Goal: Task Accomplishment & Management: Use online tool/utility

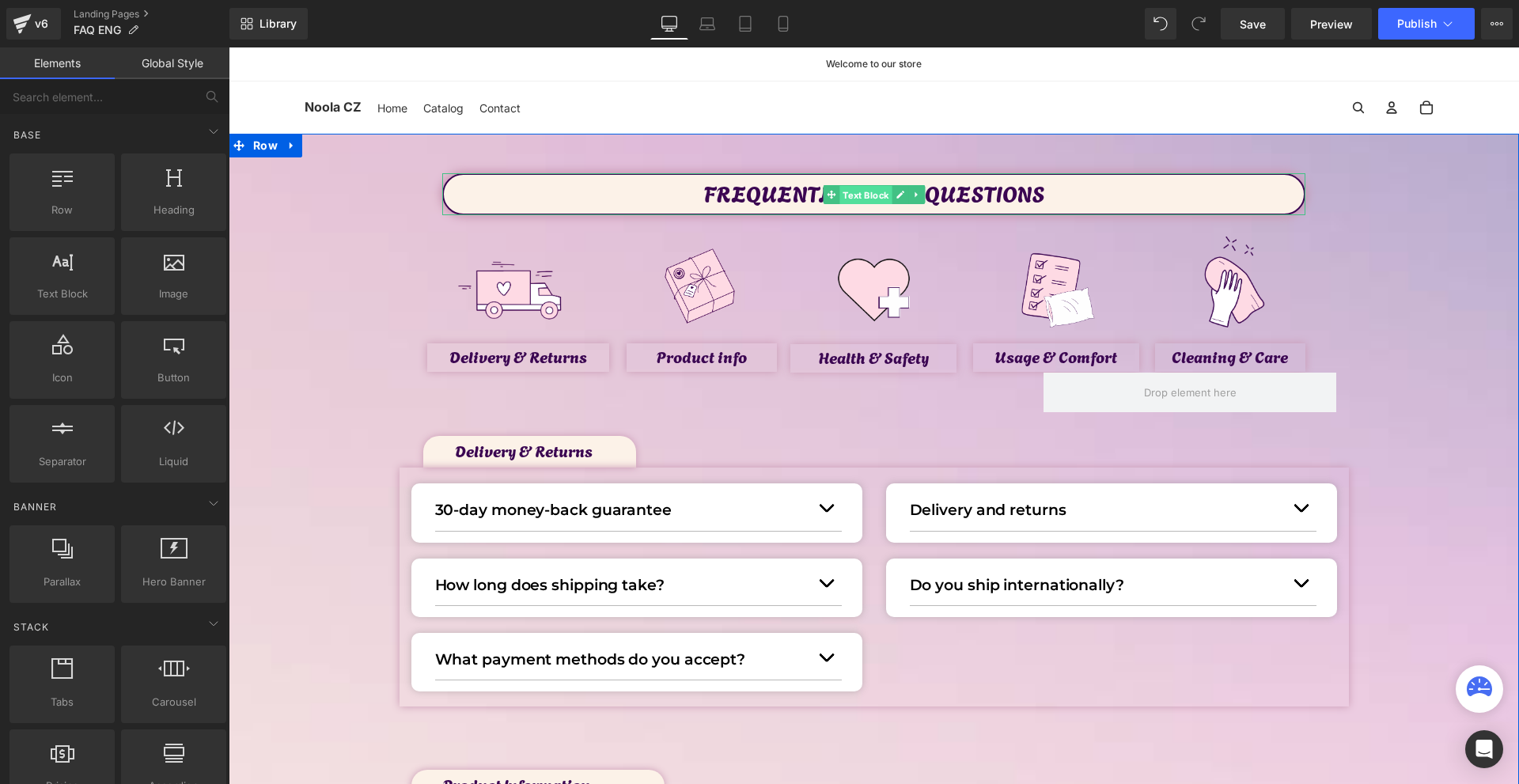
click at [859, 191] on span "Text Block" at bounding box center [866, 195] width 52 height 19
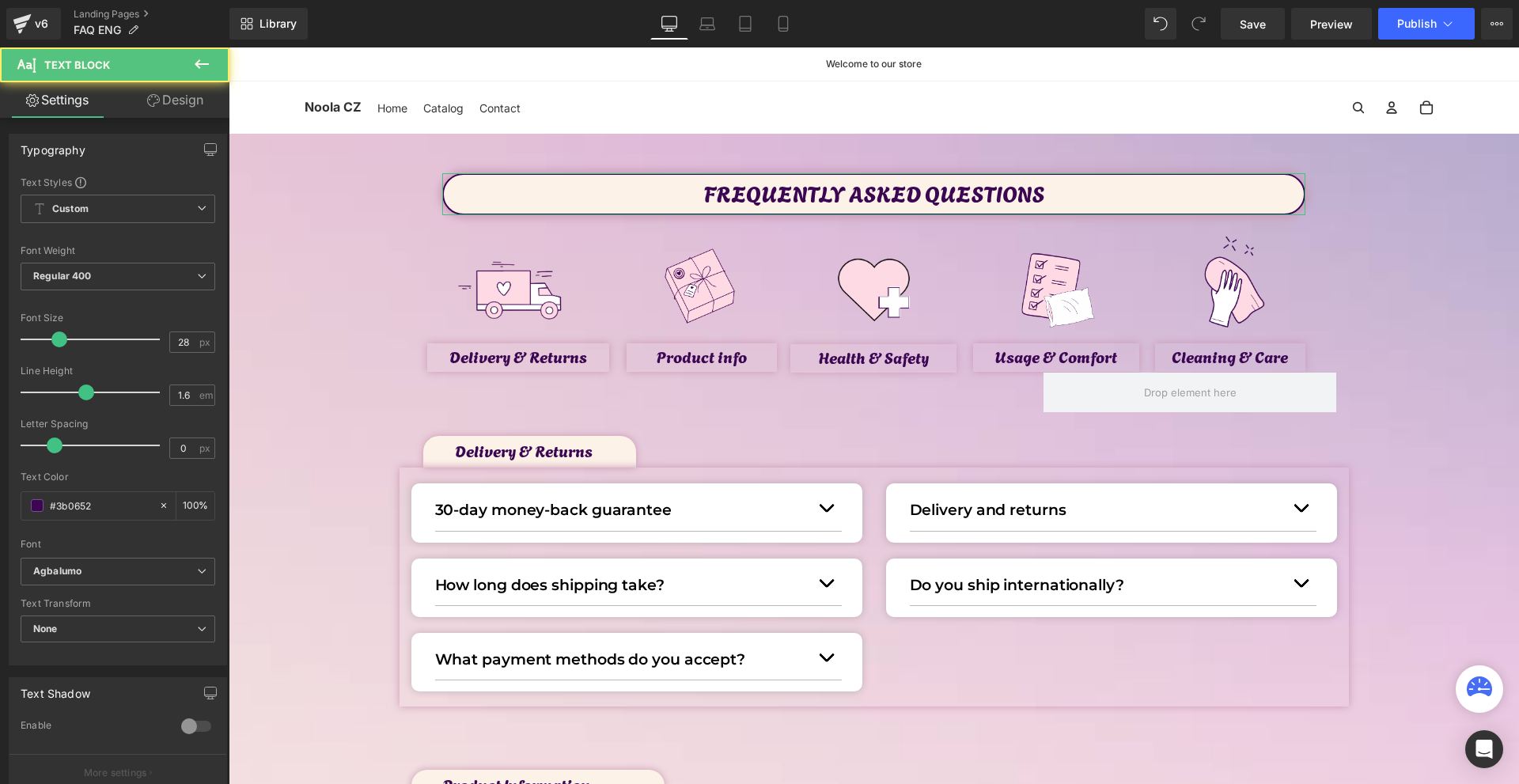
click at [190, 93] on link "Design" at bounding box center [175, 99] width 115 height 35
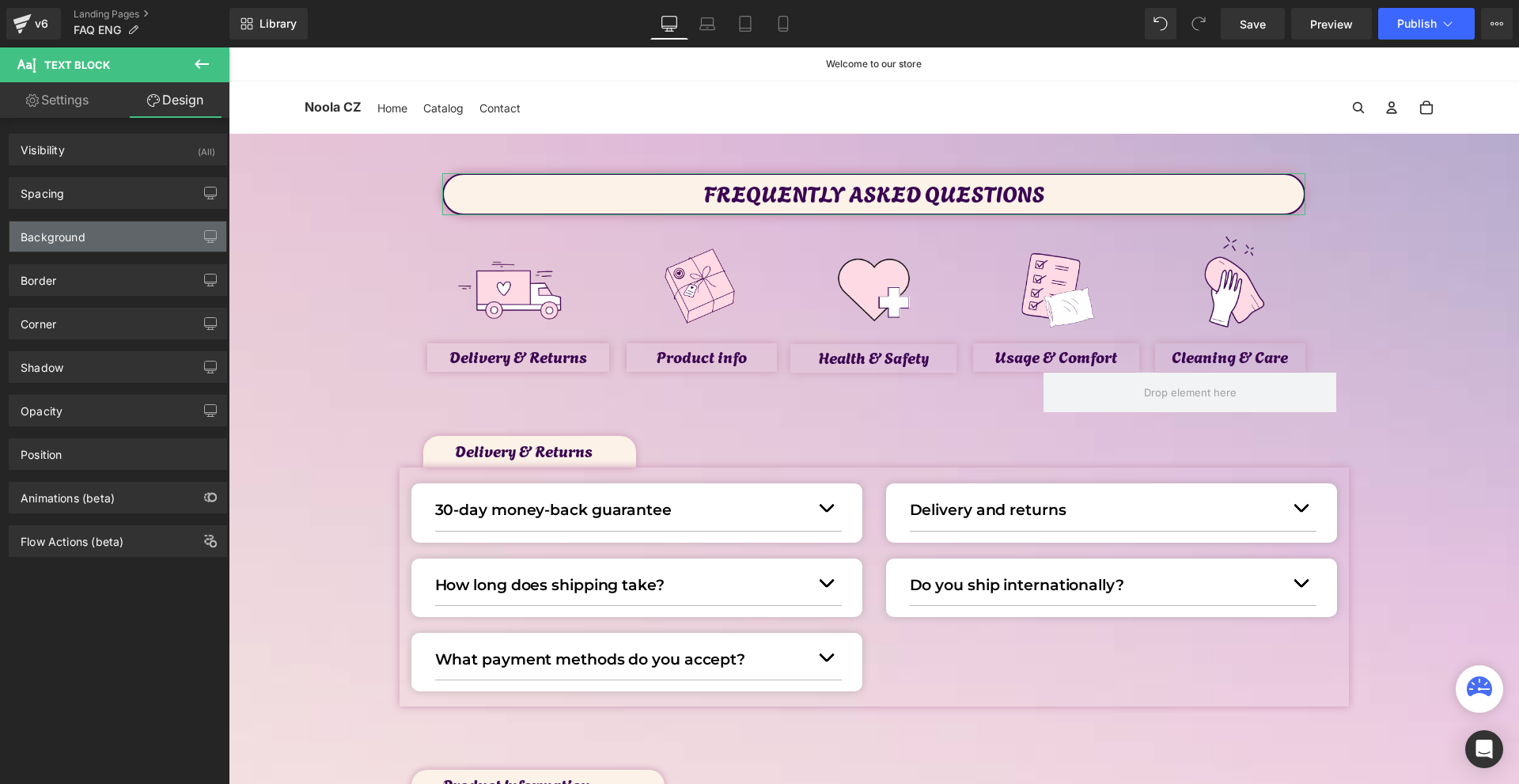
click at [62, 232] on div "Background" at bounding box center [53, 232] width 65 height 22
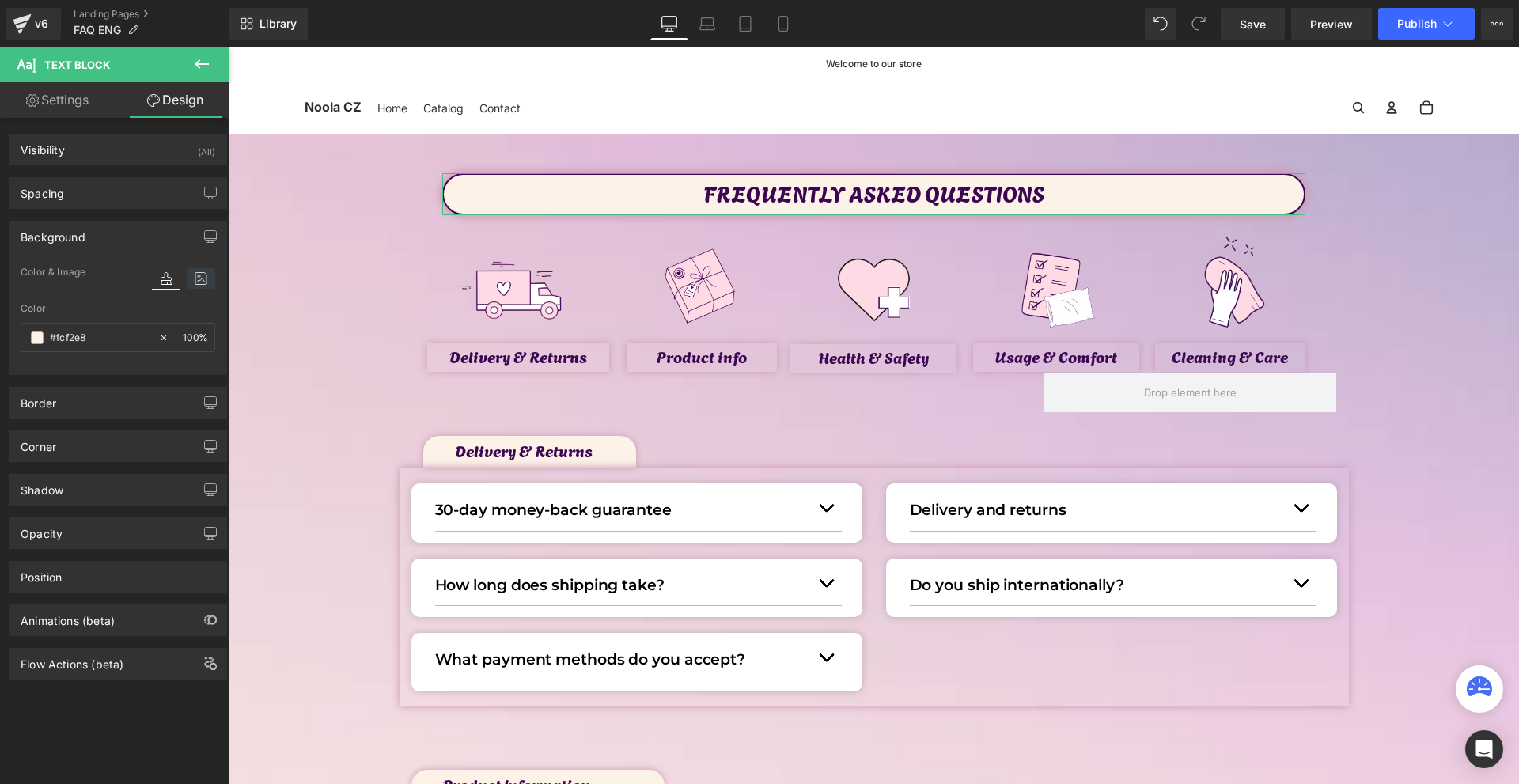
click at [202, 279] on icon at bounding box center [200, 279] width 28 height 21
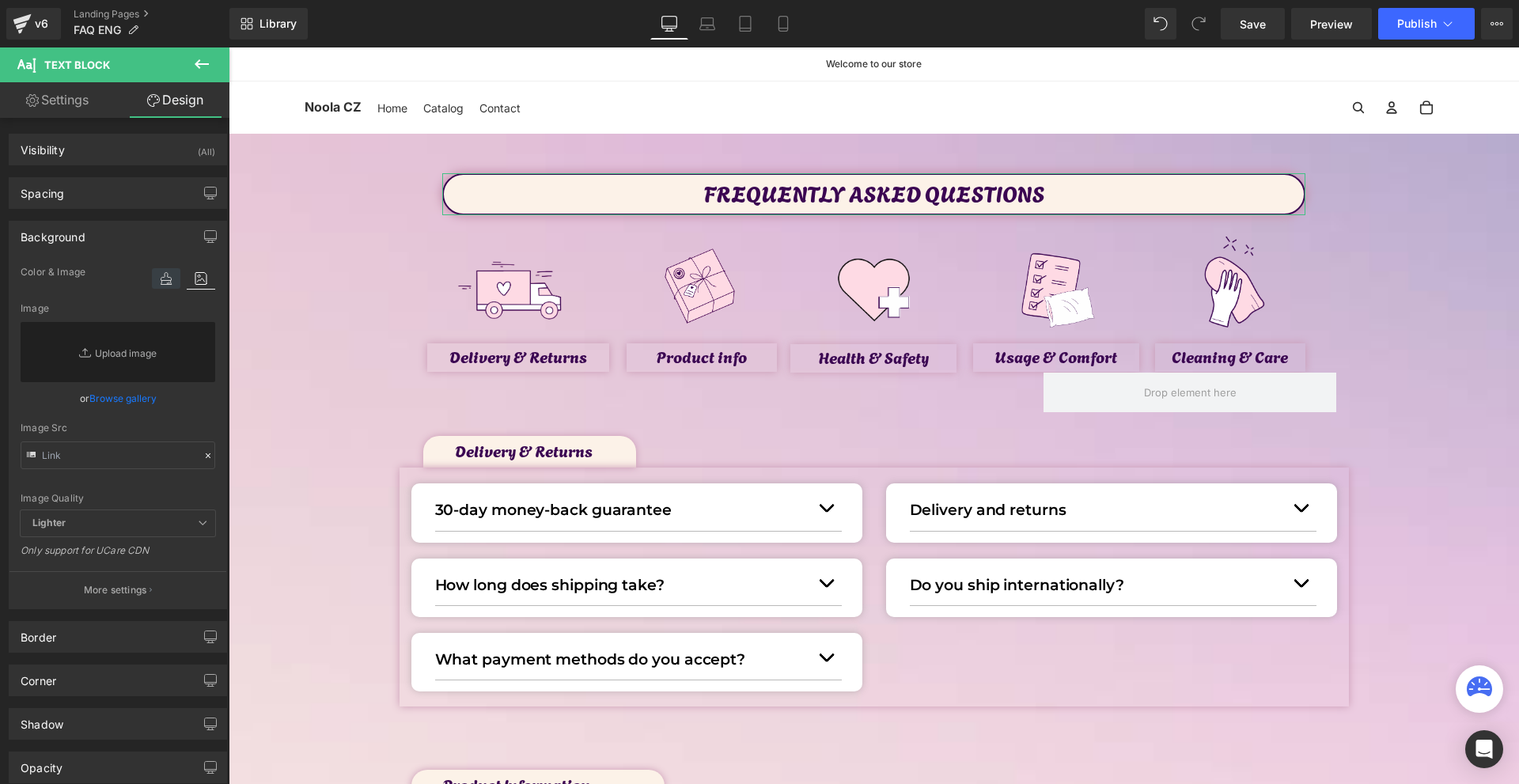
click at [155, 275] on icon at bounding box center [166, 279] width 28 height 21
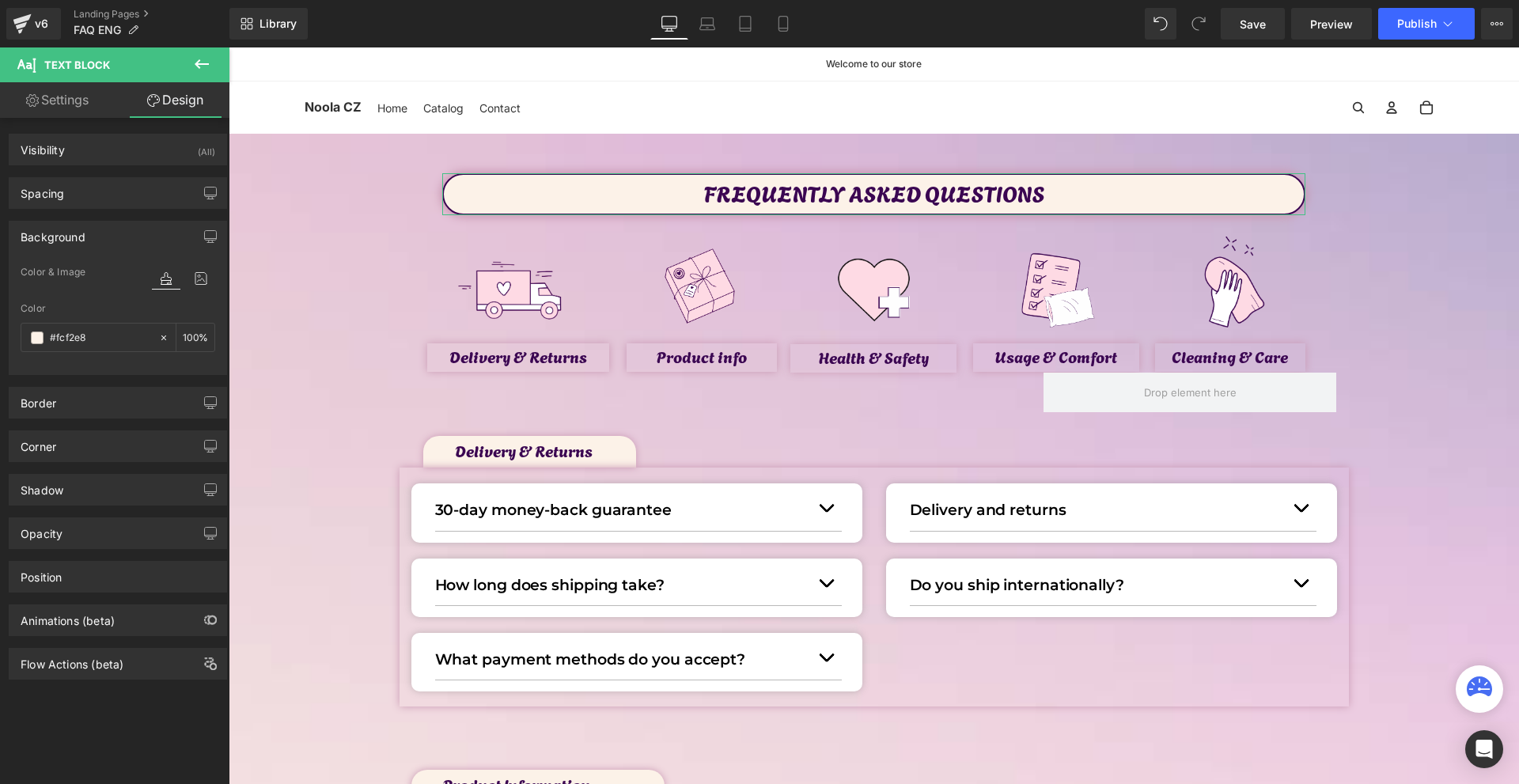
drag, startPoint x: 157, startPoint y: 339, endPoint x: 133, endPoint y: 262, distance: 80.7
click at [158, 339] on icon at bounding box center [164, 337] width 11 height 11
type input "none"
type input "0"
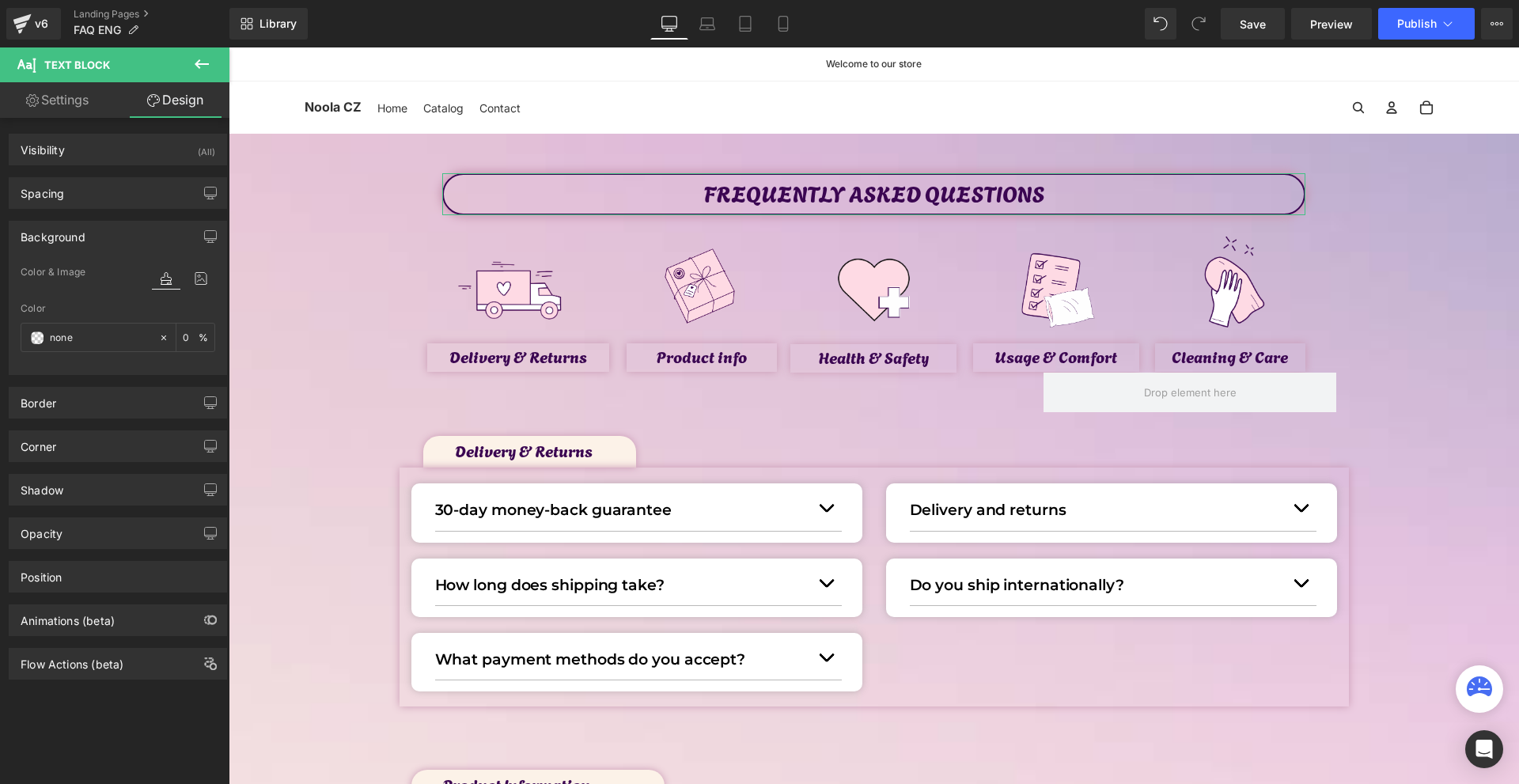
click at [117, 231] on div "Background" at bounding box center [118, 236] width 217 height 30
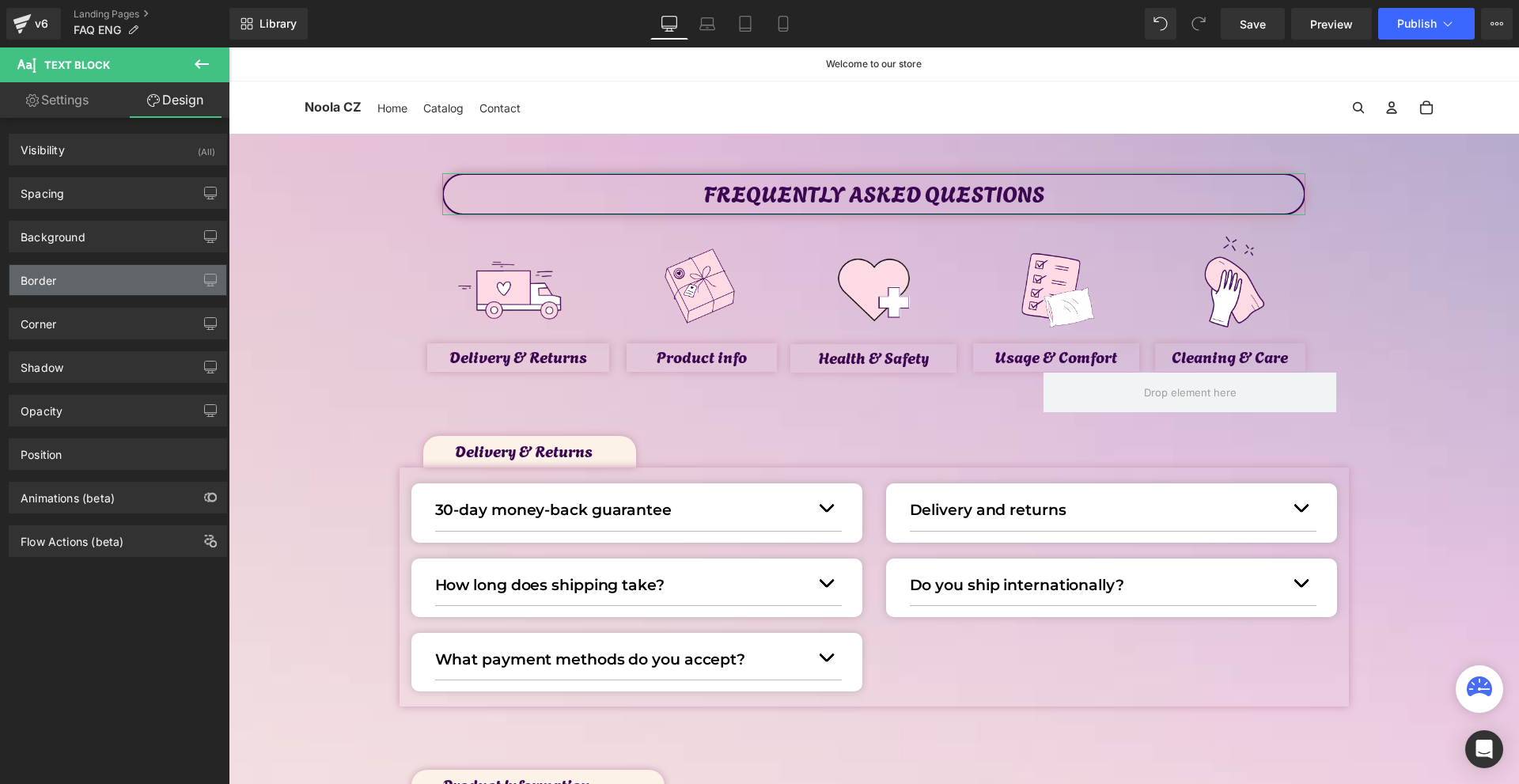
click at [91, 283] on div "Border" at bounding box center [118, 279] width 217 height 30
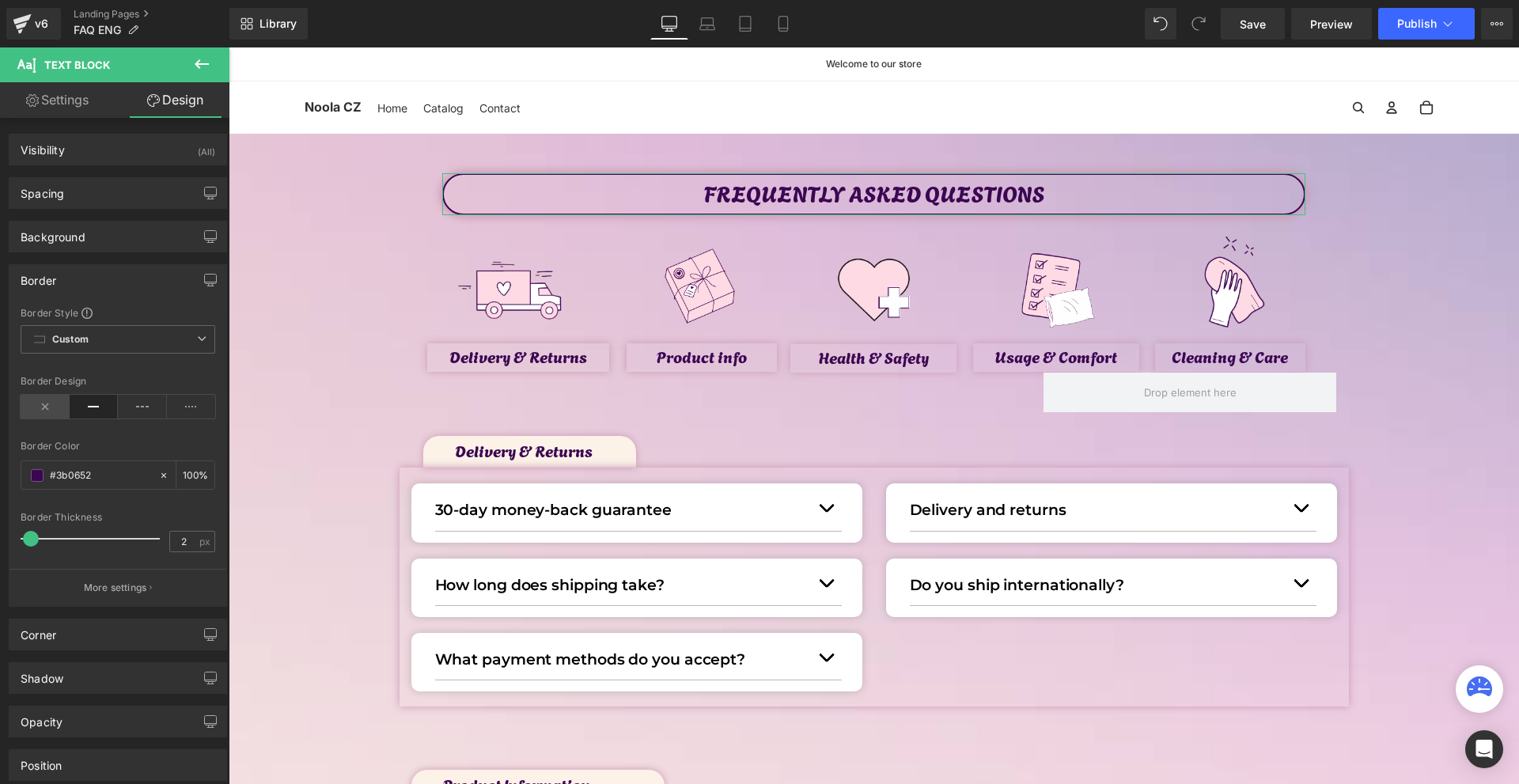
click at [54, 404] on icon at bounding box center [45, 406] width 49 height 24
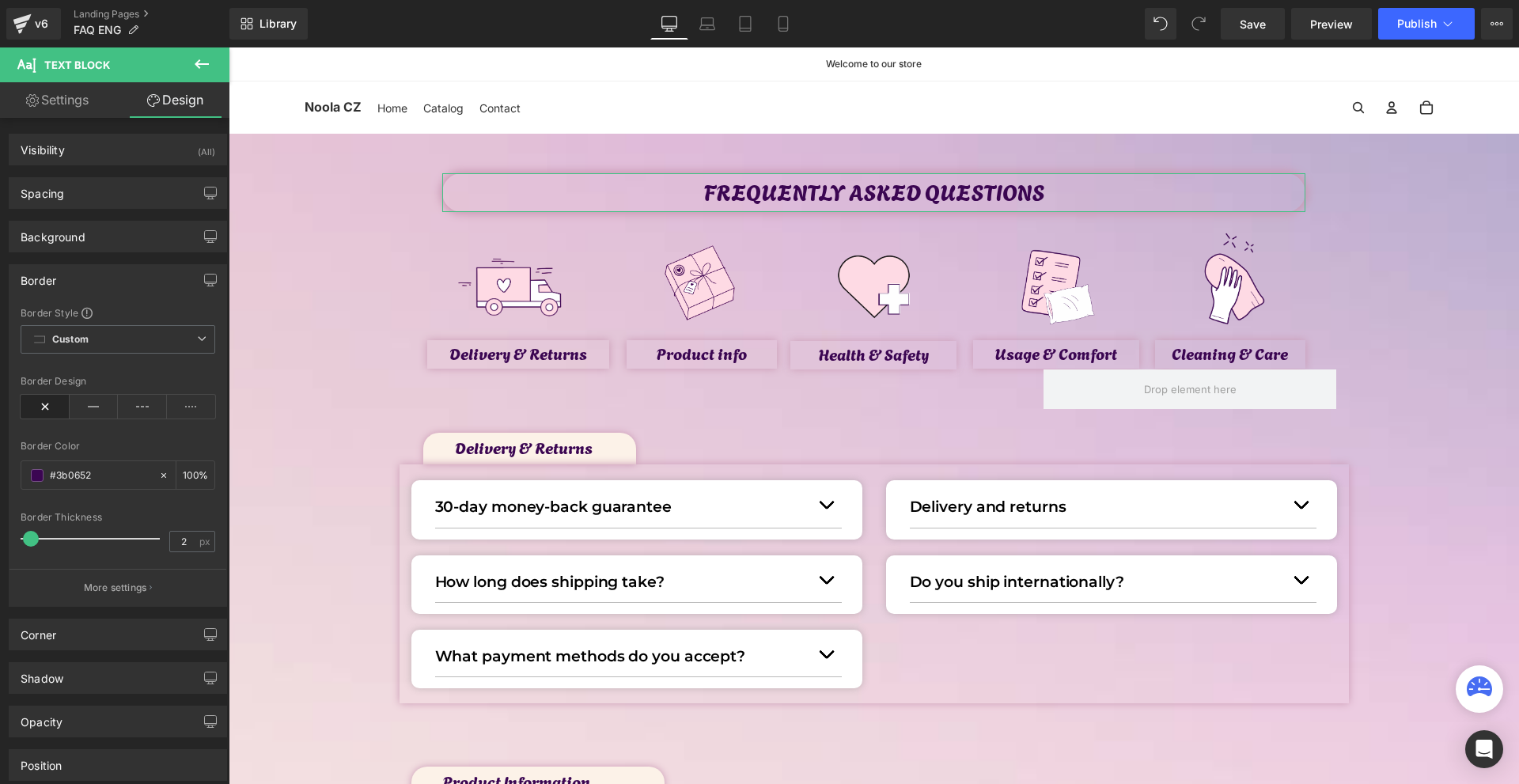
click at [65, 282] on div "Border" at bounding box center [118, 279] width 217 height 30
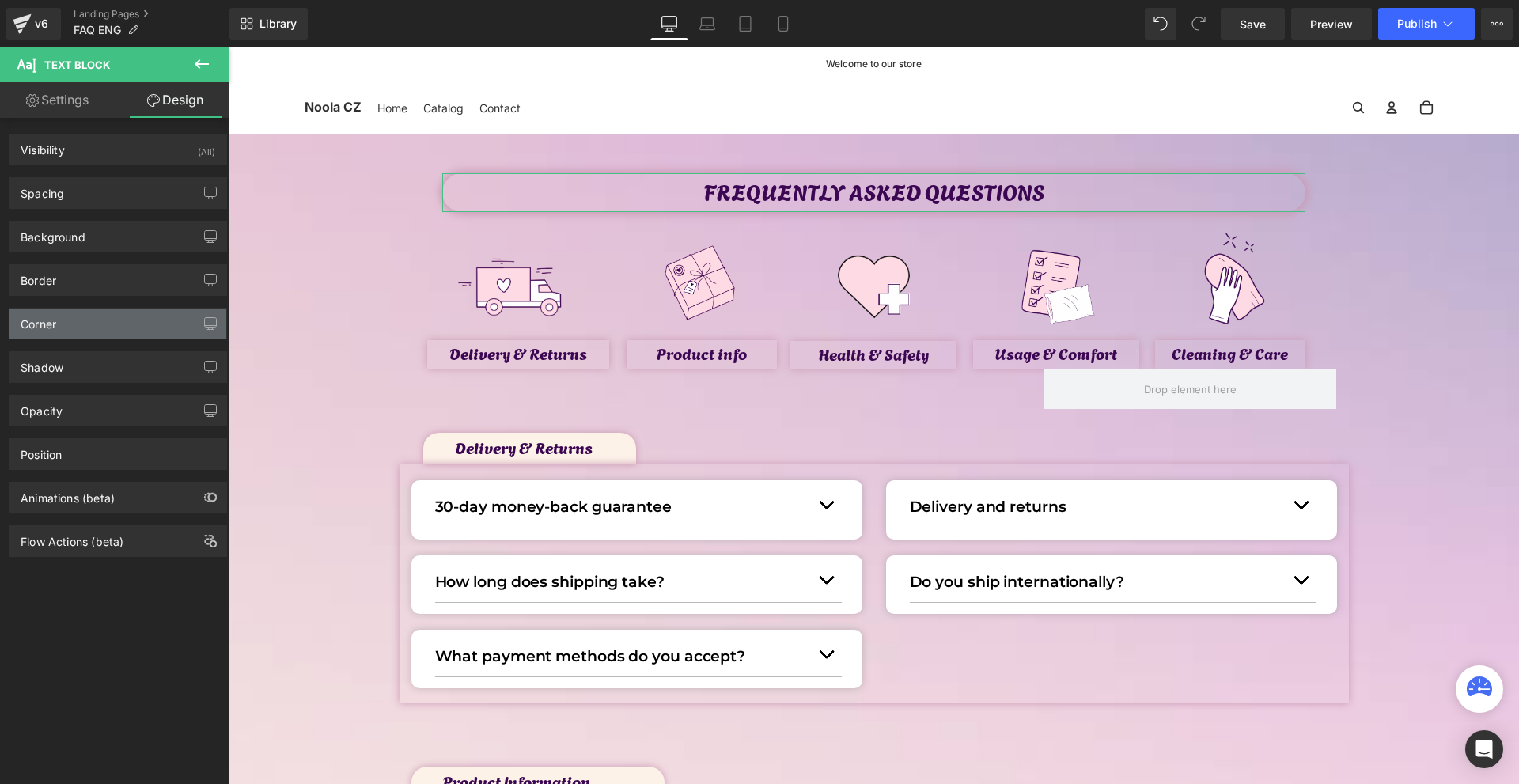
click at [73, 331] on div "Corner" at bounding box center [118, 323] width 217 height 30
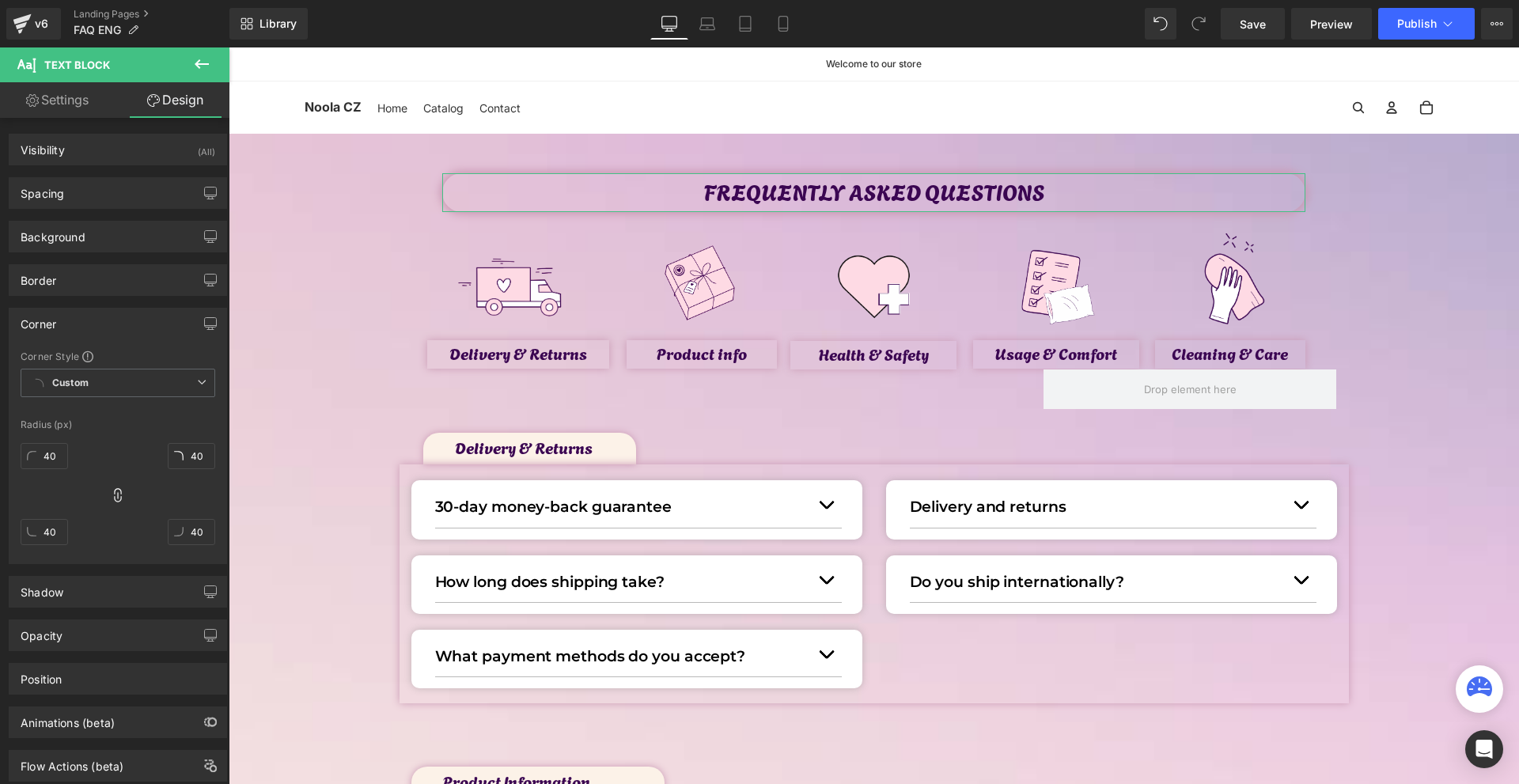
click at [72, 330] on div "Corner" at bounding box center [118, 323] width 217 height 30
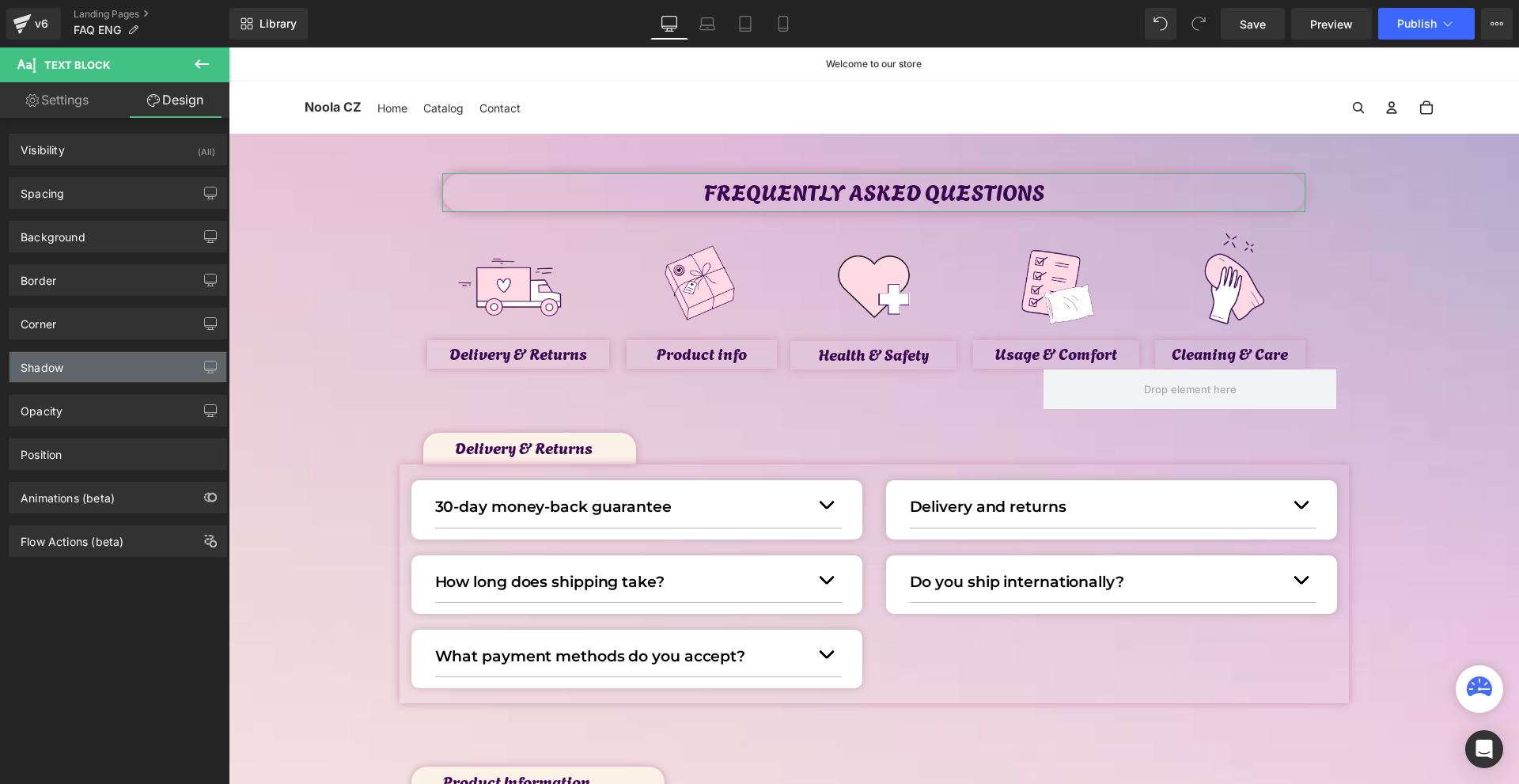
click at [72, 365] on div "Shadow" at bounding box center [118, 366] width 217 height 30
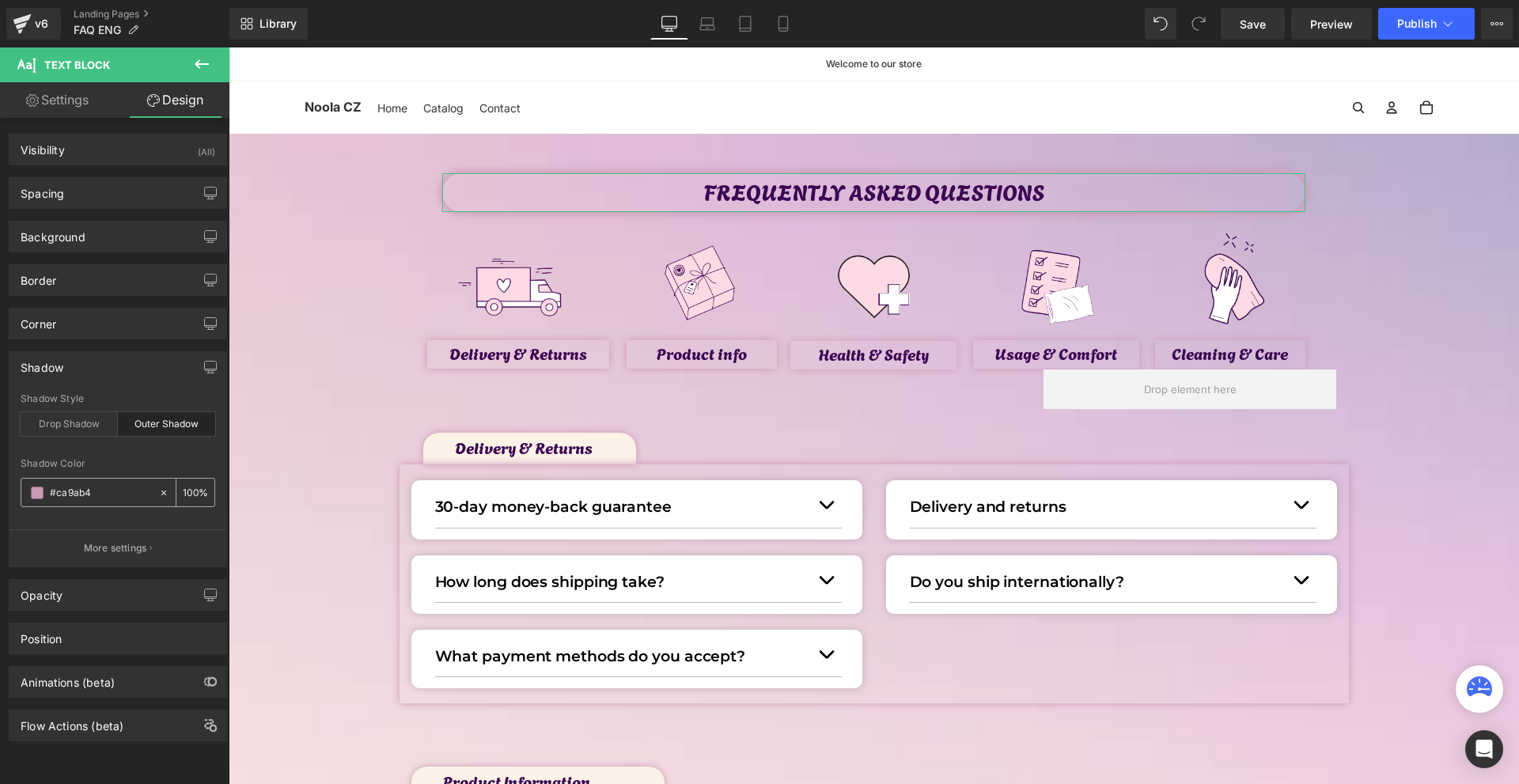
click at [161, 493] on icon at bounding box center [163, 491] width 5 height 5
type input "none"
type input "0"
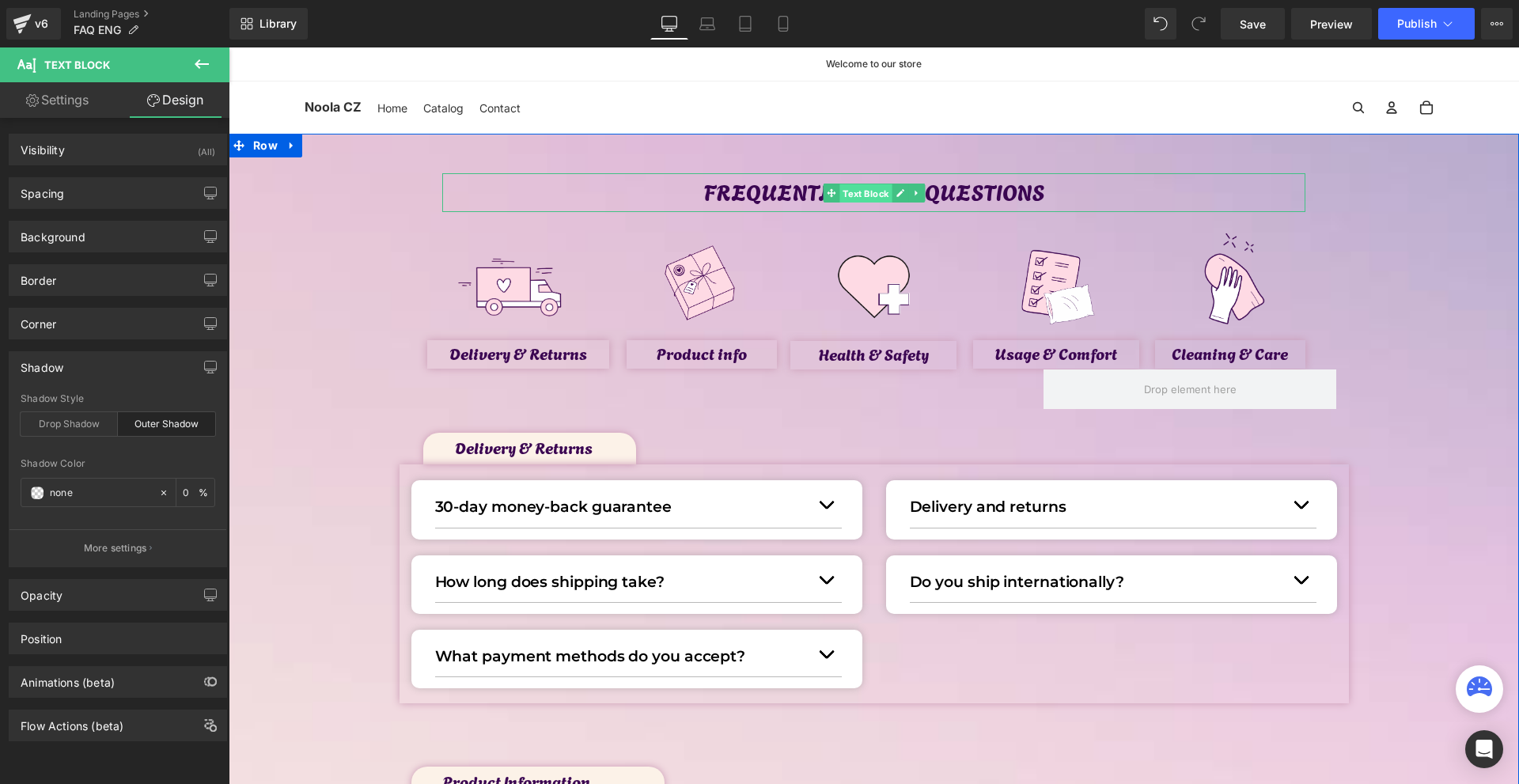
click at [864, 196] on span "Text Block" at bounding box center [866, 194] width 52 height 19
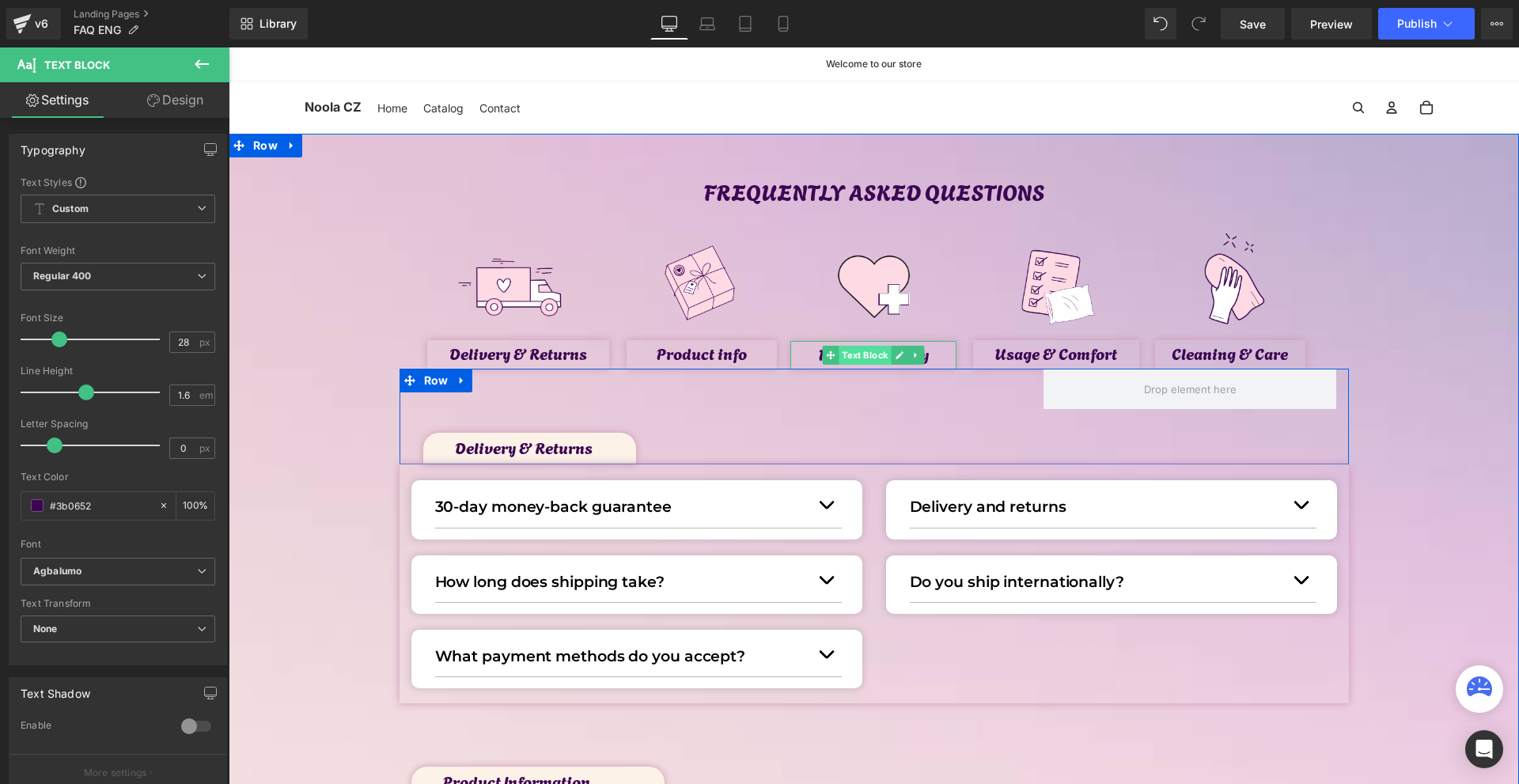
click at [856, 357] on span "Text Block" at bounding box center [866, 354] width 52 height 19
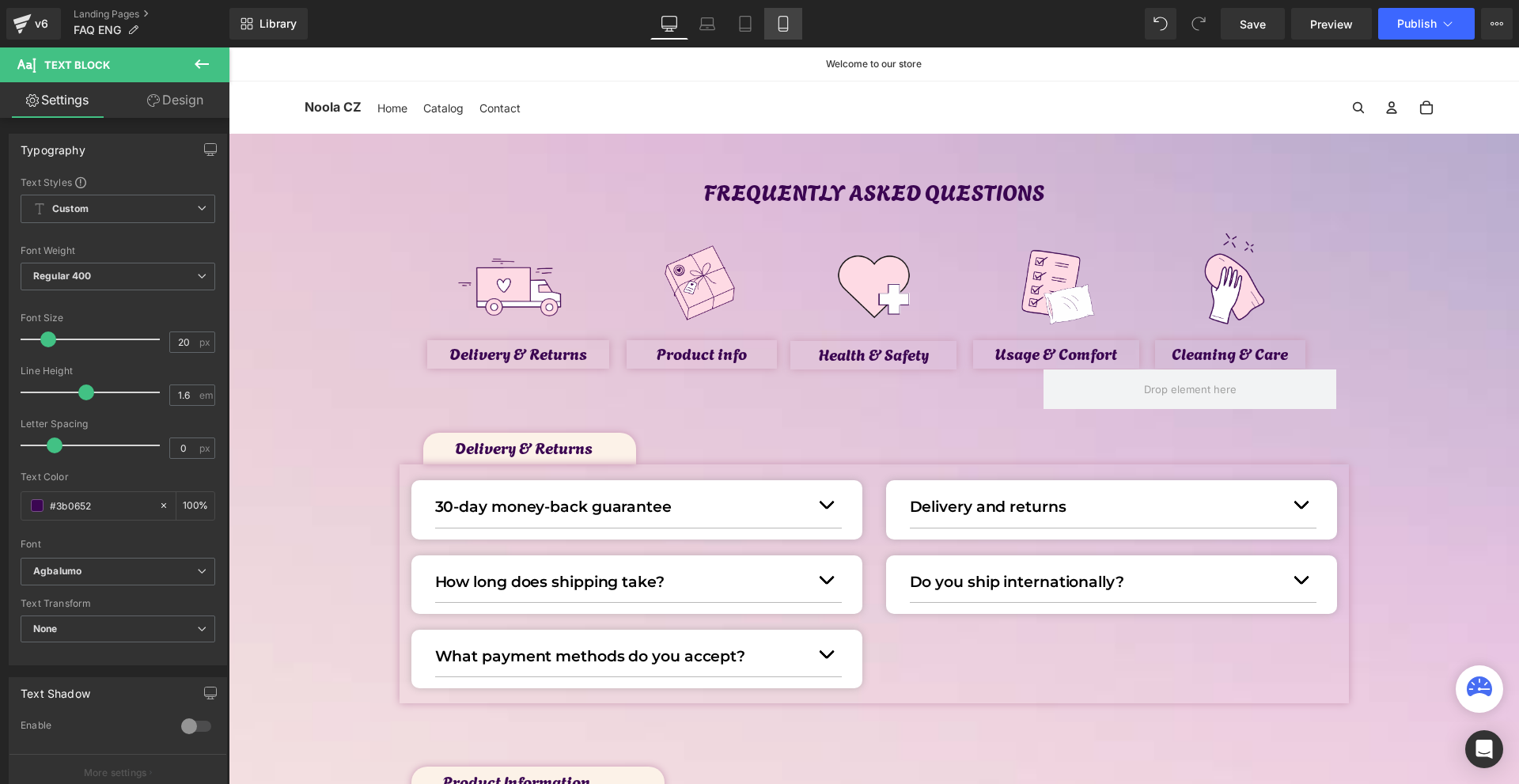
click at [776, 23] on icon at bounding box center [783, 23] width 15 height 15
type input "100"
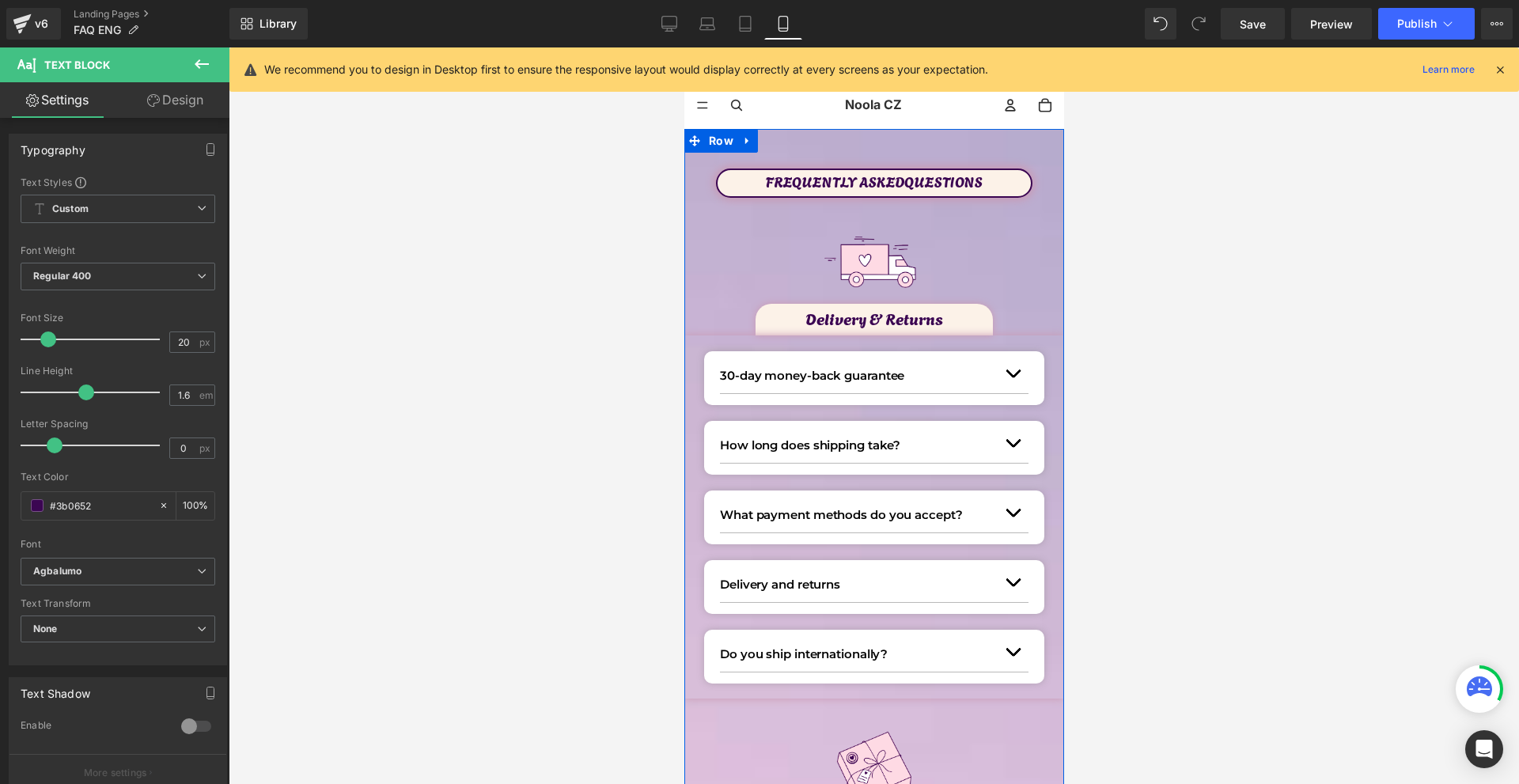
click at [867, 179] on span "Text Block" at bounding box center [865, 183] width 52 height 19
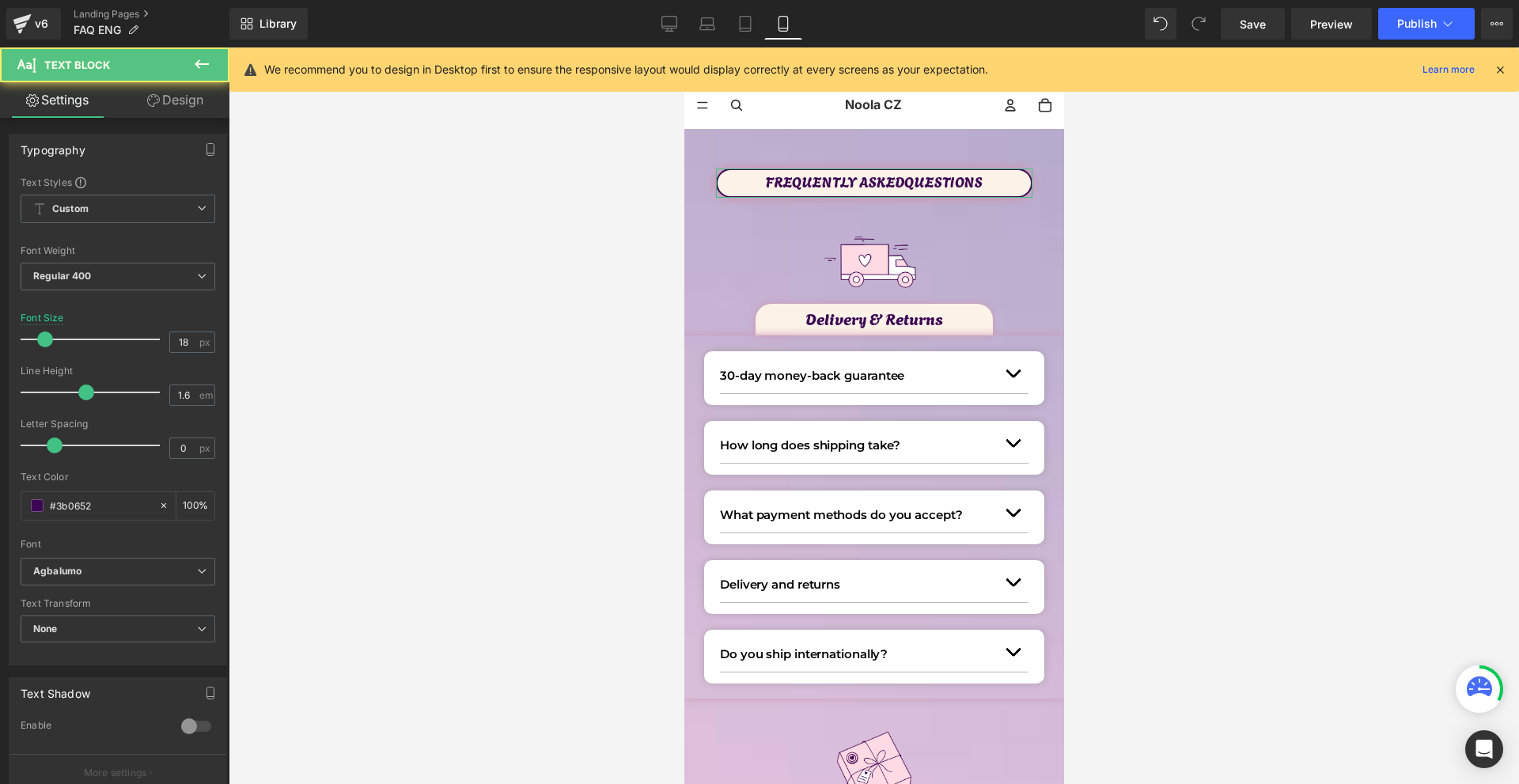
click at [195, 97] on link "Design" at bounding box center [175, 99] width 115 height 35
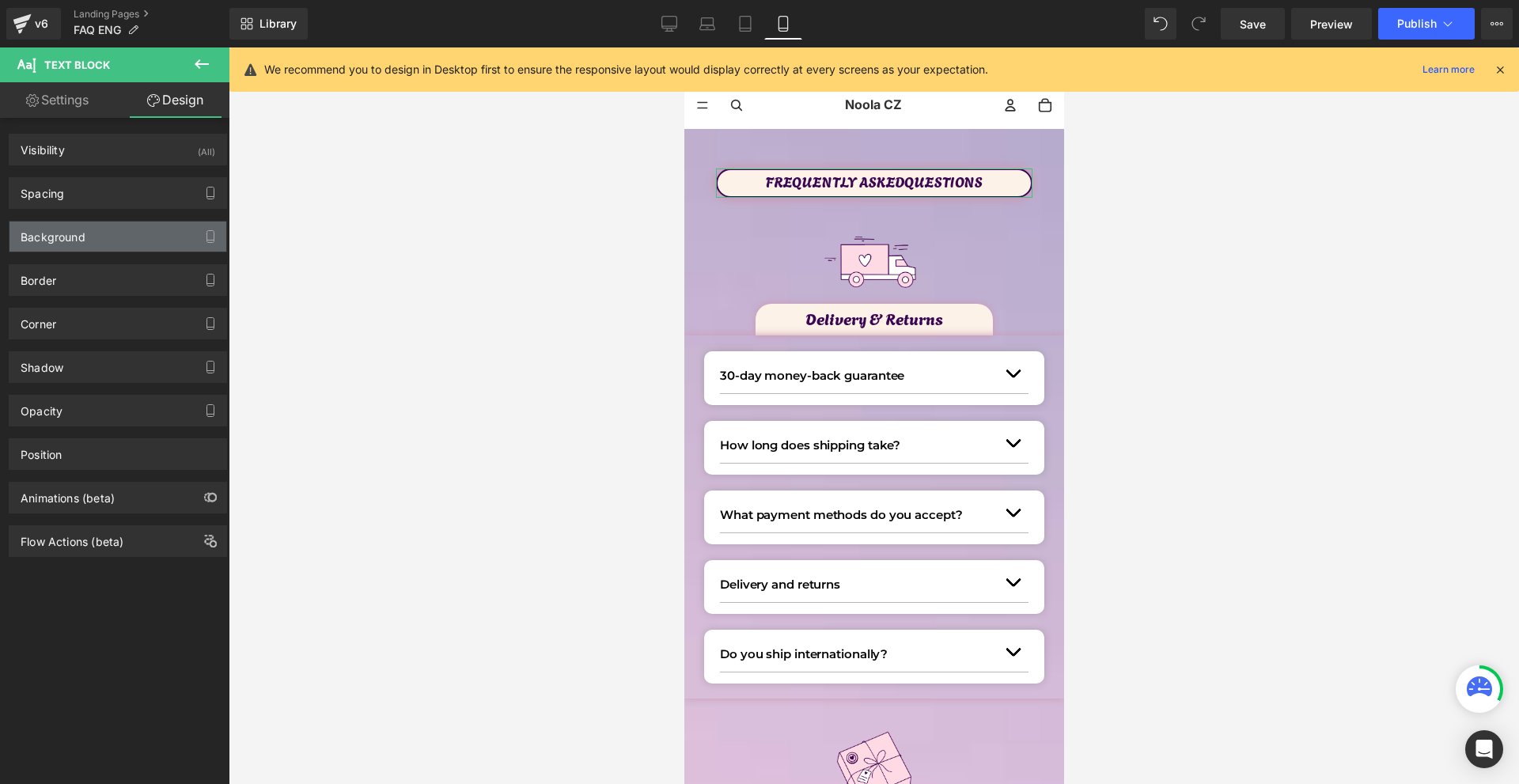
click at [87, 240] on div "Background" at bounding box center [118, 236] width 217 height 30
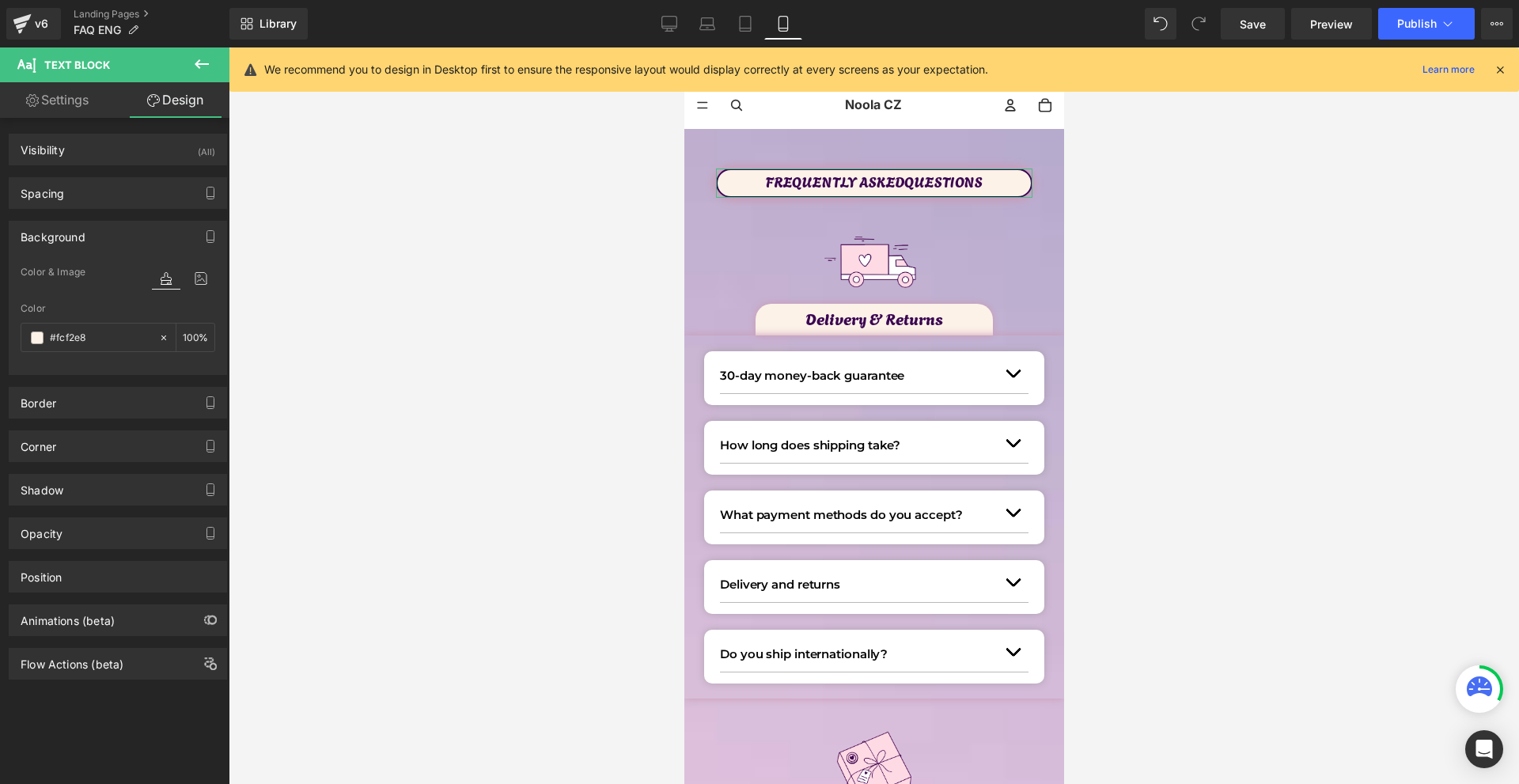
drag, startPoint x: 154, startPoint y: 342, endPoint x: 137, endPoint y: 303, distance: 42.5
click at [158, 341] on icon at bounding box center [164, 337] width 11 height 11
type input "none"
type input "0"
click at [107, 239] on div "Background" at bounding box center [118, 236] width 217 height 30
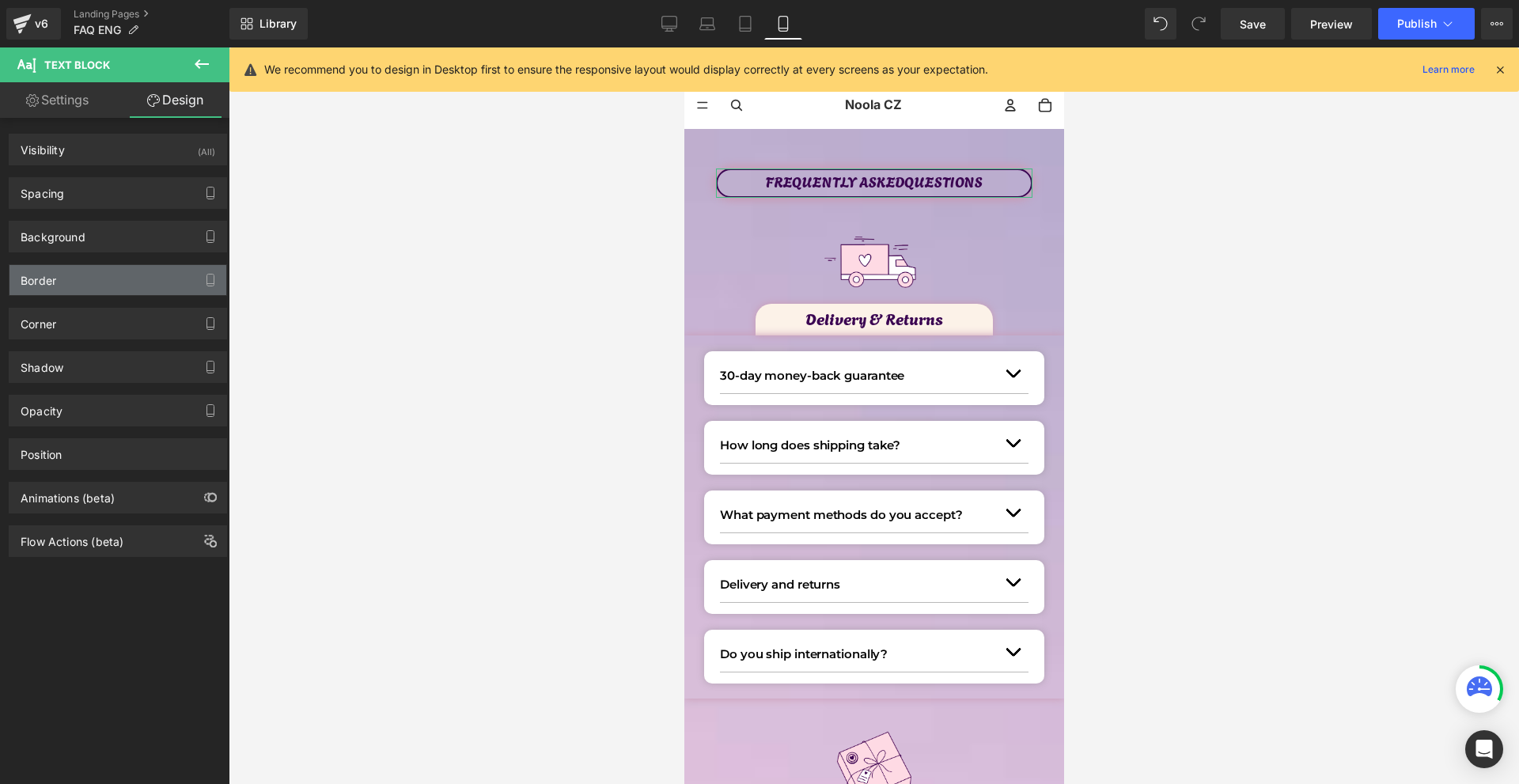
click at [89, 279] on div "Border" at bounding box center [118, 279] width 217 height 30
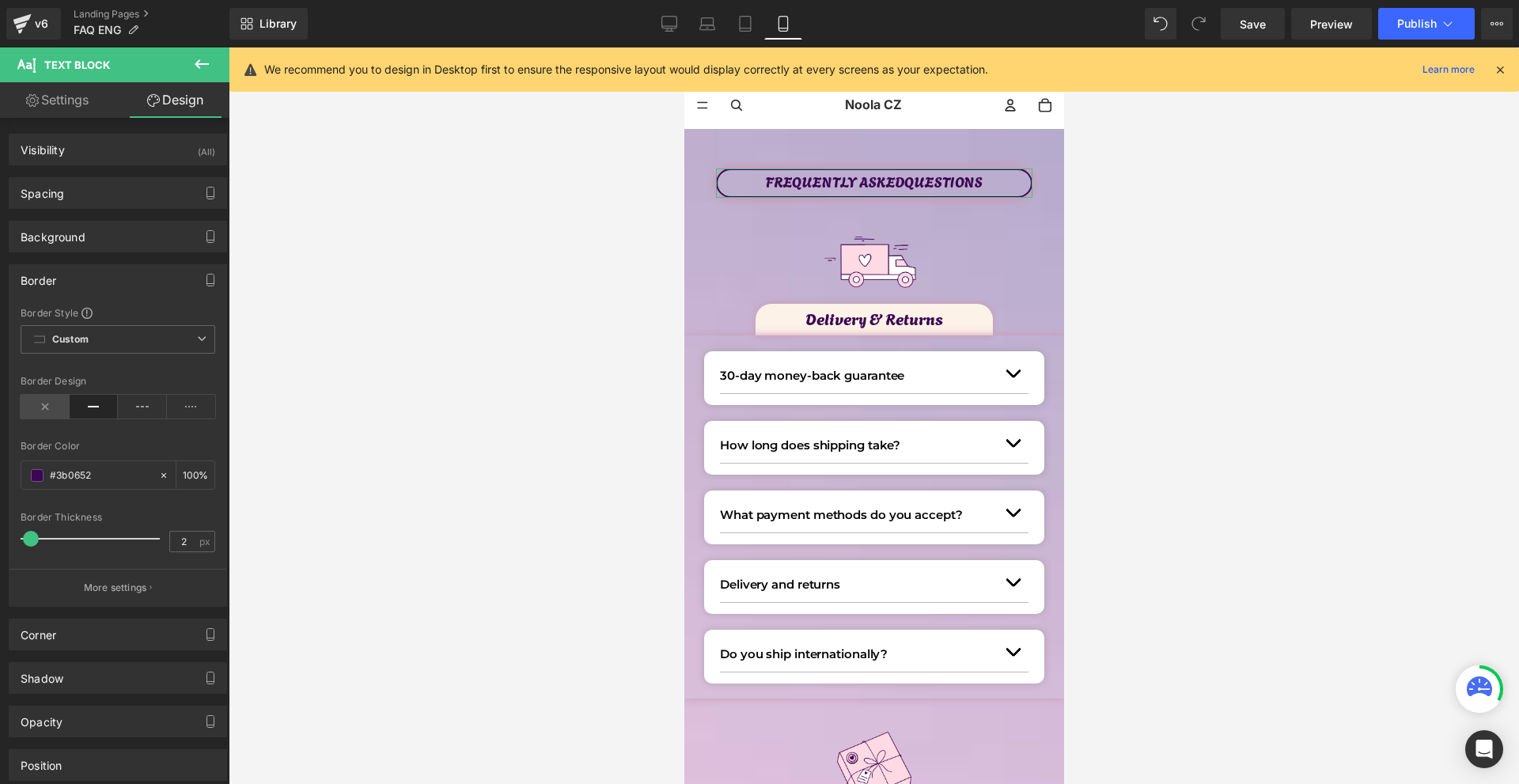
click at [60, 411] on icon at bounding box center [45, 406] width 49 height 24
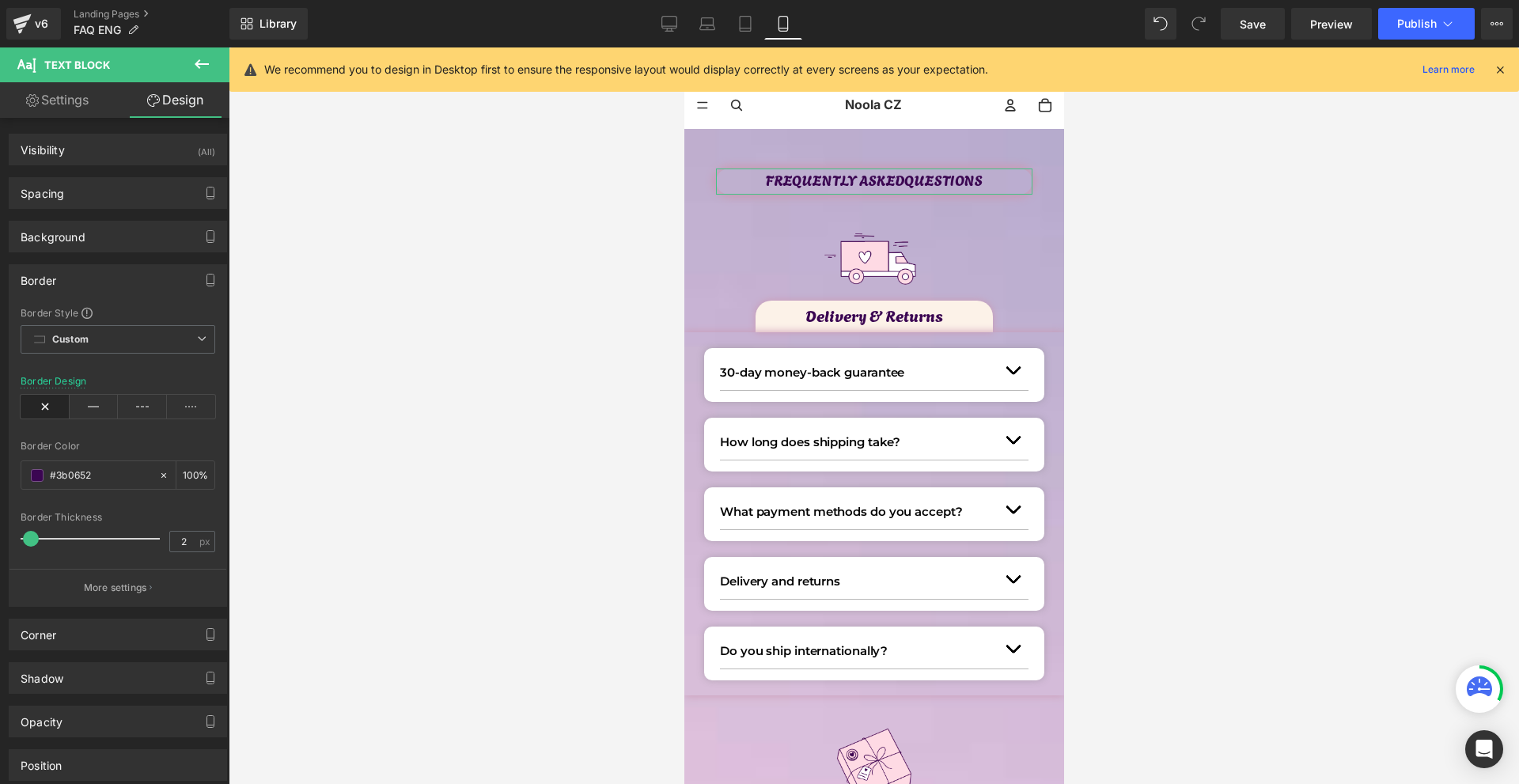
click at [53, 288] on div "Border" at bounding box center [118, 279] width 217 height 30
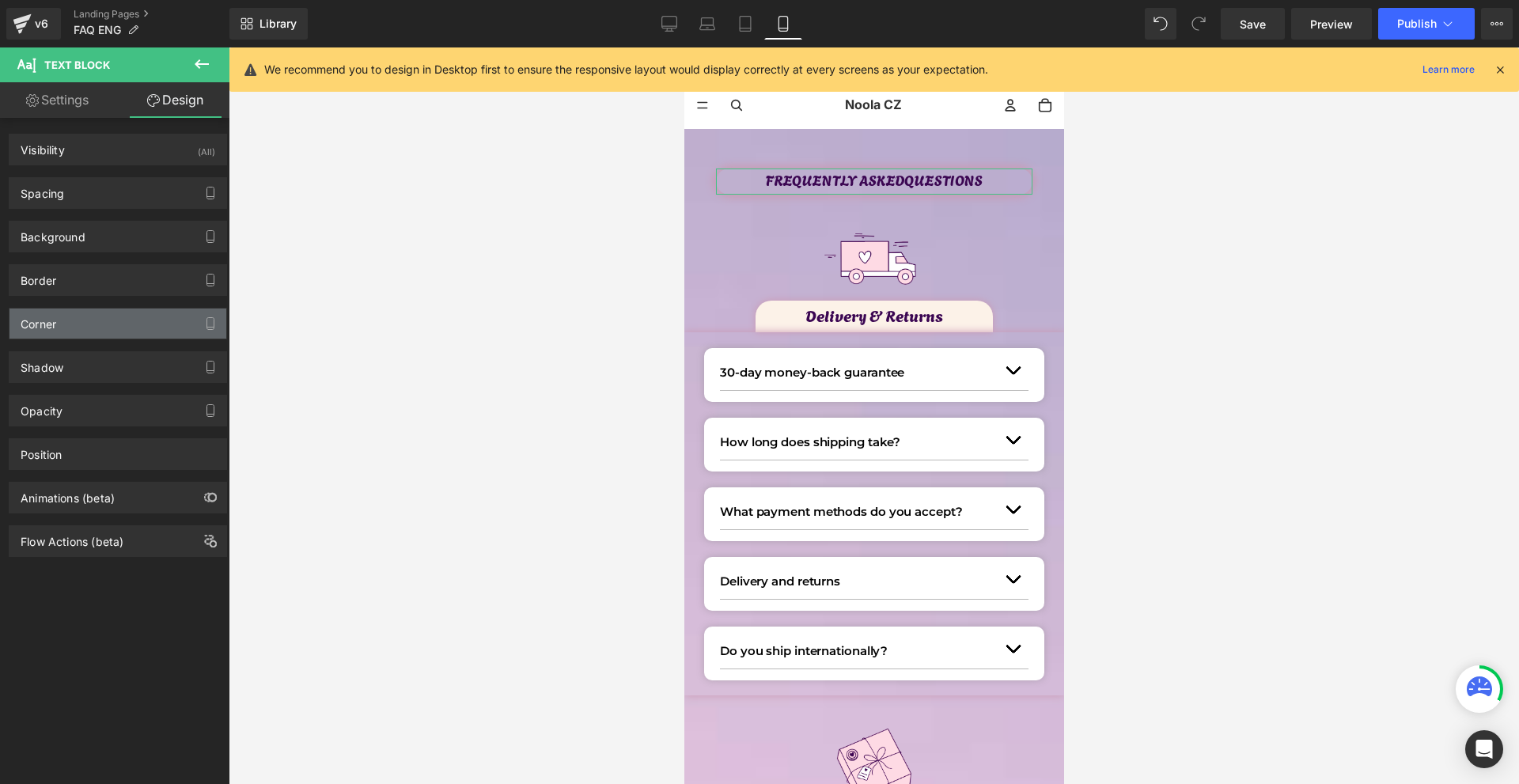
click at [64, 338] on div "Corner" at bounding box center [118, 323] width 217 height 30
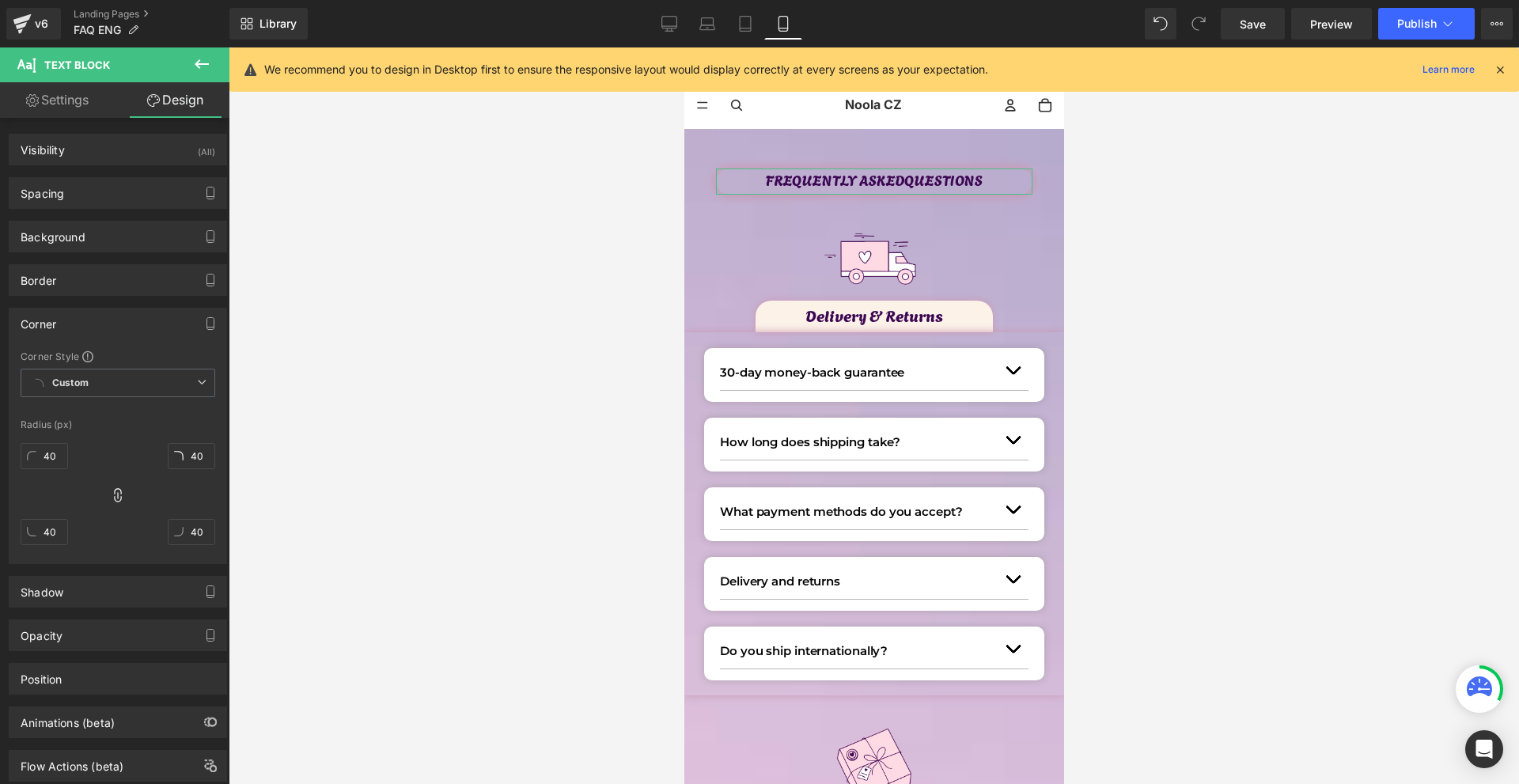
click at [62, 314] on div "Corner" at bounding box center [118, 323] width 217 height 30
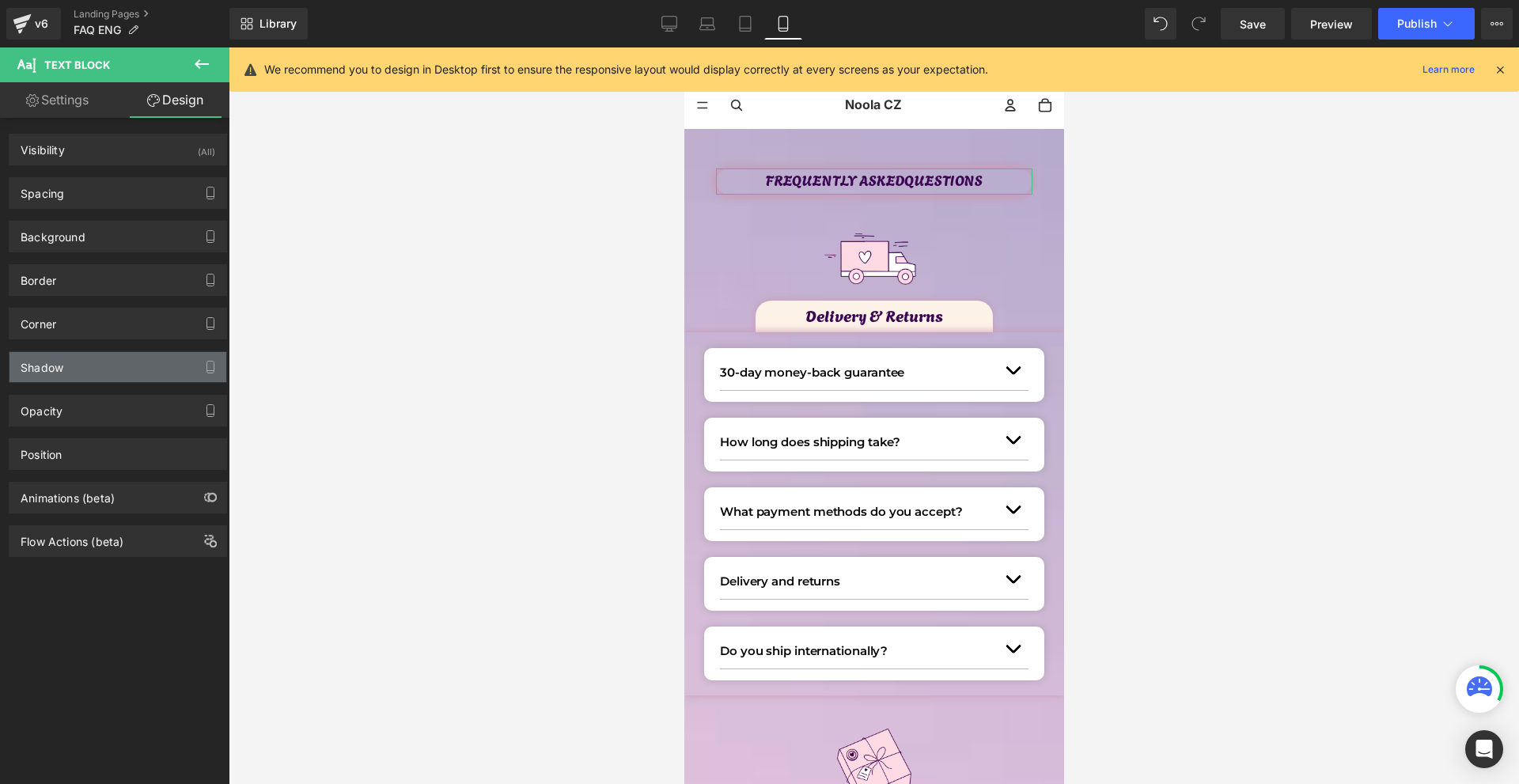
click at [66, 367] on div "Shadow" at bounding box center [118, 366] width 217 height 30
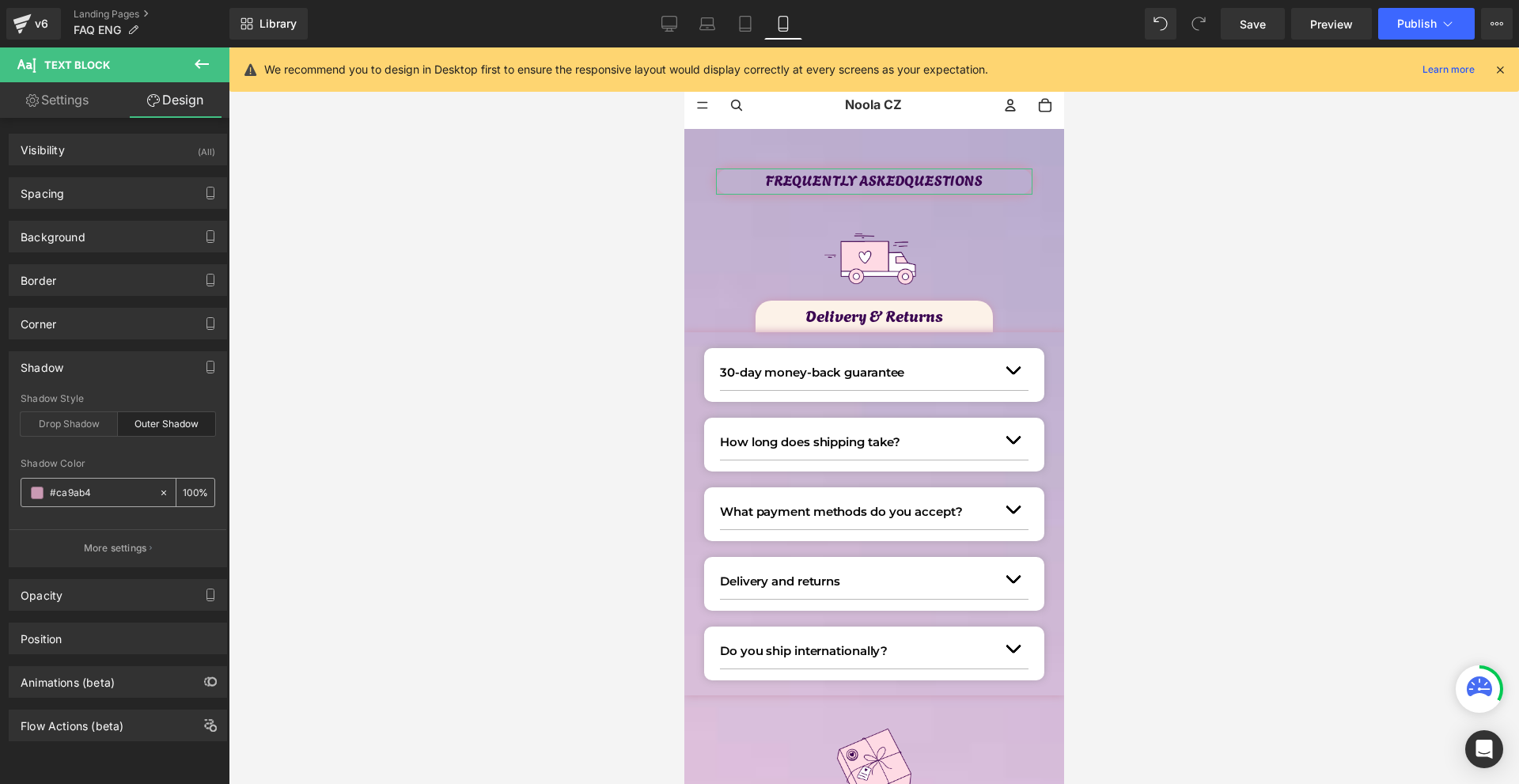
click at [148, 493] on div "#ca9ab4" at bounding box center [90, 492] width 137 height 28
click at [158, 493] on icon at bounding box center [164, 493] width 11 height 11
type input "none"
type input "0"
click at [871, 179] on span "Text Block" at bounding box center [865, 181] width 52 height 19
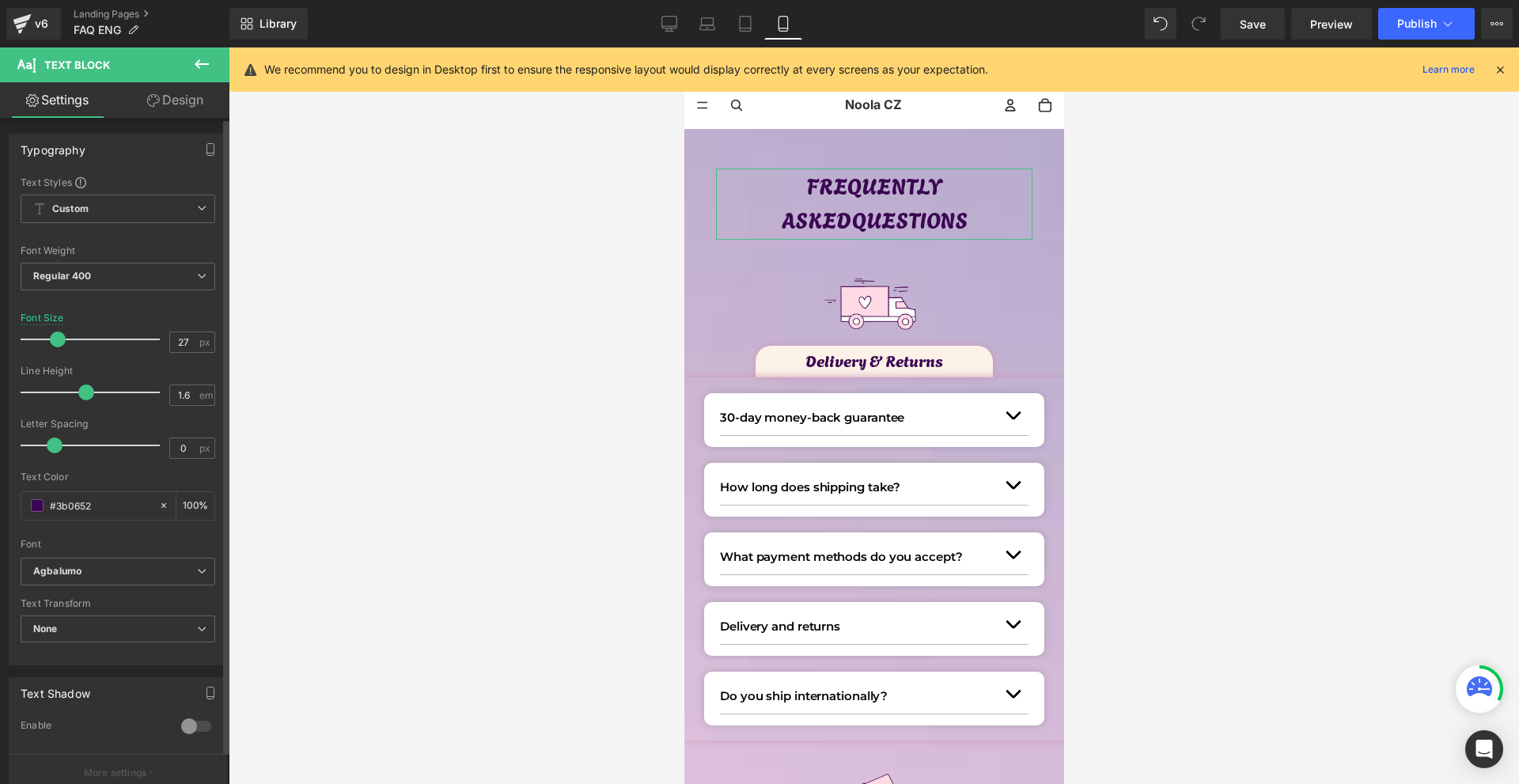
type input "28"
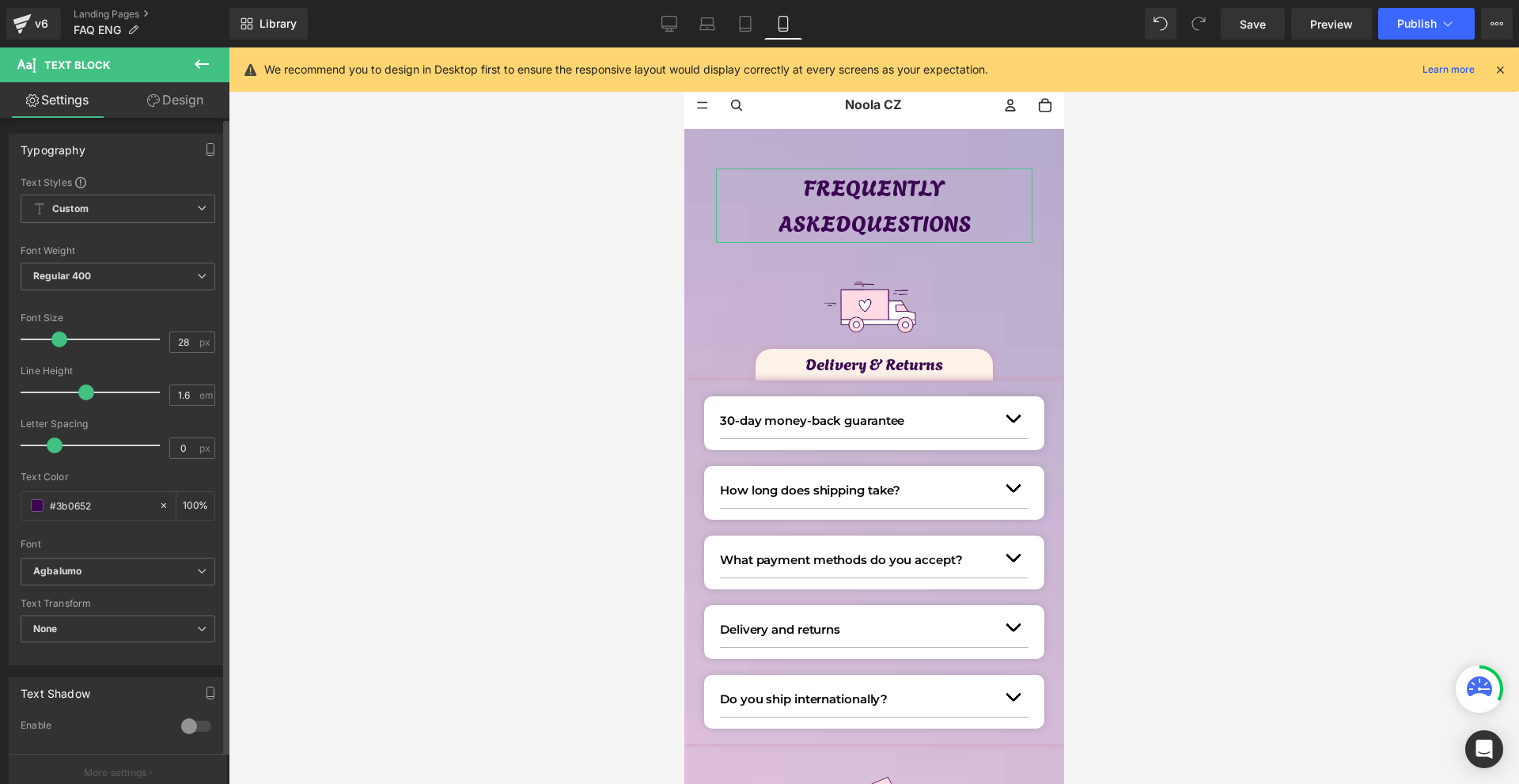
drag, startPoint x: 45, startPoint y: 335, endPoint x: 58, endPoint y: 335, distance: 13.0
click at [58, 335] on span at bounding box center [59, 339] width 15 height 15
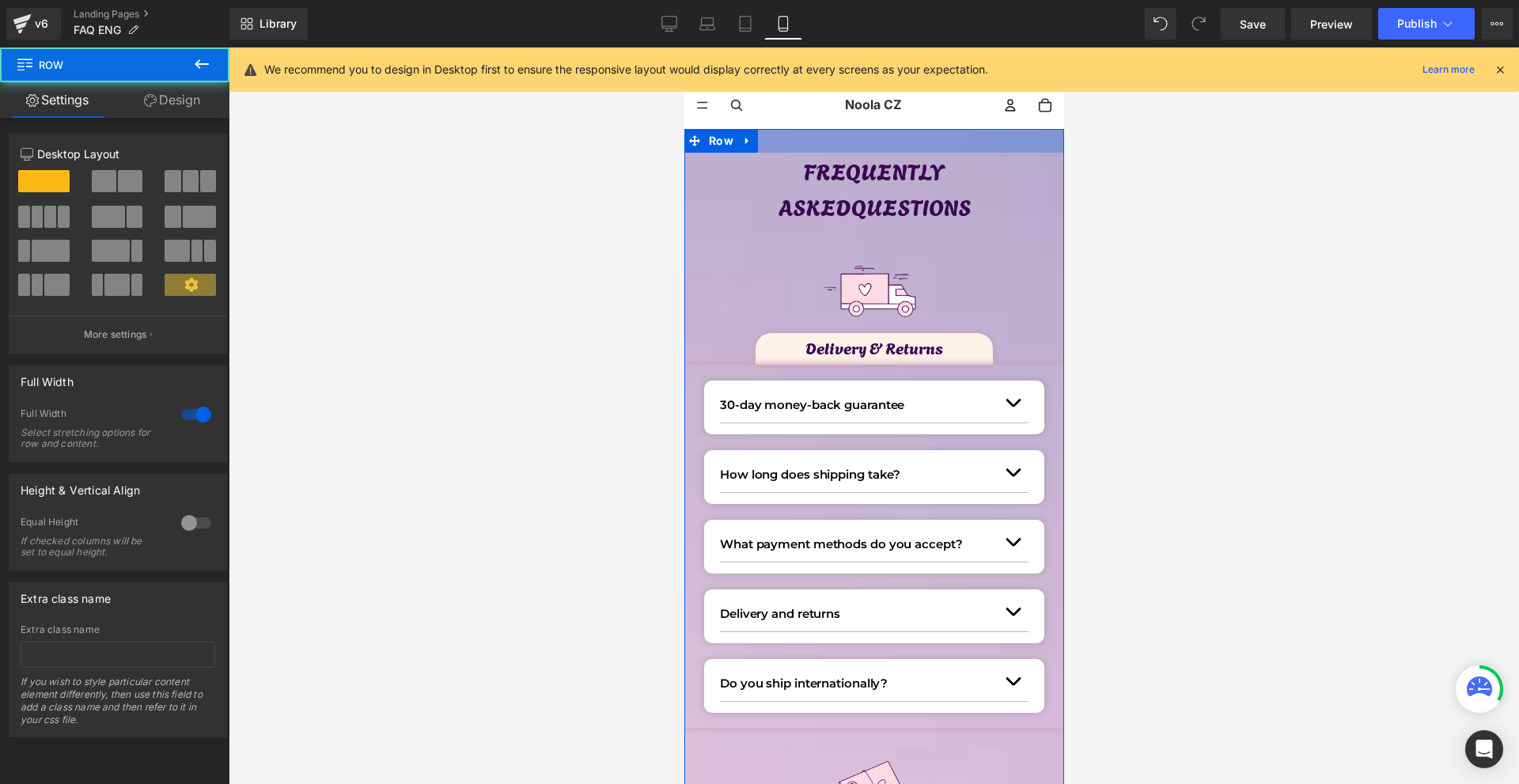
drag, startPoint x: 925, startPoint y: 143, endPoint x: 932, endPoint y: 126, distance: 18.4
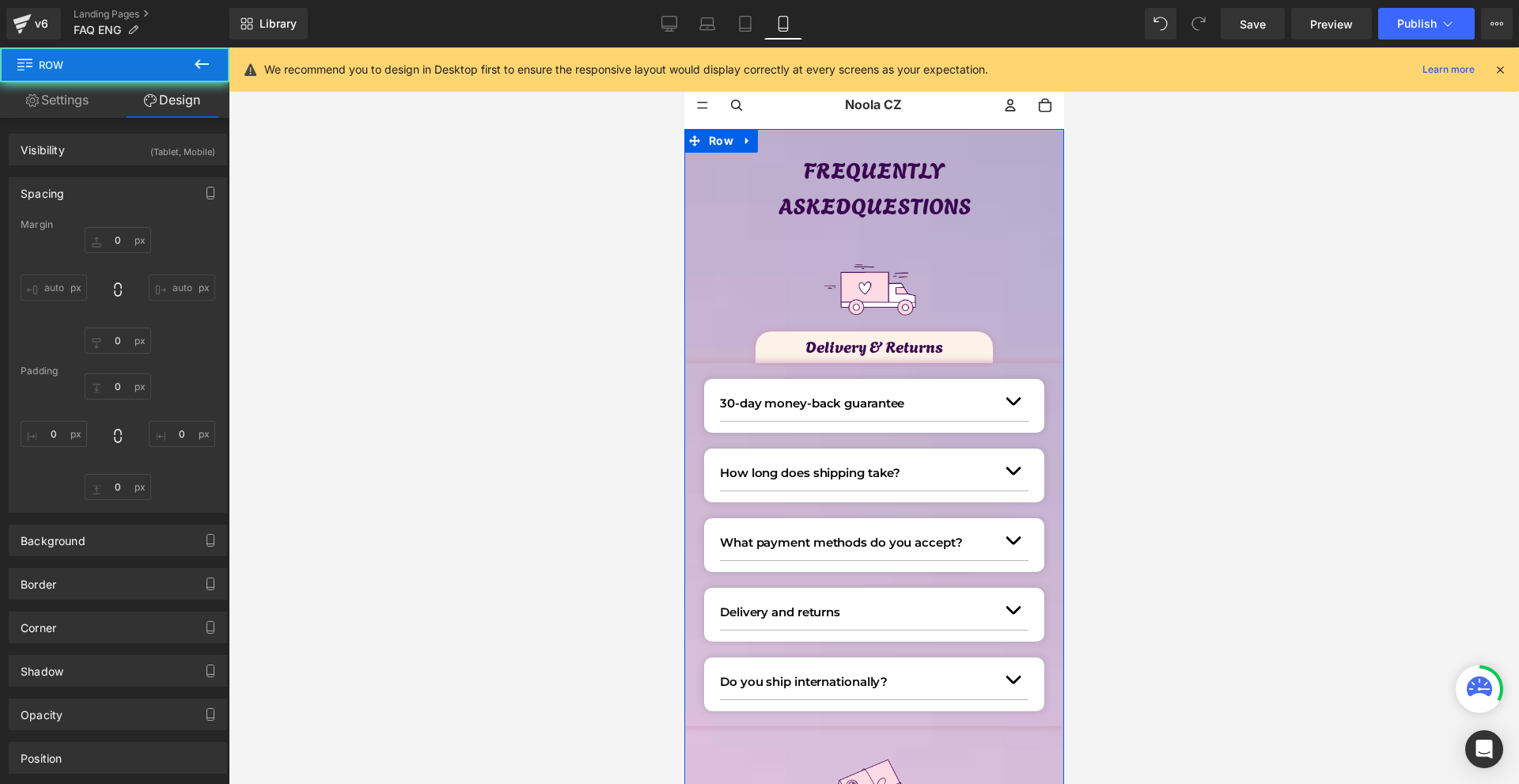
type input "0px"
type input "28px"
type input "0px"
type input "226px"
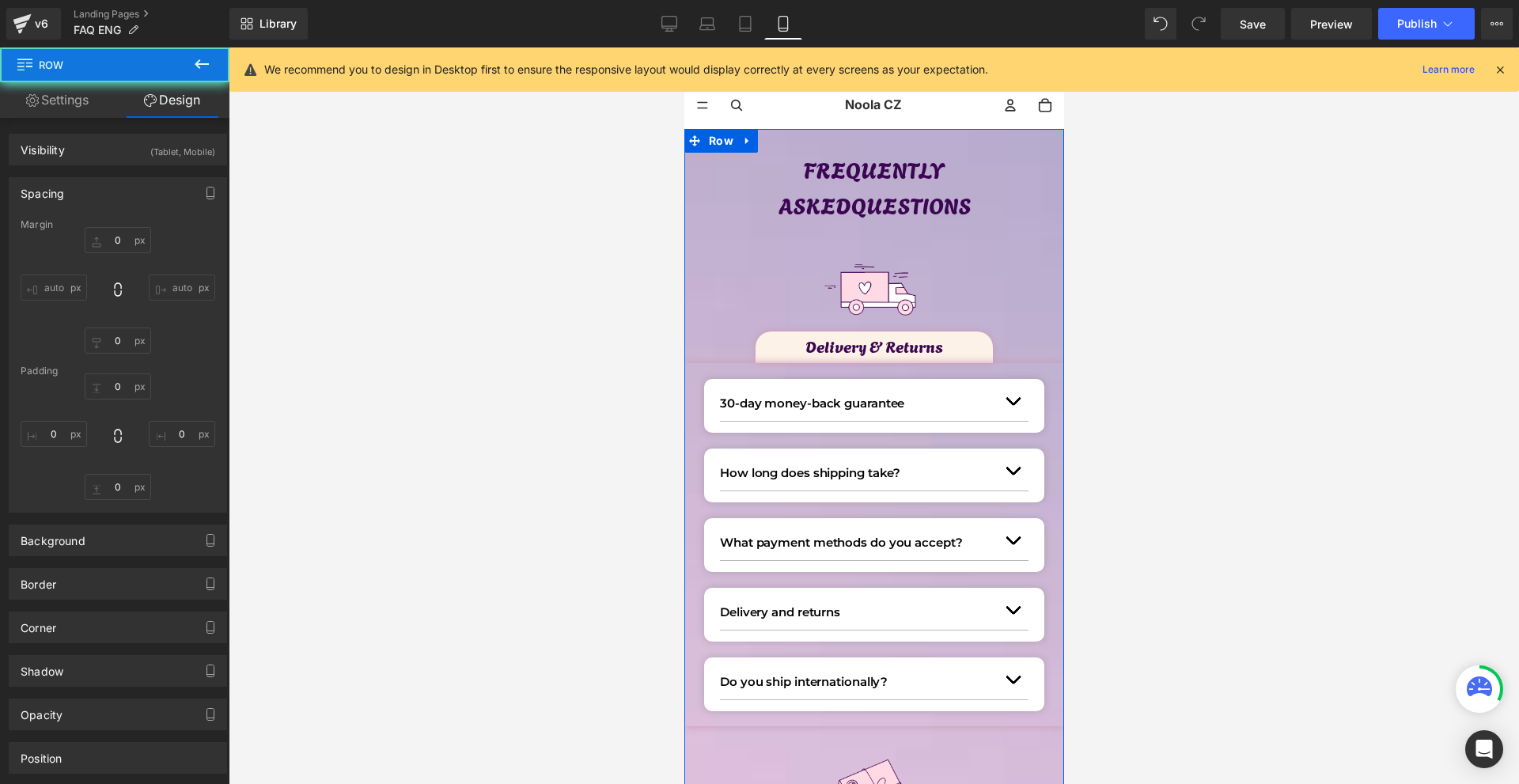
type input "0px"
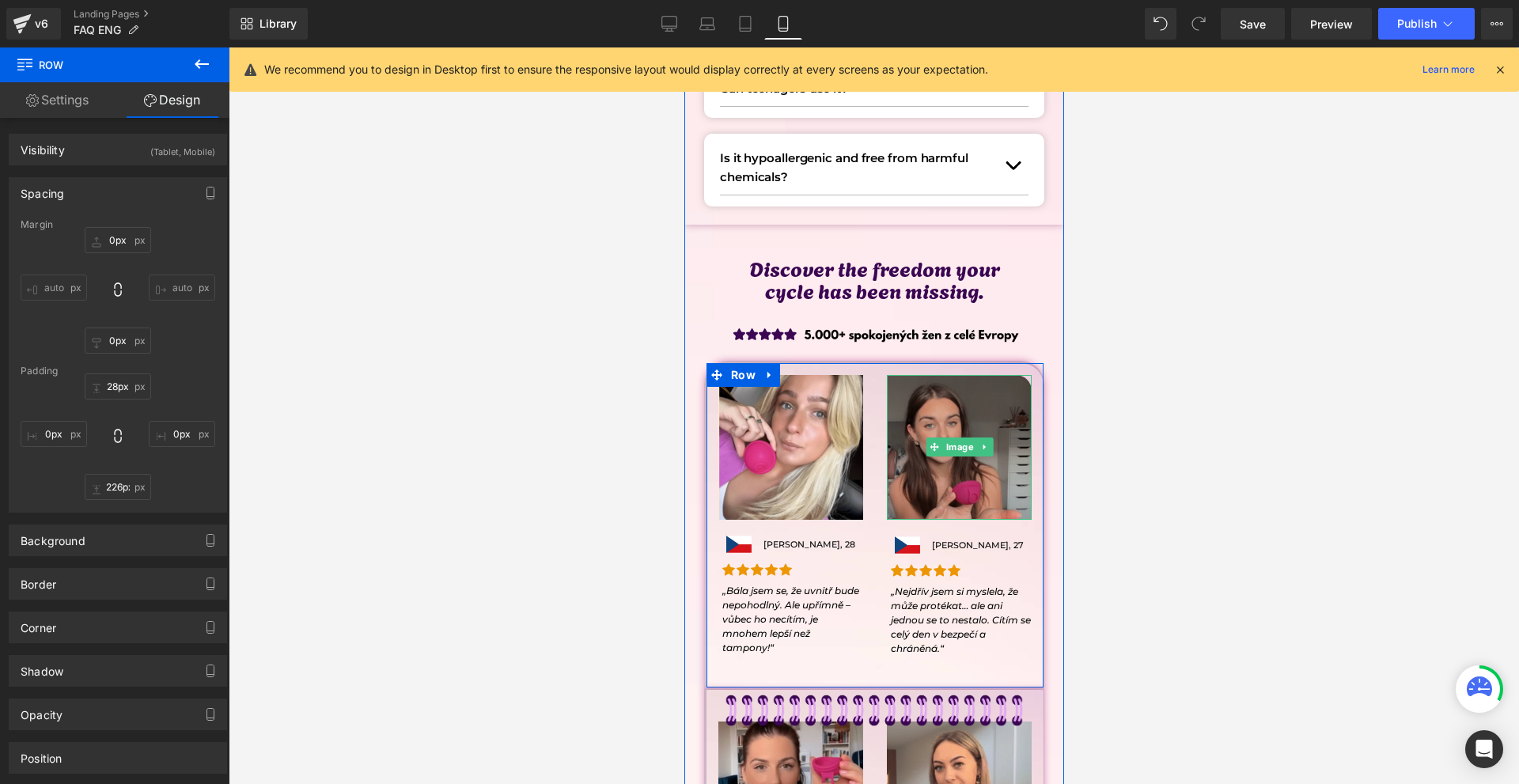
scroll to position [2848, 0]
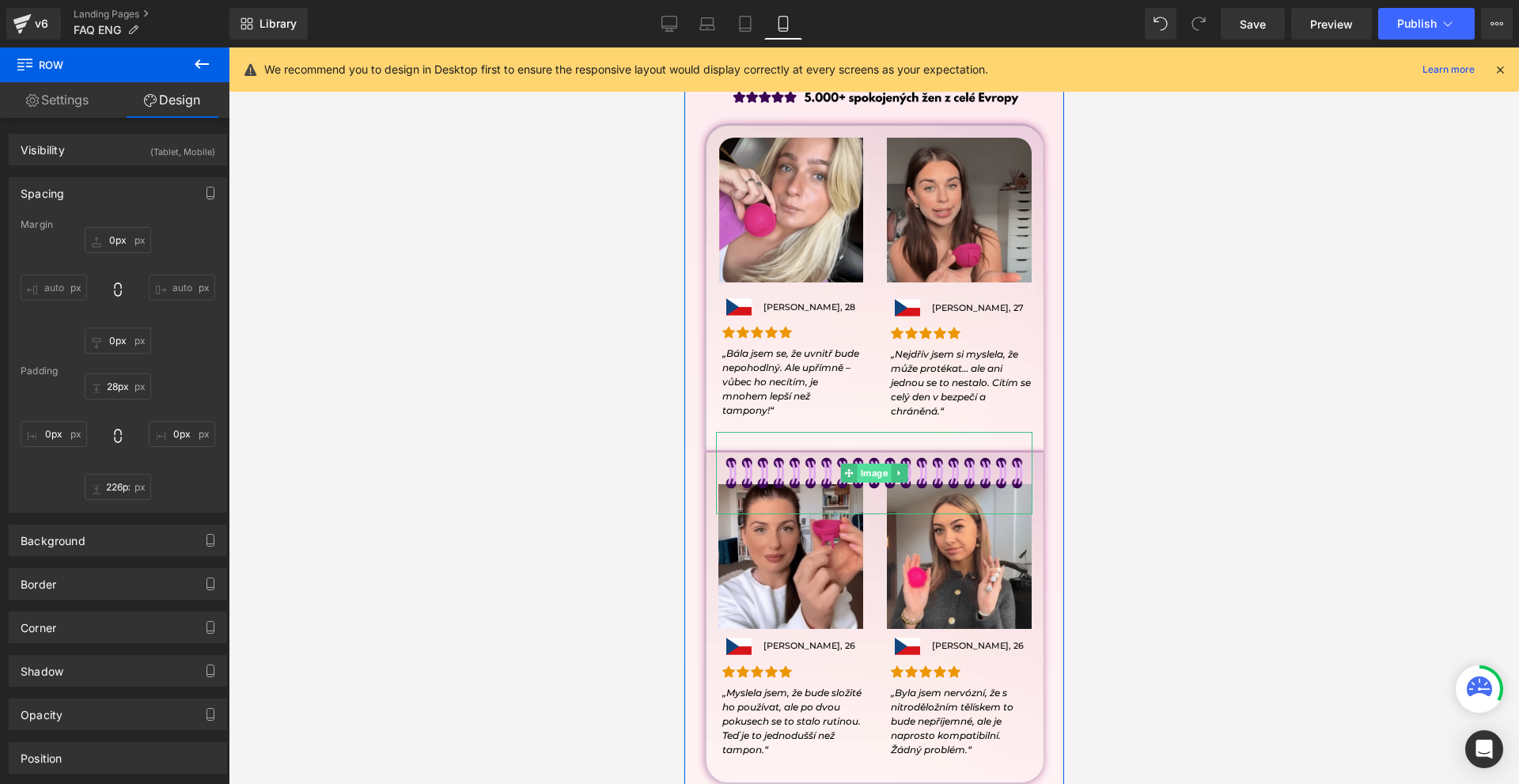
click at [860, 476] on span "Image" at bounding box center [874, 473] width 34 height 19
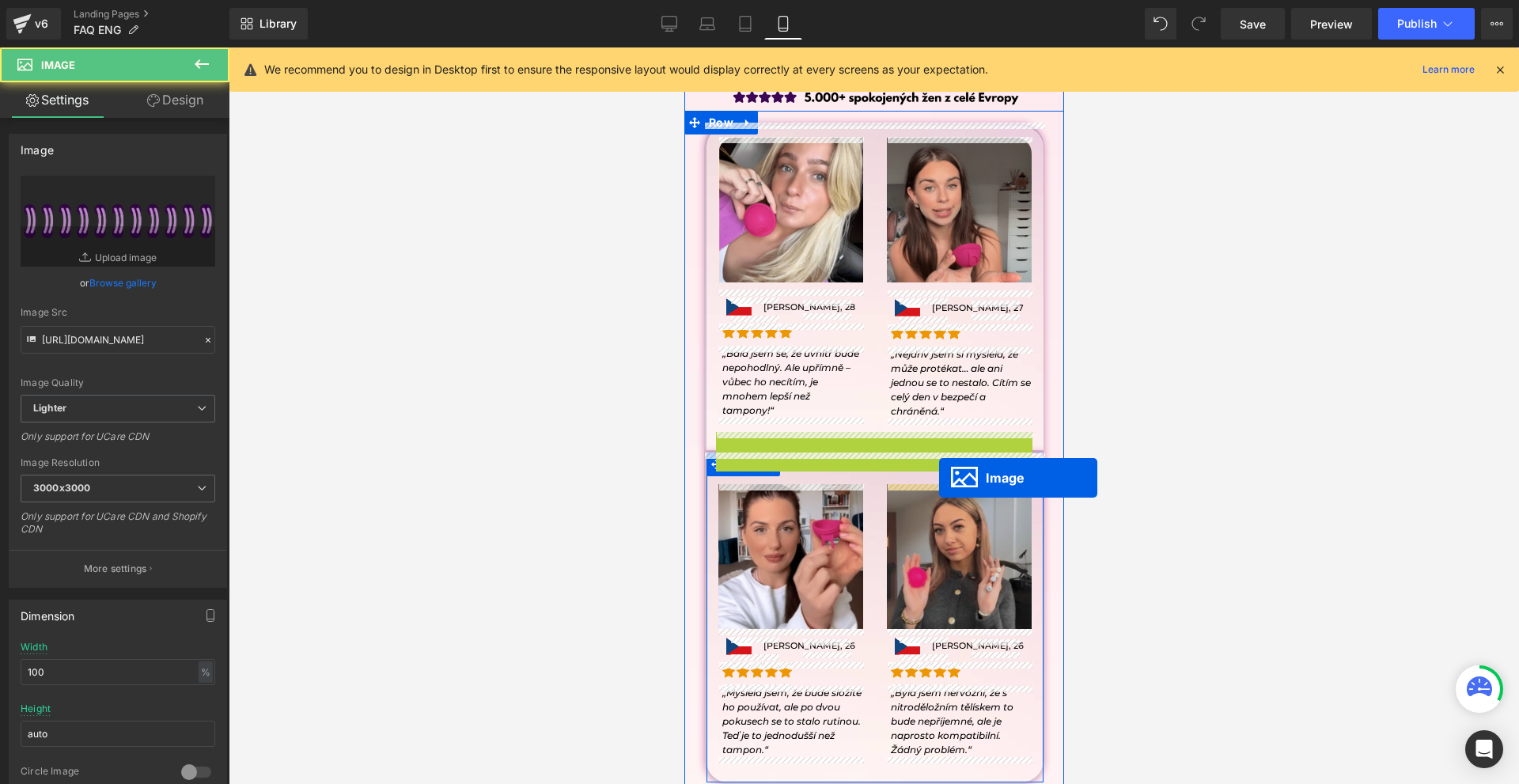
scroll to position [3084, 0]
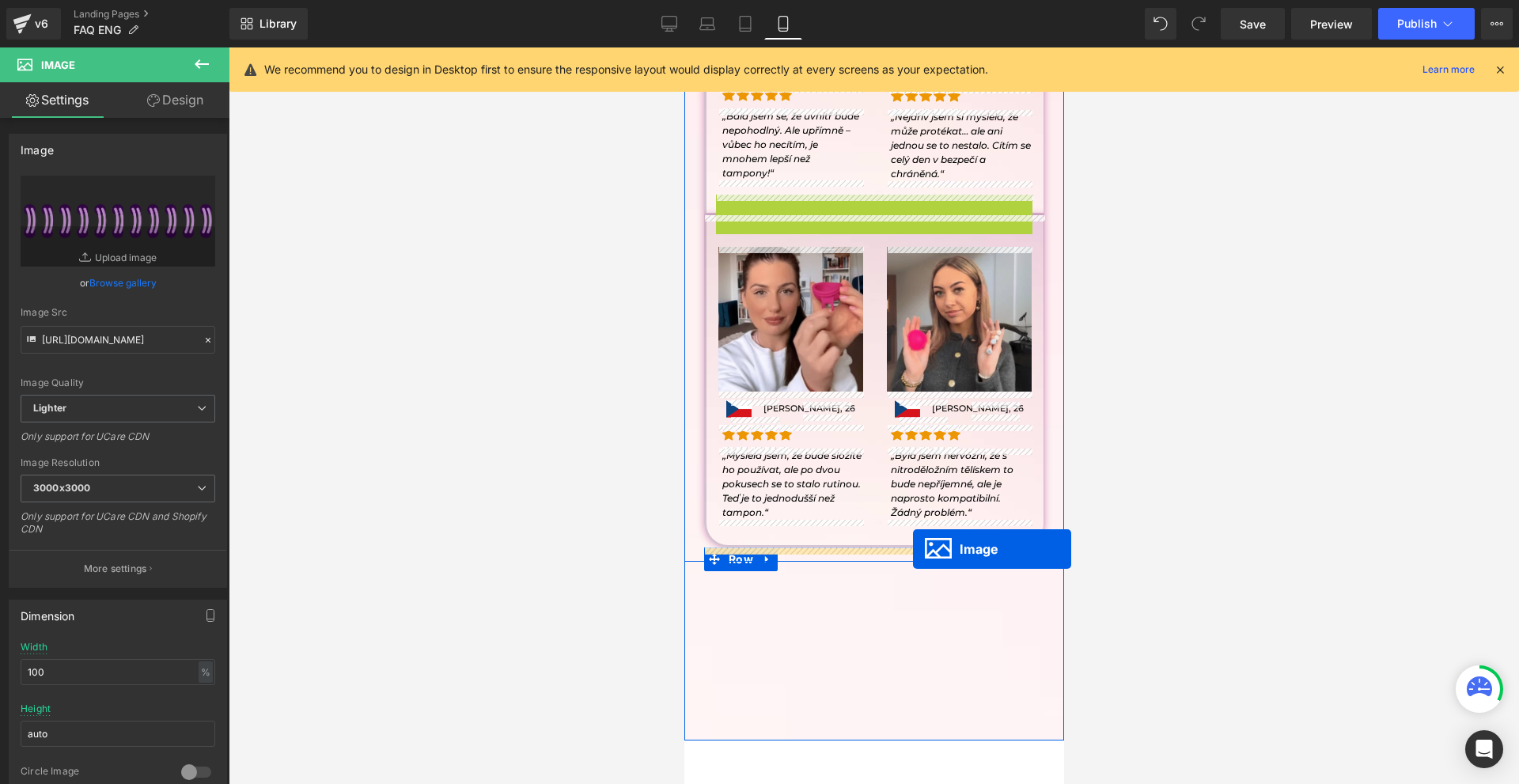
drag, startPoint x: 860, startPoint y: 476, endPoint x: 913, endPoint y: 549, distance: 90.2
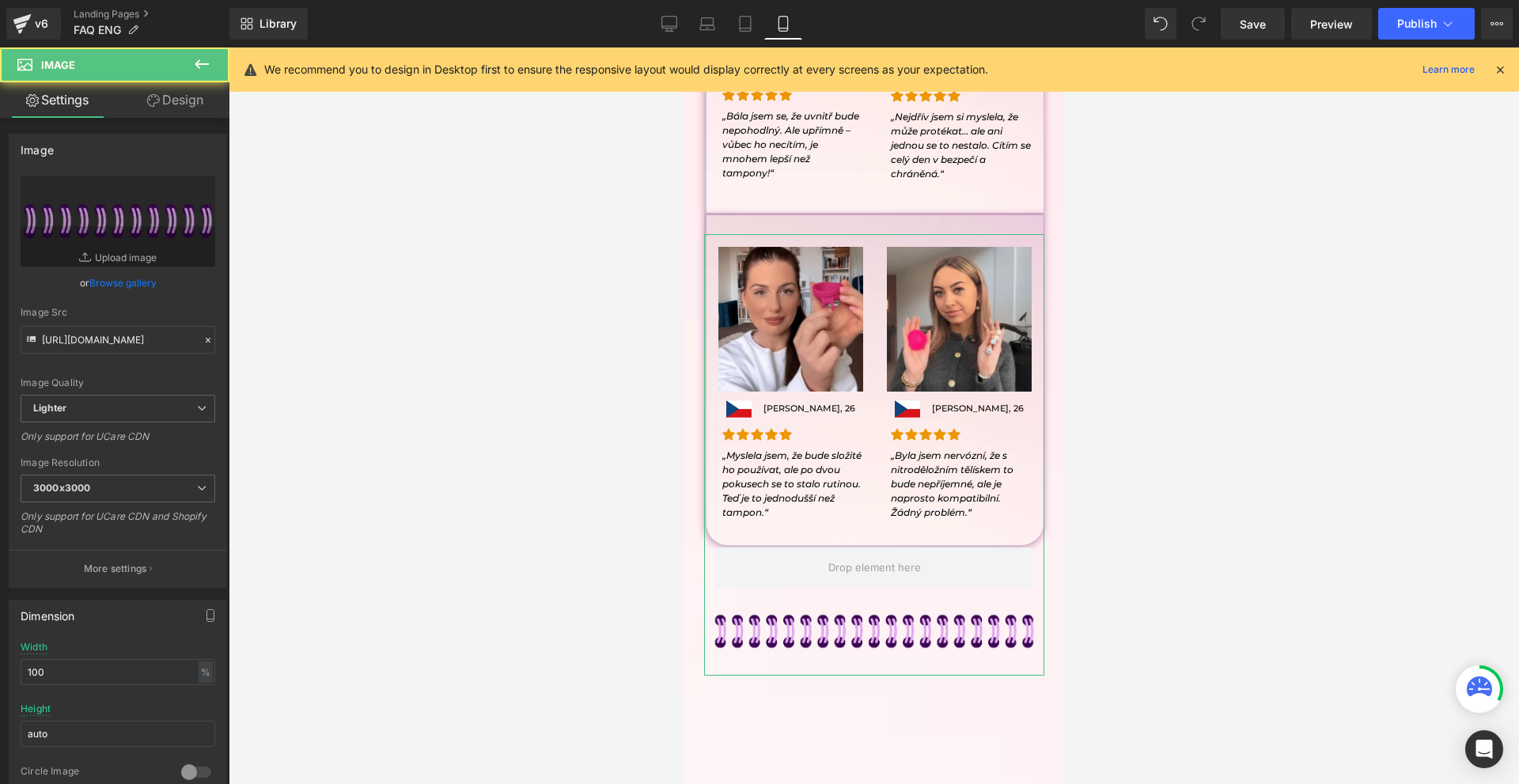
click at [198, 93] on link "Design" at bounding box center [175, 99] width 115 height 35
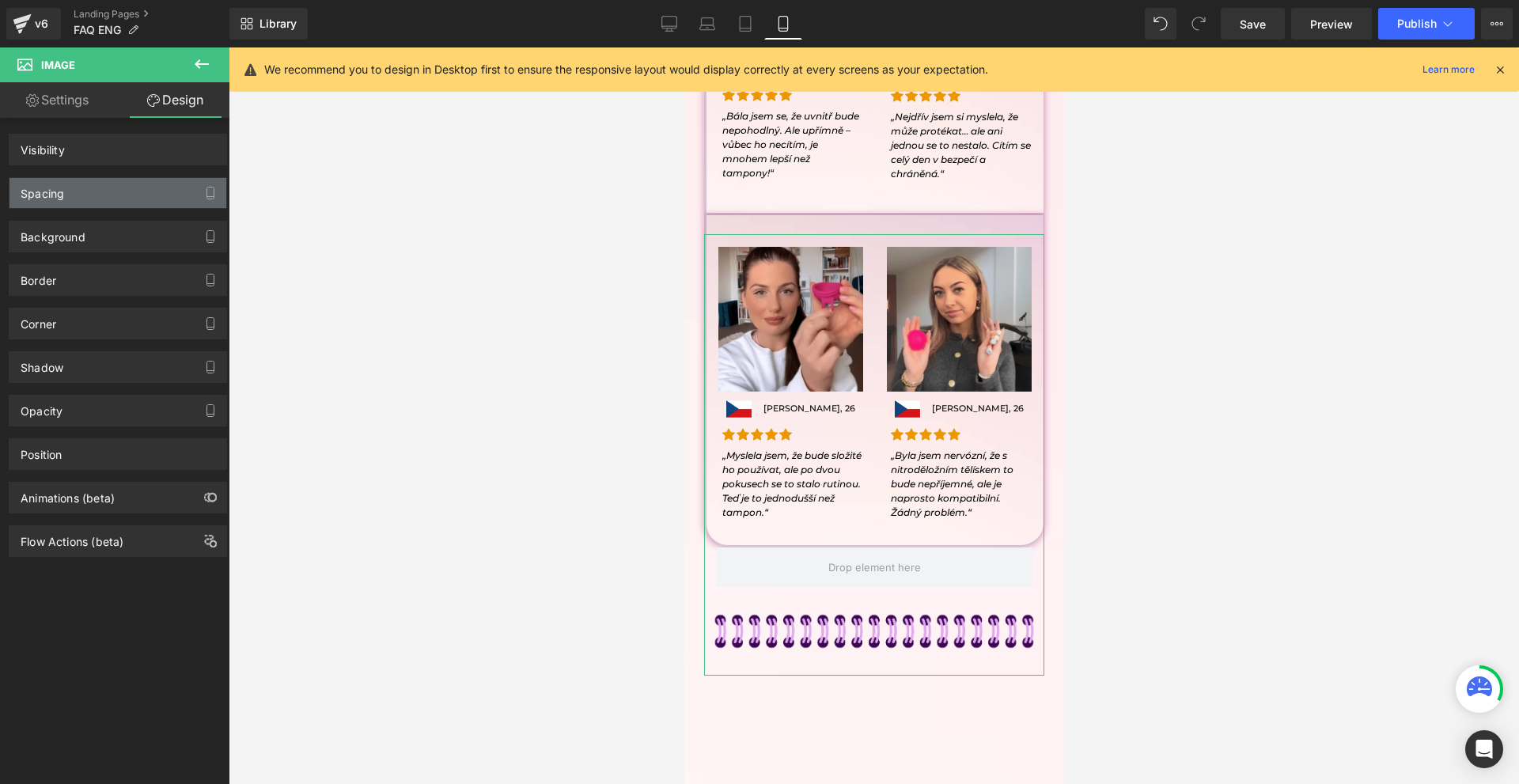
click at [94, 196] on div "Spacing" at bounding box center [118, 193] width 217 height 30
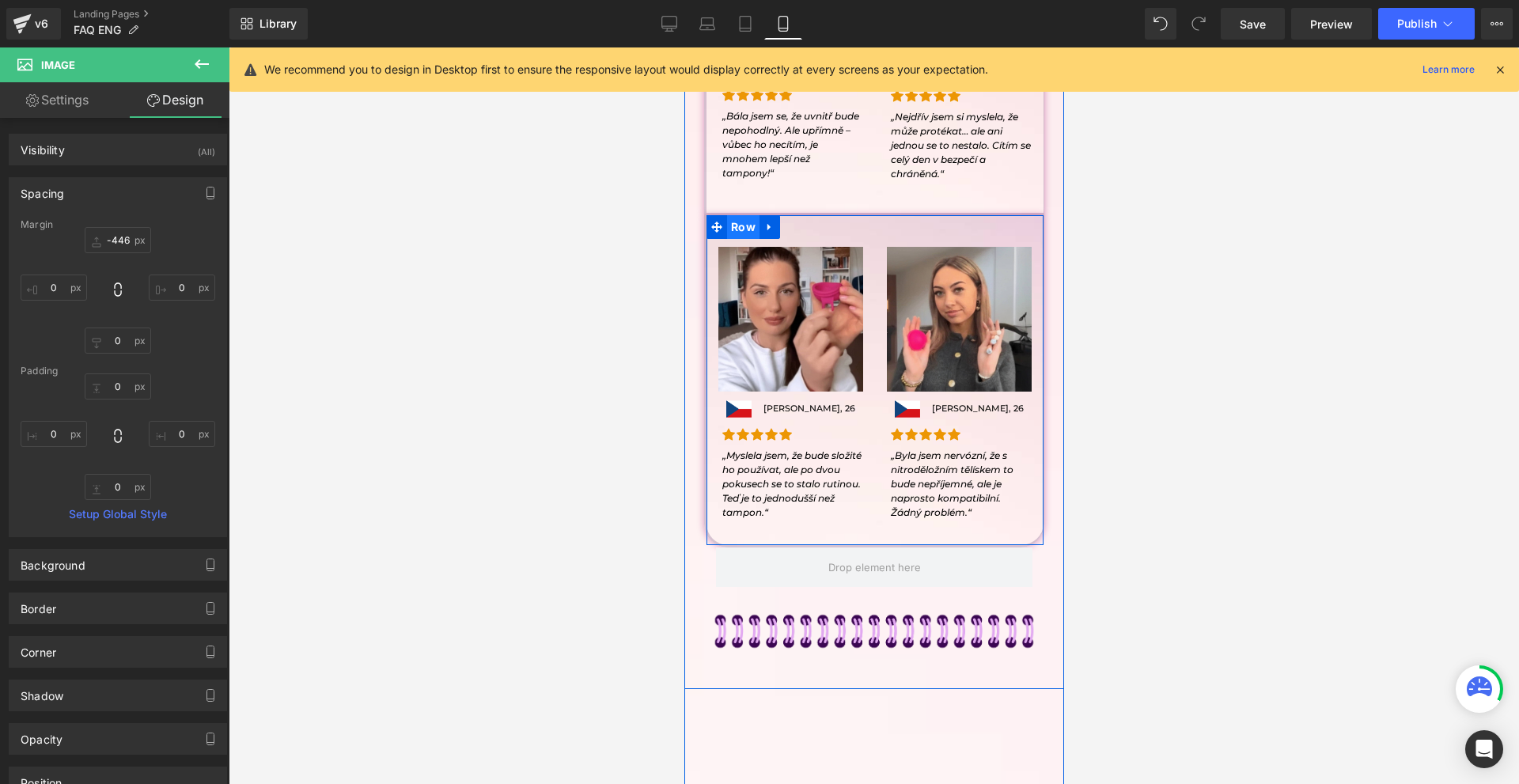
click at [744, 226] on span "Row" at bounding box center [743, 227] width 33 height 24
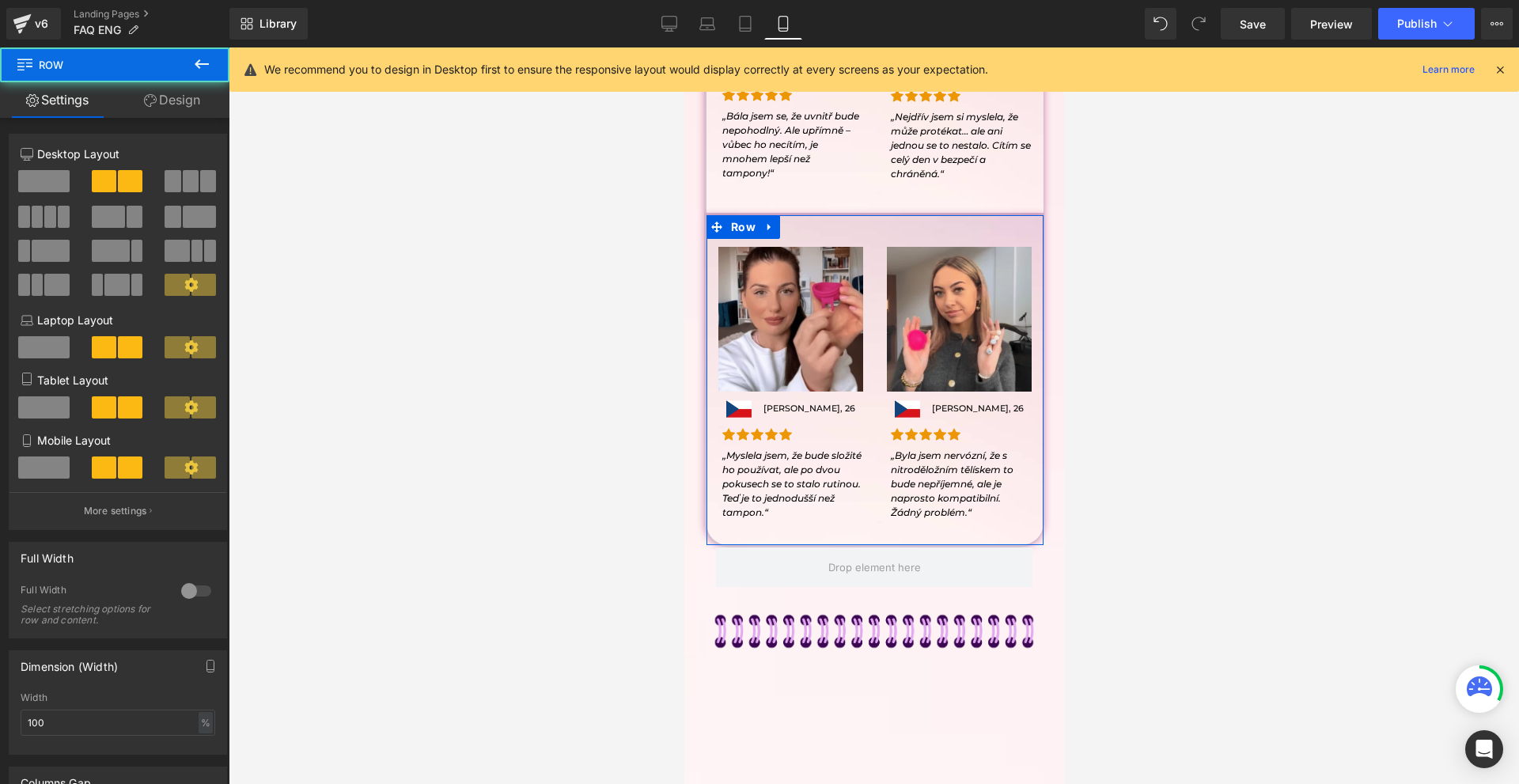
click at [169, 98] on link "Design" at bounding box center [172, 99] width 115 height 35
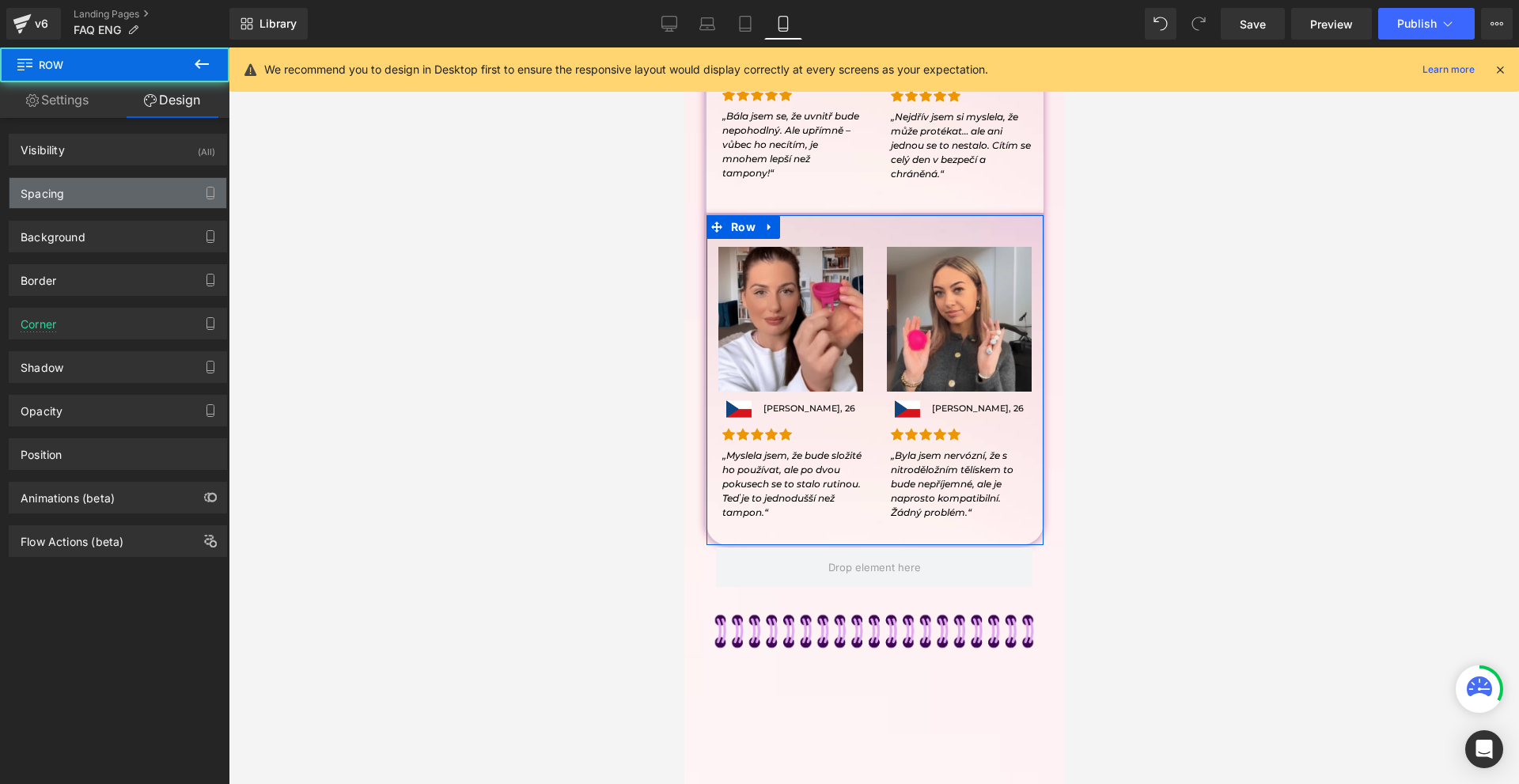
type input "0"
type input "40"
type input "0"
type input "32"
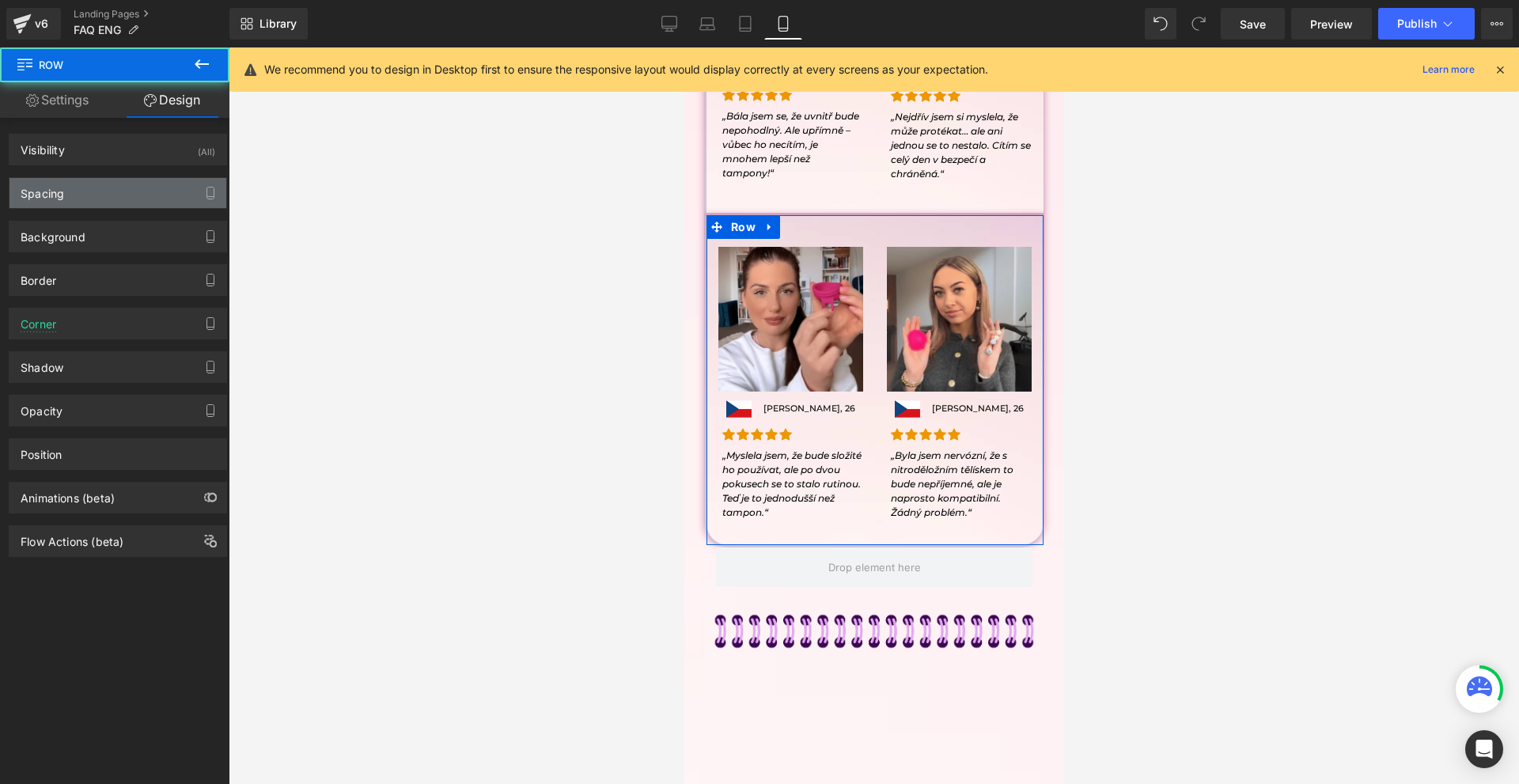
type input "0"
click at [92, 200] on div "Spacing" at bounding box center [118, 193] width 217 height 30
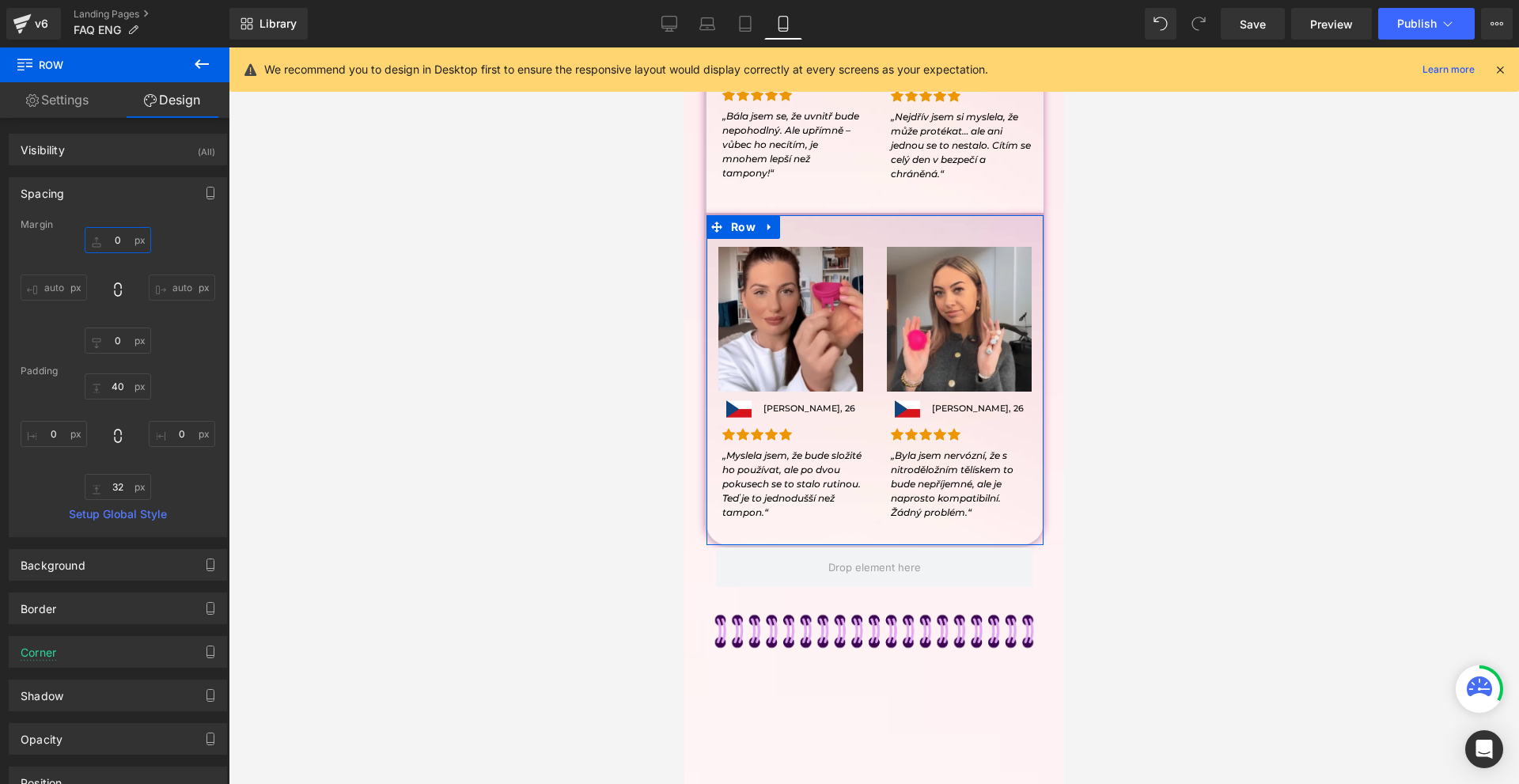
click at [106, 235] on input "0" at bounding box center [118, 240] width 66 height 26
type input "20"
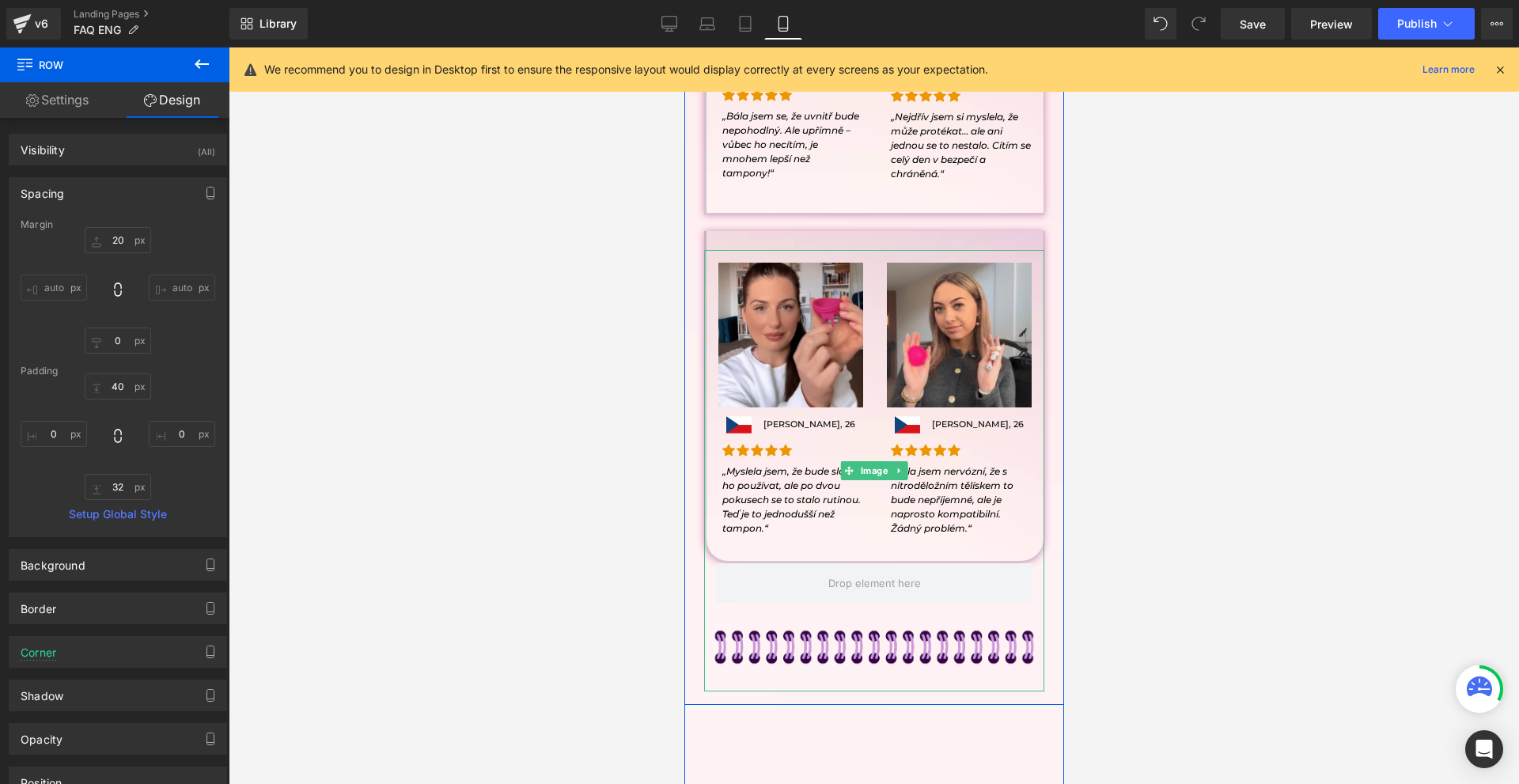
click at [861, 647] on img at bounding box center [874, 647] width 340 height 88
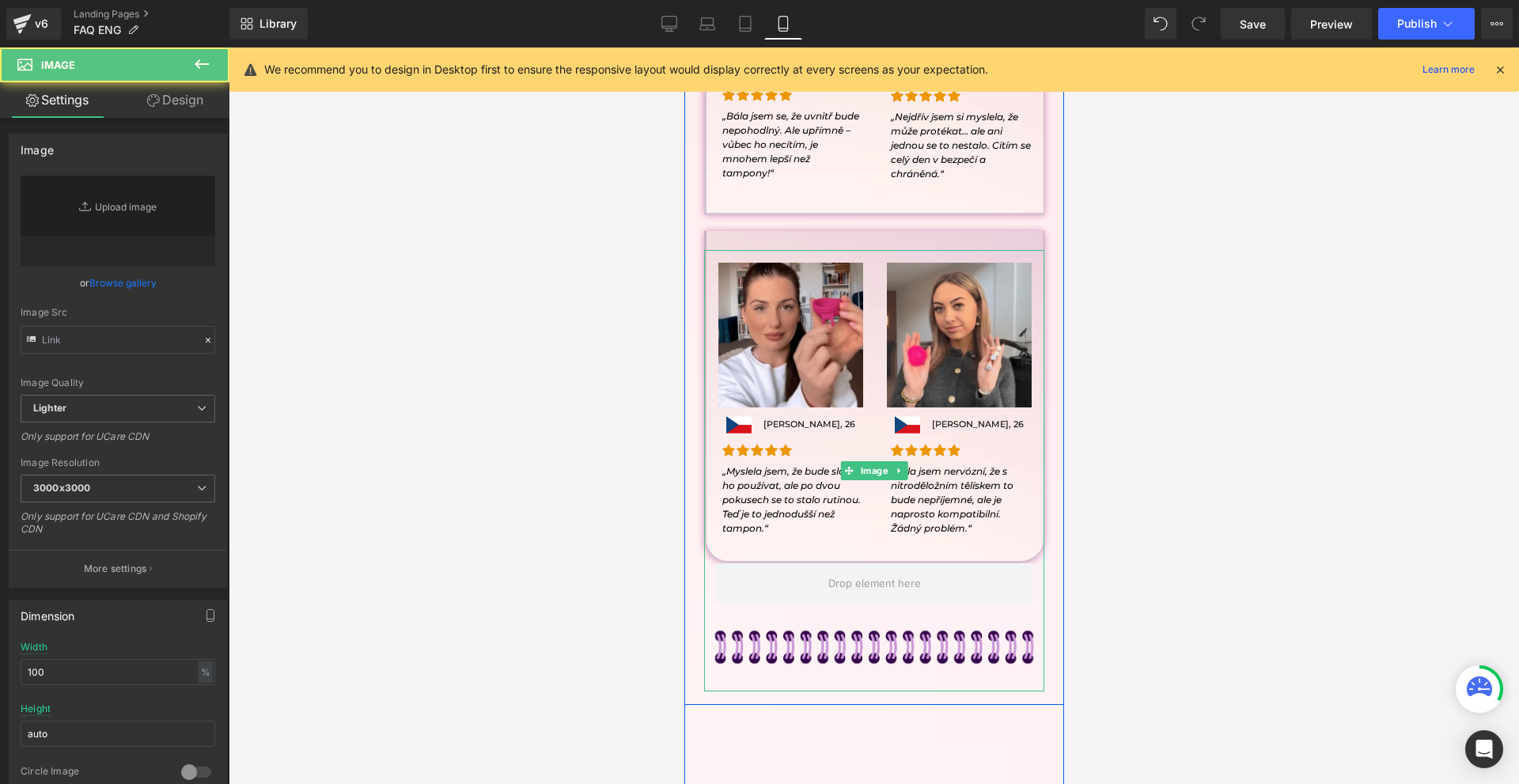
type input "https://ucarecdn.com/7c6770ae-dbac-4bdb-bbd1-20044582fd54/-/format/auto/-/previ…"
click at [876, 473] on span "Image" at bounding box center [874, 471] width 34 height 19
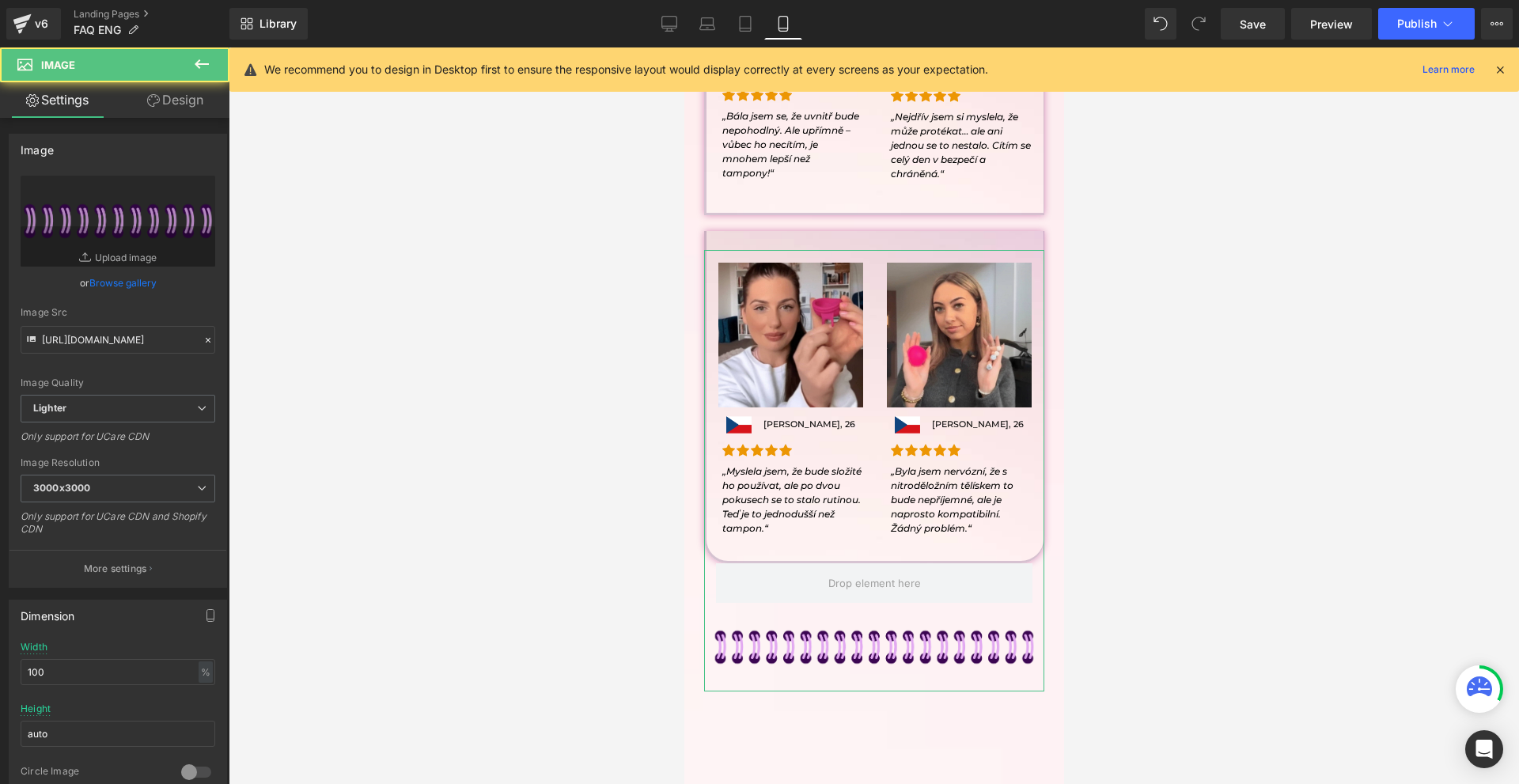
click at [179, 109] on link "Design" at bounding box center [175, 99] width 115 height 35
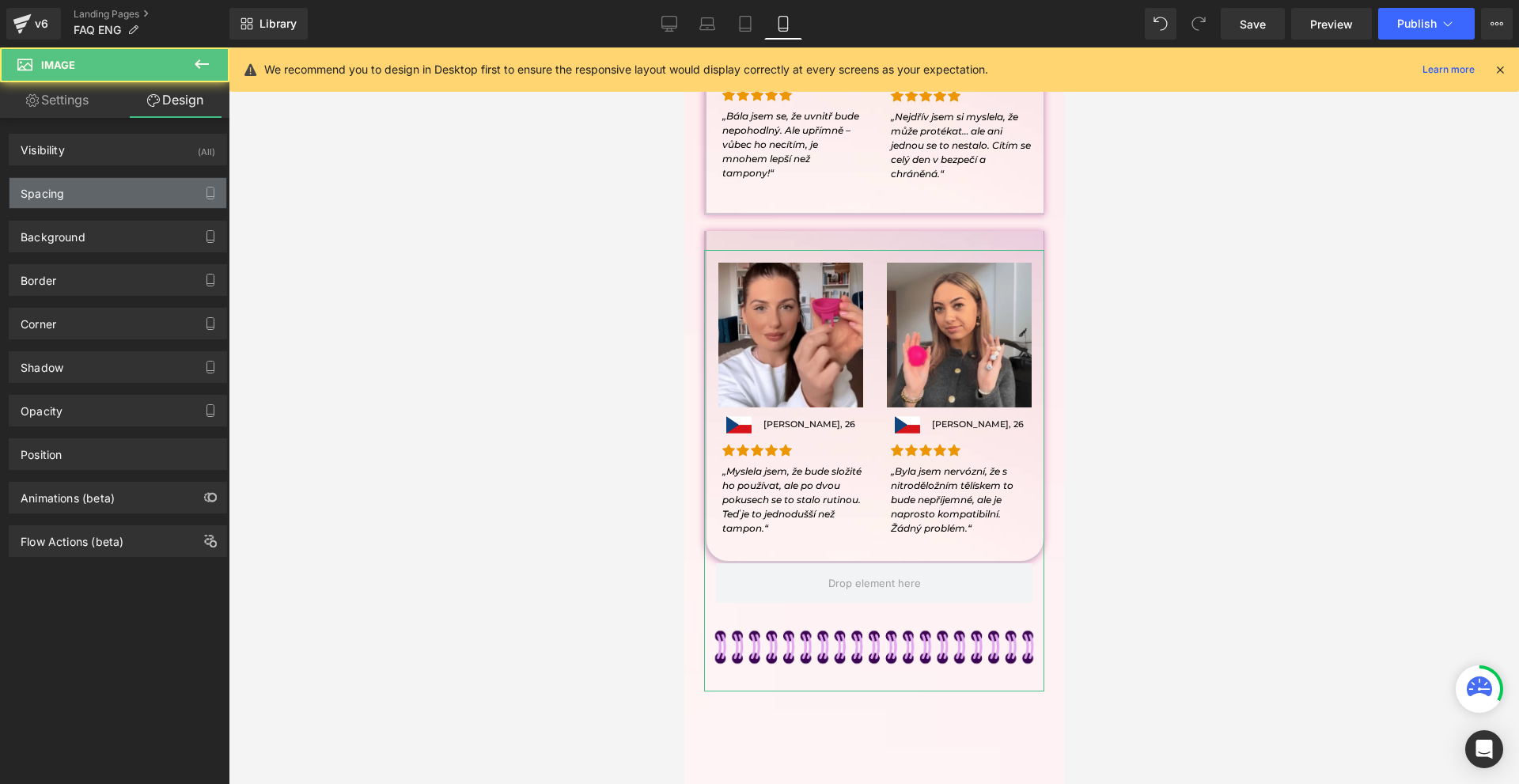
click at [90, 194] on div "Spacing" at bounding box center [118, 193] width 217 height 30
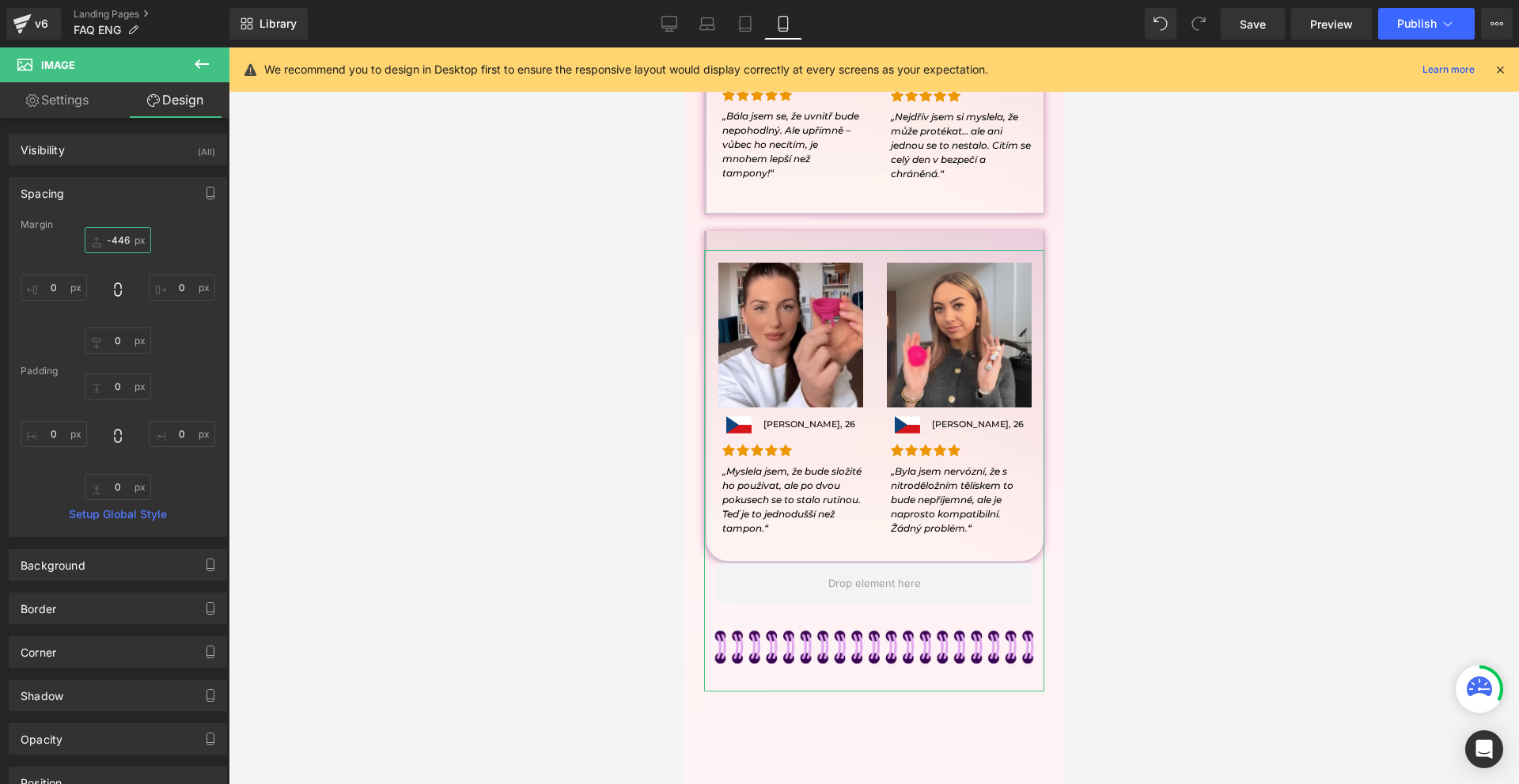
click at [113, 238] on input "-446" at bounding box center [118, 240] width 66 height 26
type input "0"
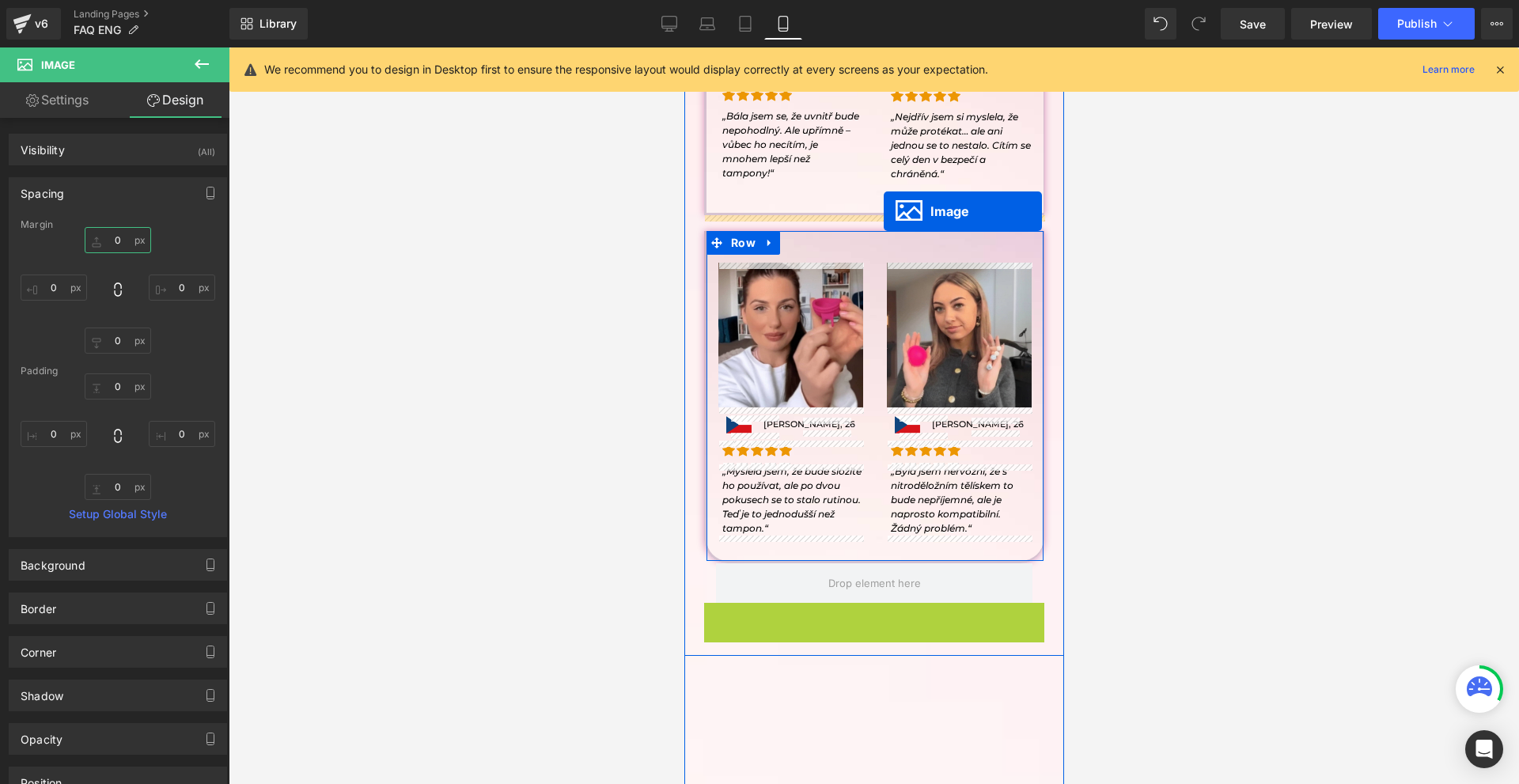
drag, startPoint x: 869, startPoint y: 642, endPoint x: 883, endPoint y: 212, distance: 430.2
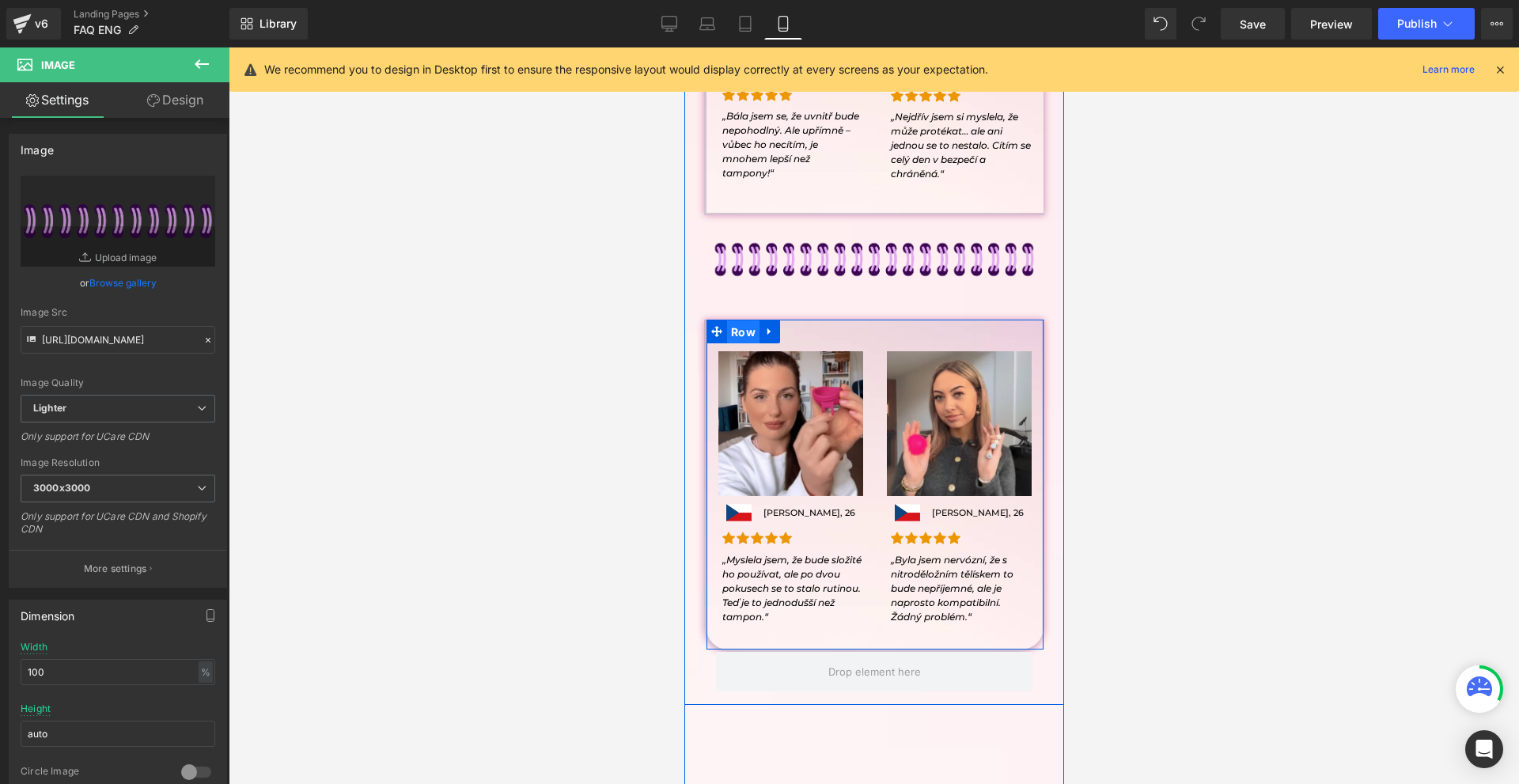
click at [749, 327] on span "Row" at bounding box center [743, 332] width 33 height 24
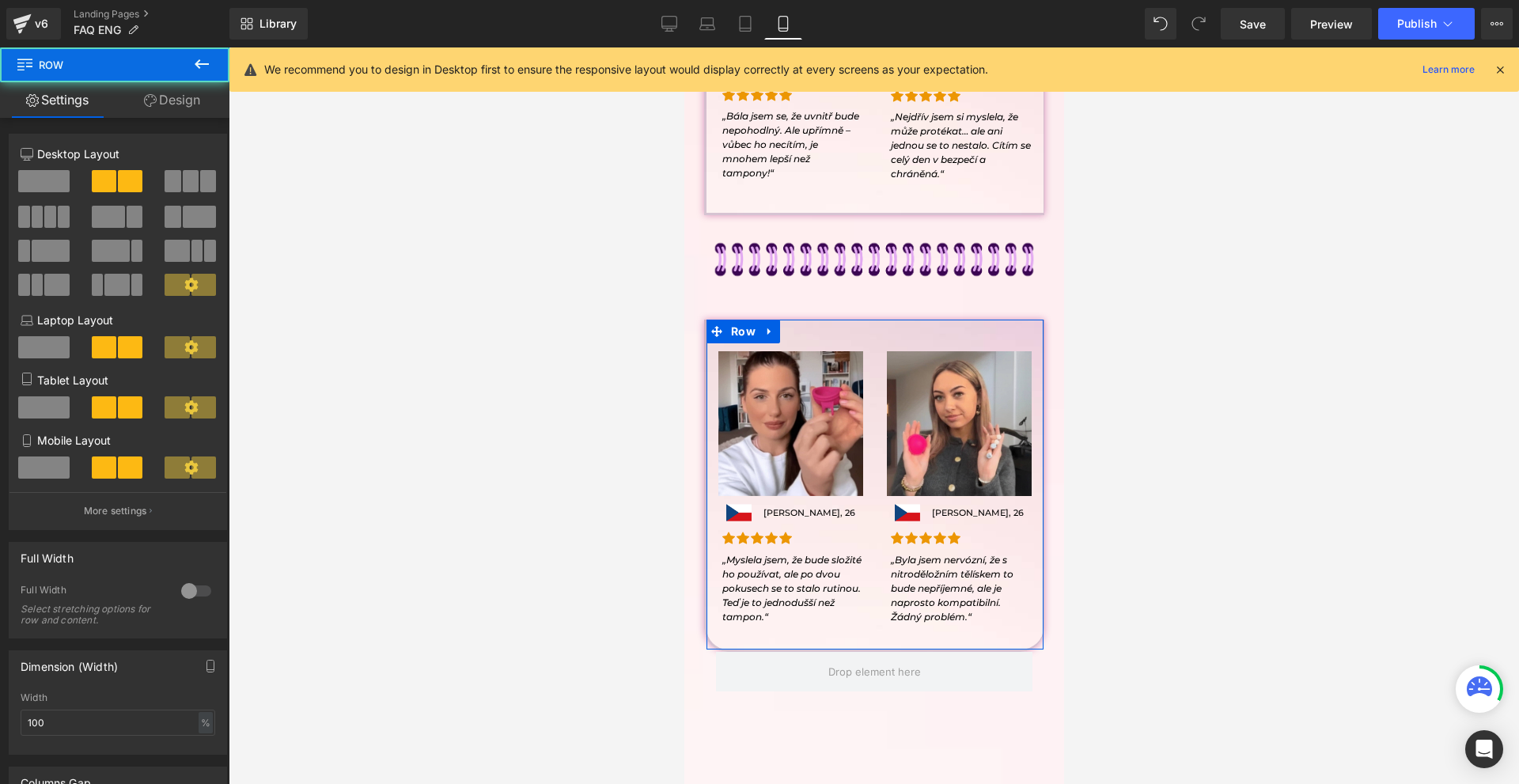
drag, startPoint x: 200, startPoint y: 90, endPoint x: 110, endPoint y: 187, distance: 132.3
click at [199, 90] on link "Design" at bounding box center [172, 99] width 115 height 35
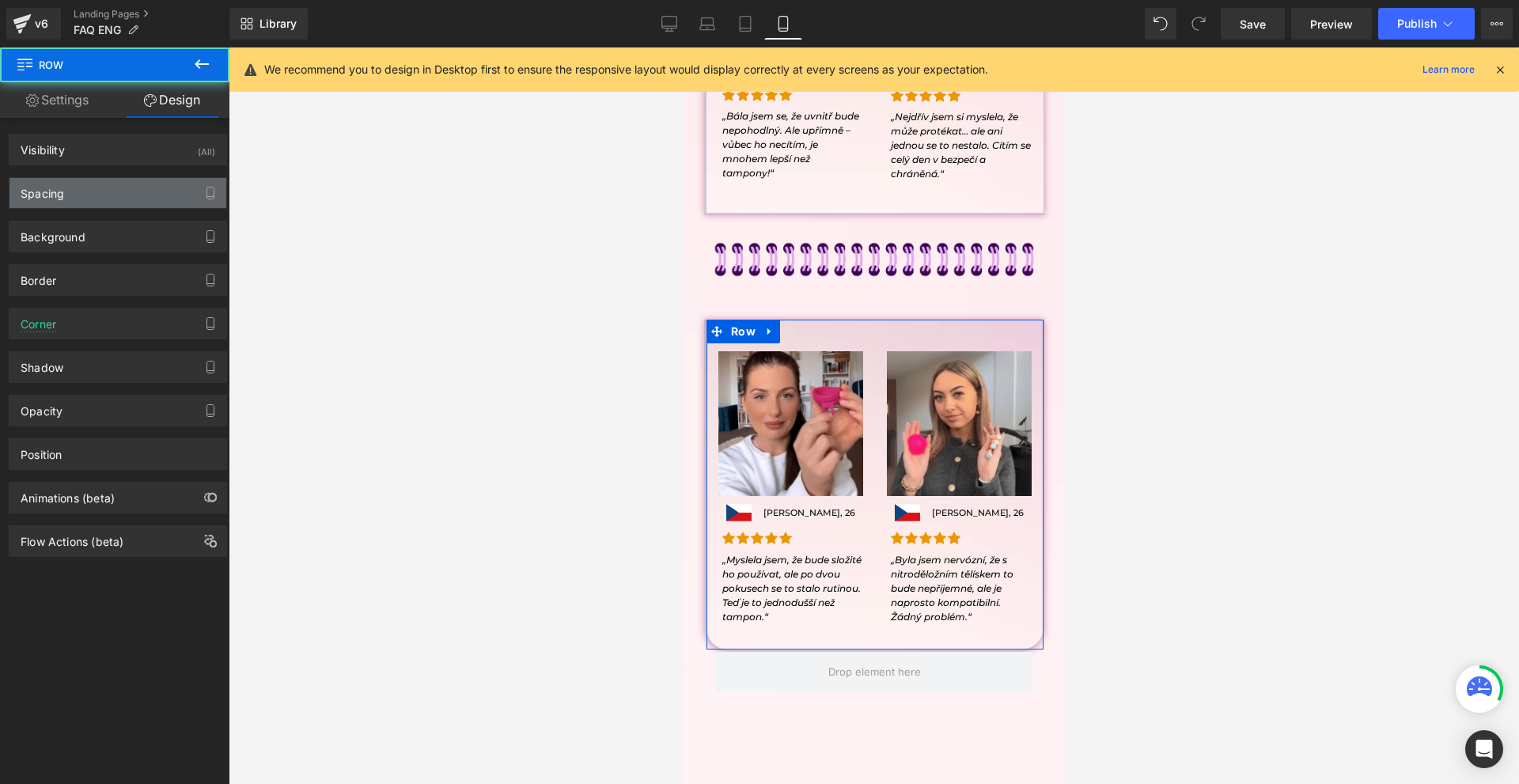
click at [110, 187] on div "Spacing" at bounding box center [118, 193] width 217 height 30
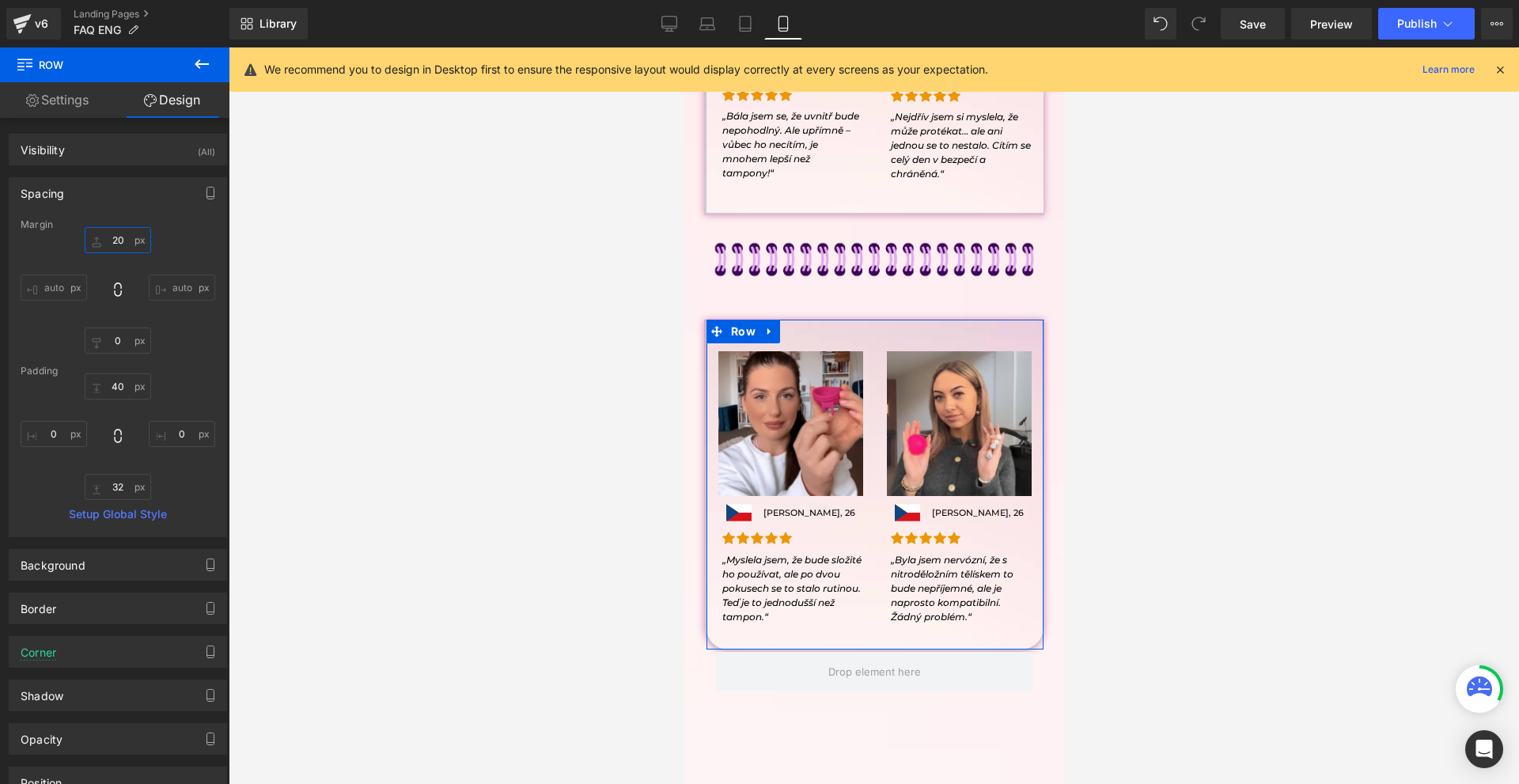
click at [104, 246] on input "20" at bounding box center [118, 240] width 66 height 26
type input "0"
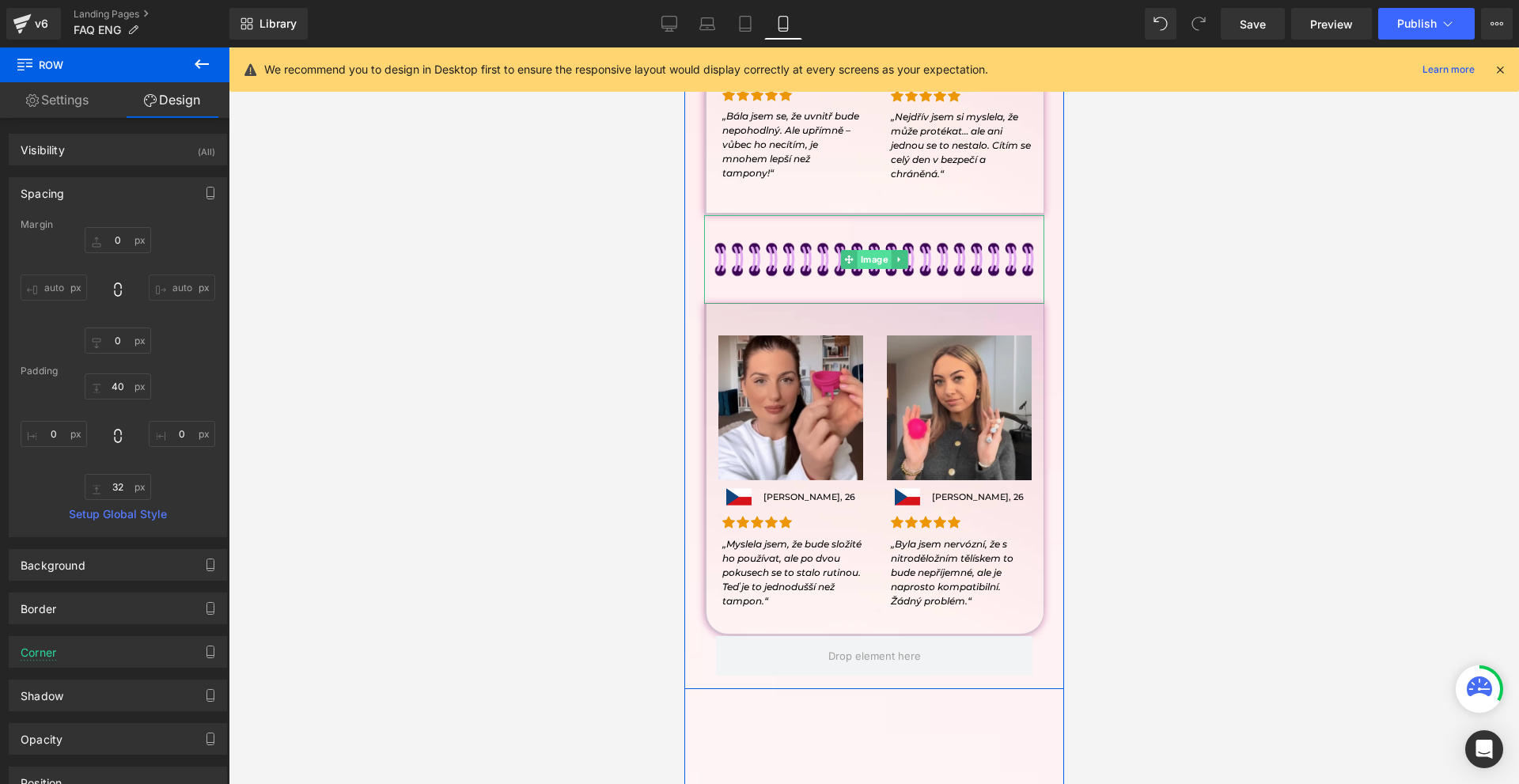
click at [859, 257] on span "Image" at bounding box center [874, 259] width 34 height 19
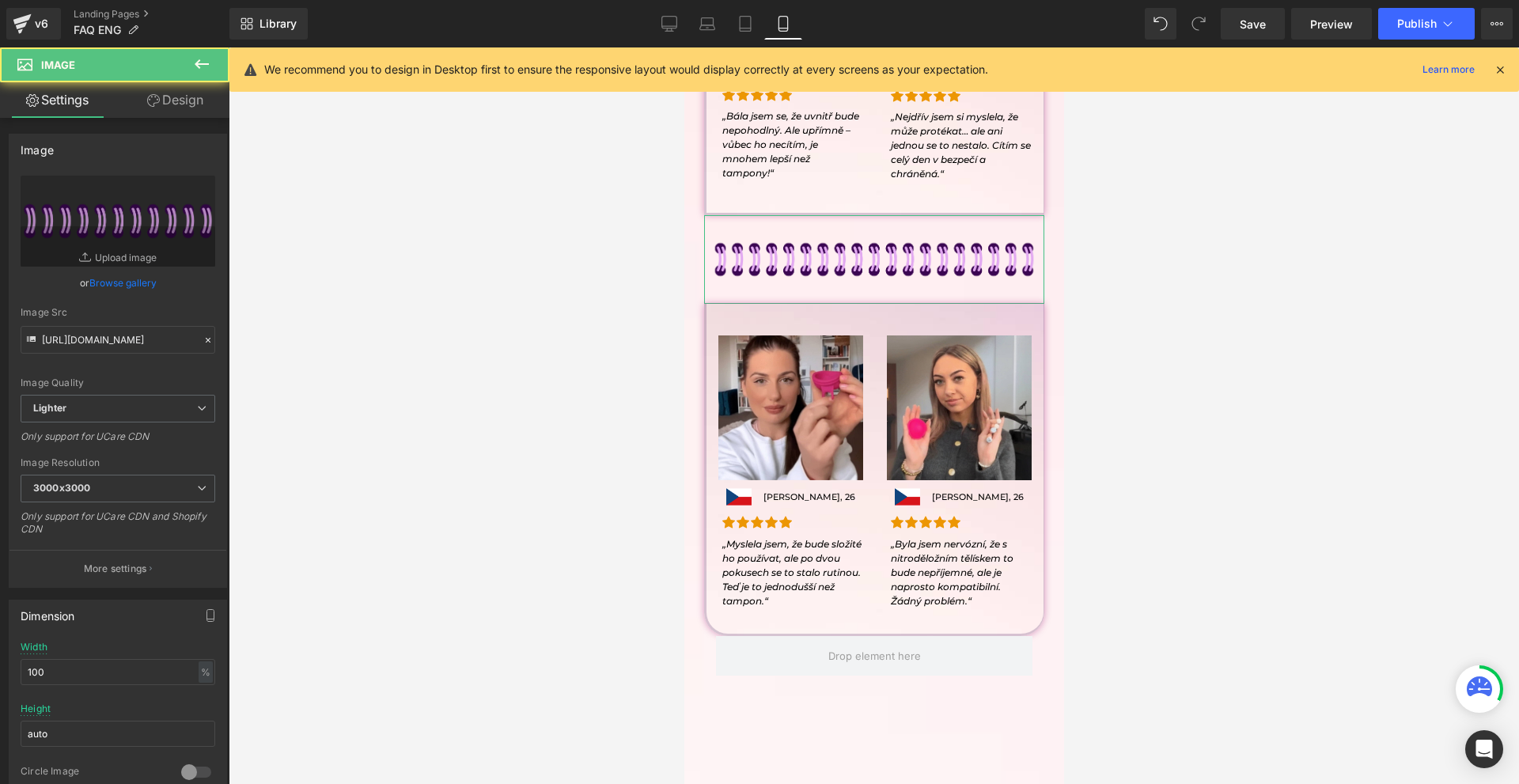
click at [182, 104] on link "Design" at bounding box center [175, 99] width 115 height 35
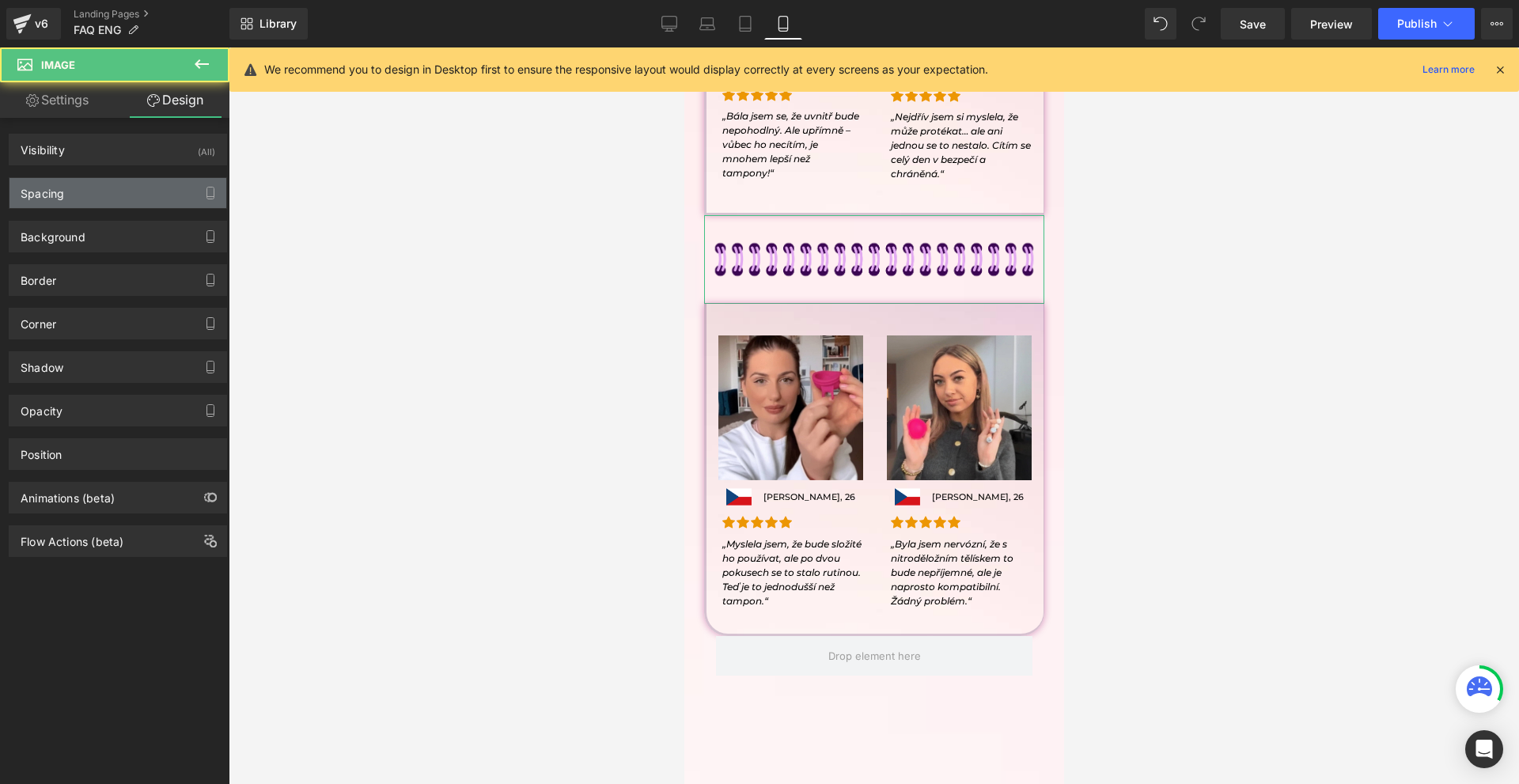
click at [112, 186] on div "Spacing" at bounding box center [118, 193] width 217 height 30
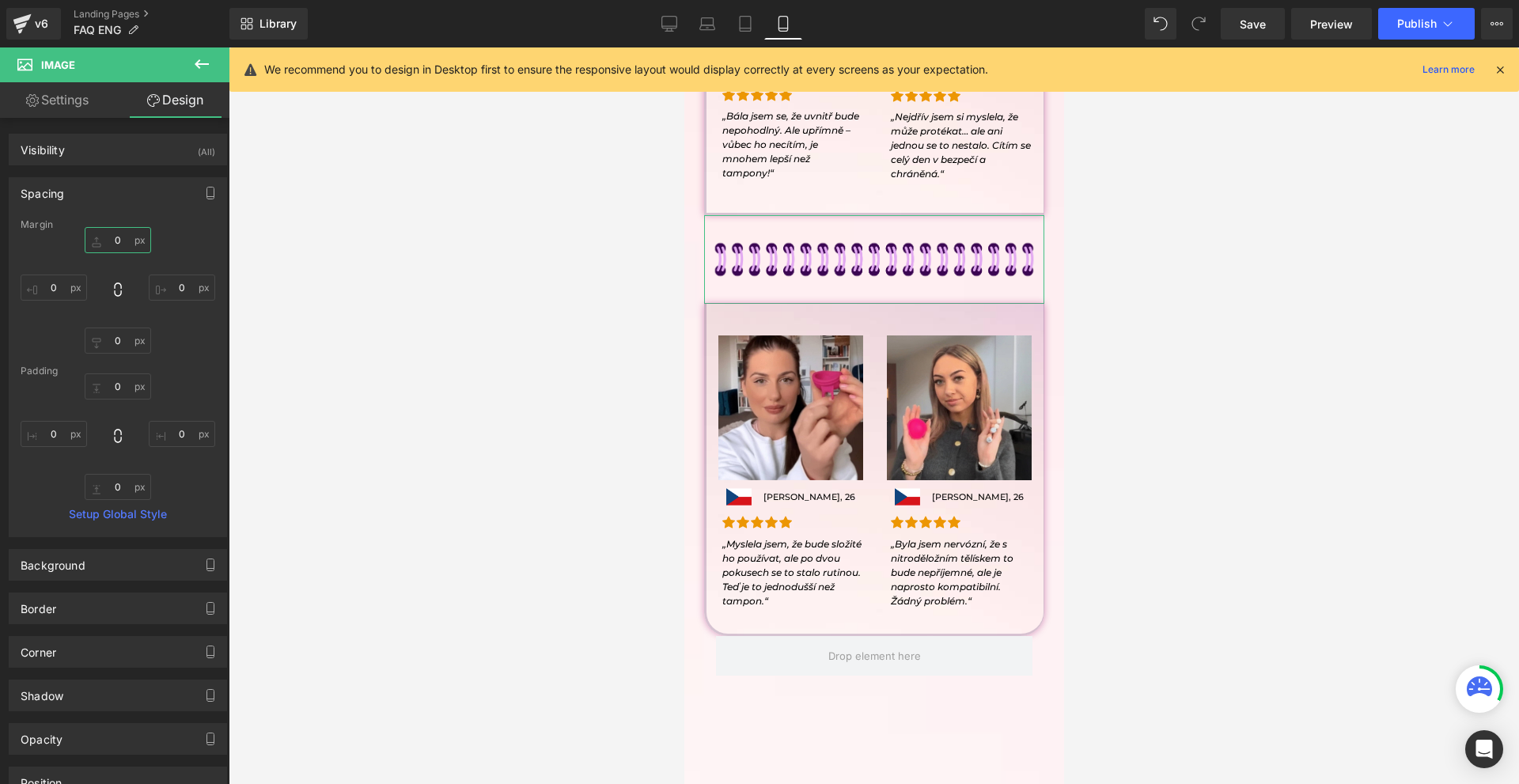
click at [138, 232] on input "0" at bounding box center [118, 240] width 66 height 26
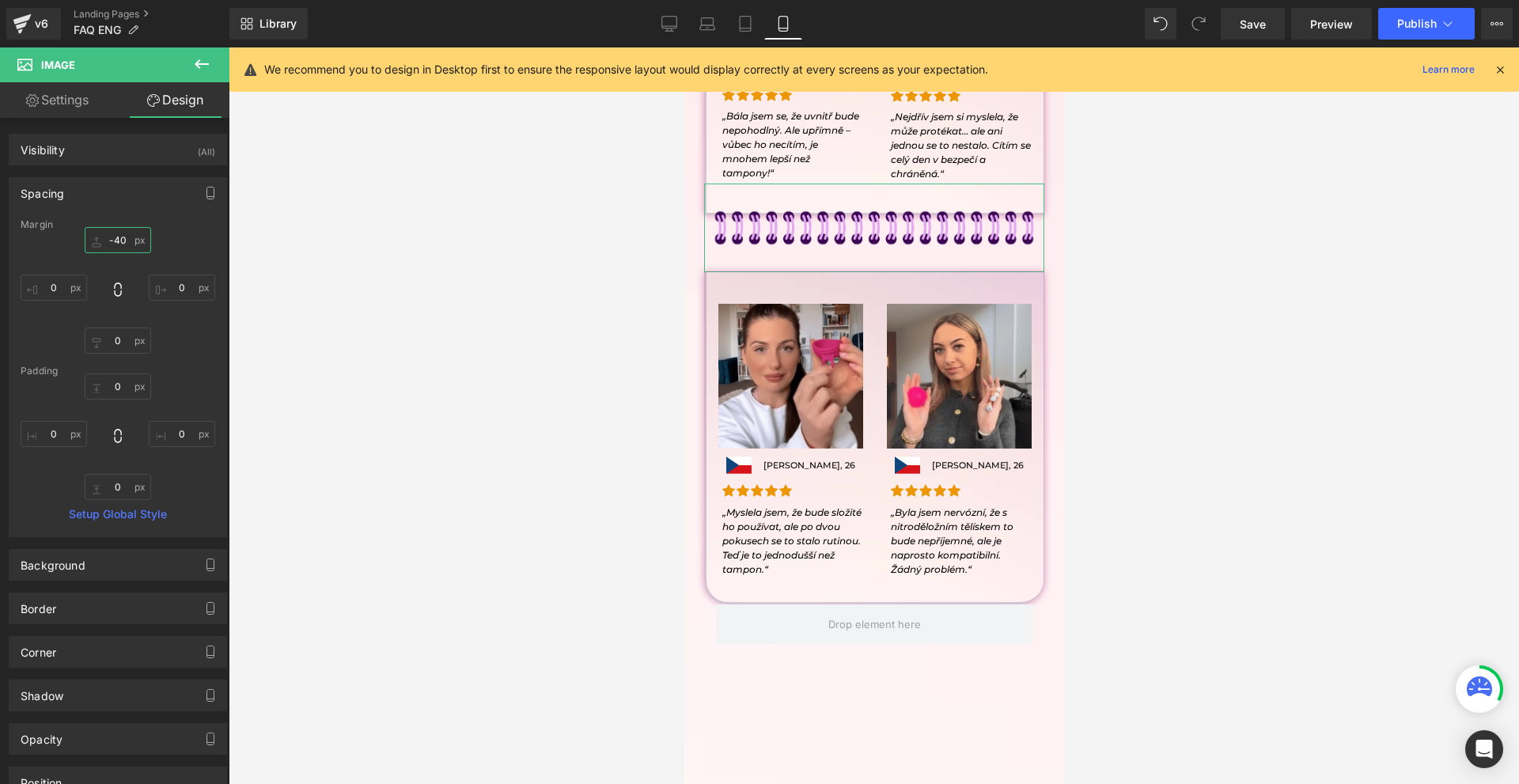
type input "-40"
click at [150, 343] on div "-40 -40 0px 0 0px 0 0px 0" at bounding box center [118, 290] width 195 height 127
click at [136, 339] on input "0" at bounding box center [118, 340] width 66 height 26
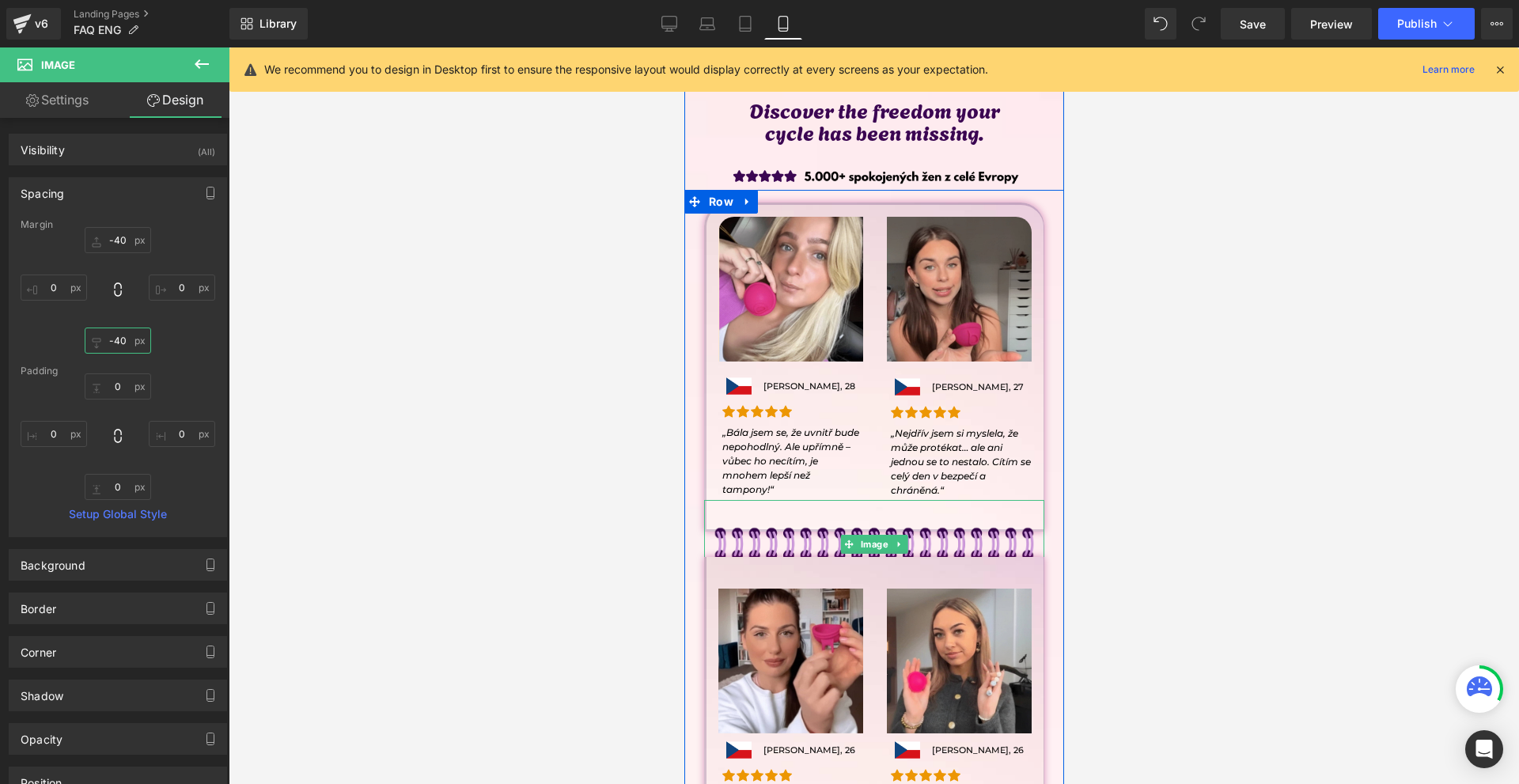
scroll to position [2689, 0]
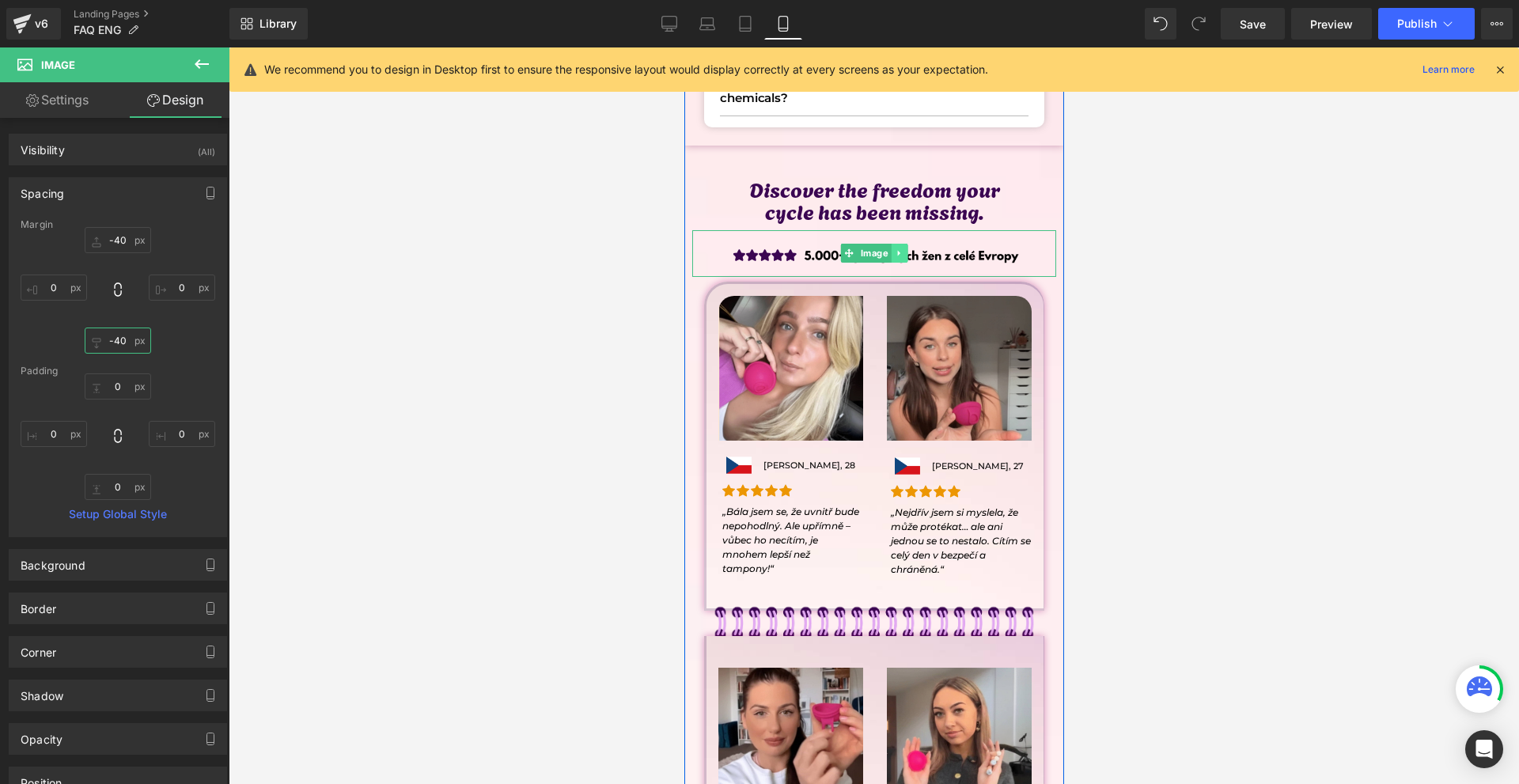
type input "-40"
click at [895, 257] on icon at bounding box center [898, 253] width 9 height 9
click at [899, 257] on link at bounding box center [907, 252] width 16 height 19
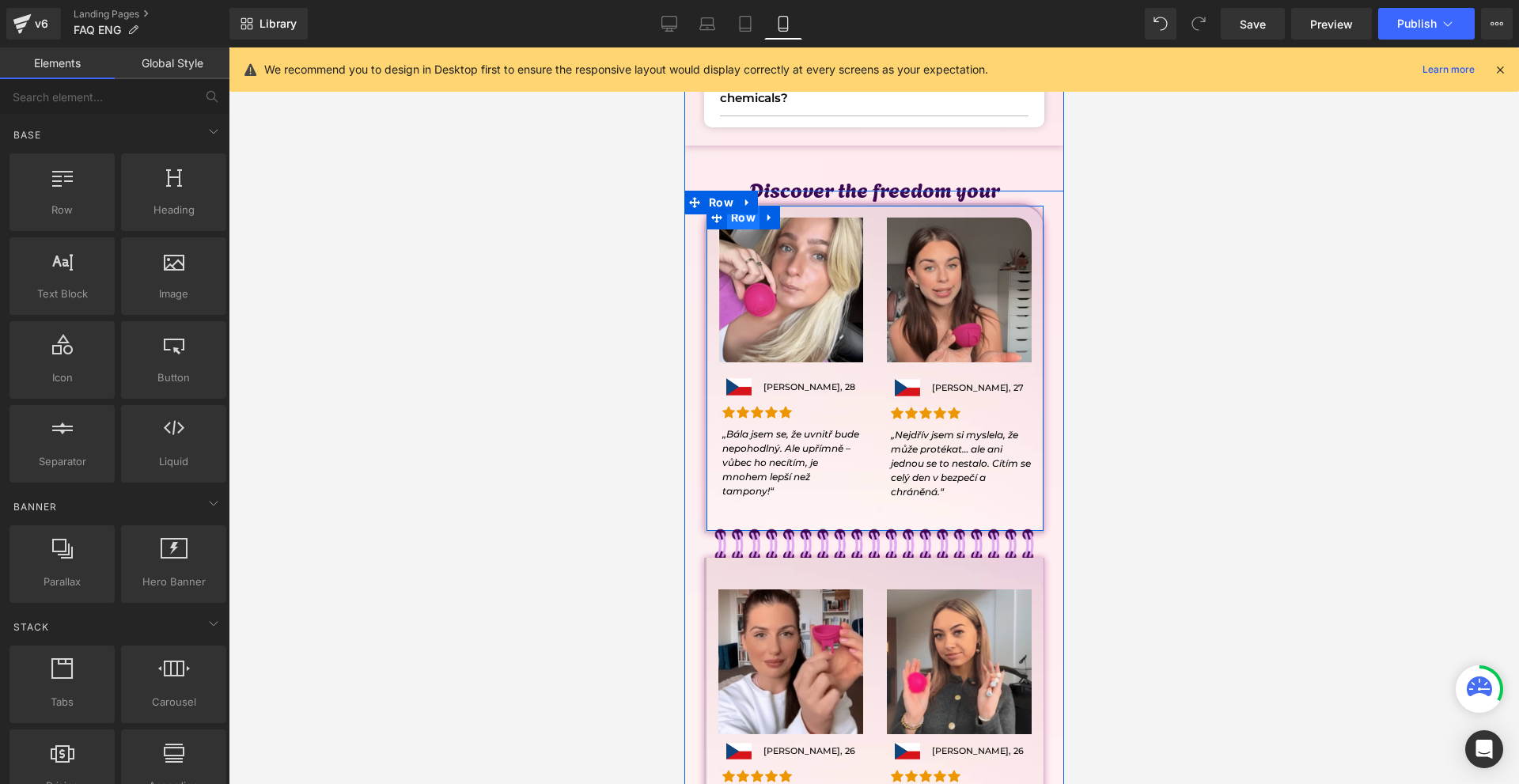
click at [741, 218] on span "Row" at bounding box center [743, 217] width 33 height 24
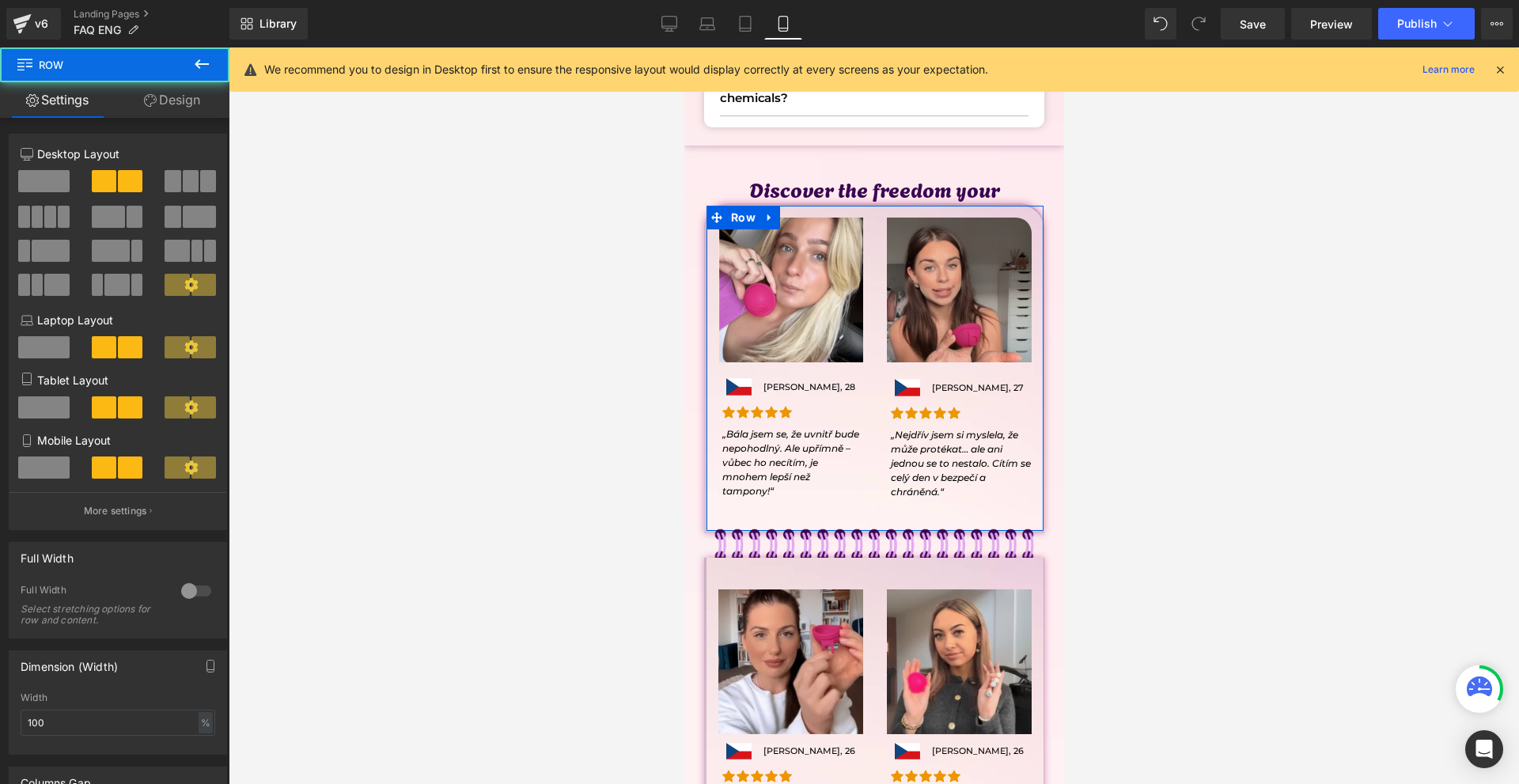
drag, startPoint x: 188, startPoint y: 96, endPoint x: 123, endPoint y: 180, distance: 106.2
click at [188, 95] on link "Design" at bounding box center [172, 99] width 115 height 35
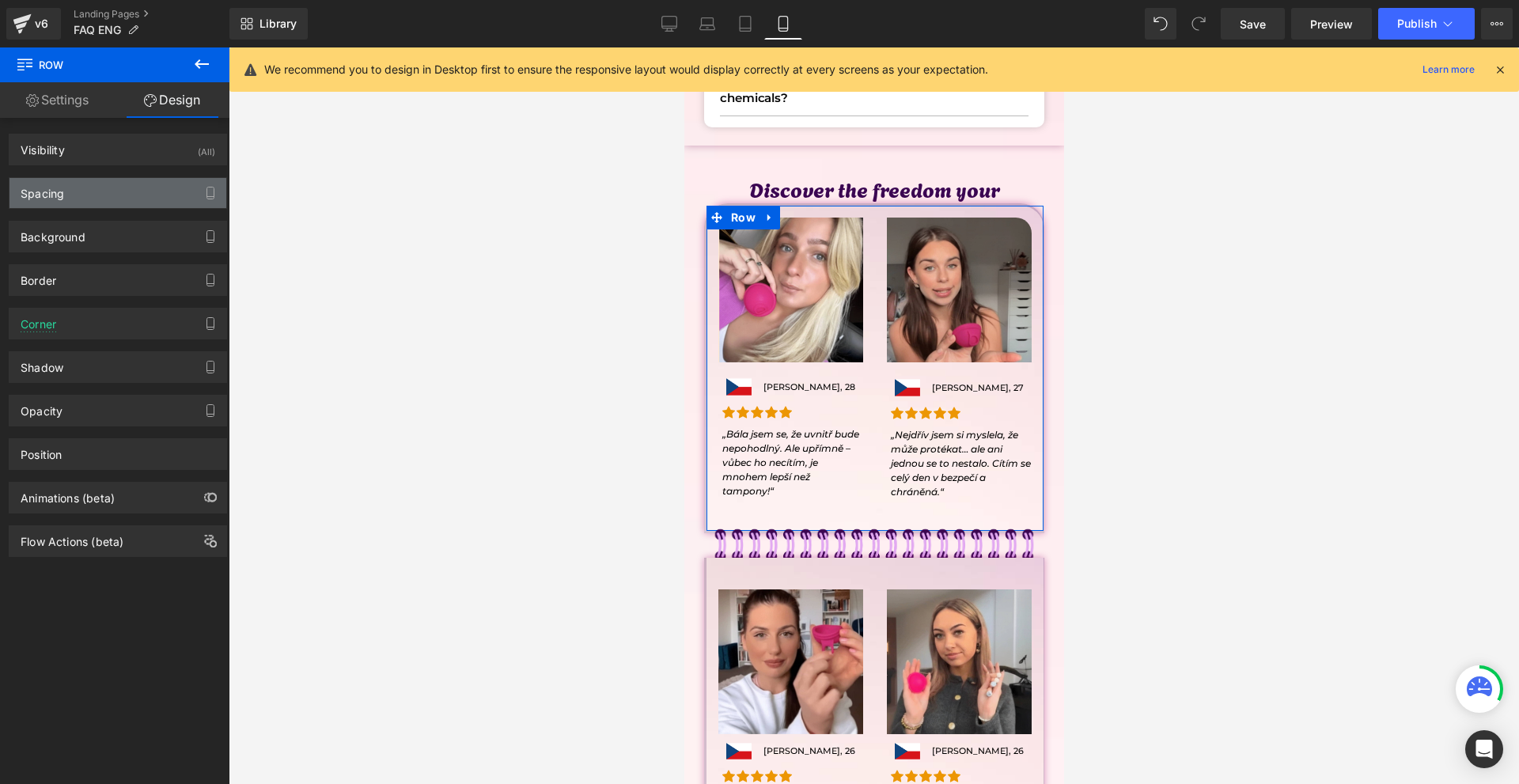
click at [110, 192] on div "Spacing" at bounding box center [118, 193] width 217 height 30
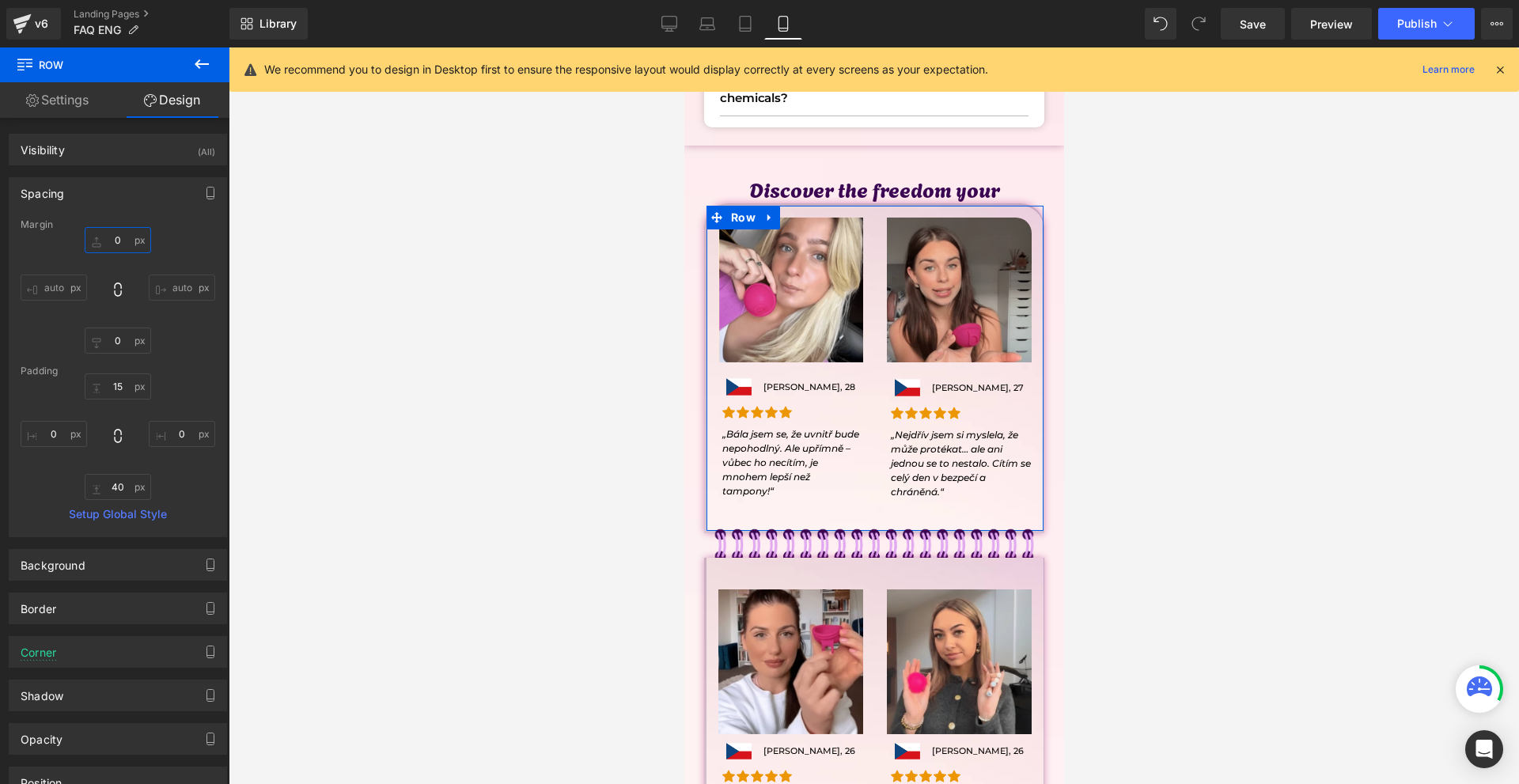
click at [128, 231] on input "0" at bounding box center [118, 240] width 66 height 26
type input "100"
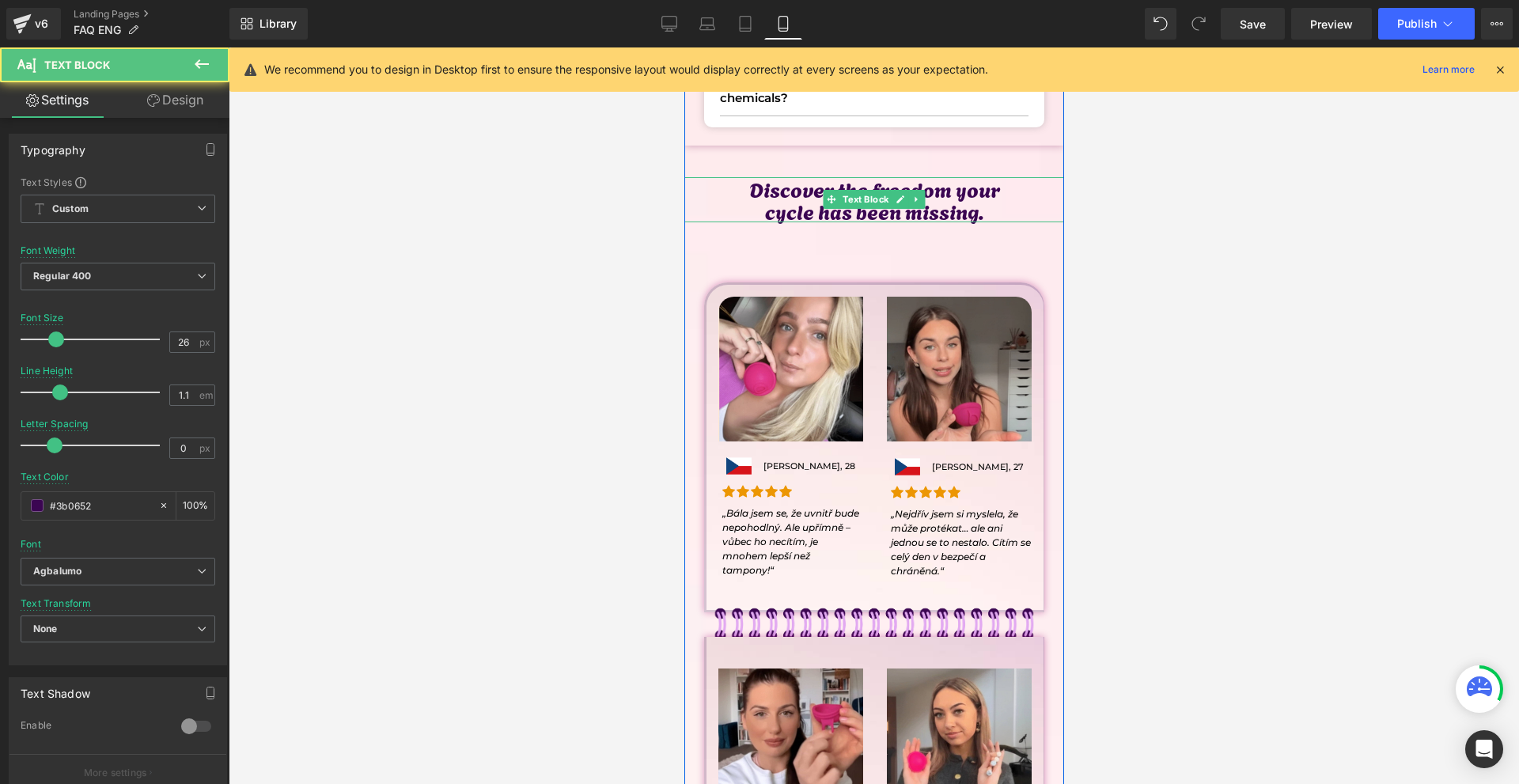
click at [857, 183] on p "Discover the freedom your" at bounding box center [874, 188] width 380 height 23
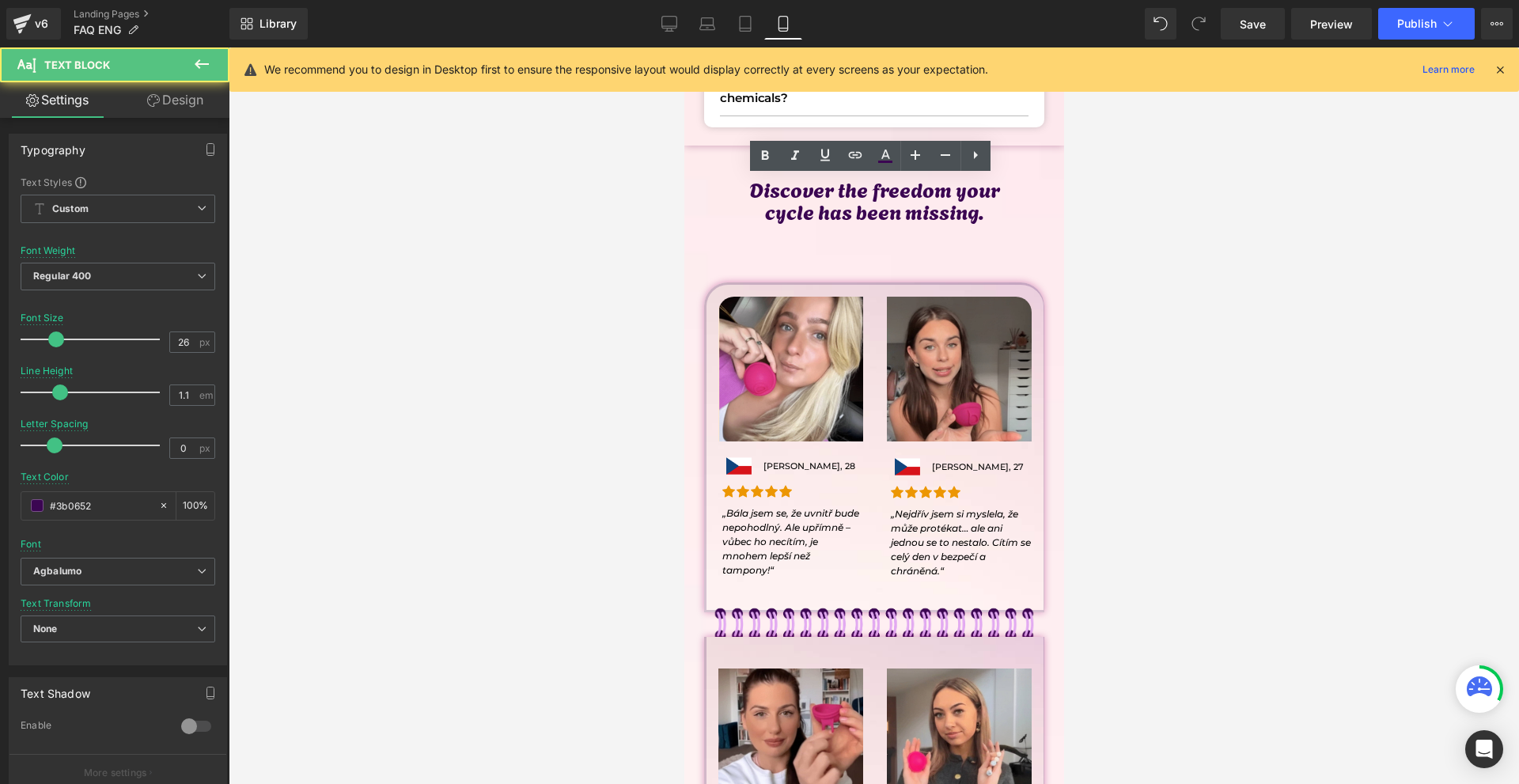
click at [186, 98] on link "Design" at bounding box center [175, 99] width 115 height 35
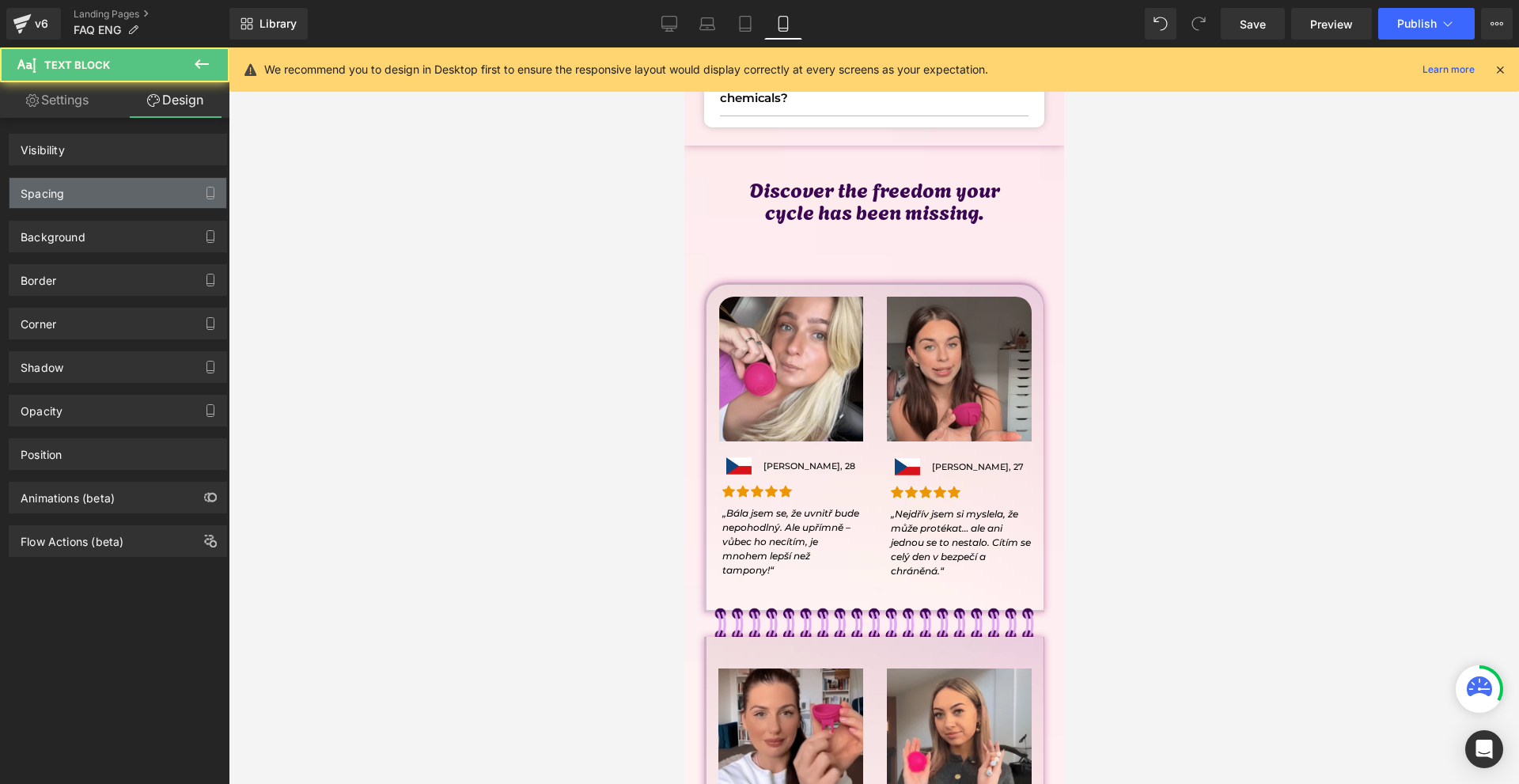
click at [120, 184] on div "Spacing" at bounding box center [118, 193] width 217 height 30
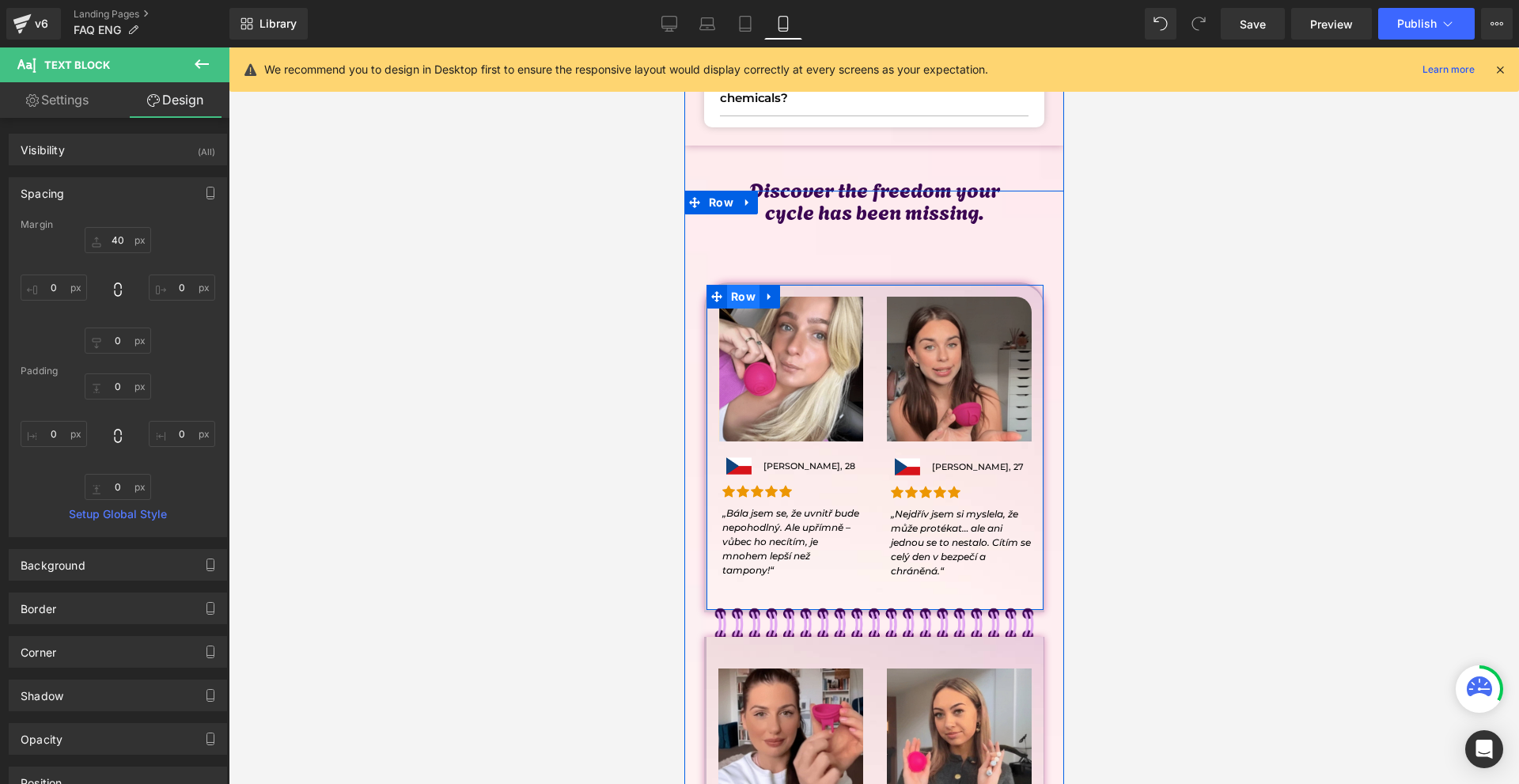
click at [737, 291] on span "Row" at bounding box center [743, 297] width 33 height 24
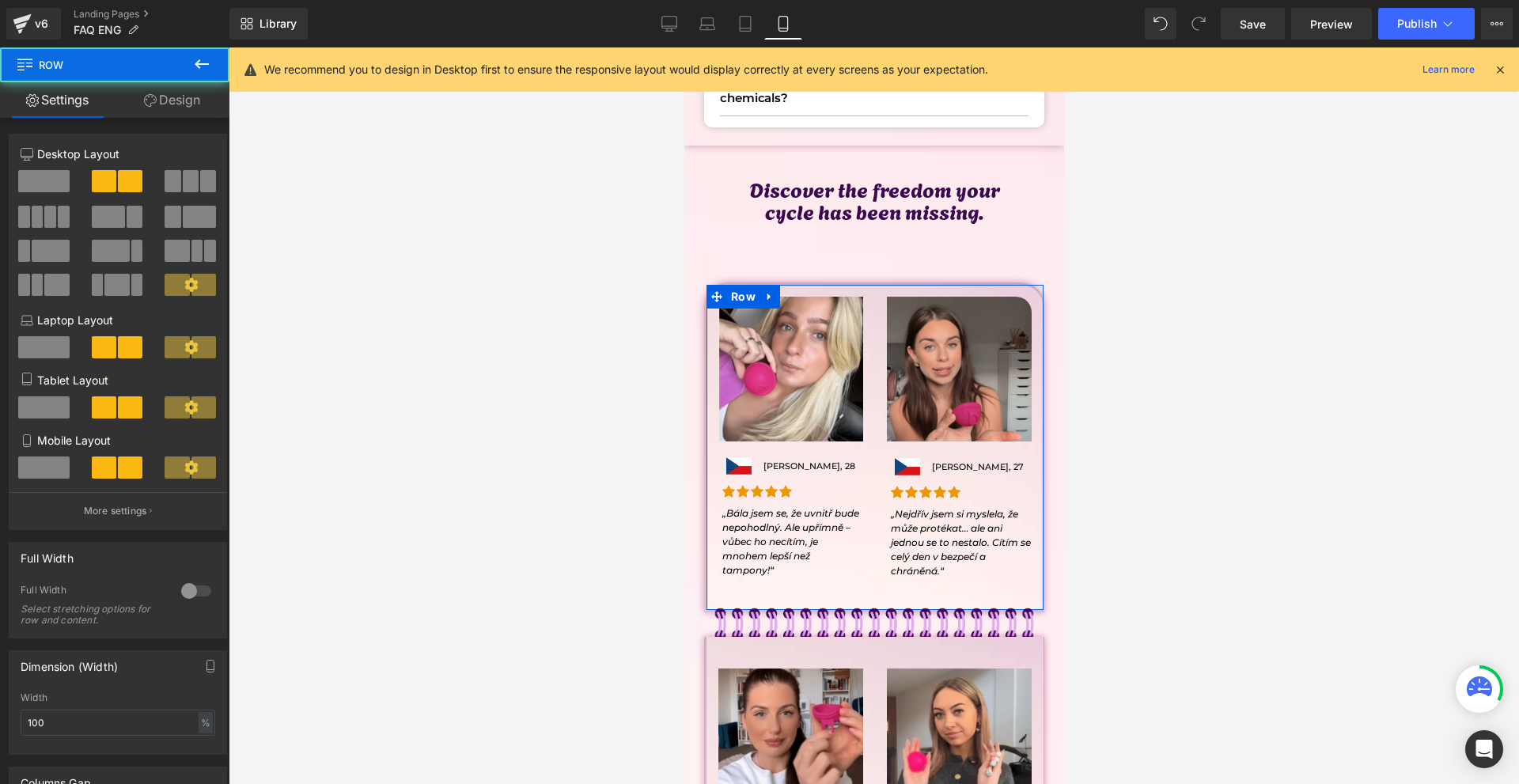
click at [194, 93] on link "Design" at bounding box center [172, 99] width 115 height 35
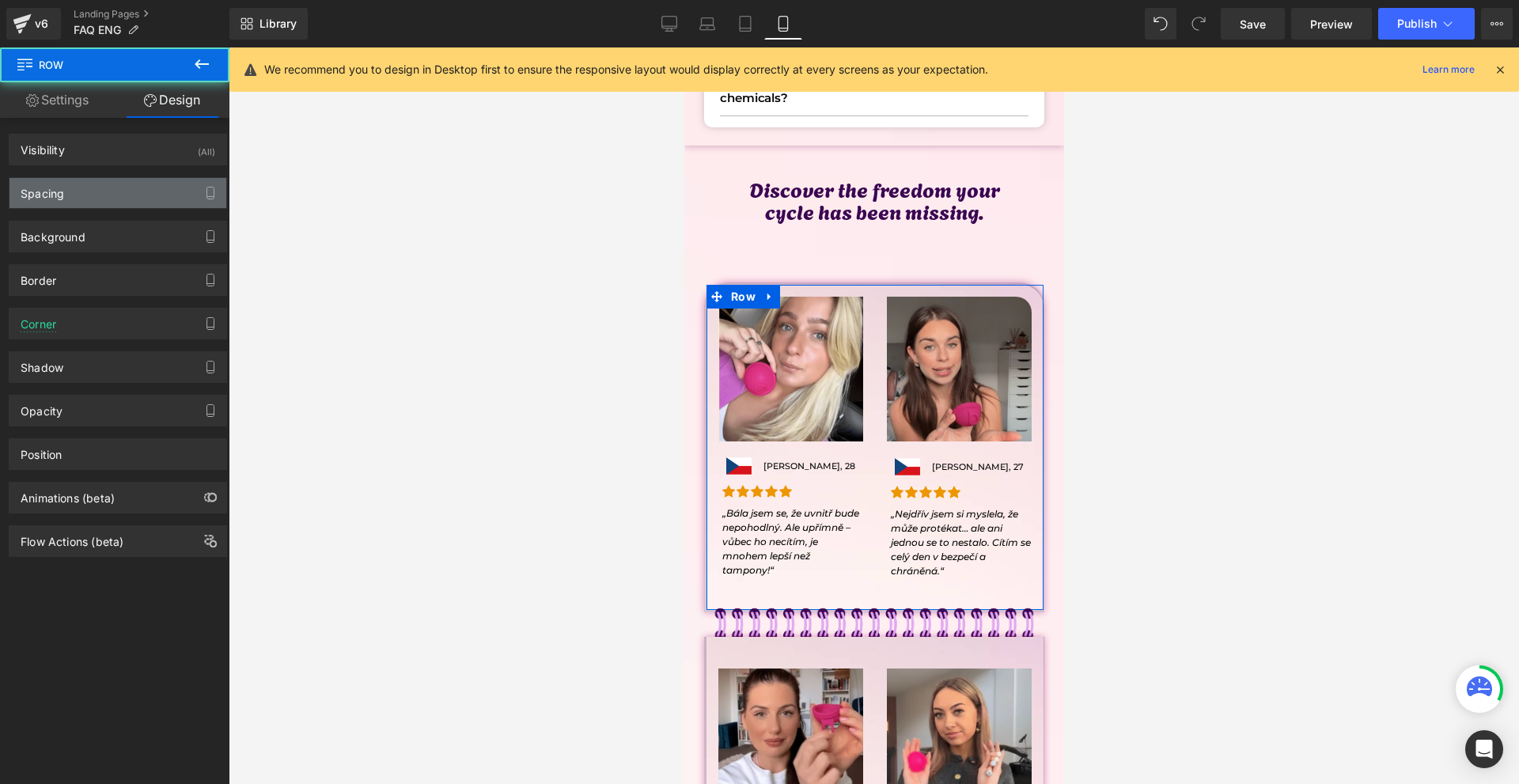
type input "100"
type input "0"
type input "15"
type input "0"
type input "40"
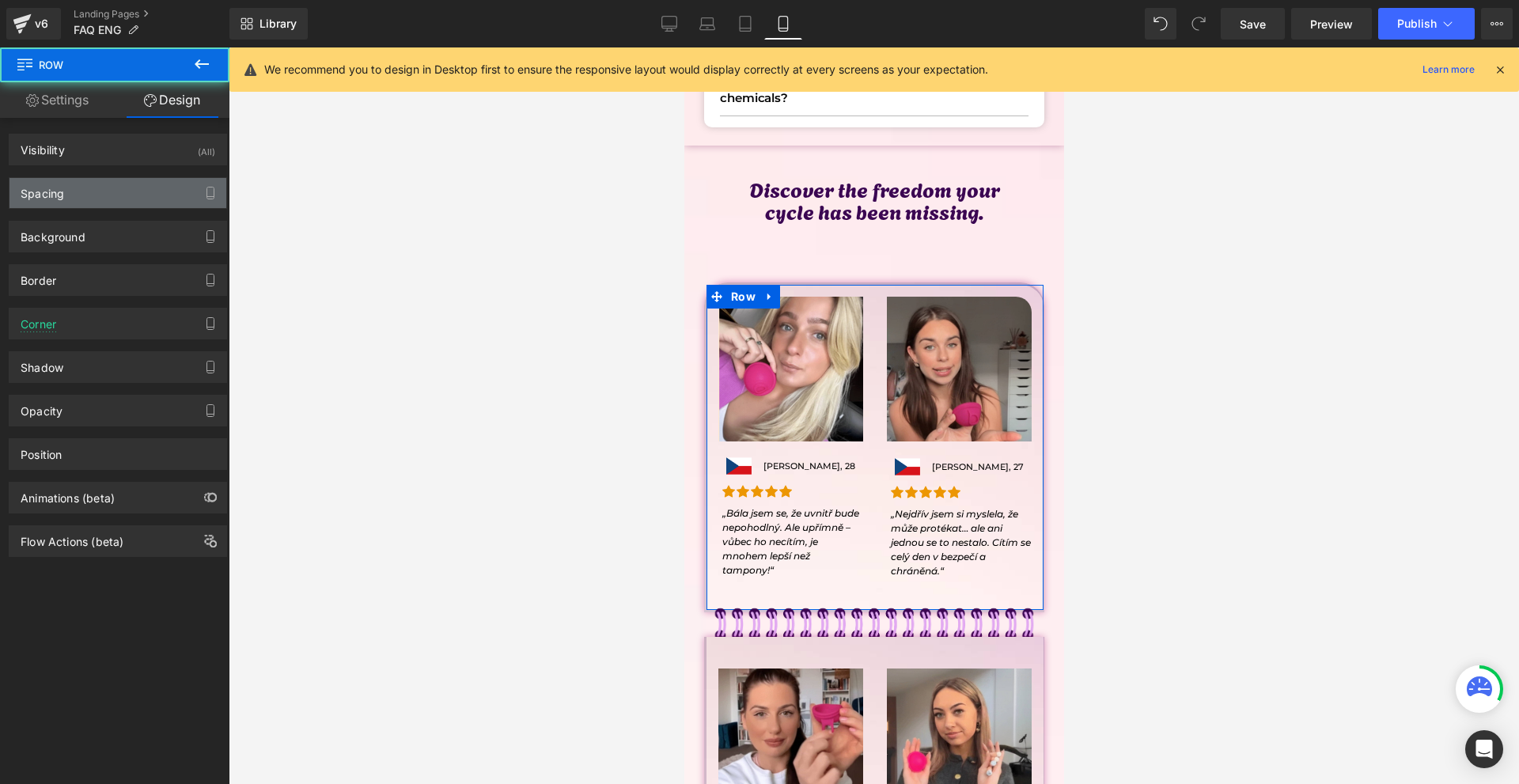
type input "0"
click at [97, 194] on div "Spacing" at bounding box center [118, 193] width 217 height 30
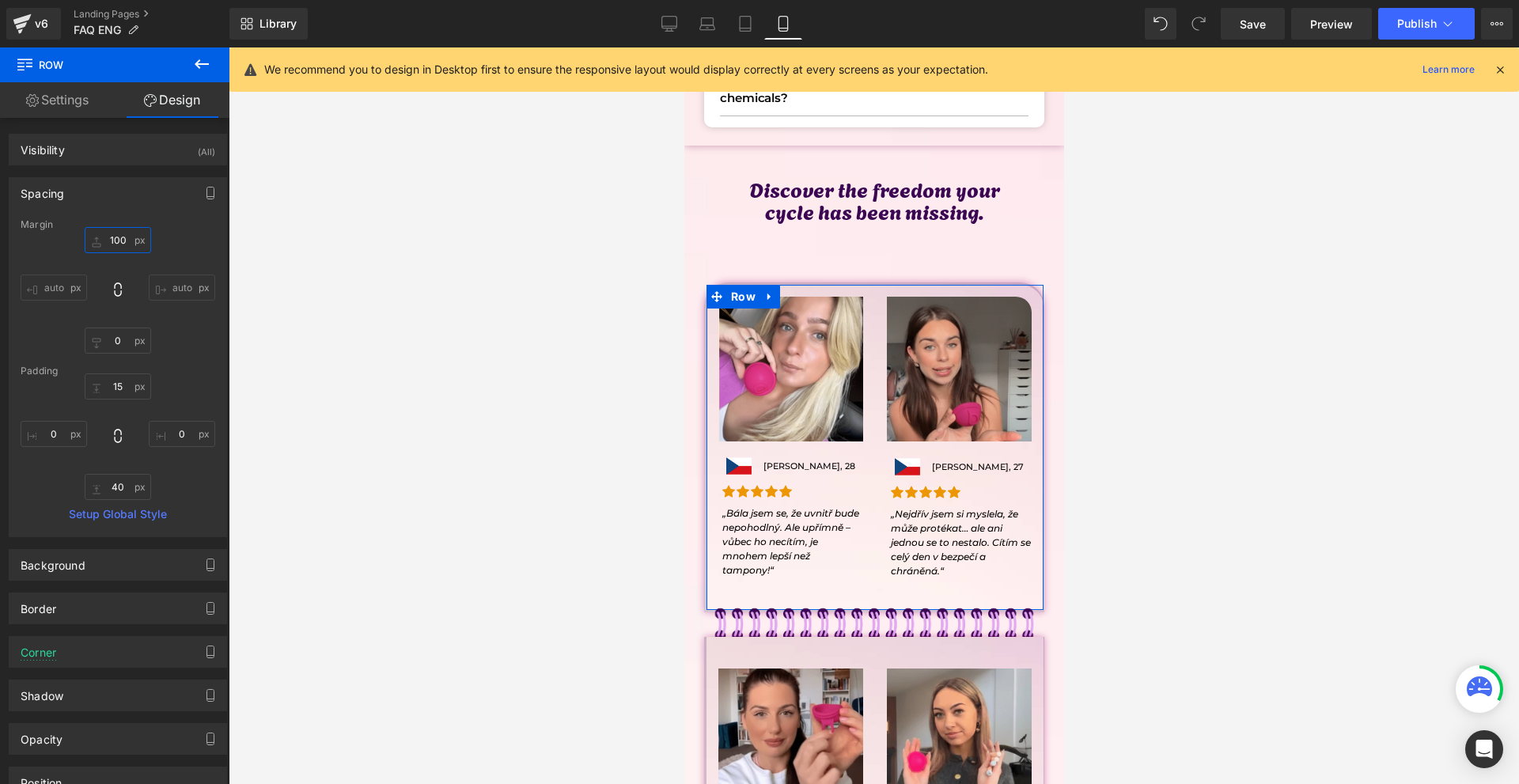
click at [131, 240] on input "100" at bounding box center [118, 240] width 66 height 26
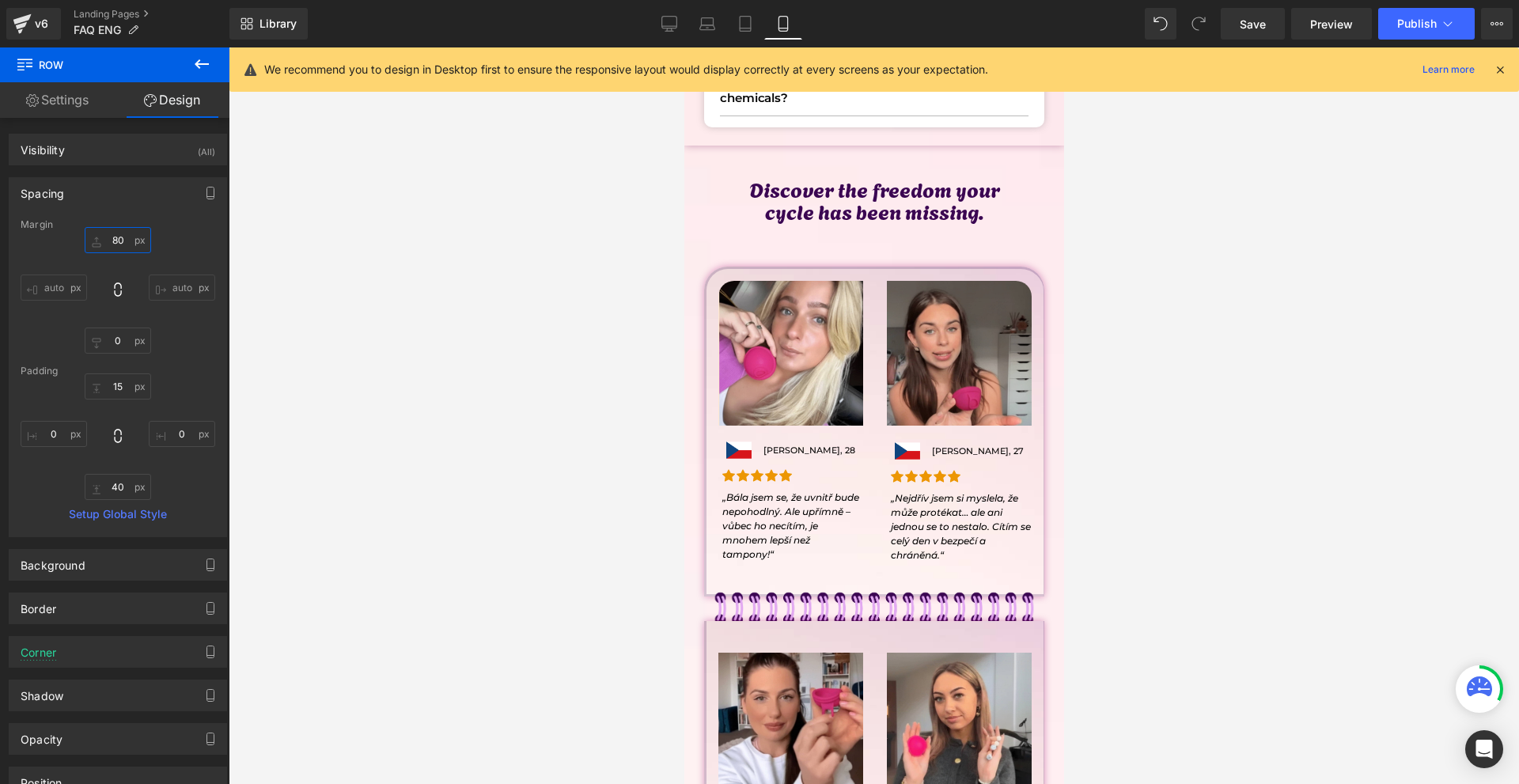
type input "8"
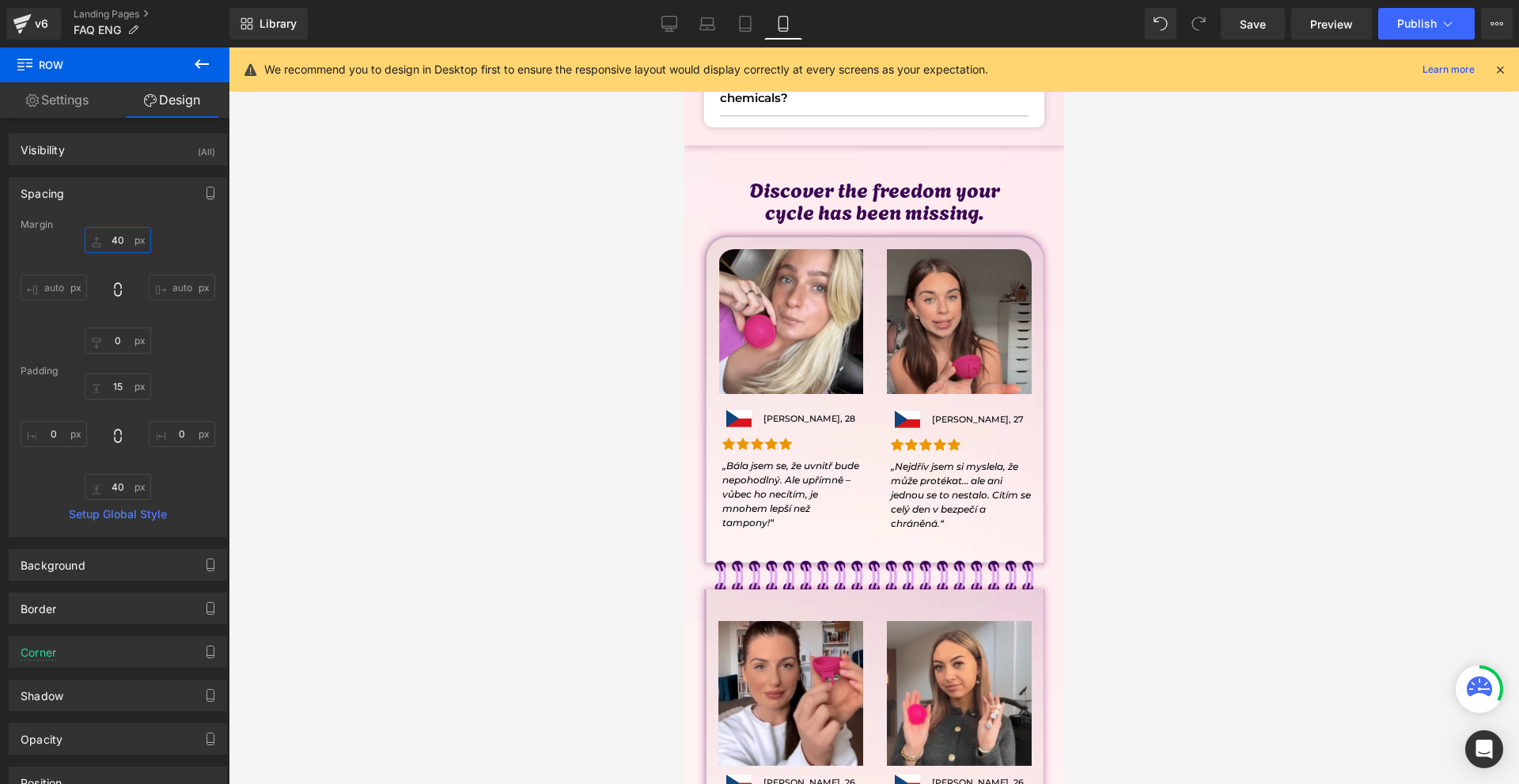
type input "4"
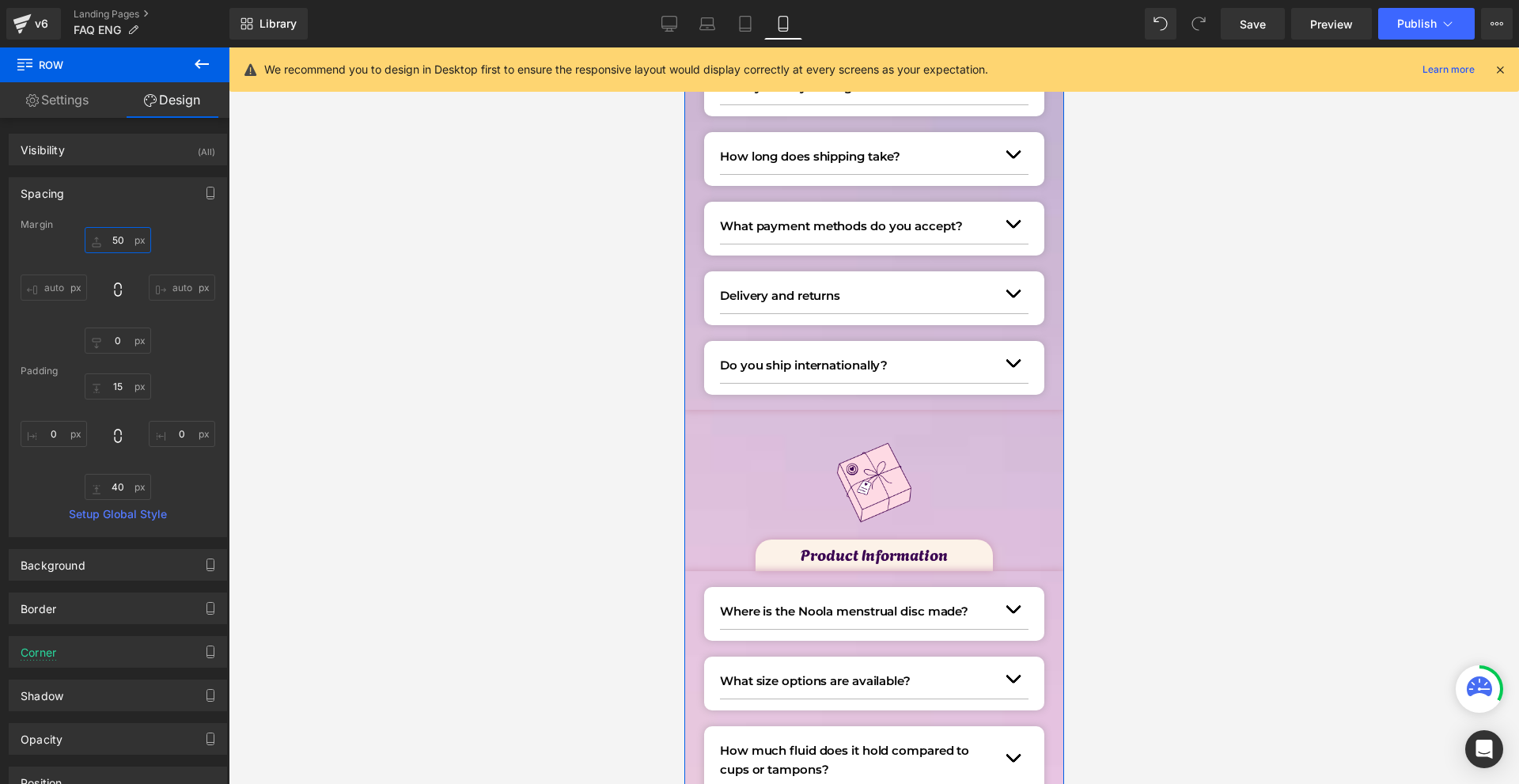
scroll to position [0, 0]
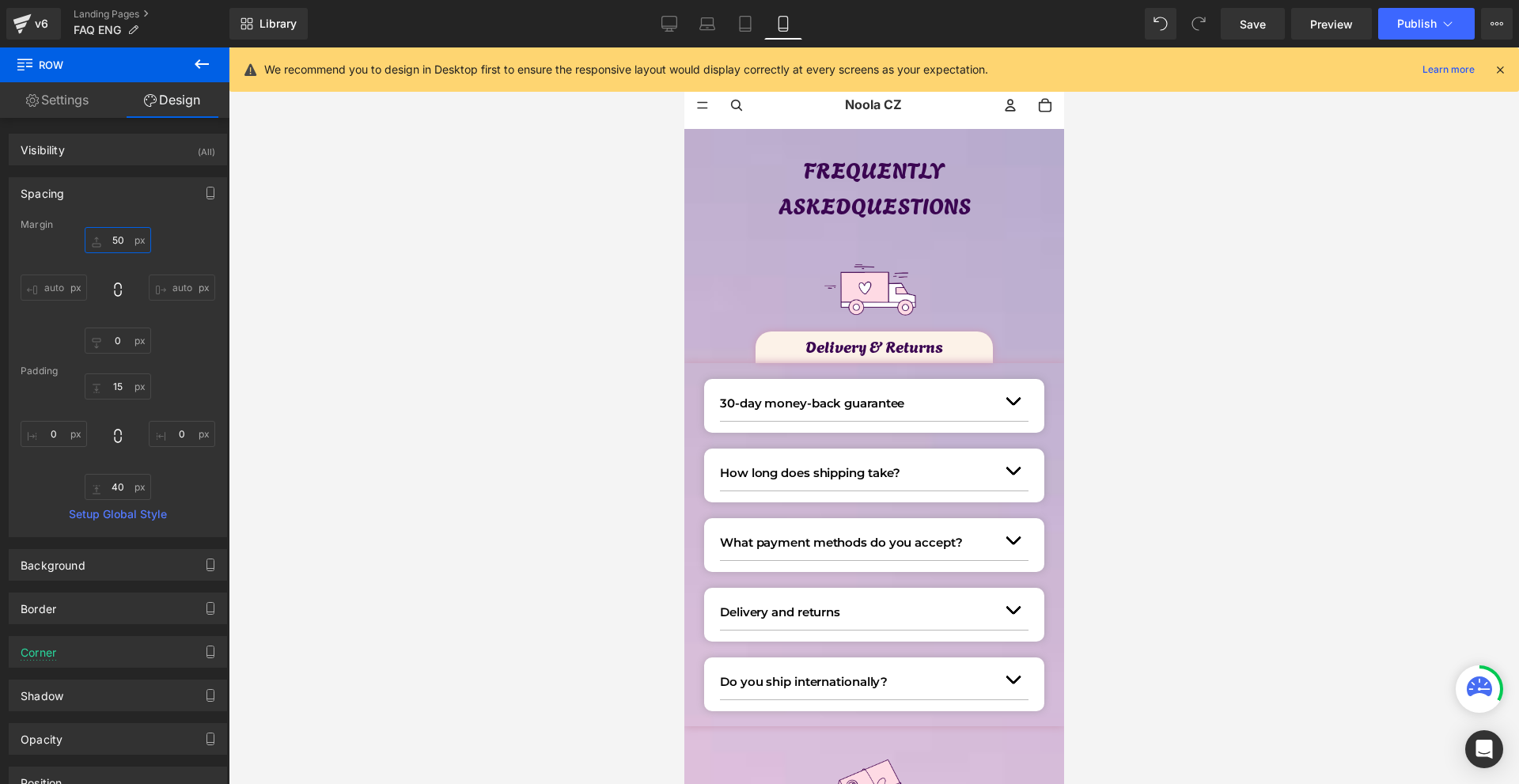
type input "50"
click at [1509, 74] on div "We recommend you to design in Desktop first to ensure the responsive layout wou…" at bounding box center [875, 69] width 1290 height 44
drag, startPoint x: 1505, startPoint y: 72, endPoint x: 1494, endPoint y: 71, distance: 11.0
click at [1503, 71] on icon at bounding box center [1501, 70] width 14 height 14
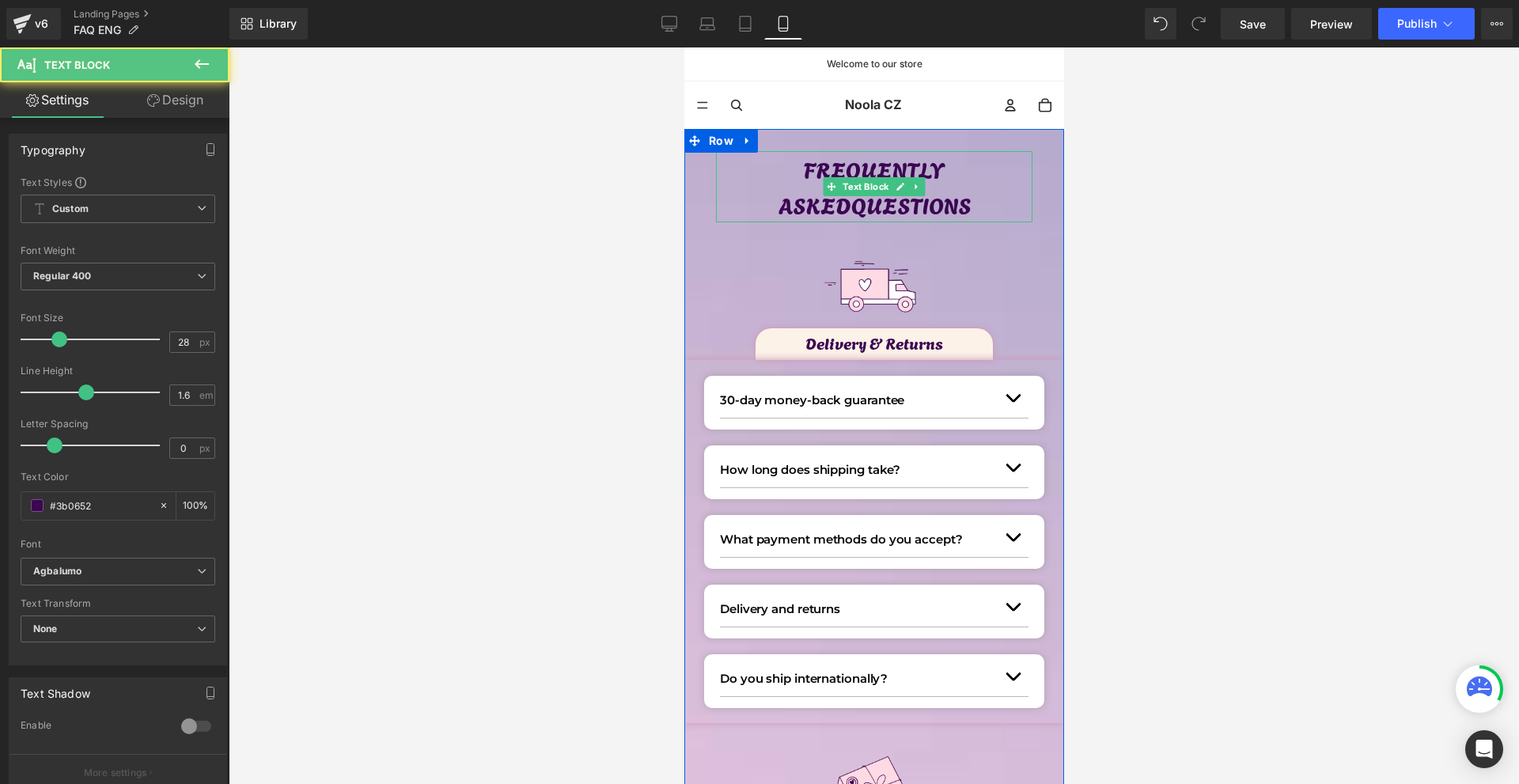
drag, startPoint x: 881, startPoint y: 224, endPoint x: 894, endPoint y: 210, distance: 19.1
click at [894, 210] on div "FREQUENTLY ASKED QUESTIONS Text Block" at bounding box center [874, 186] width 317 height 71
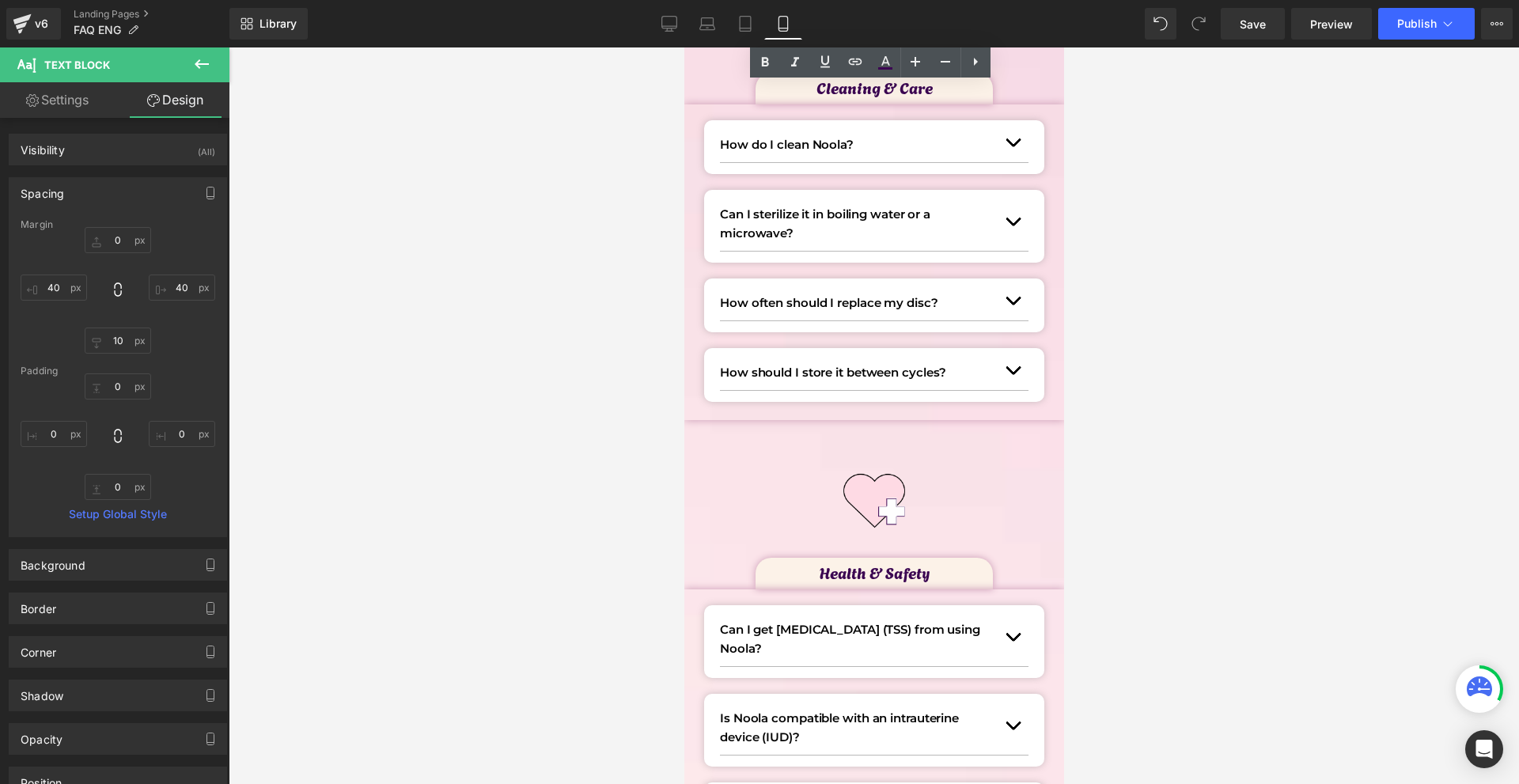
scroll to position [2136, 0]
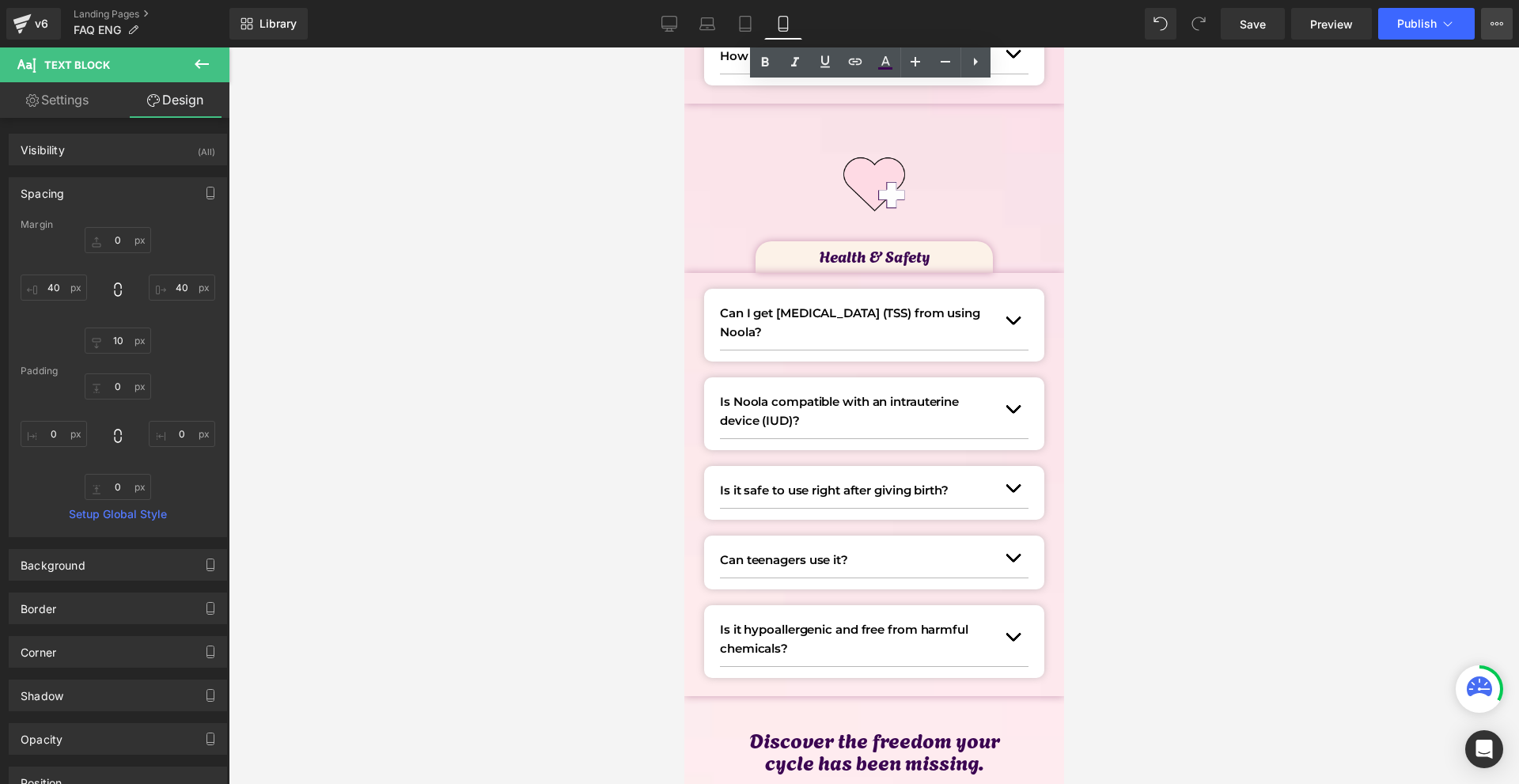
click at [1505, 21] on button "View Live Page View with current Template Save Template to Library Schedule Pub…" at bounding box center [1496, 24] width 32 height 32
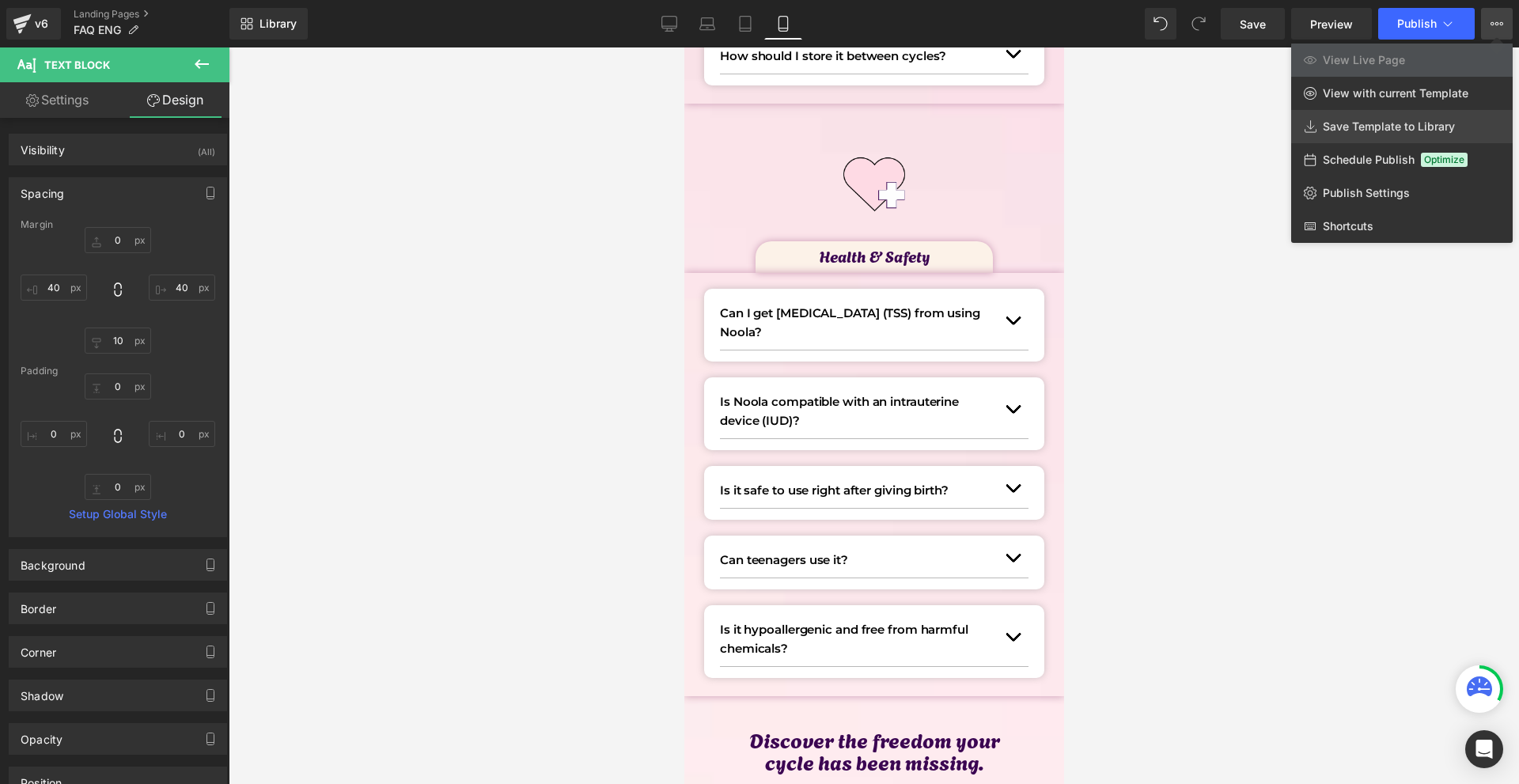
click at [1371, 117] on link "Save Template to Library" at bounding box center [1402, 127] width 222 height 33
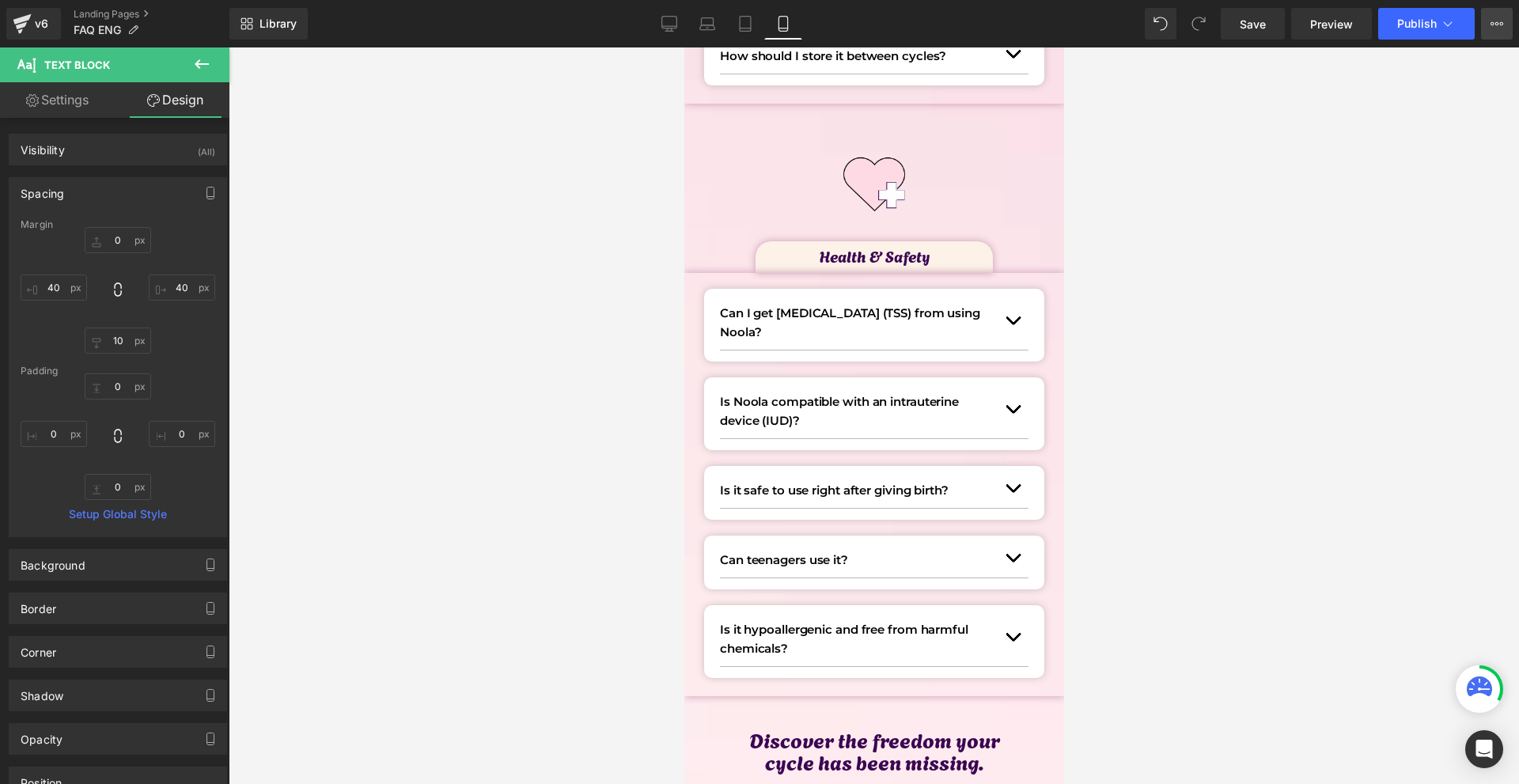
click at [1494, 24] on icon at bounding box center [1497, 24] width 13 height 13
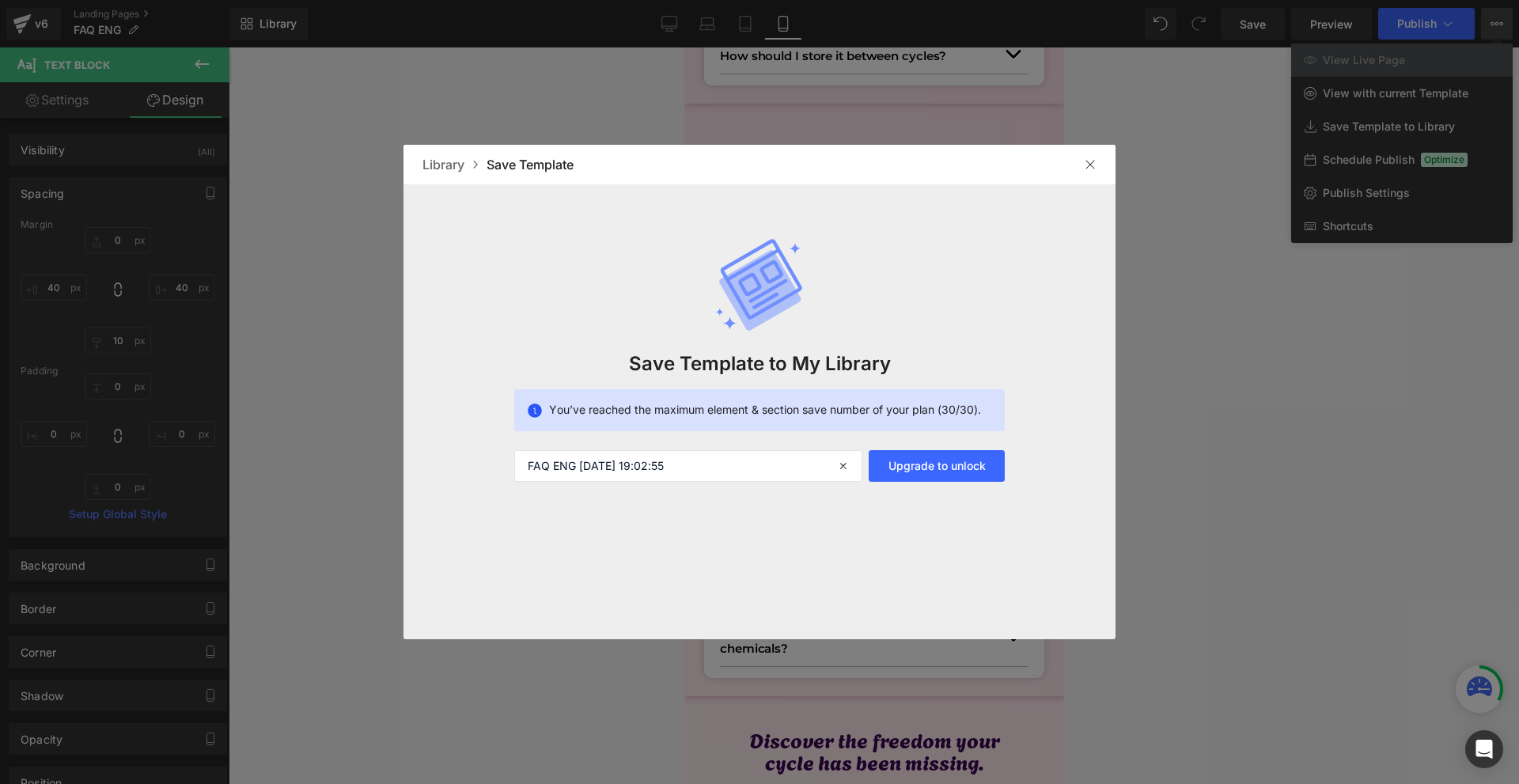
click at [1089, 167] on img at bounding box center [1090, 165] width 13 height 13
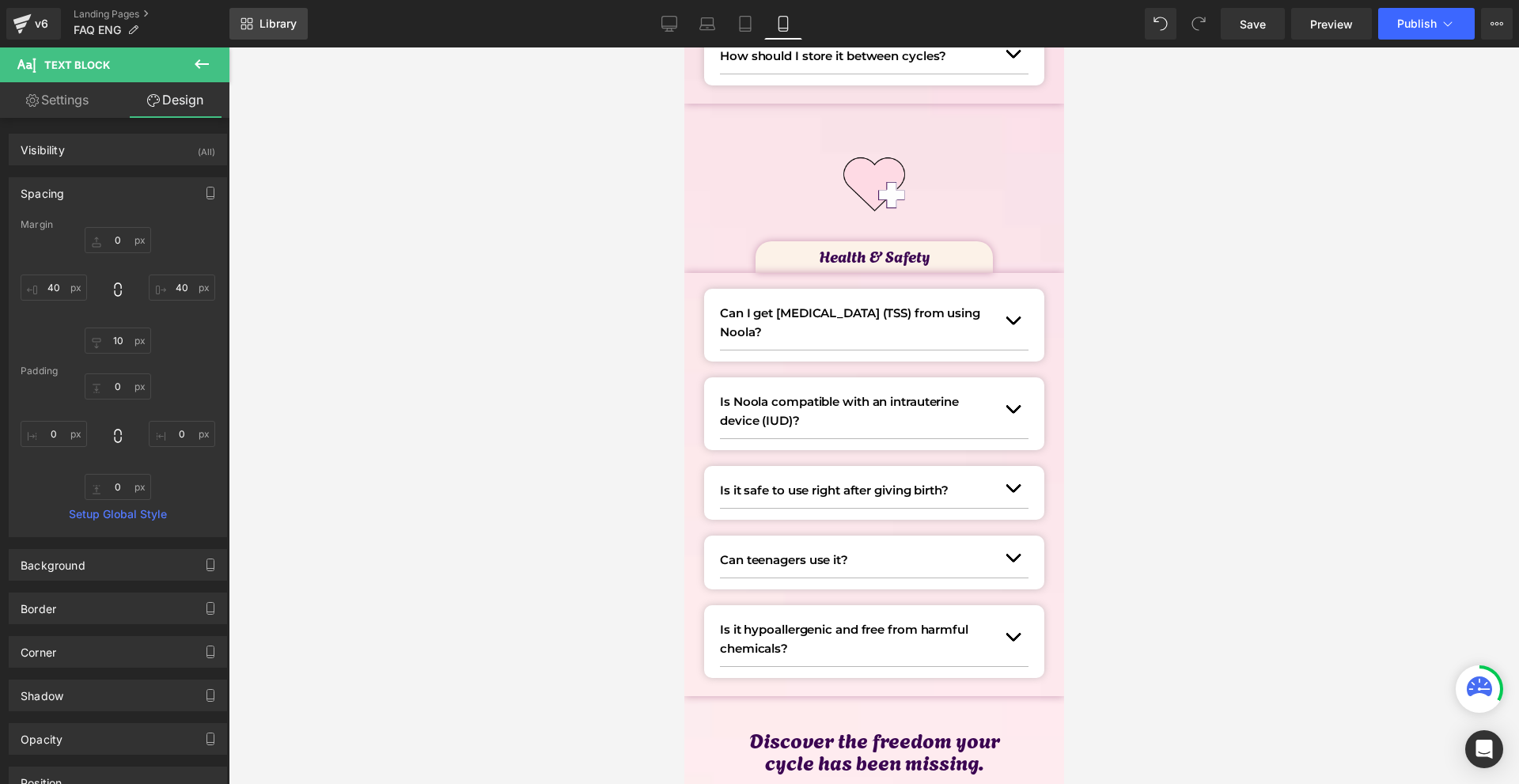
click at [278, 30] on span "Library" at bounding box center [278, 24] width 37 height 14
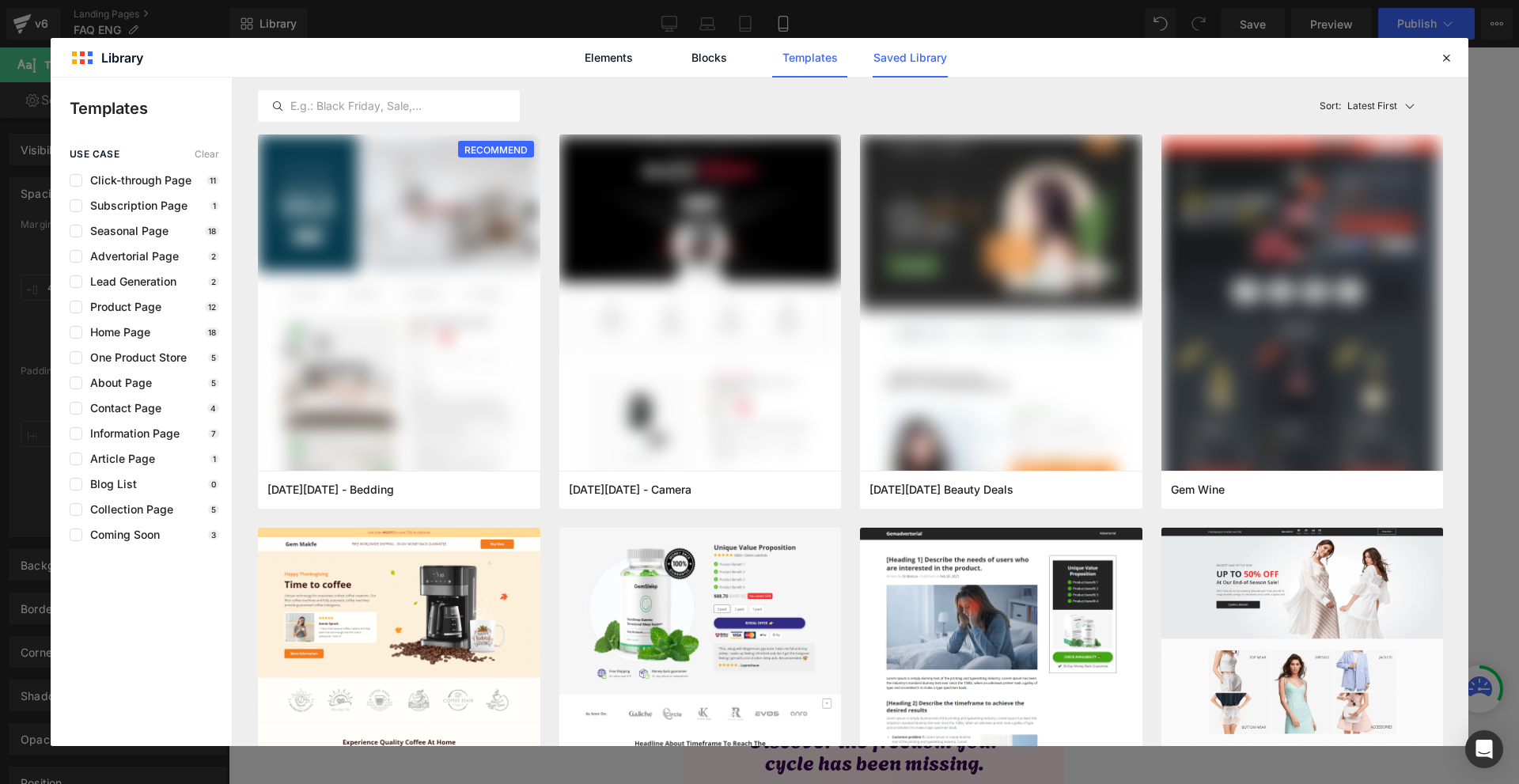
click at [929, 60] on link "Saved Library" at bounding box center [910, 58] width 75 height 40
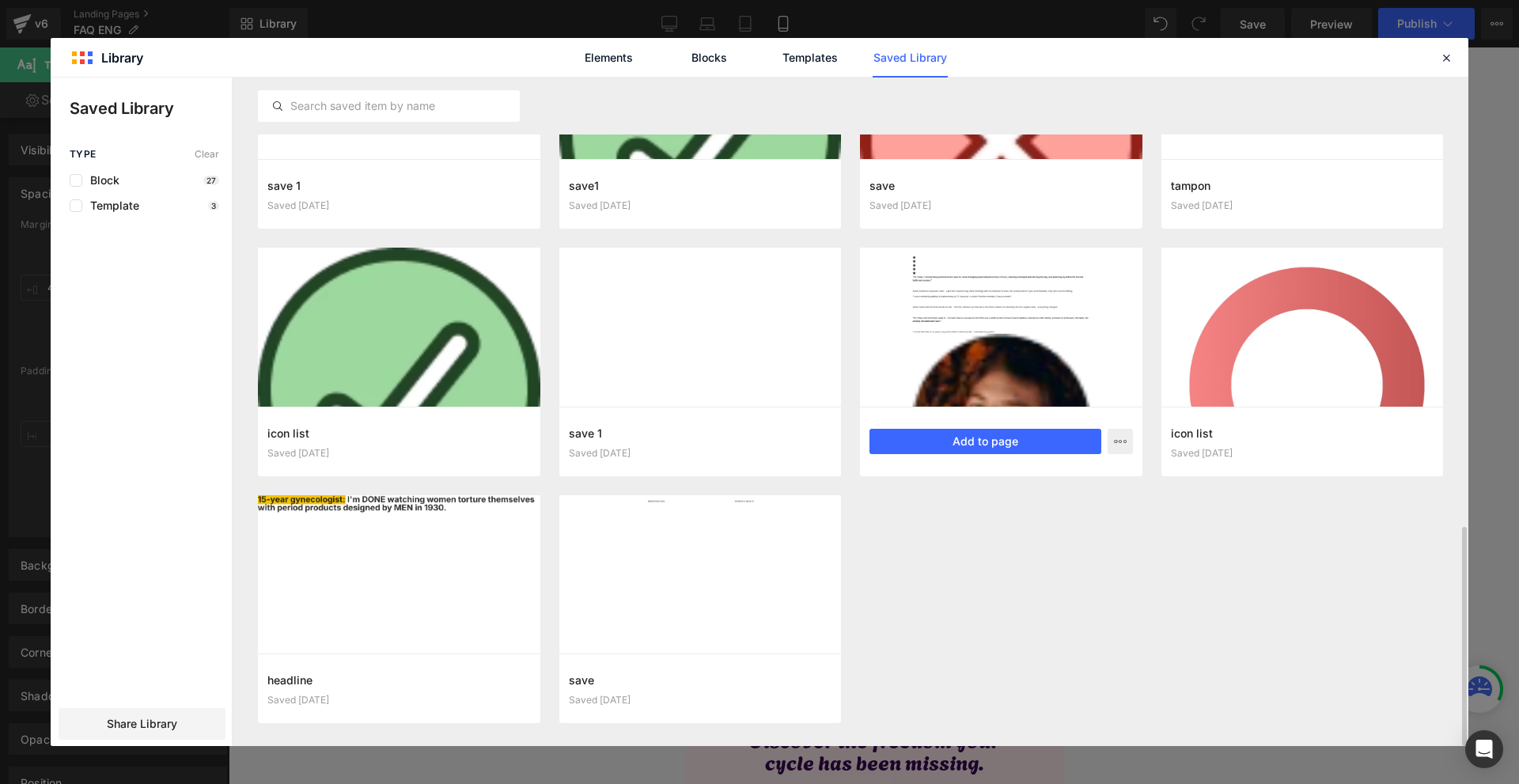
scroll to position [1370, 0]
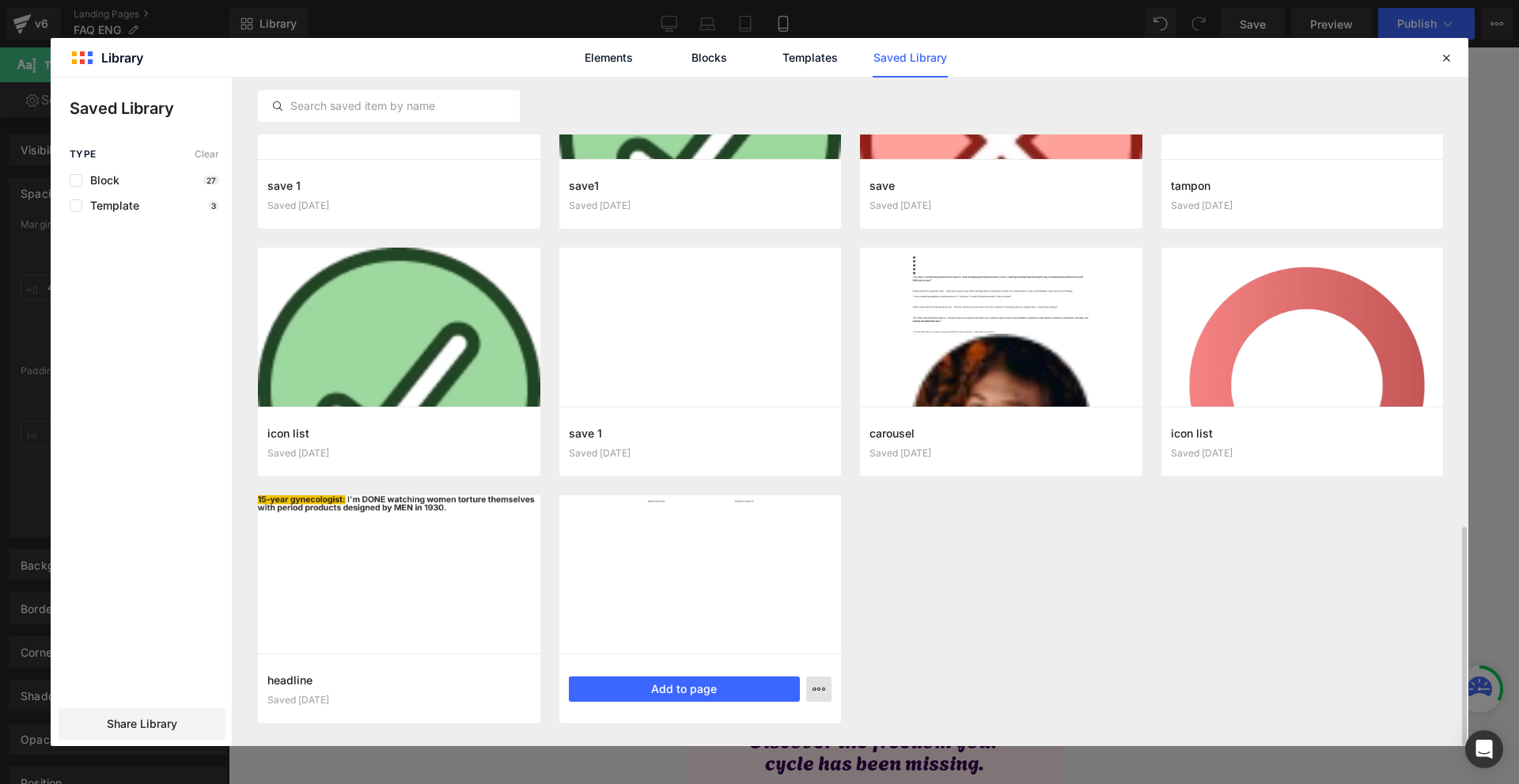
click at [812, 685] on button "button" at bounding box center [819, 689] width 25 height 25
click at [729, 658] on div "Delete" at bounding box center [741, 653] width 180 height 33
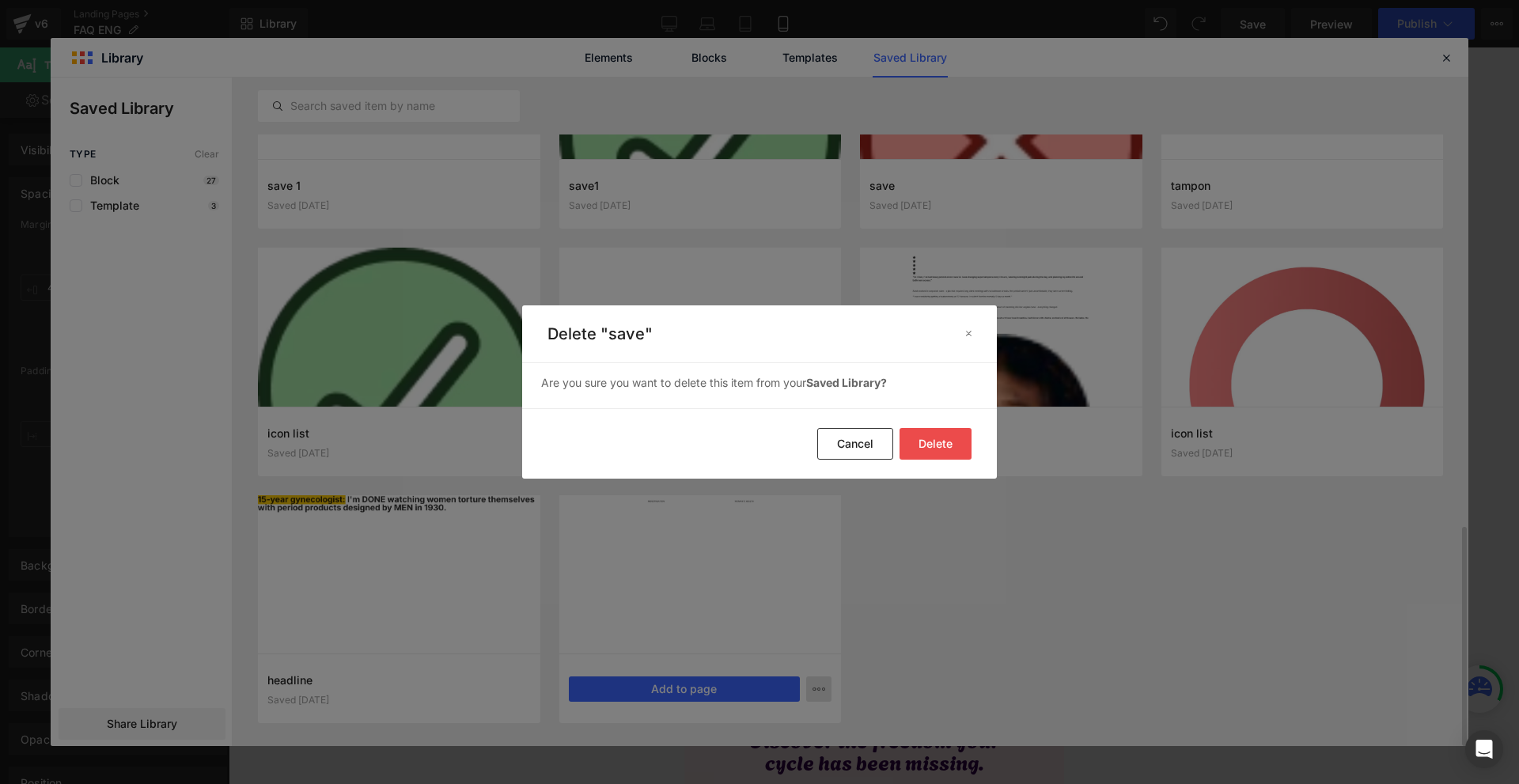
click at [925, 445] on button "Delete" at bounding box center [936, 443] width 72 height 32
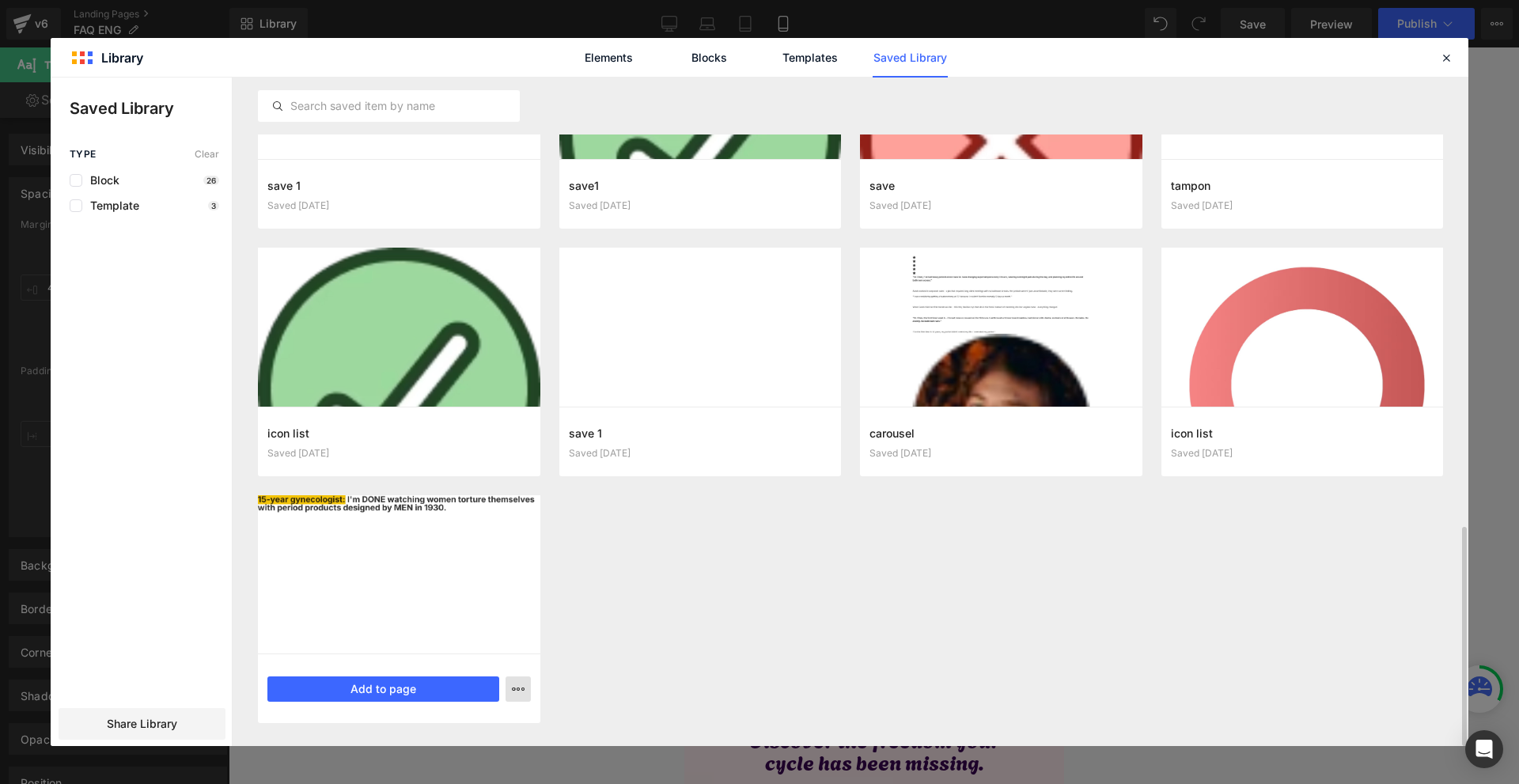
click at [523, 691] on icon "button" at bounding box center [518, 689] width 13 height 13
click at [442, 647] on div "Delete" at bounding box center [440, 653] width 180 height 33
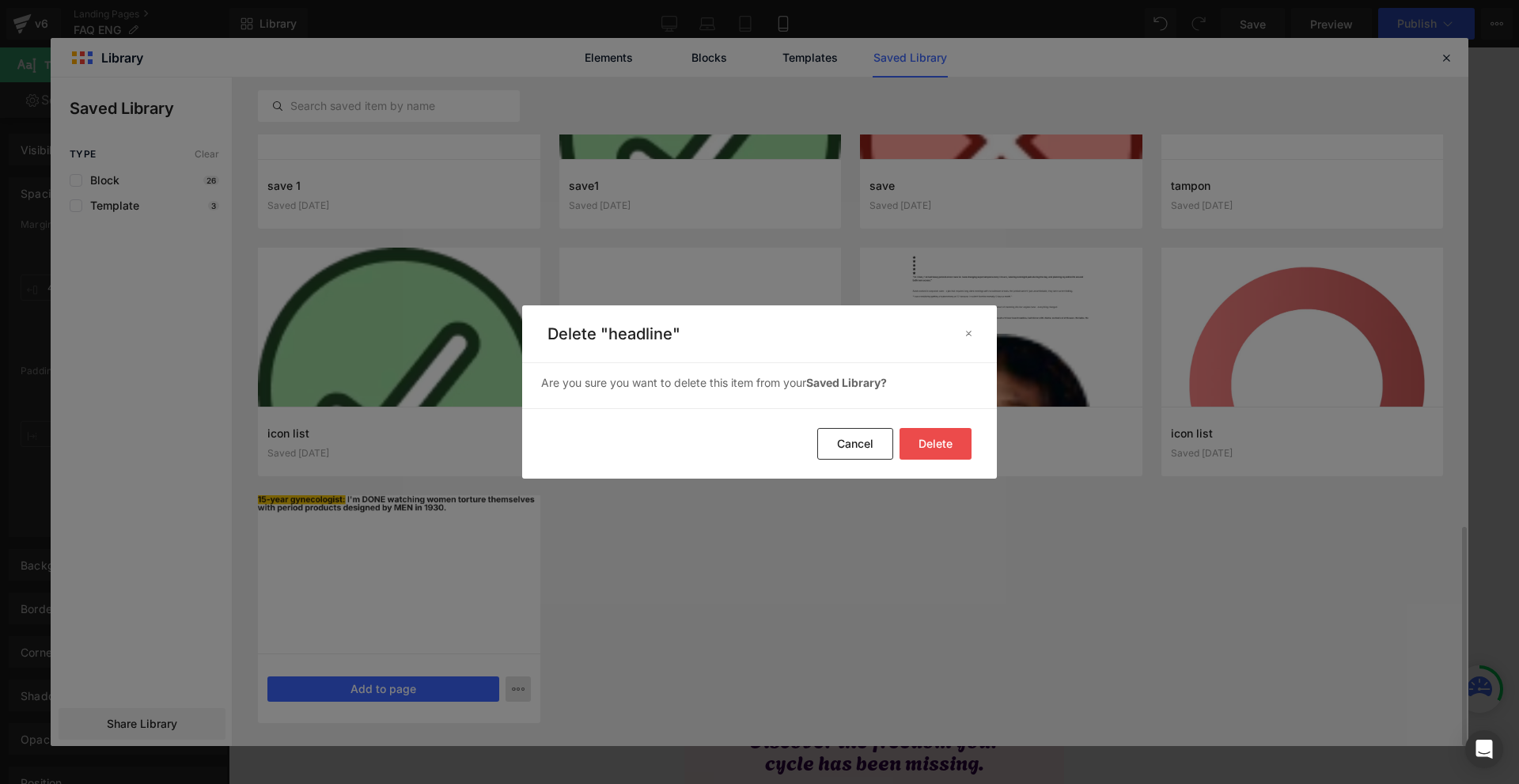
click at [943, 446] on button "Delete" at bounding box center [936, 443] width 72 height 32
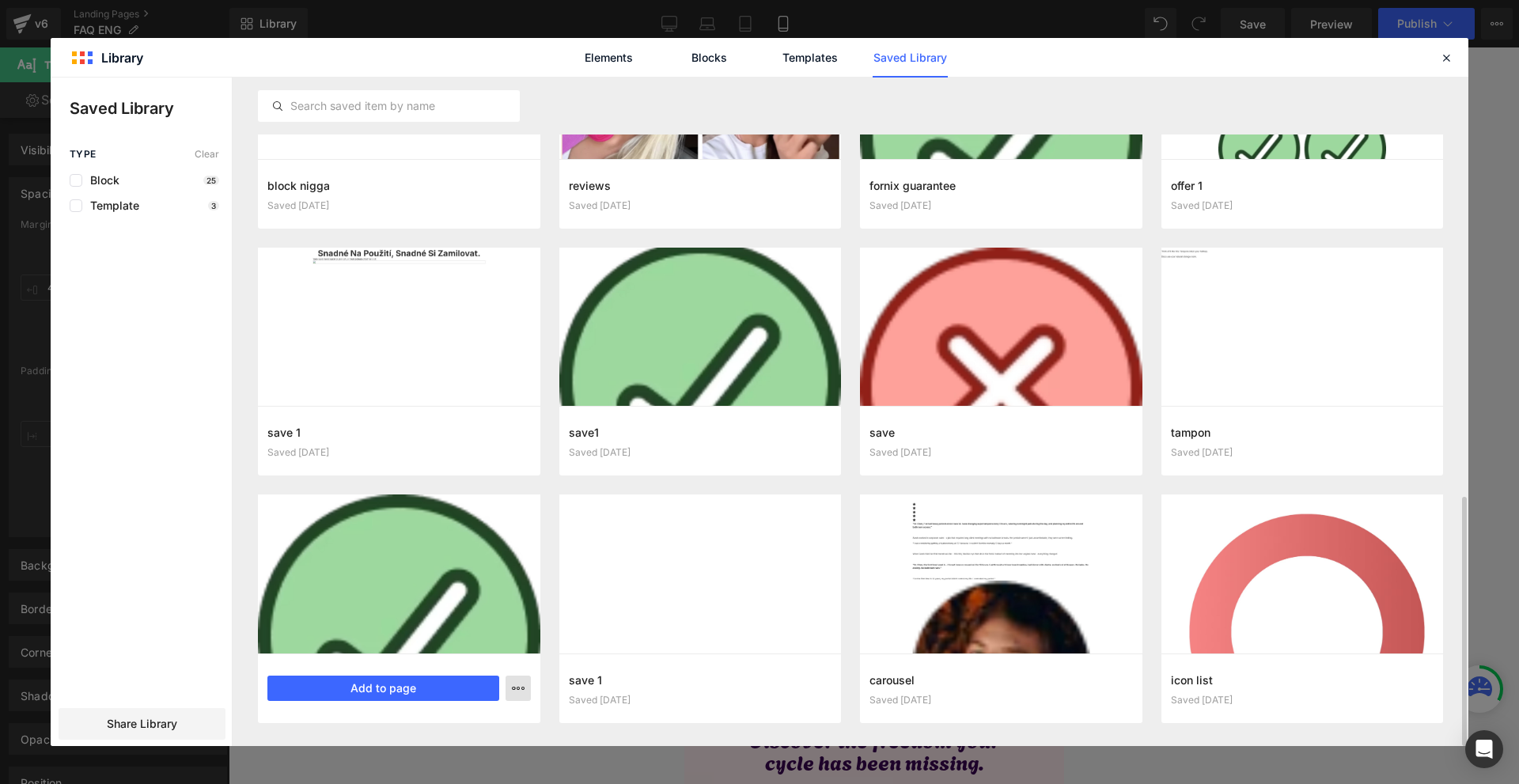
click at [521, 688] on icon "button" at bounding box center [518, 688] width 13 height 13
click at [461, 652] on div "Delete" at bounding box center [440, 652] width 180 height 33
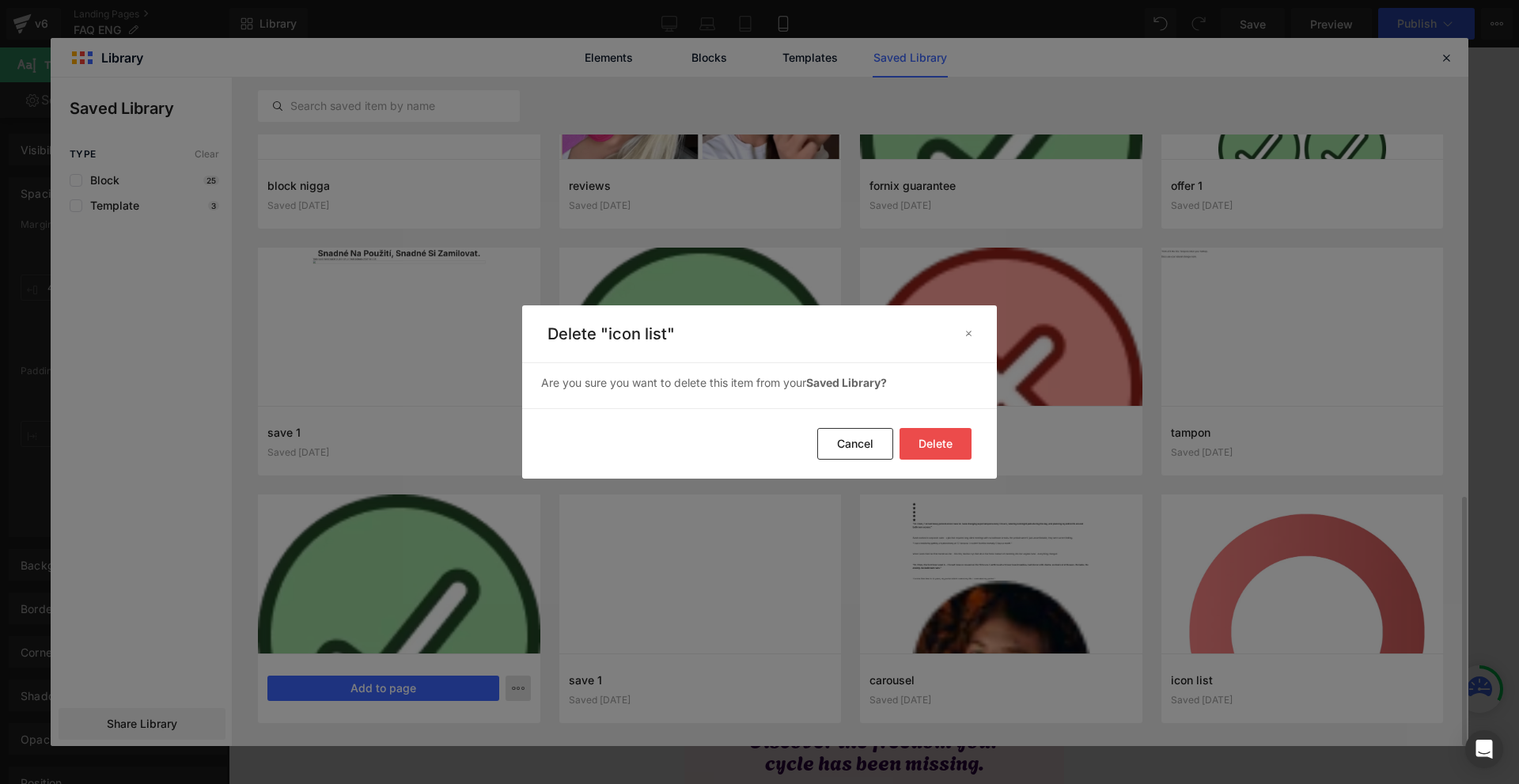
click at [921, 442] on button "Delete" at bounding box center [936, 443] width 72 height 32
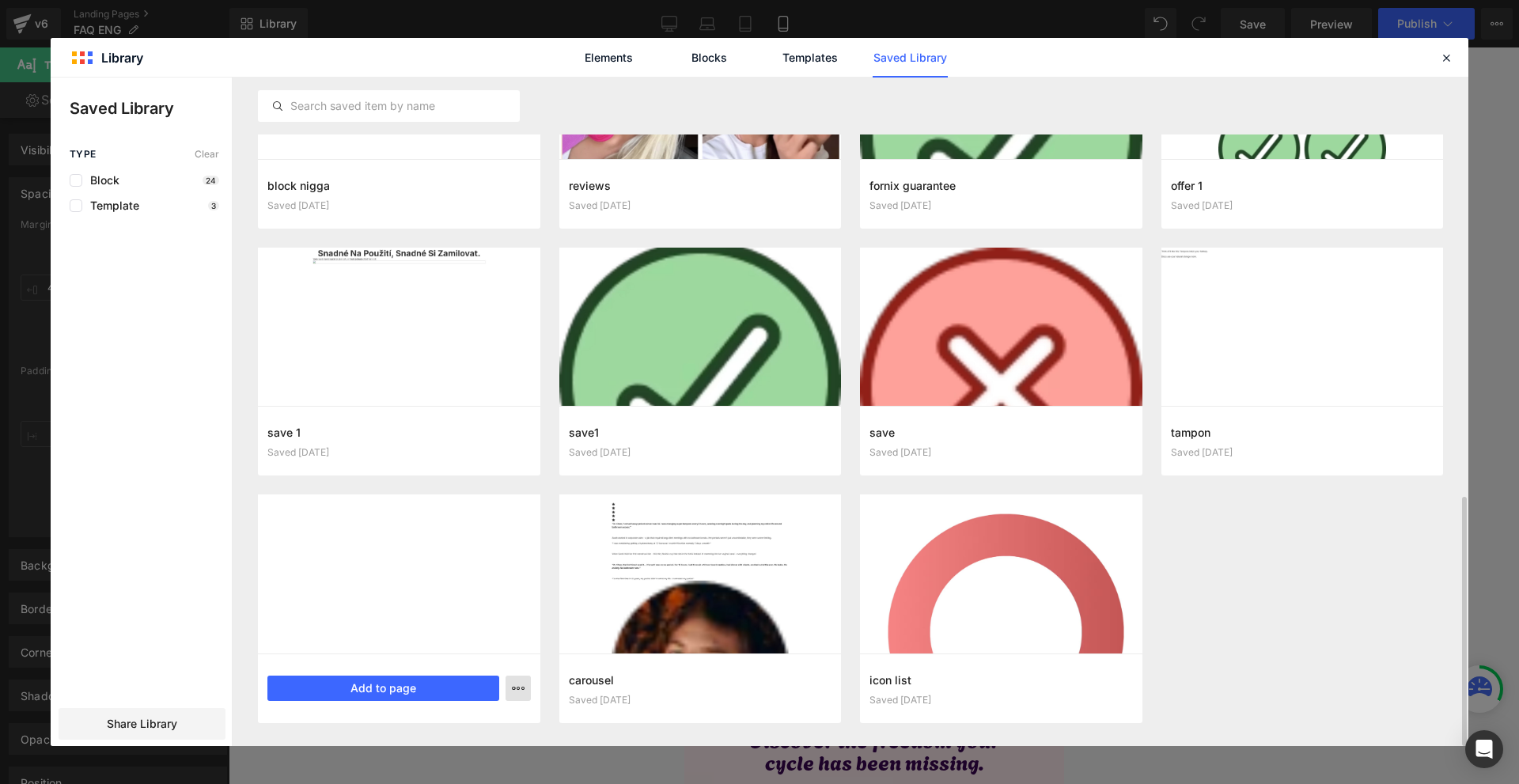
click at [521, 690] on icon "button" at bounding box center [518, 688] width 13 height 13
click at [464, 651] on div "Delete" at bounding box center [440, 652] width 180 height 33
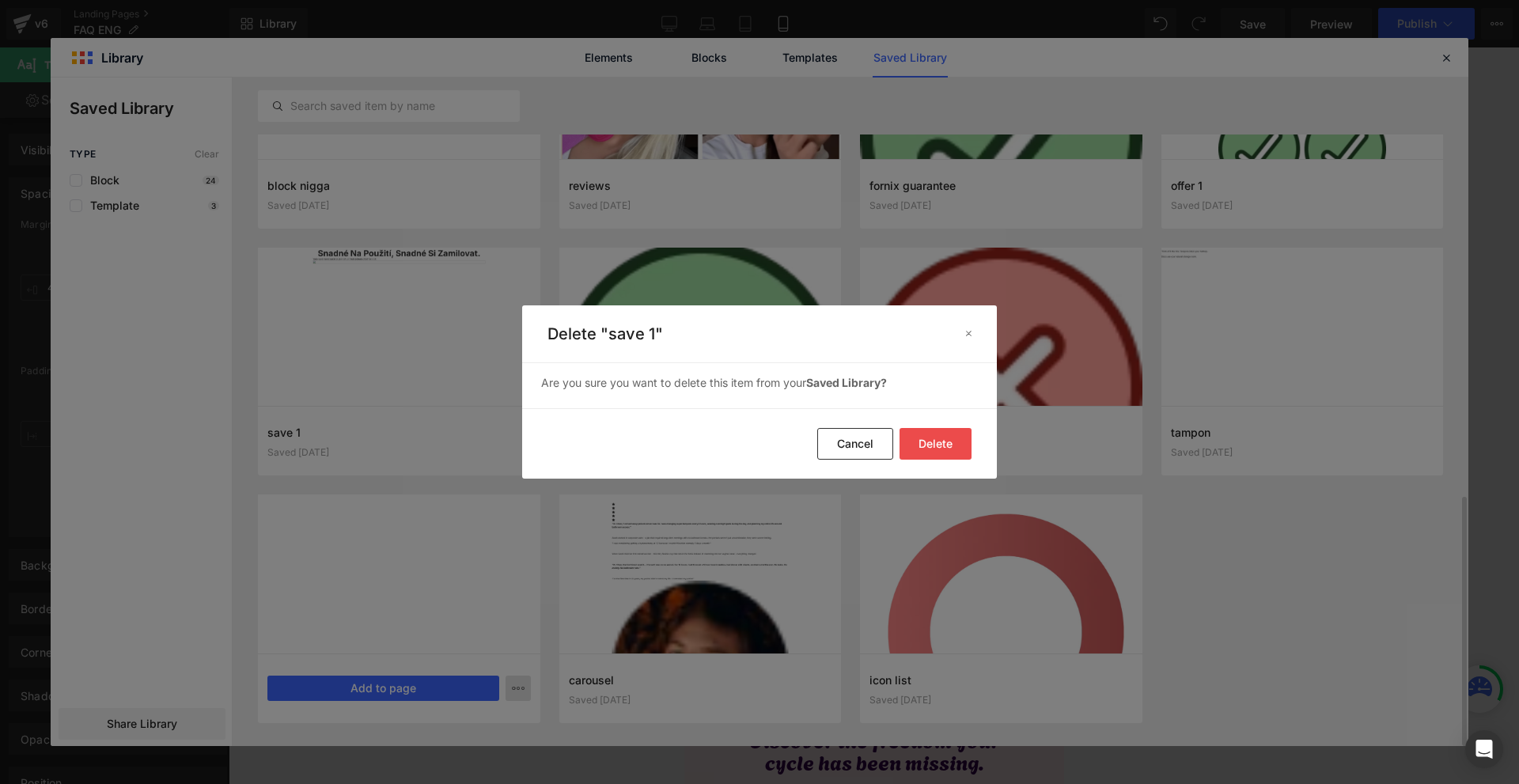
click at [935, 444] on button "Delete" at bounding box center [936, 443] width 72 height 32
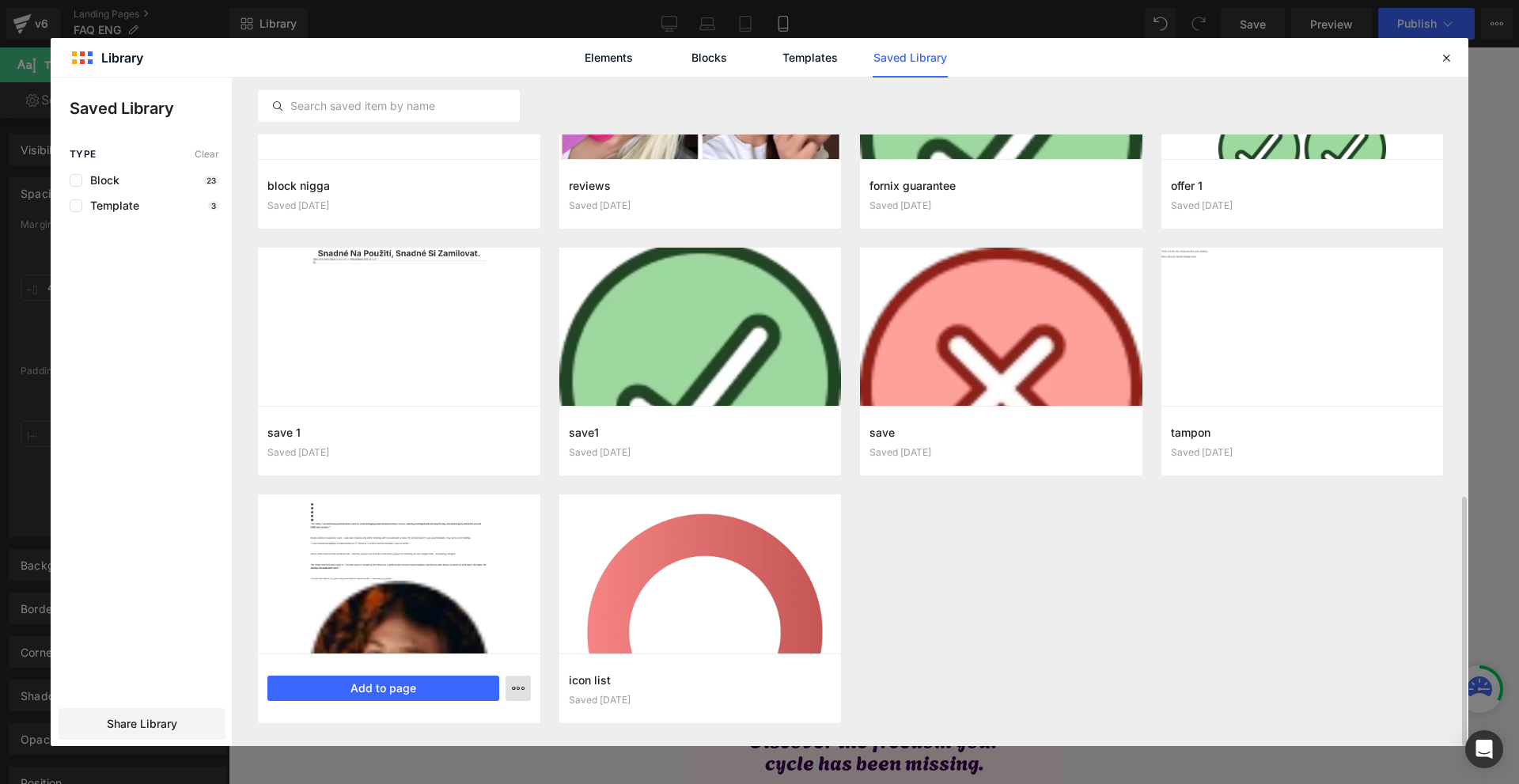
click at [521, 691] on icon "button" at bounding box center [518, 688] width 13 height 13
click at [450, 650] on div "Delete" at bounding box center [440, 652] width 180 height 33
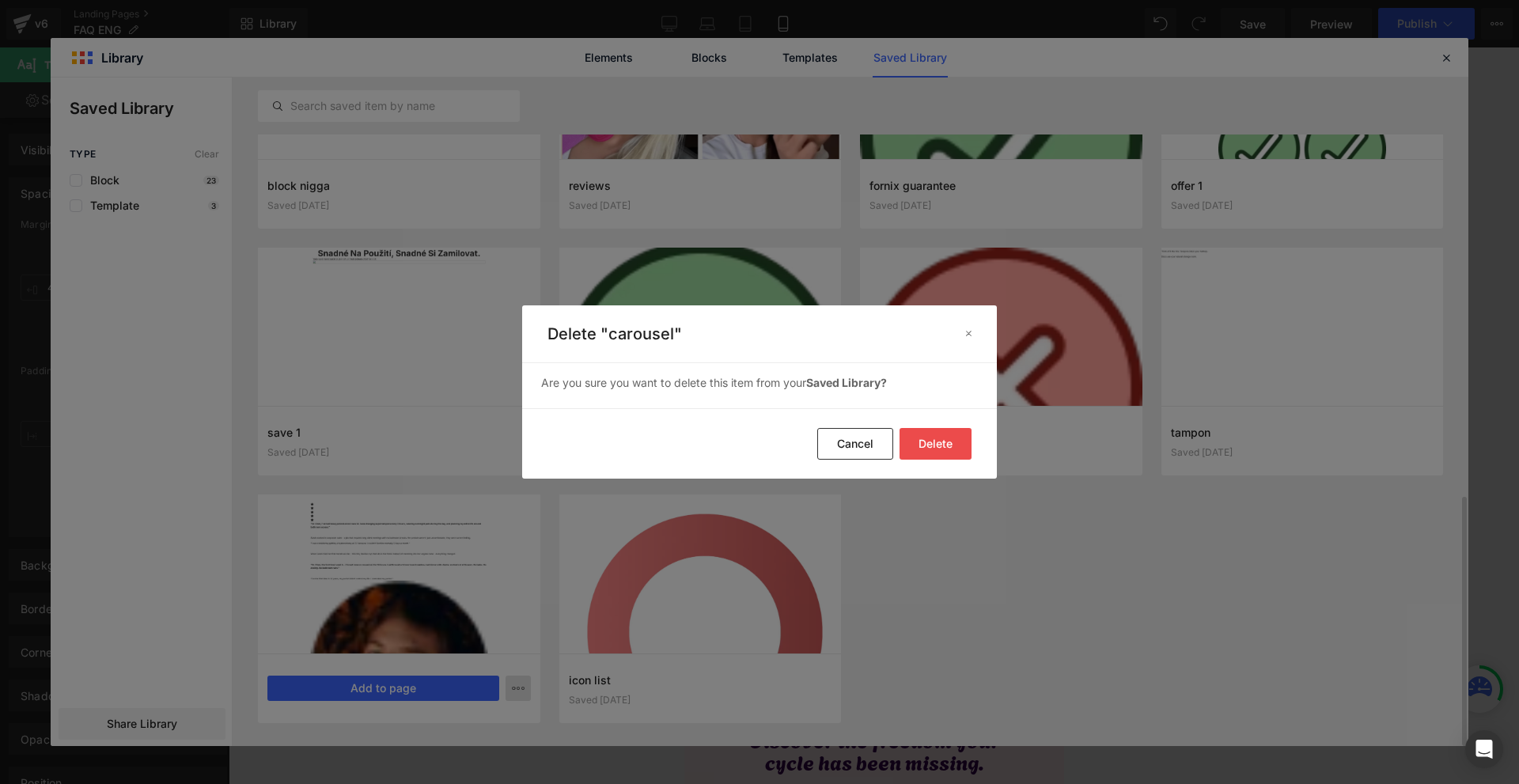
click at [941, 450] on button "Delete" at bounding box center [936, 443] width 72 height 32
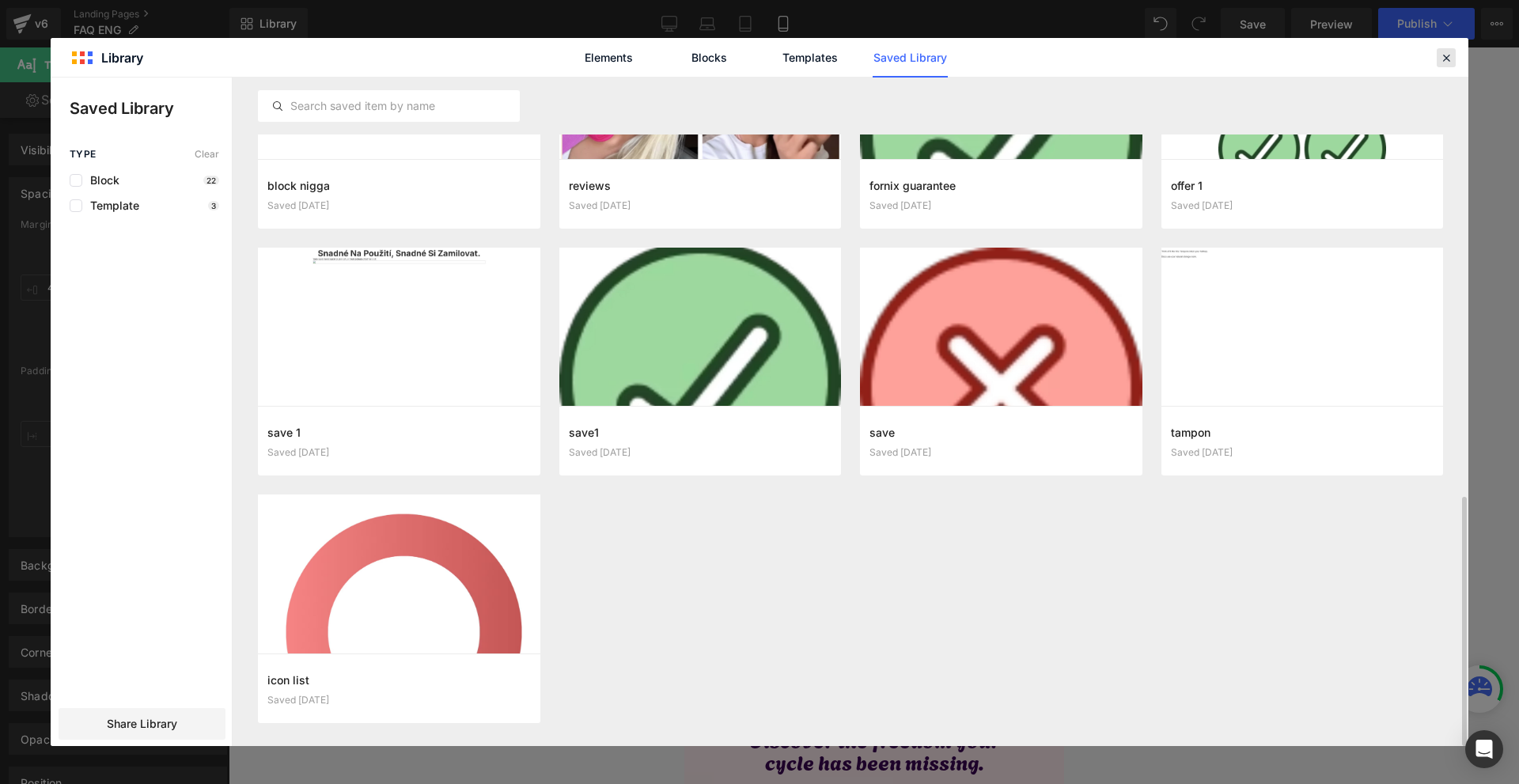
click at [1450, 61] on icon at bounding box center [1447, 58] width 14 height 14
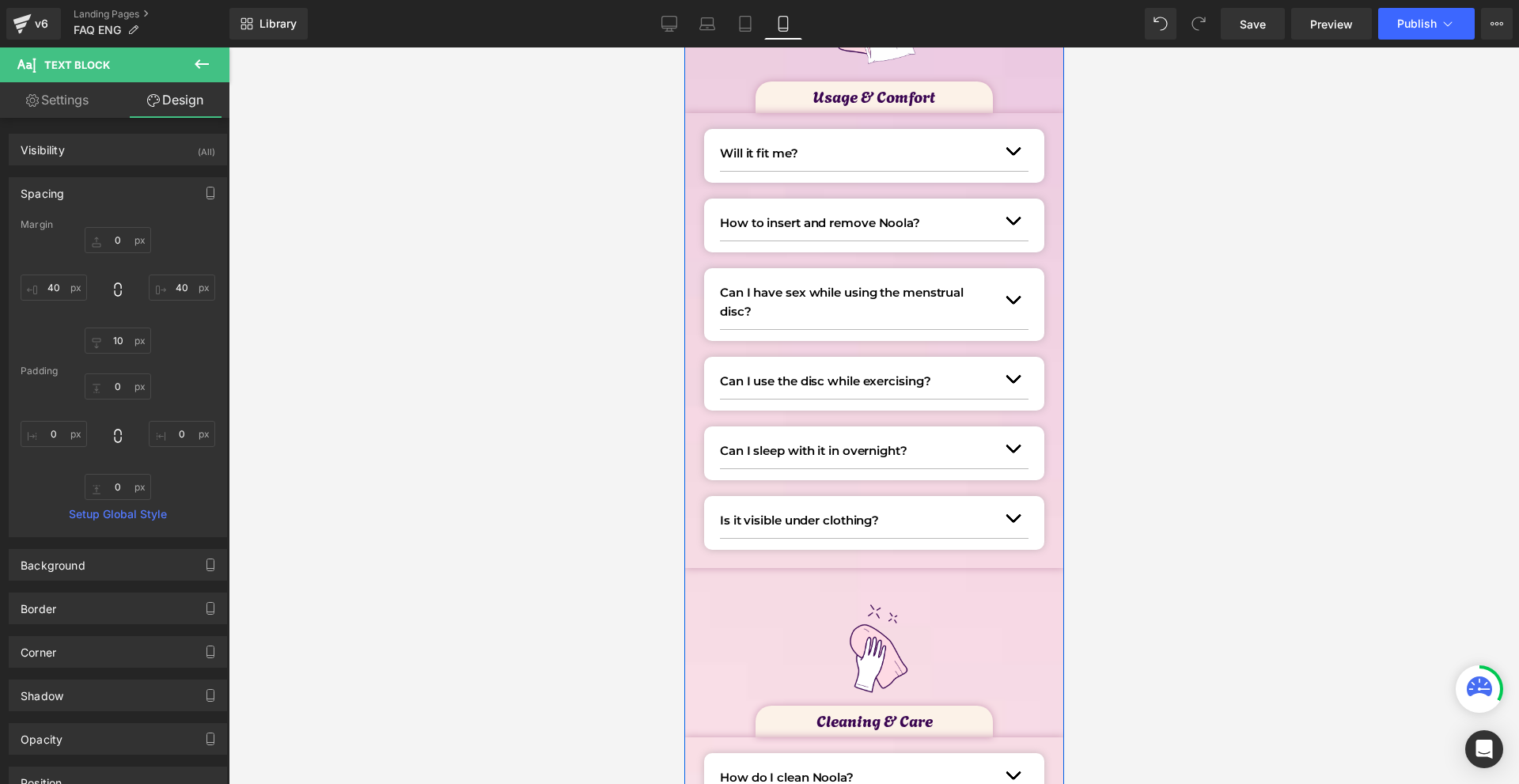
scroll to position [0, 0]
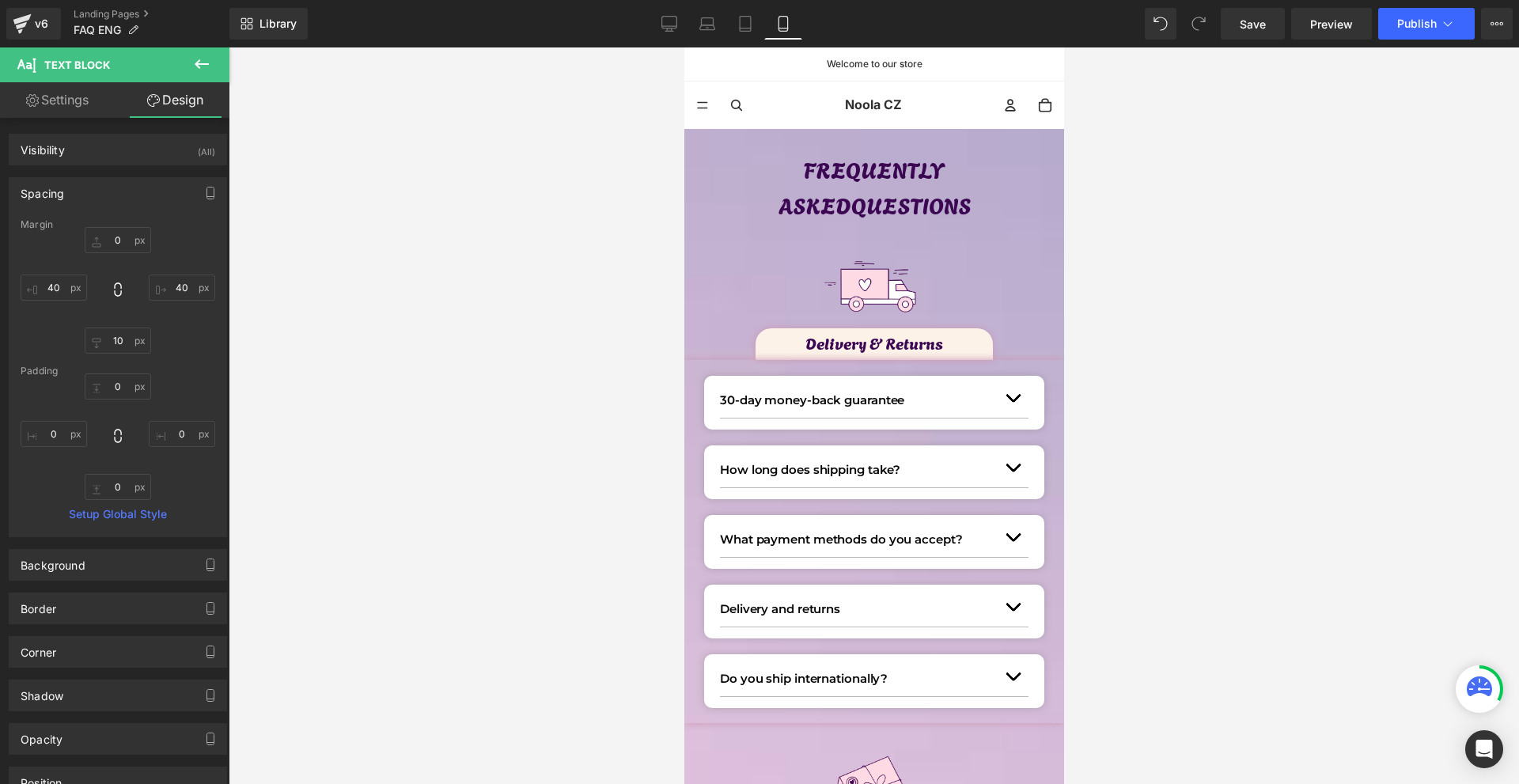
click at [1519, 19] on div "Save Preview Publish Scheduled View Live Page View with current Template Save T…" at bounding box center [1367, 24] width 305 height 32
click at [1514, 20] on div "Save Preview Publish Scheduled View Live Page View with current Template Save T…" at bounding box center [1367, 24] width 305 height 32
click at [1513, 20] on button "View Live Page View with current Template Save Template to Library Schedule Pub…" at bounding box center [1496, 24] width 32 height 32
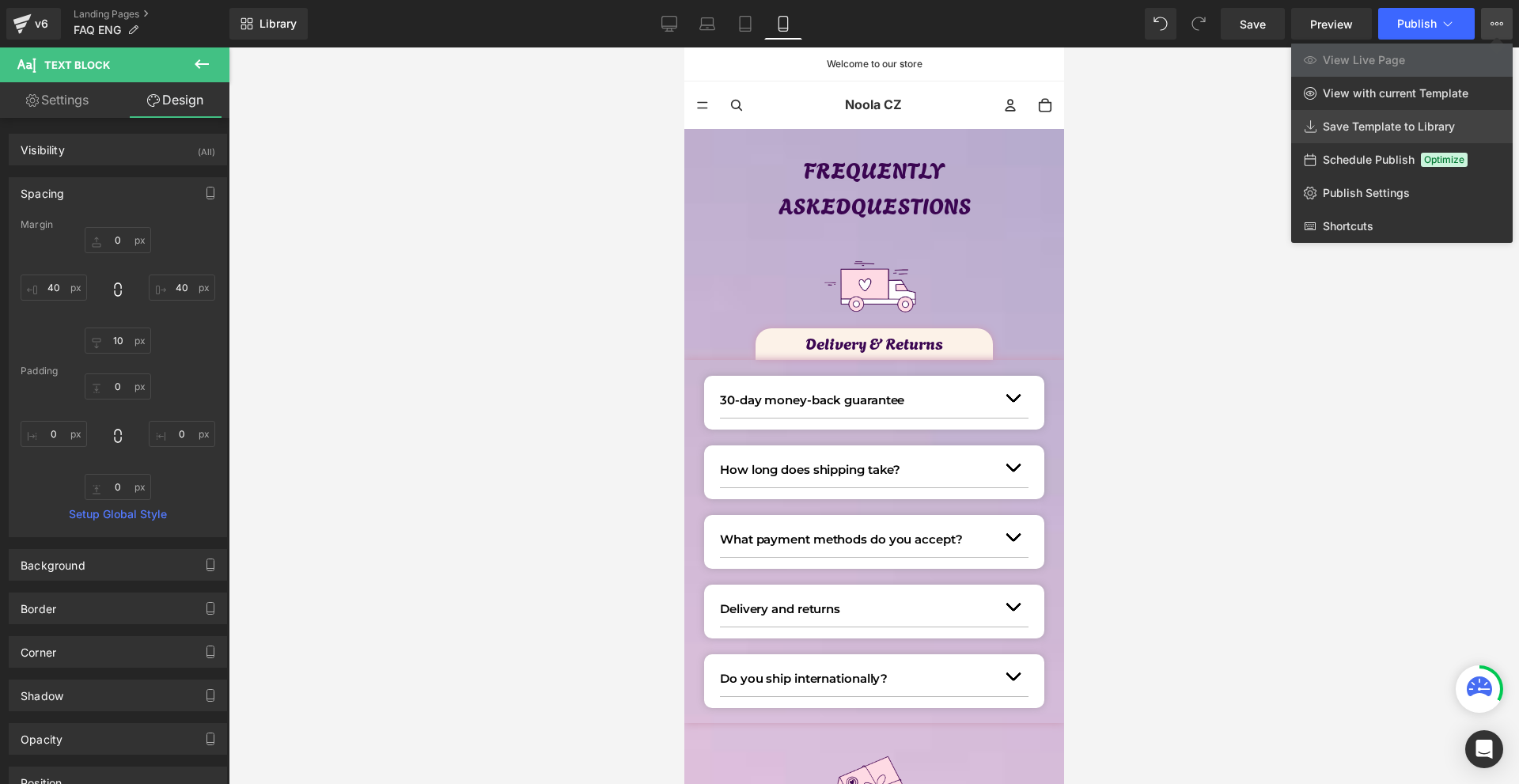
click at [1353, 124] on span "Save Template to Library" at bounding box center [1390, 127] width 132 height 14
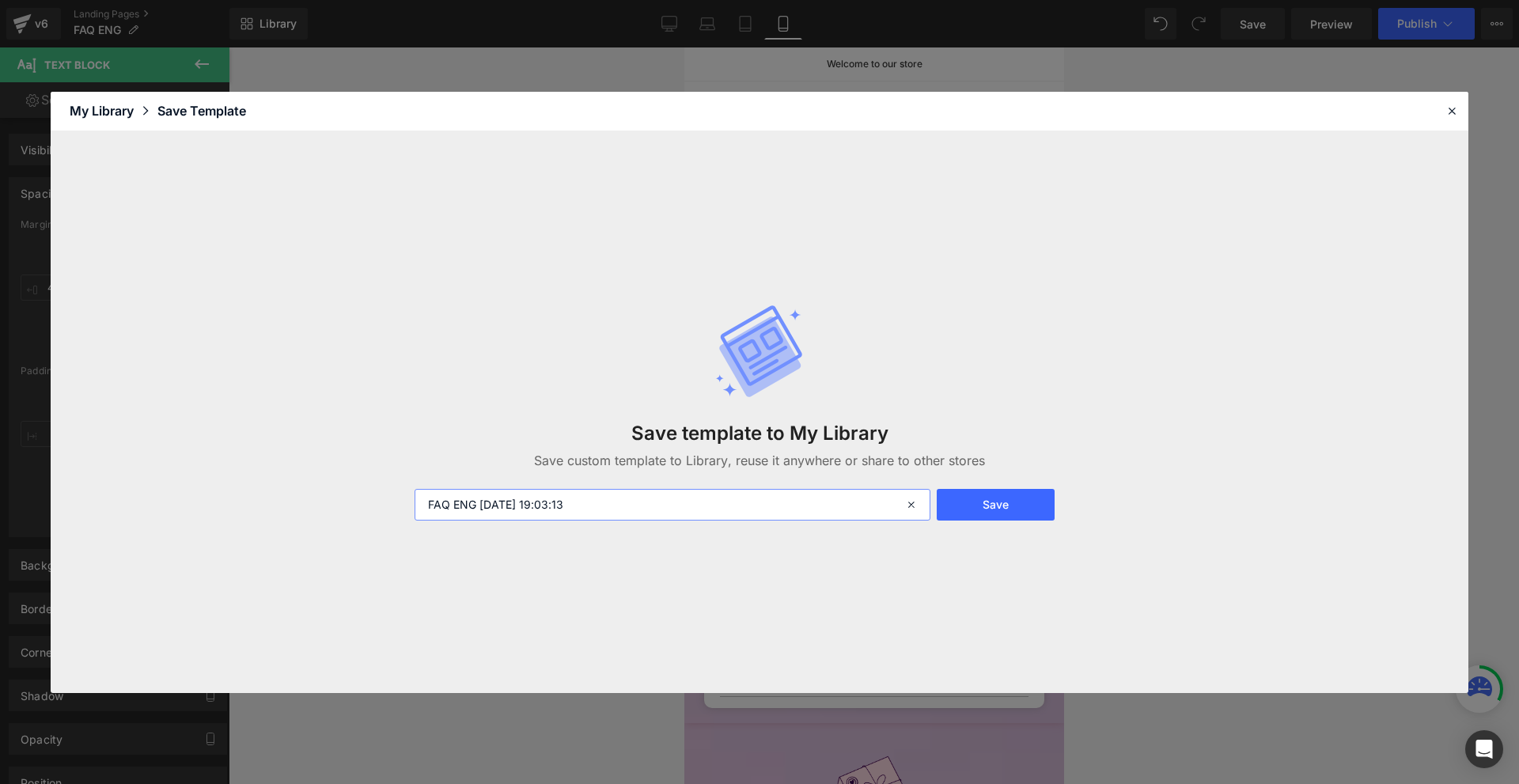
click at [698, 513] on input "FAQ ENG 2025-09-28 19:03:13" at bounding box center [672, 505] width 516 height 32
click at [698, 513] on input "FAQ ENG 2025-09-28 19:03:13" at bounding box center [672, 505] width 516 height 32
type input "Uk FAQ"
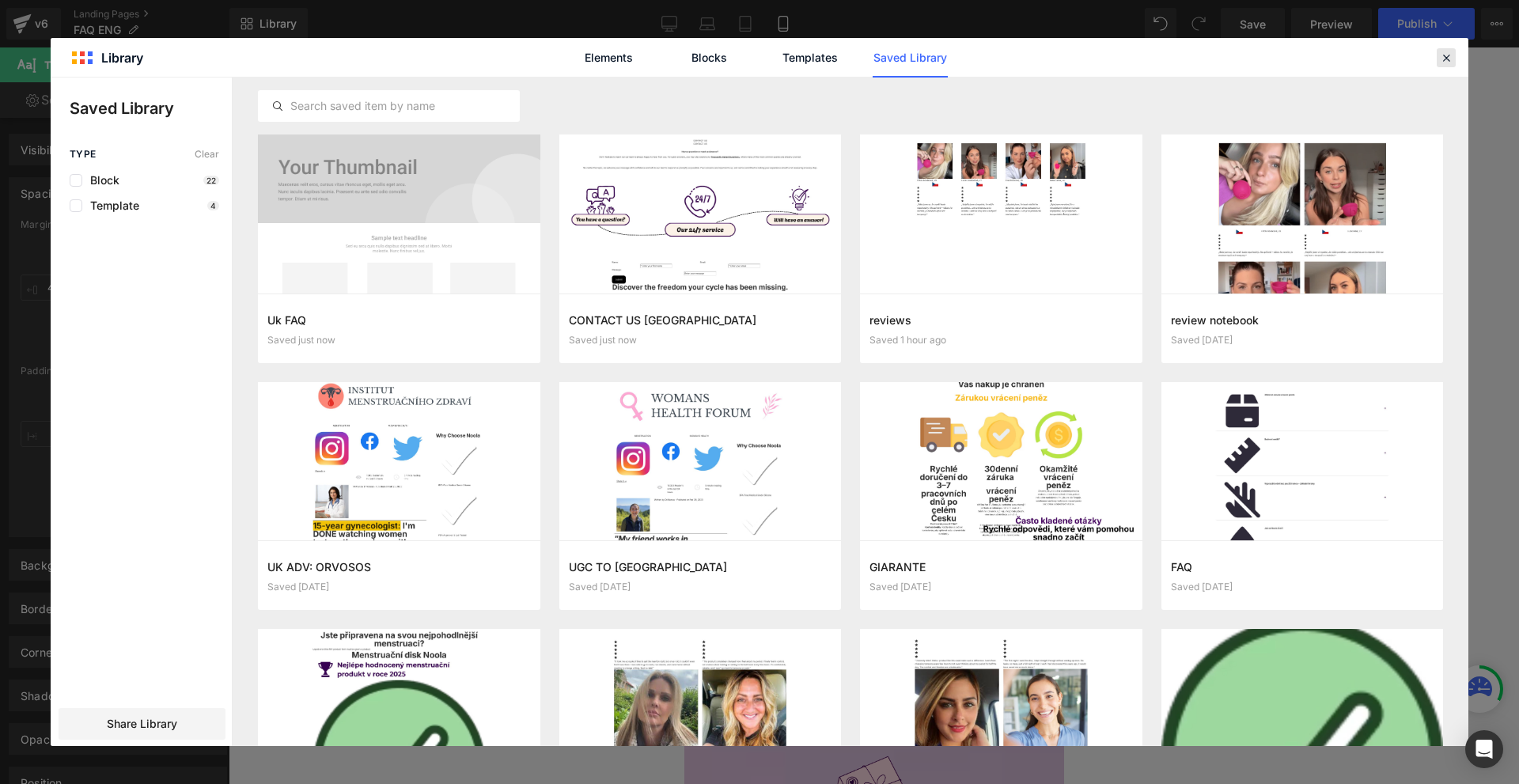
click at [1449, 59] on icon at bounding box center [1447, 58] width 14 height 14
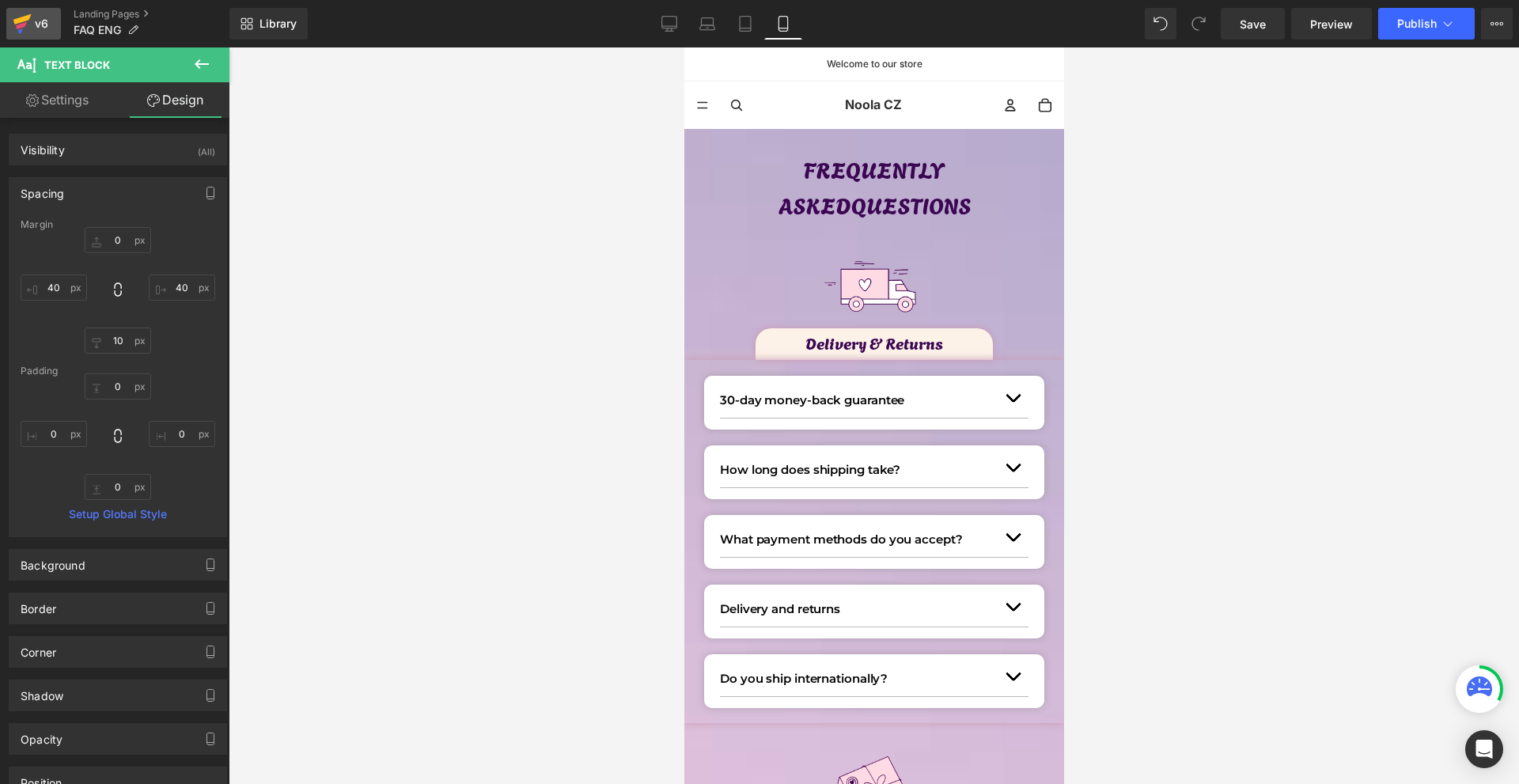
click at [35, 30] on div "v6" at bounding box center [42, 24] width 20 height 21
click at [31, 24] on icon at bounding box center [22, 24] width 19 height 40
drag, startPoint x: 1253, startPoint y: 29, endPoint x: 262, endPoint y: 288, distance: 1024.3
click at [1253, 29] on span "Save" at bounding box center [1253, 24] width 26 height 16
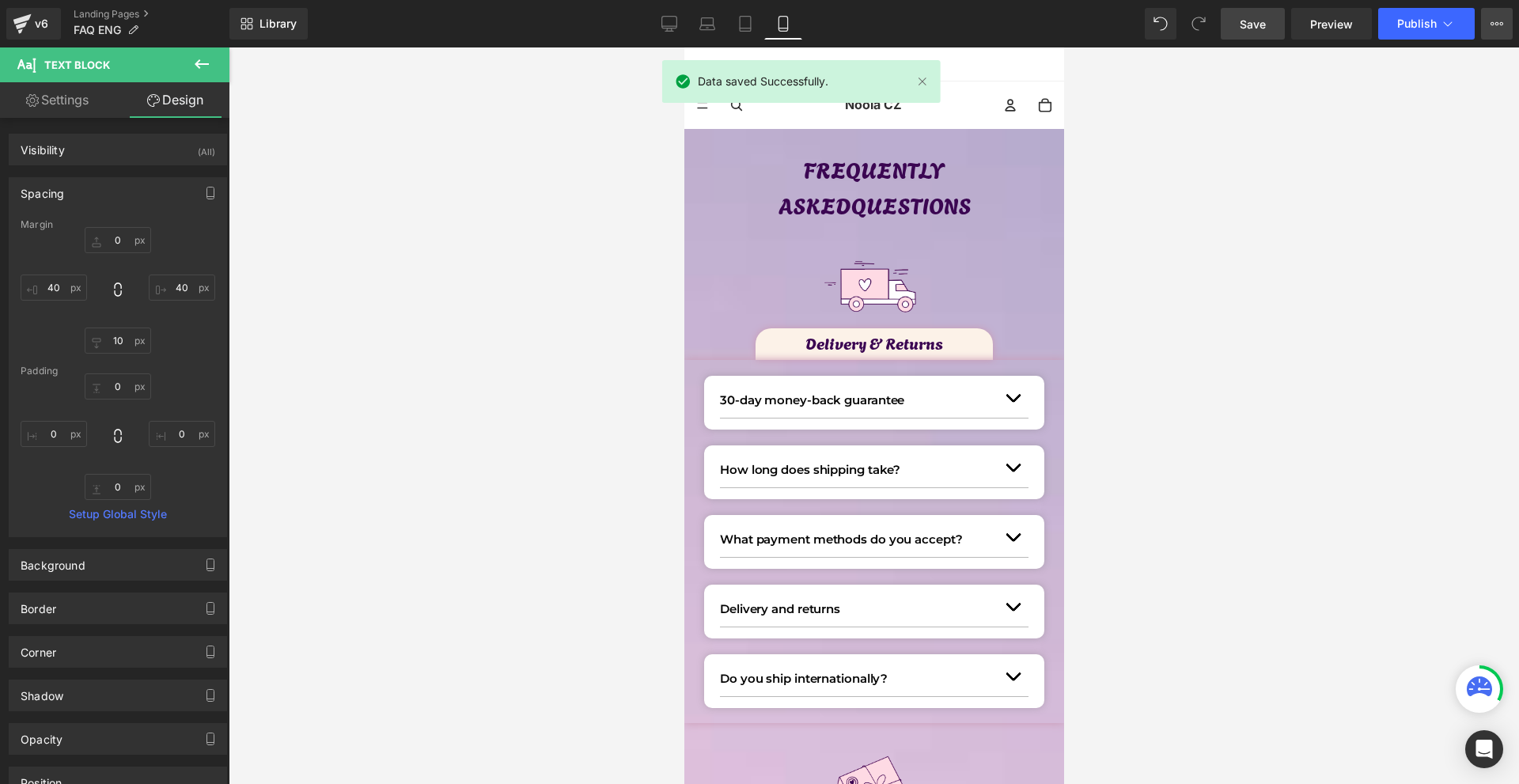
click at [1500, 22] on icon at bounding box center [1497, 24] width 13 height 13
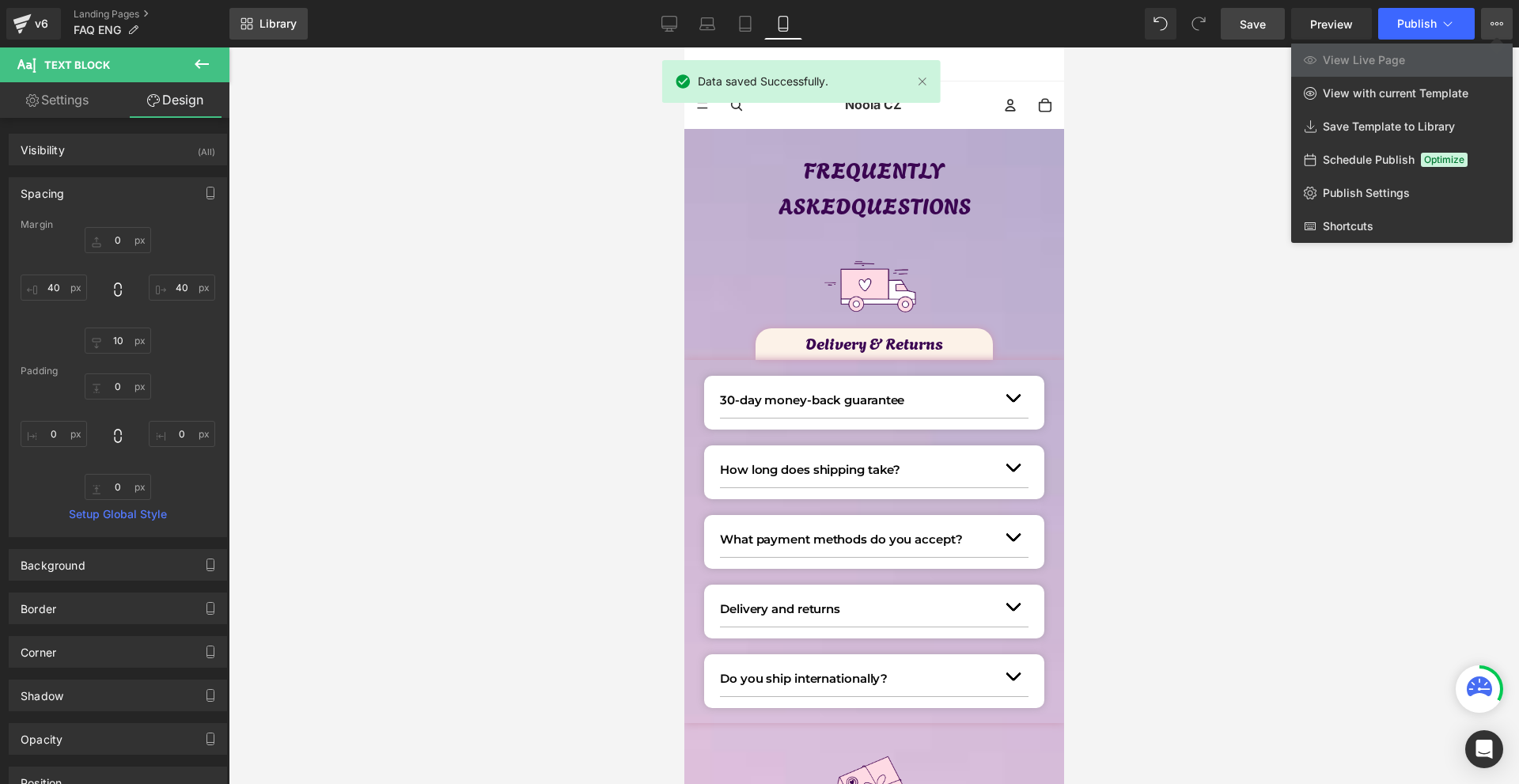
click at [268, 24] on span "Library" at bounding box center [278, 24] width 37 height 14
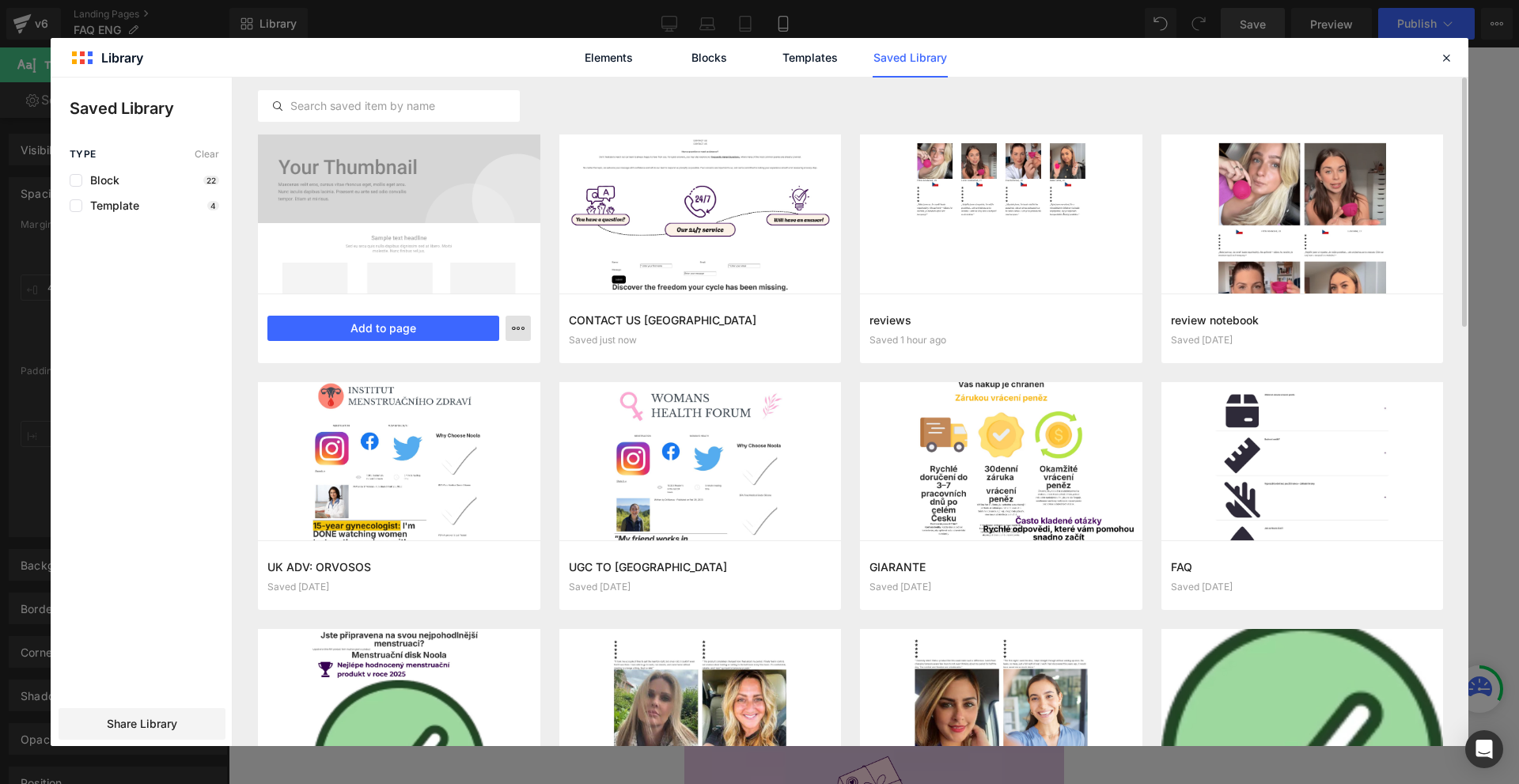
click at [521, 327] on icon "button" at bounding box center [518, 328] width 13 height 13
click at [467, 394] on div "Delete" at bounding box center [440, 397] width 180 height 33
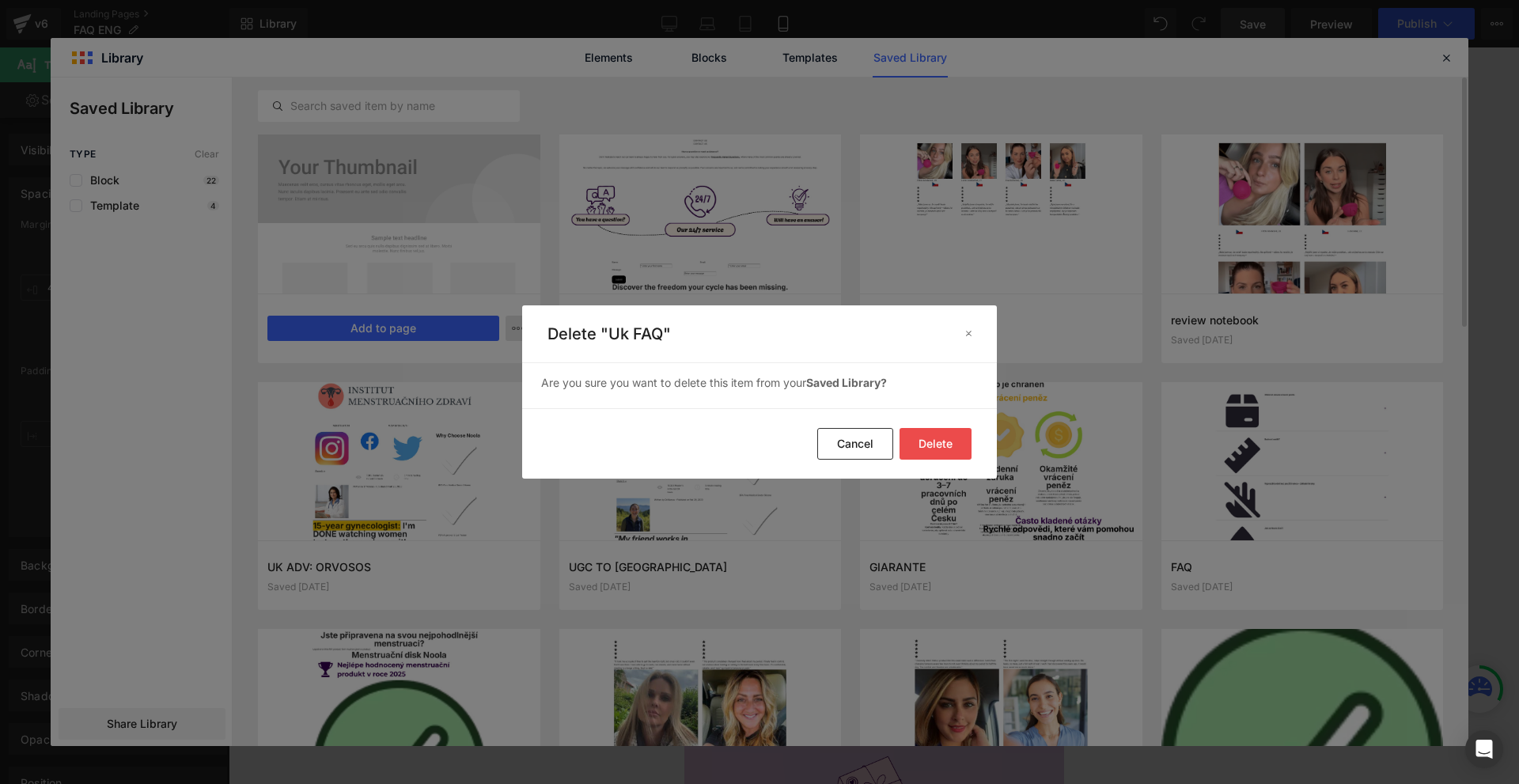
click at [923, 445] on button "Delete" at bounding box center [936, 443] width 72 height 32
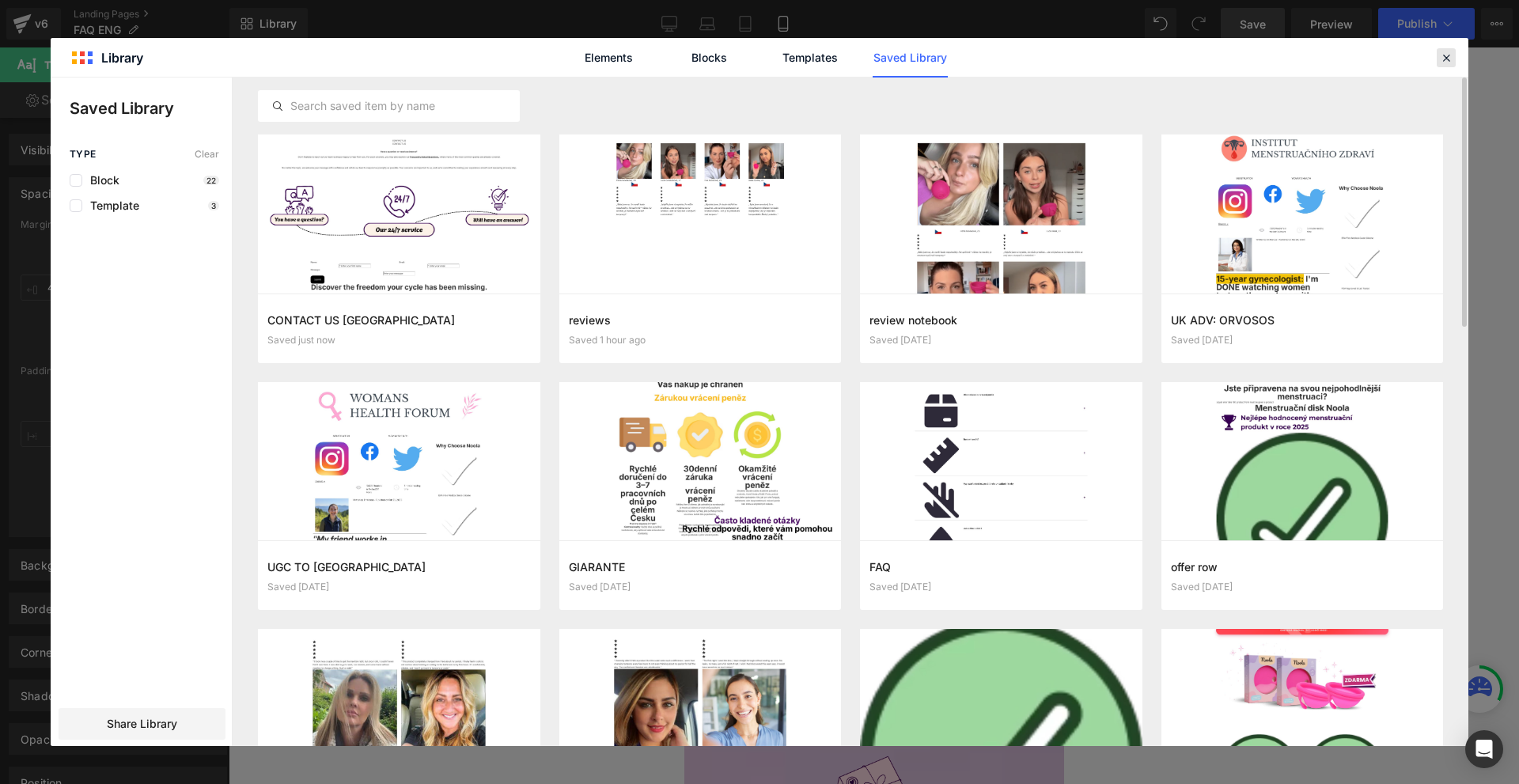
click at [1438, 60] on div at bounding box center [1446, 57] width 19 height 19
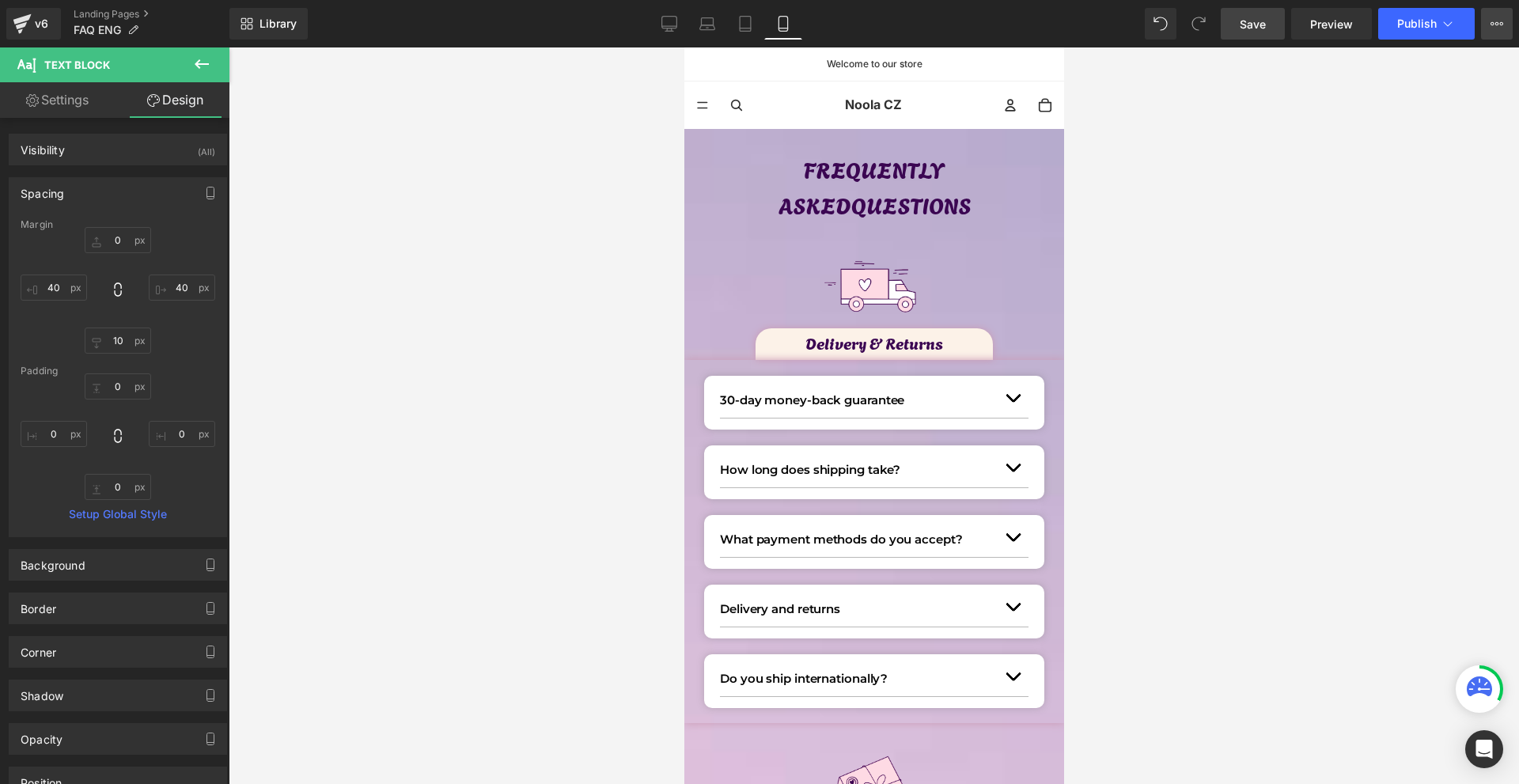
click at [1486, 28] on button "View Live Page View with current Template Save Template to Library Schedule Pub…" at bounding box center [1496, 24] width 32 height 32
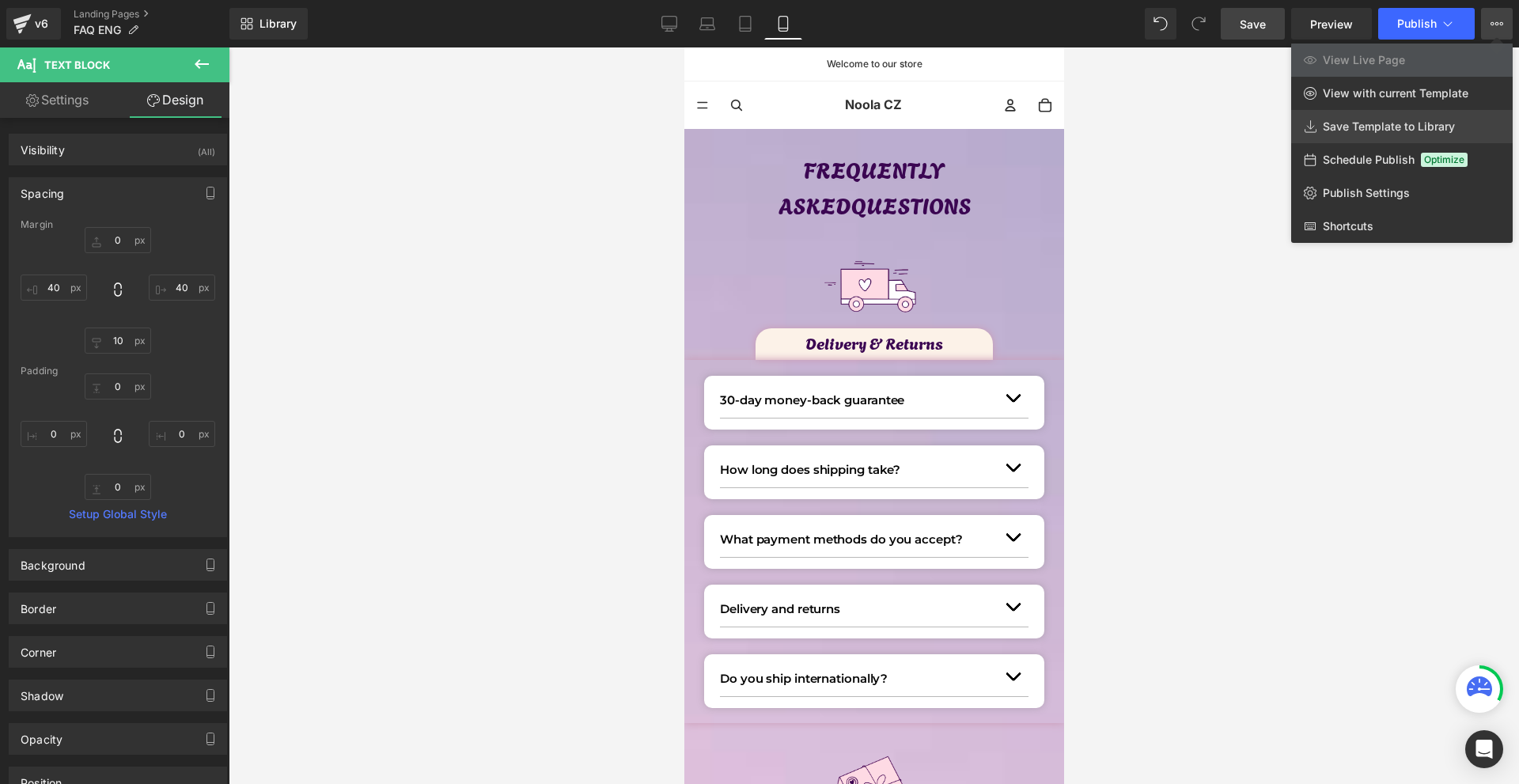
click at [1345, 125] on span "Save Template to Library" at bounding box center [1390, 127] width 132 height 14
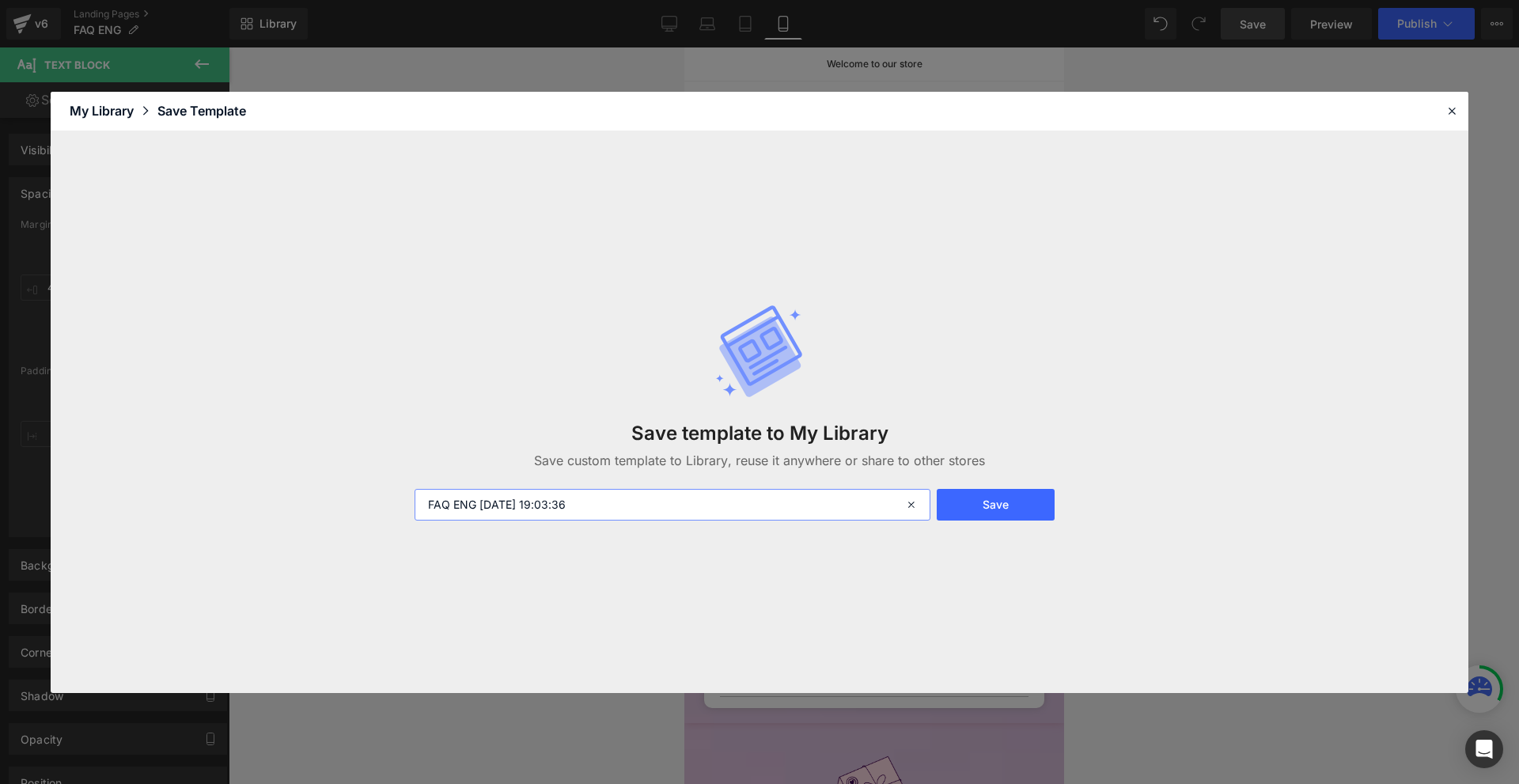
click at [679, 489] on input "FAQ ENG 2025-09-28 19:03:36" at bounding box center [672, 505] width 516 height 32
type input "UK - FAQ"
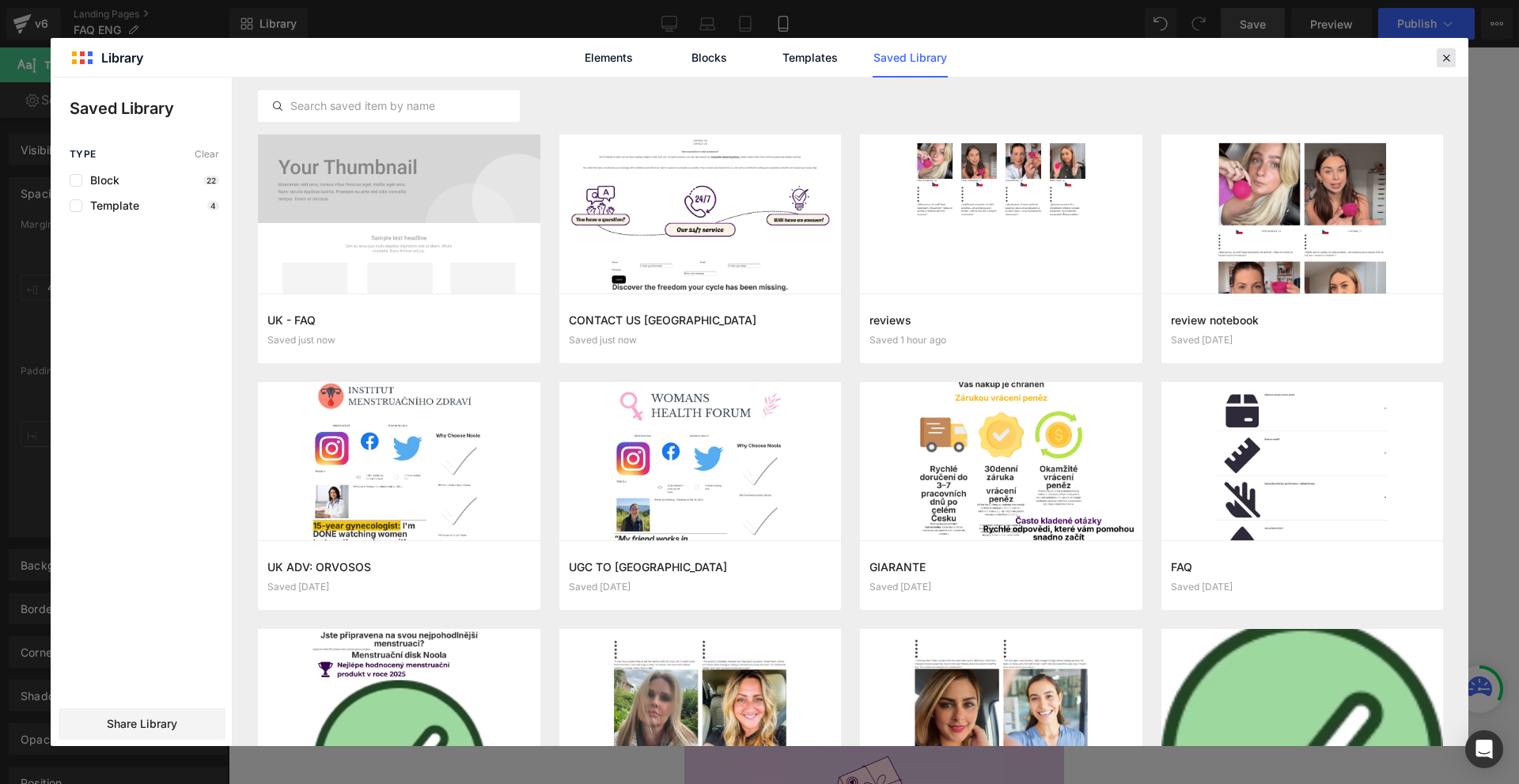
click at [1449, 61] on icon at bounding box center [1447, 58] width 14 height 14
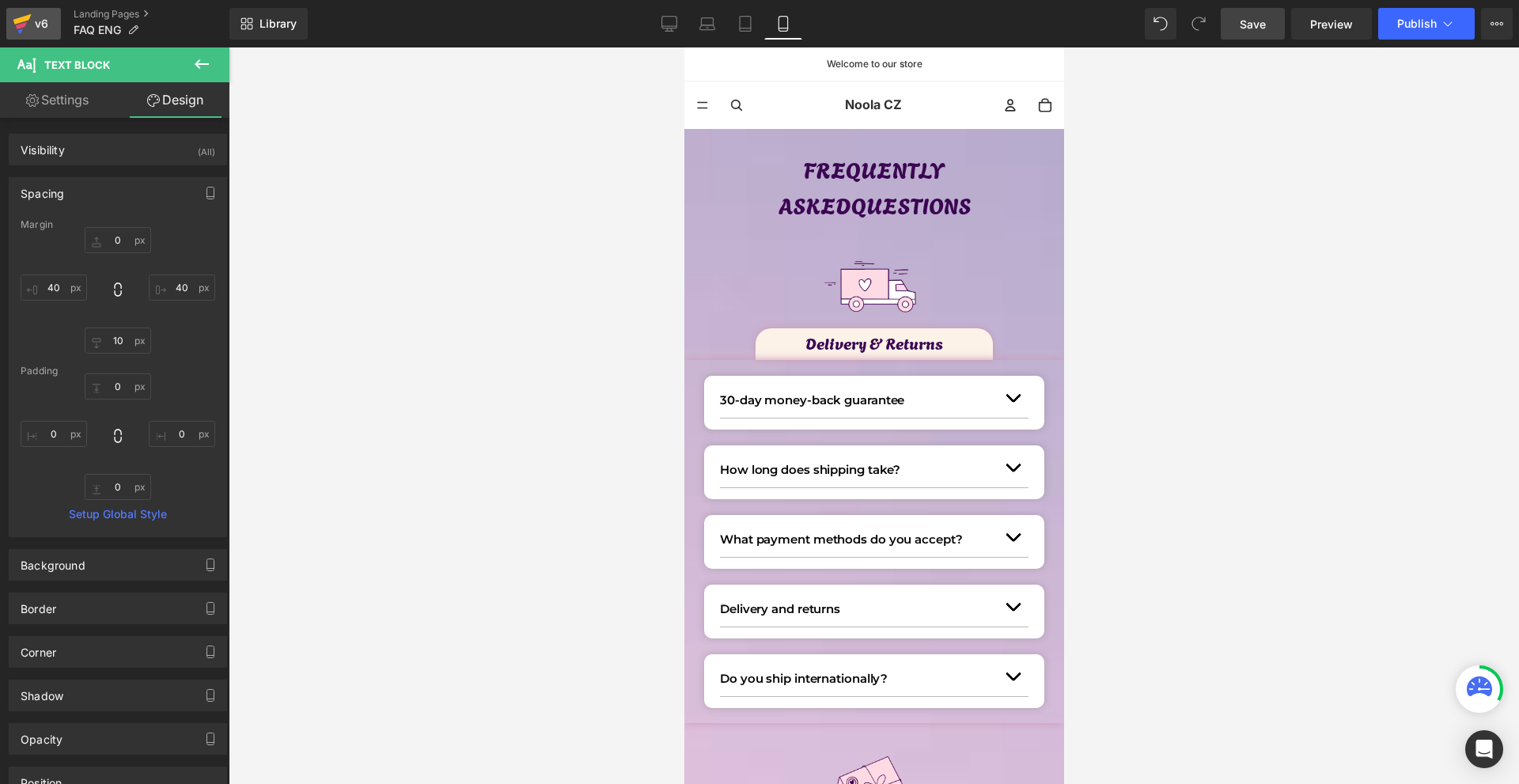
click at [14, 37] on icon at bounding box center [22, 24] width 19 height 40
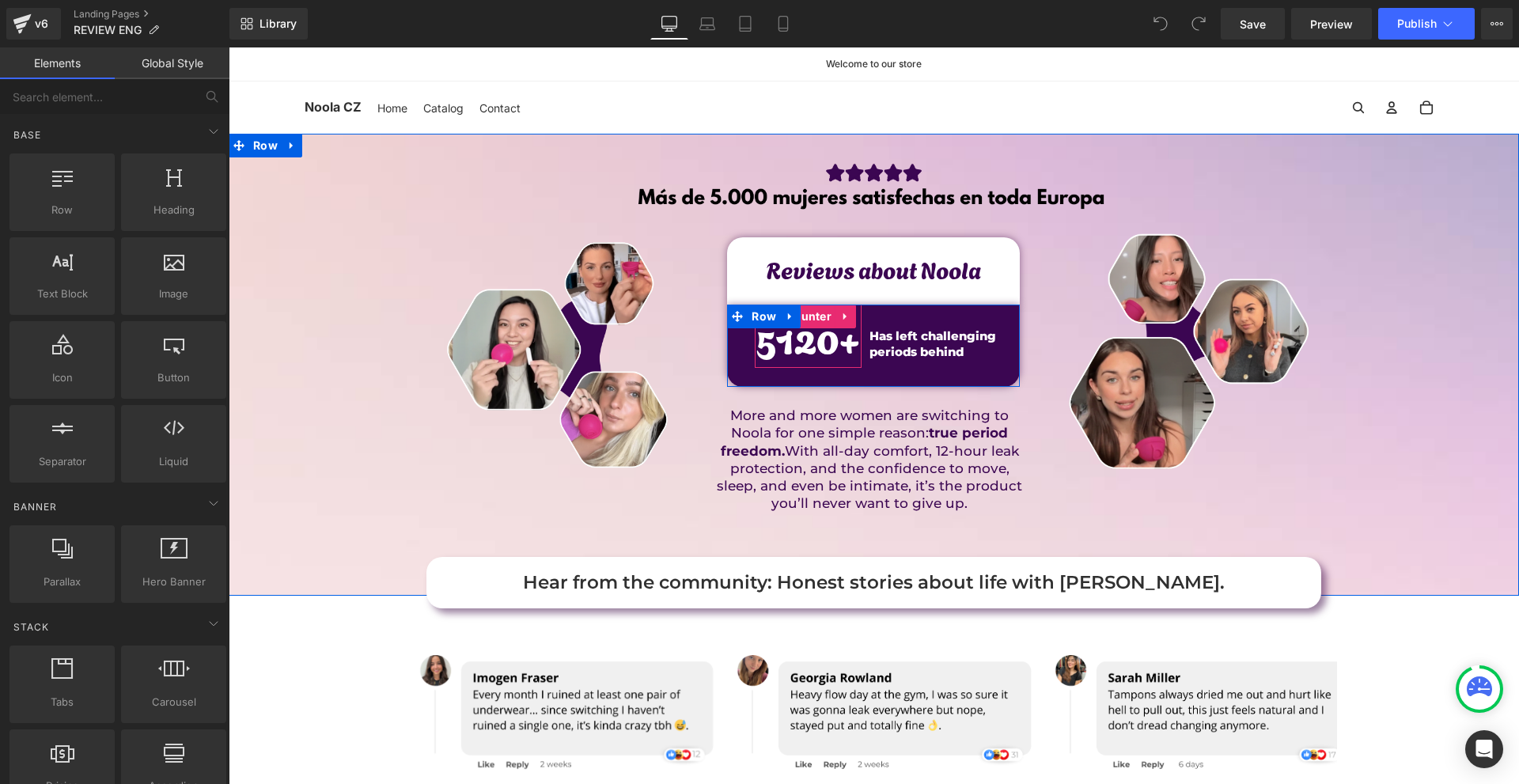
click at [786, 344] on span "5120" at bounding box center [797, 335] width 83 height 59
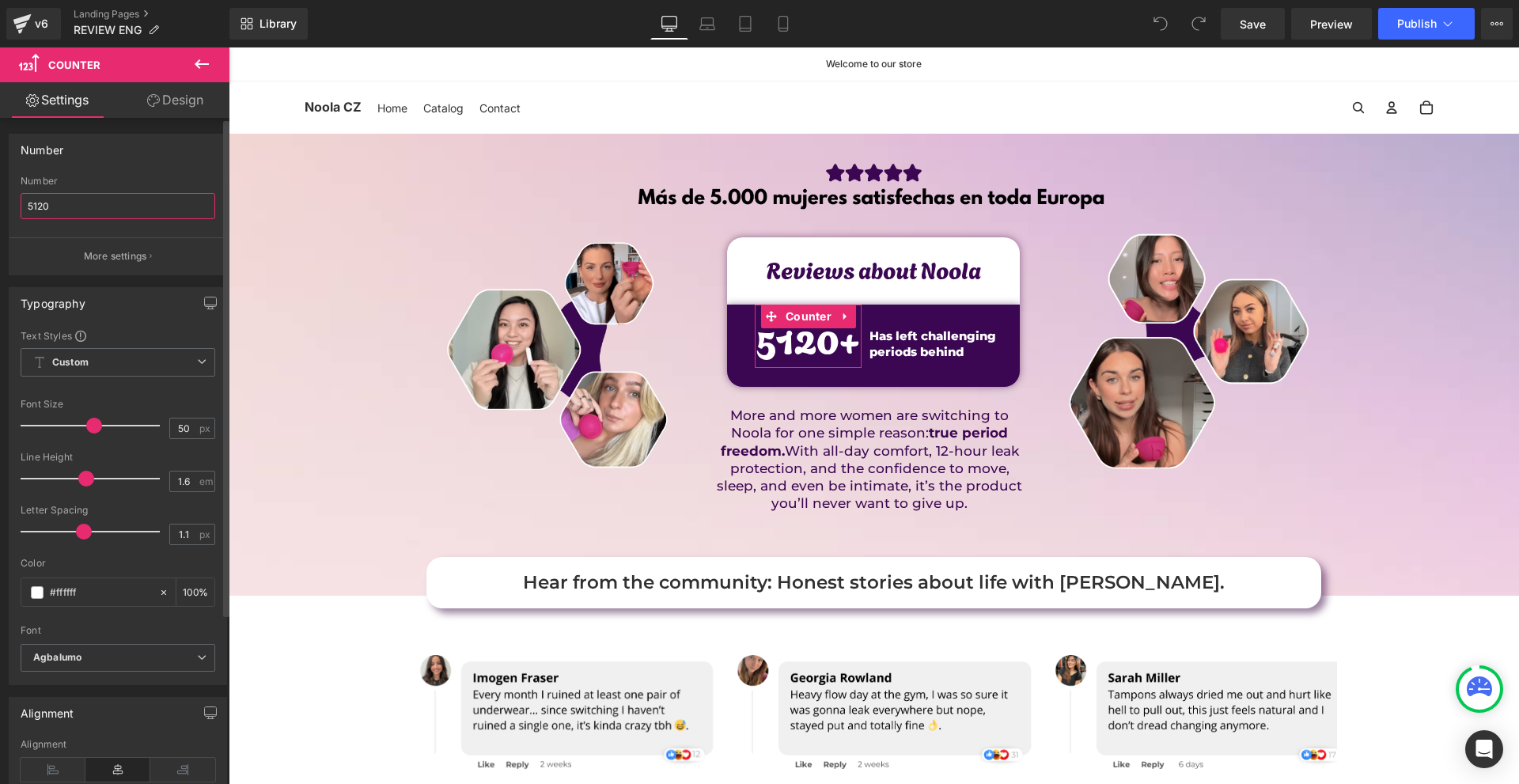
click at [74, 207] on input "5120" at bounding box center [118, 205] width 195 height 26
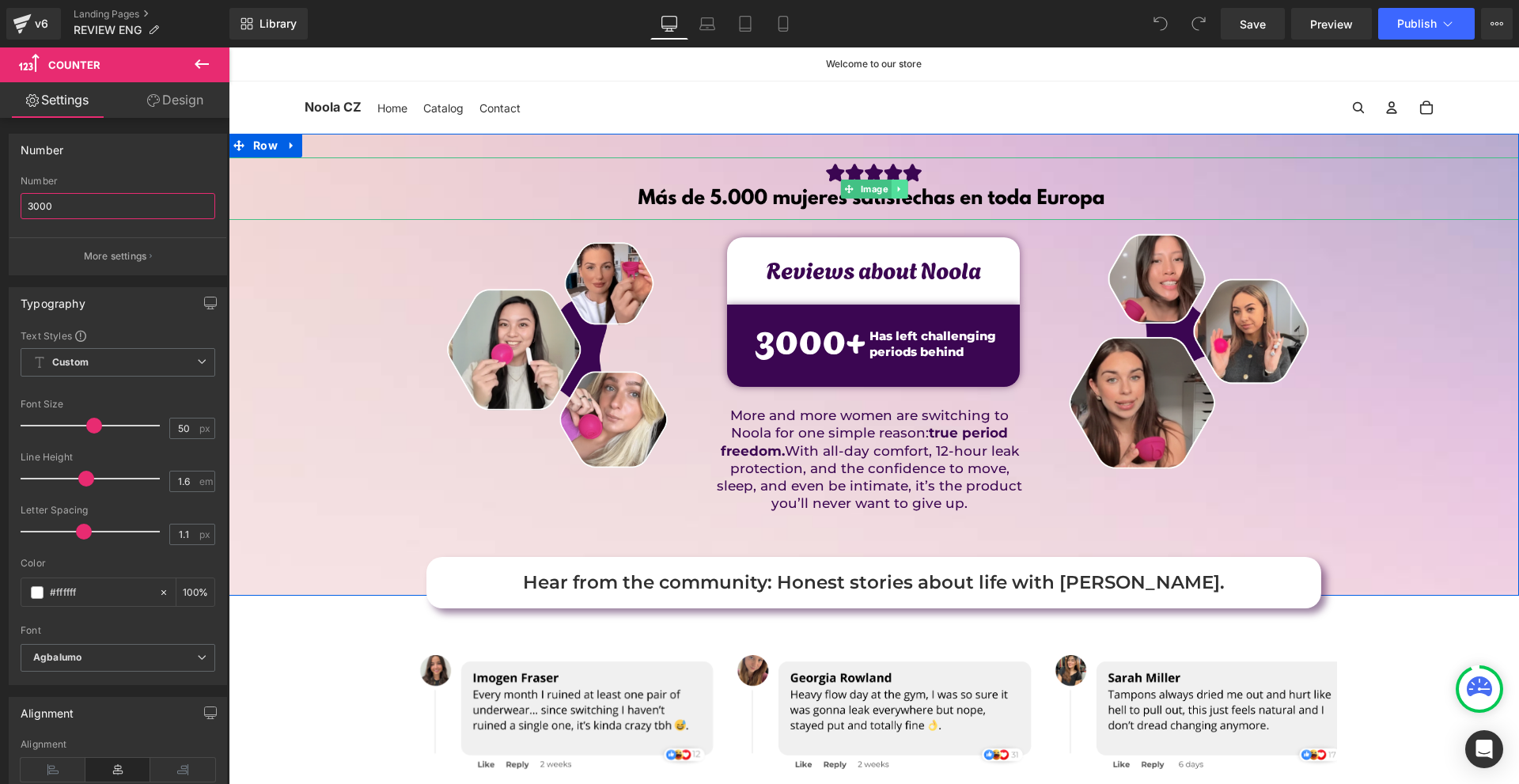
type input "3000"
click at [895, 193] on icon at bounding box center [899, 189] width 9 height 9
click at [899, 193] on link at bounding box center [907, 189] width 16 height 19
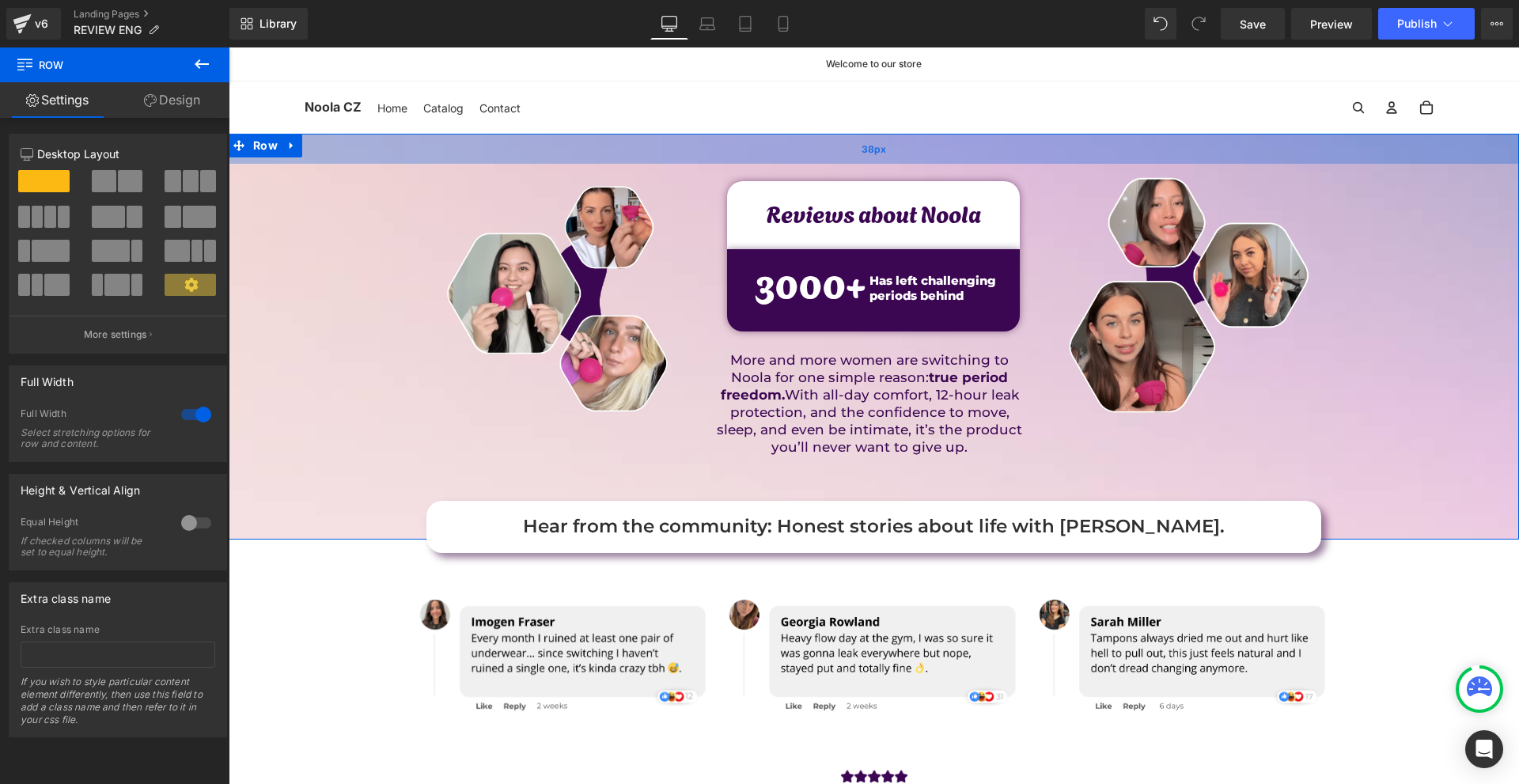
click at [900, 161] on div "38px" at bounding box center [874, 148] width 1291 height 30
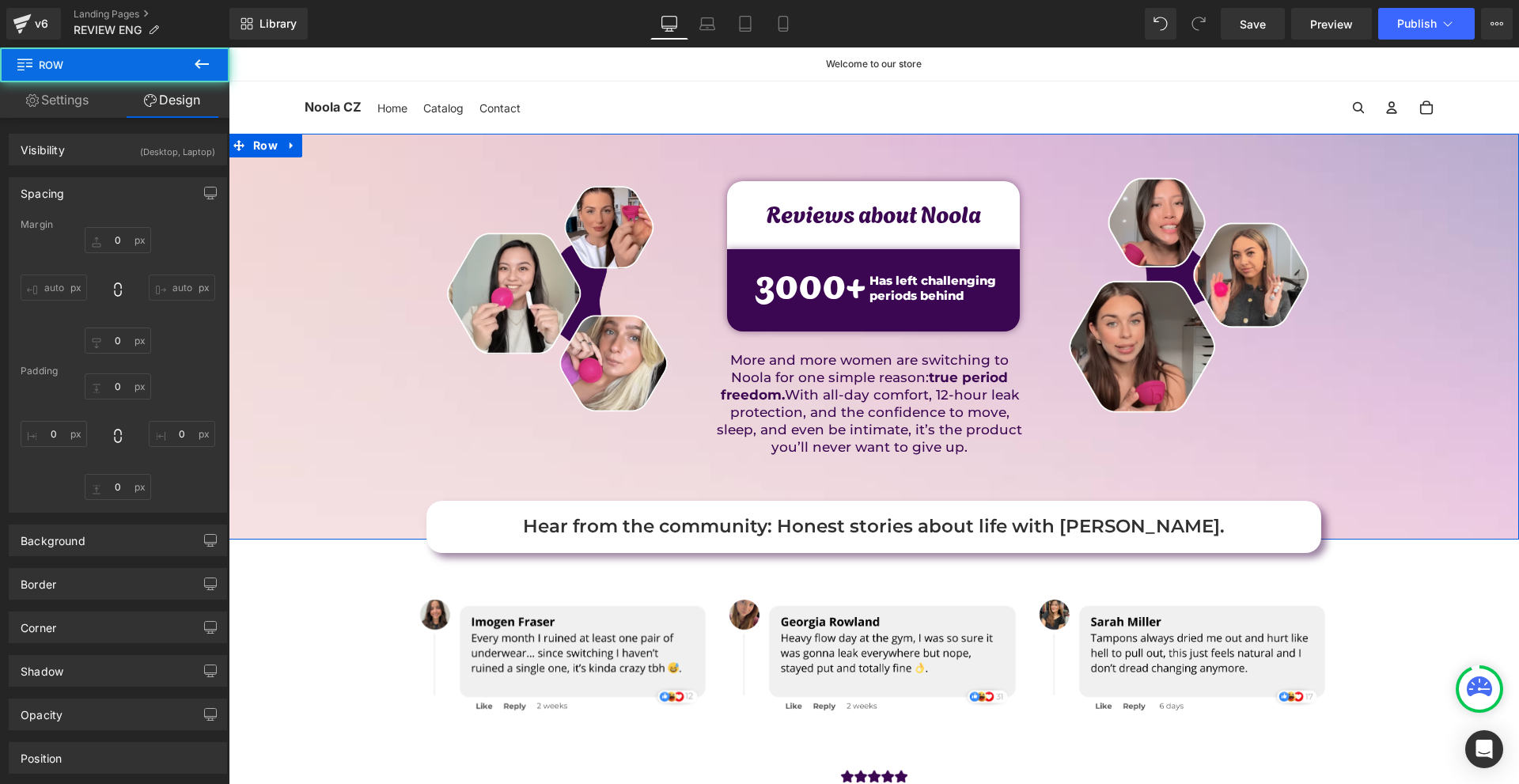
type input "0"
type input "38"
type input "0"
type input "3"
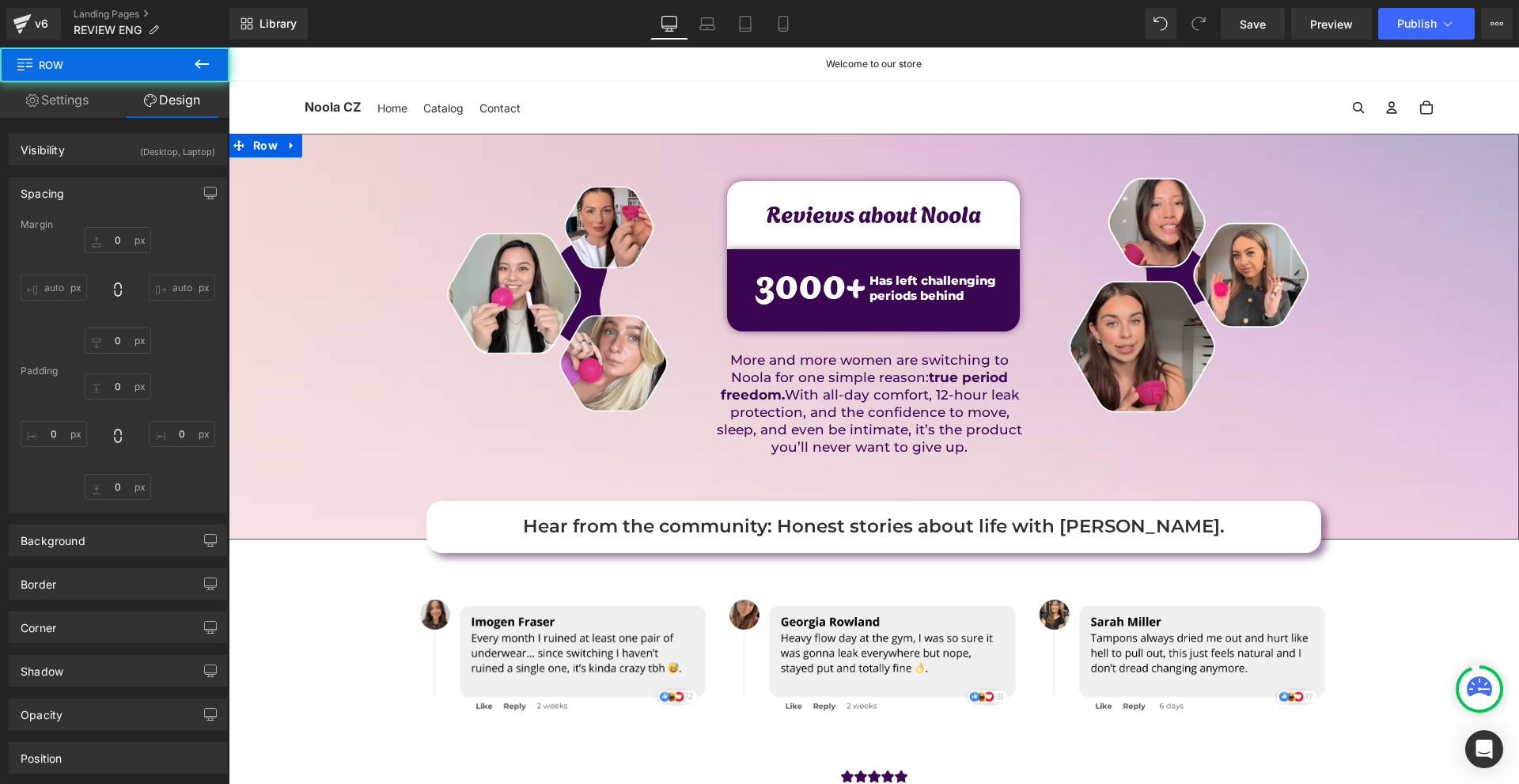
type input "0"
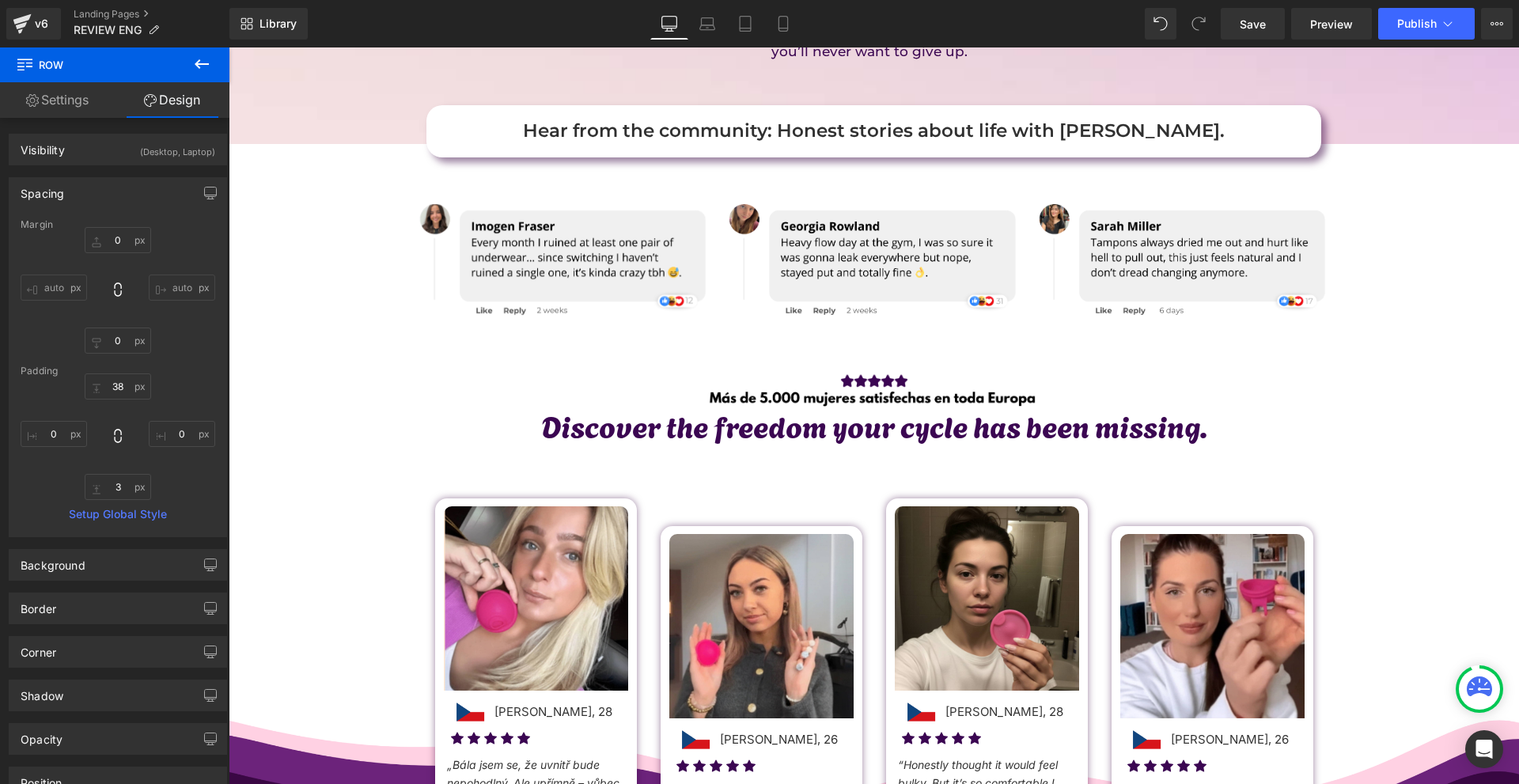
scroll to position [475, 0]
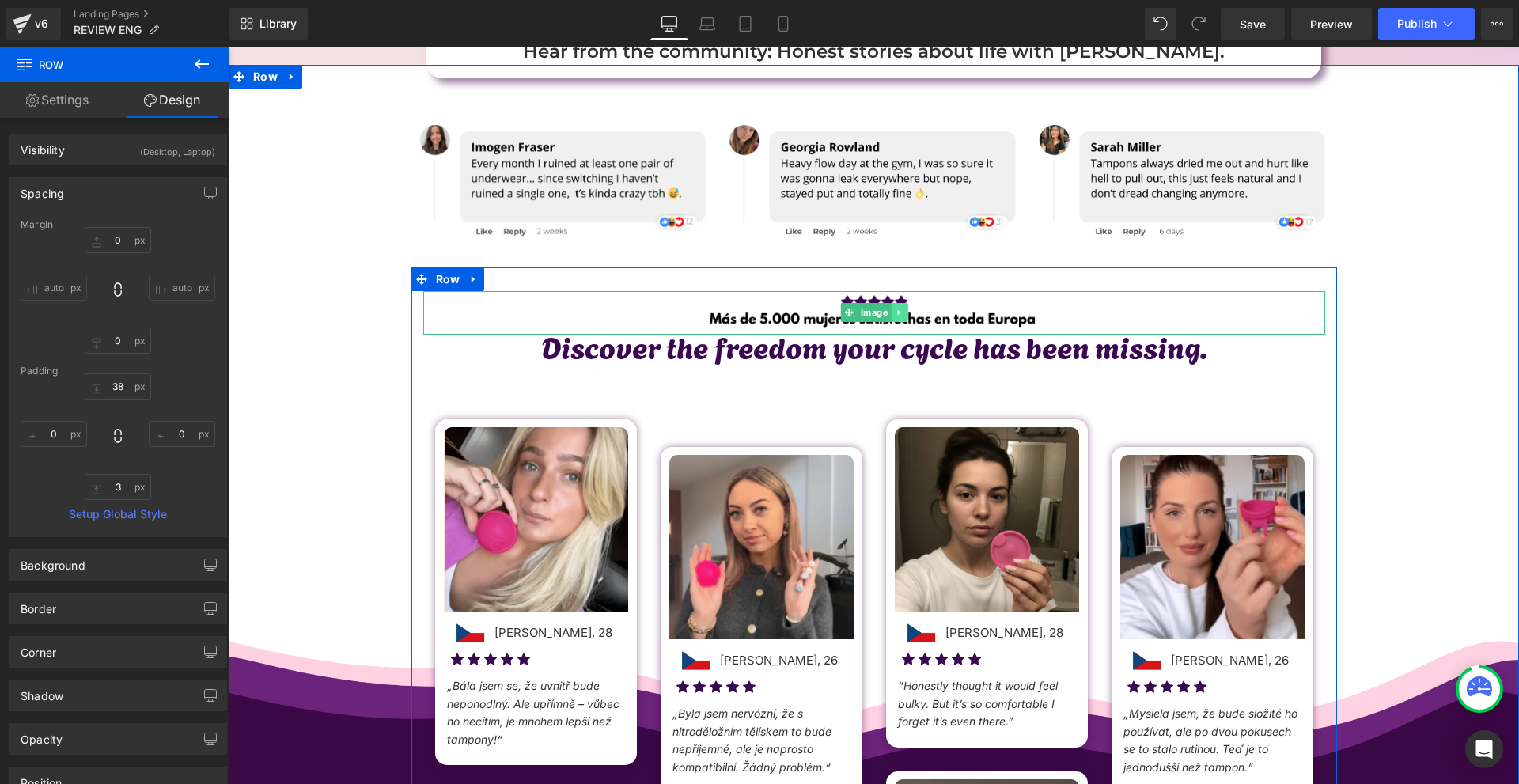
click at [896, 314] on icon at bounding box center [899, 312] width 9 height 9
click at [903, 315] on icon at bounding box center [907, 313] width 9 height 9
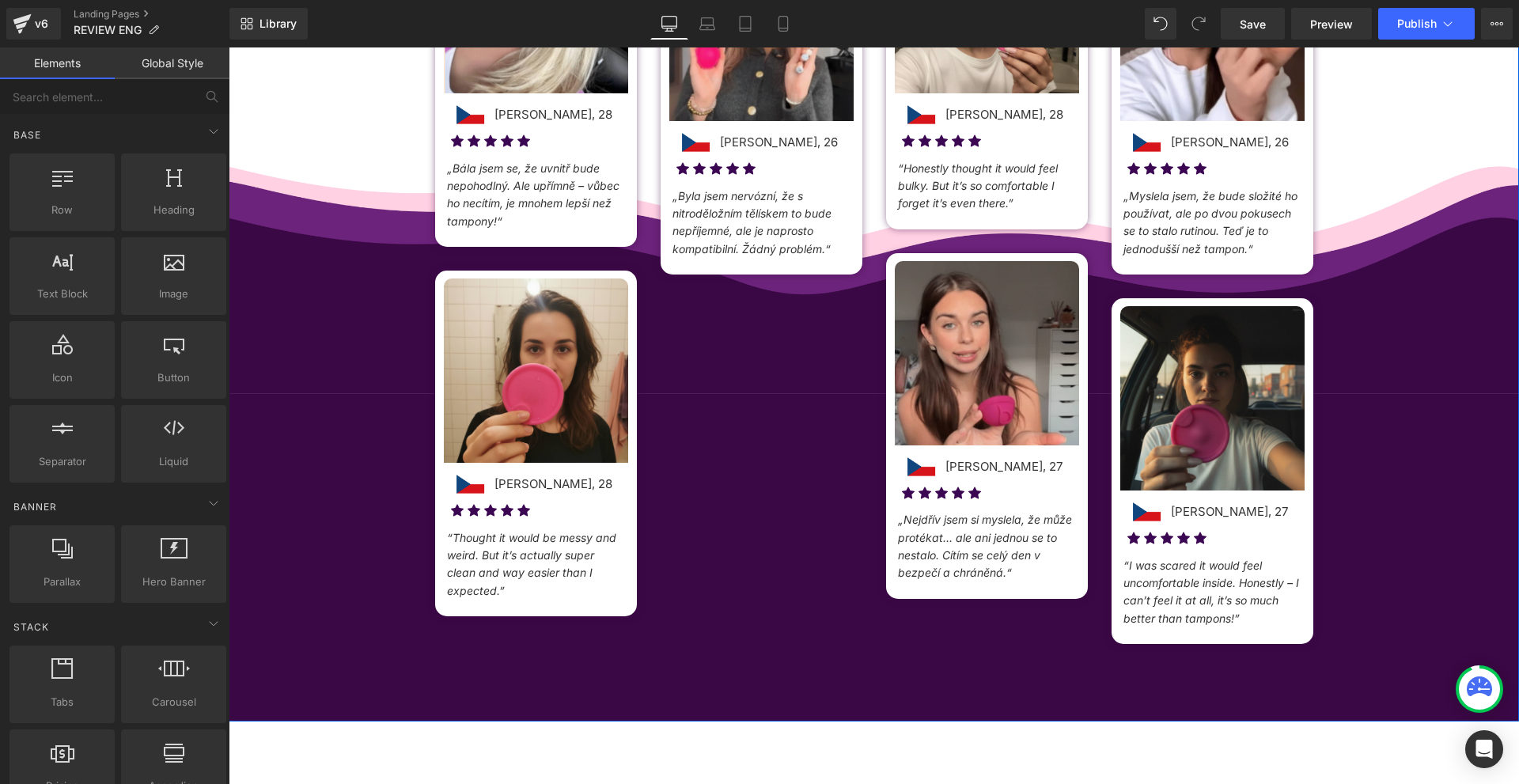
scroll to position [1028, 0]
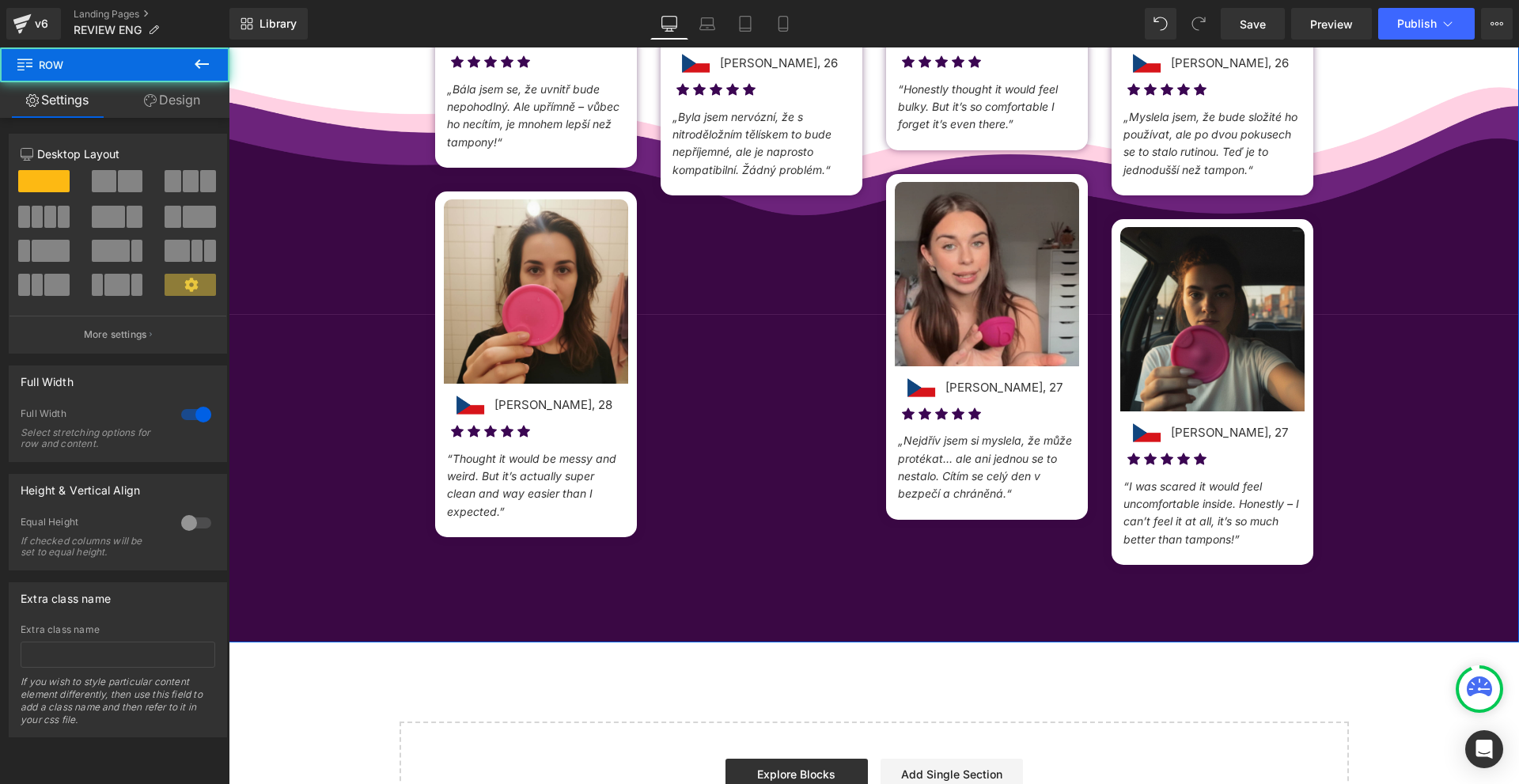
click at [316, 332] on div "Hear from the community: Honest stories about life with Noola. Text Block Image…" at bounding box center [874, 82] width 1291 height 1102
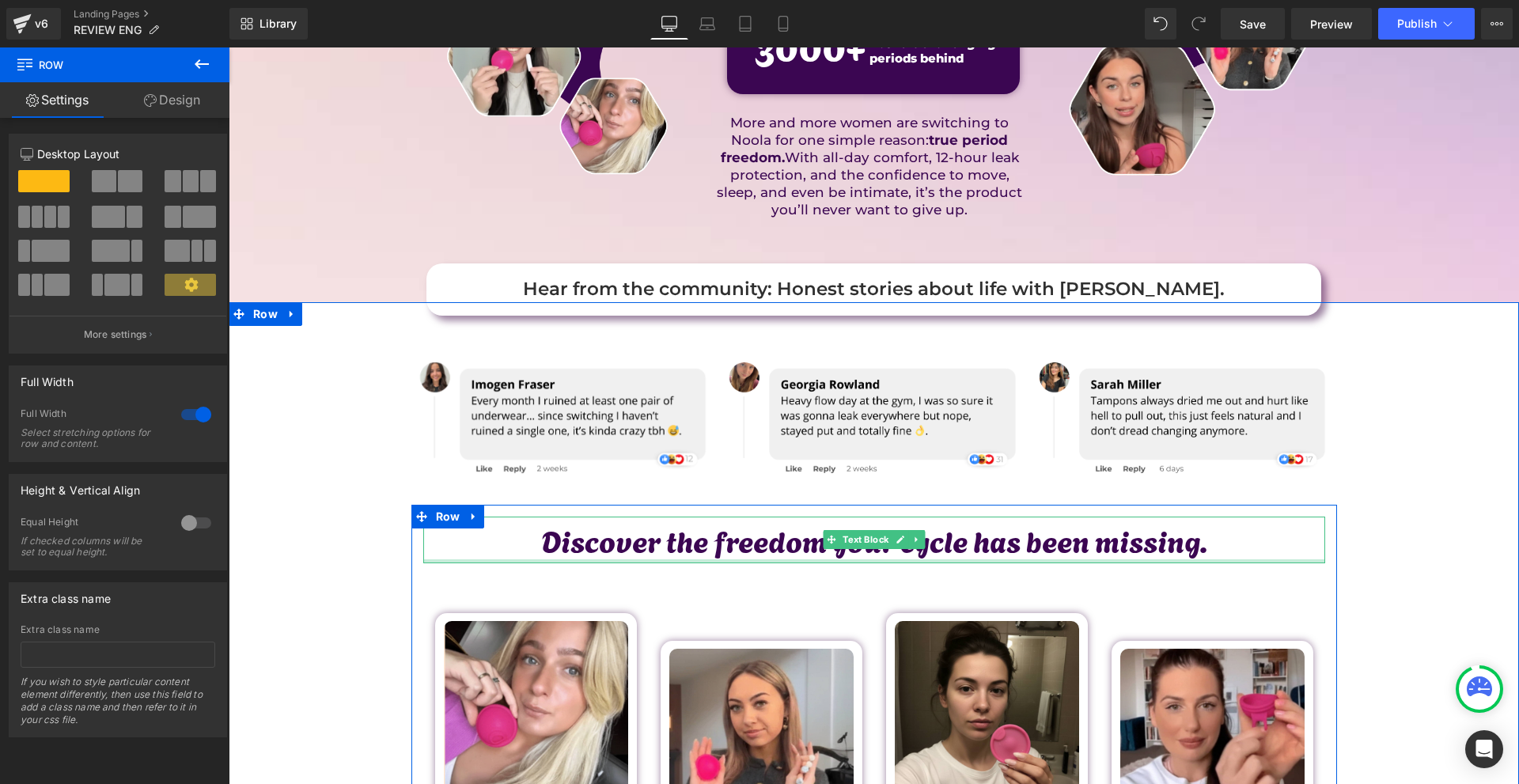
scroll to position [0, 0]
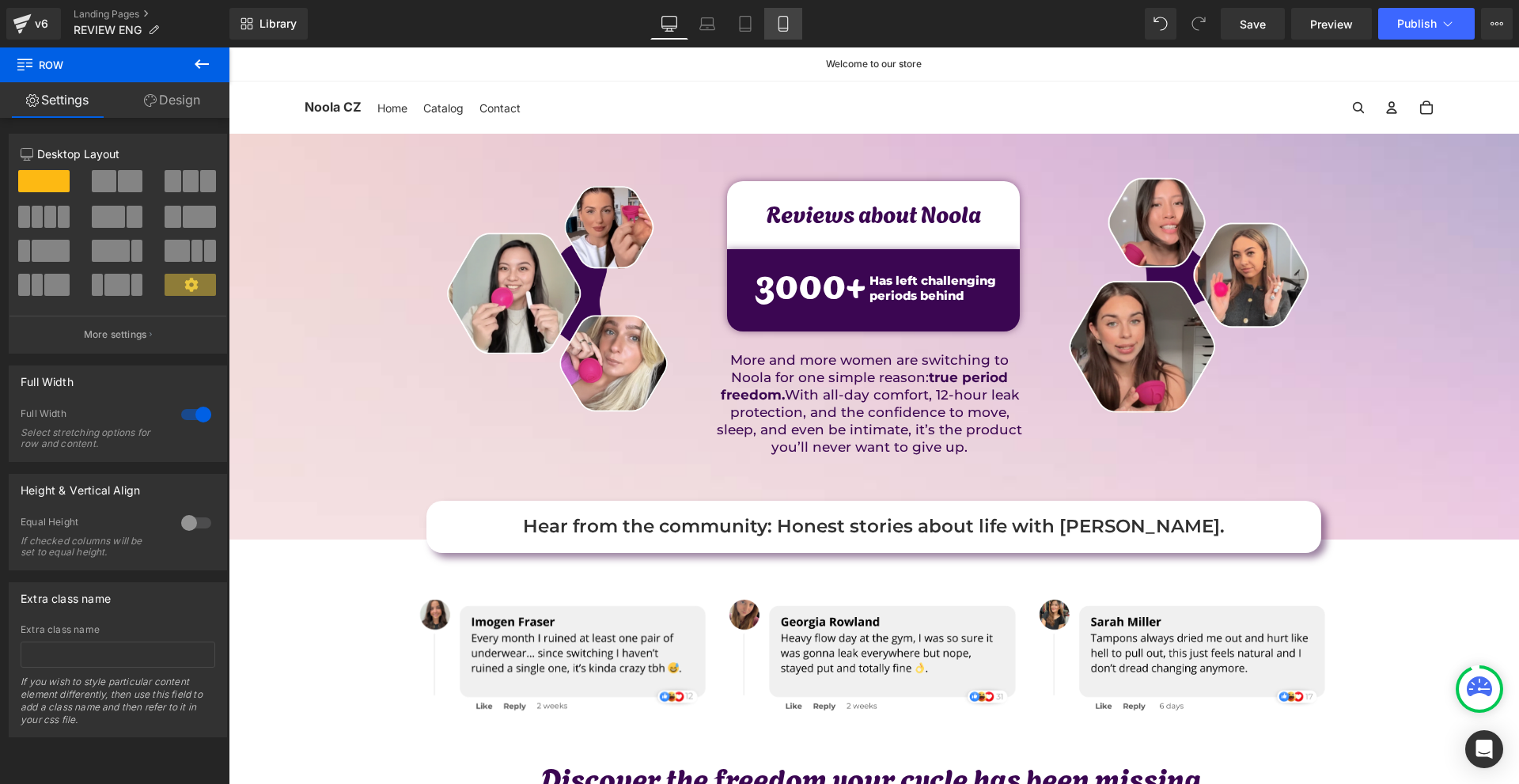
click at [787, 29] on icon at bounding box center [783, 23] width 15 height 15
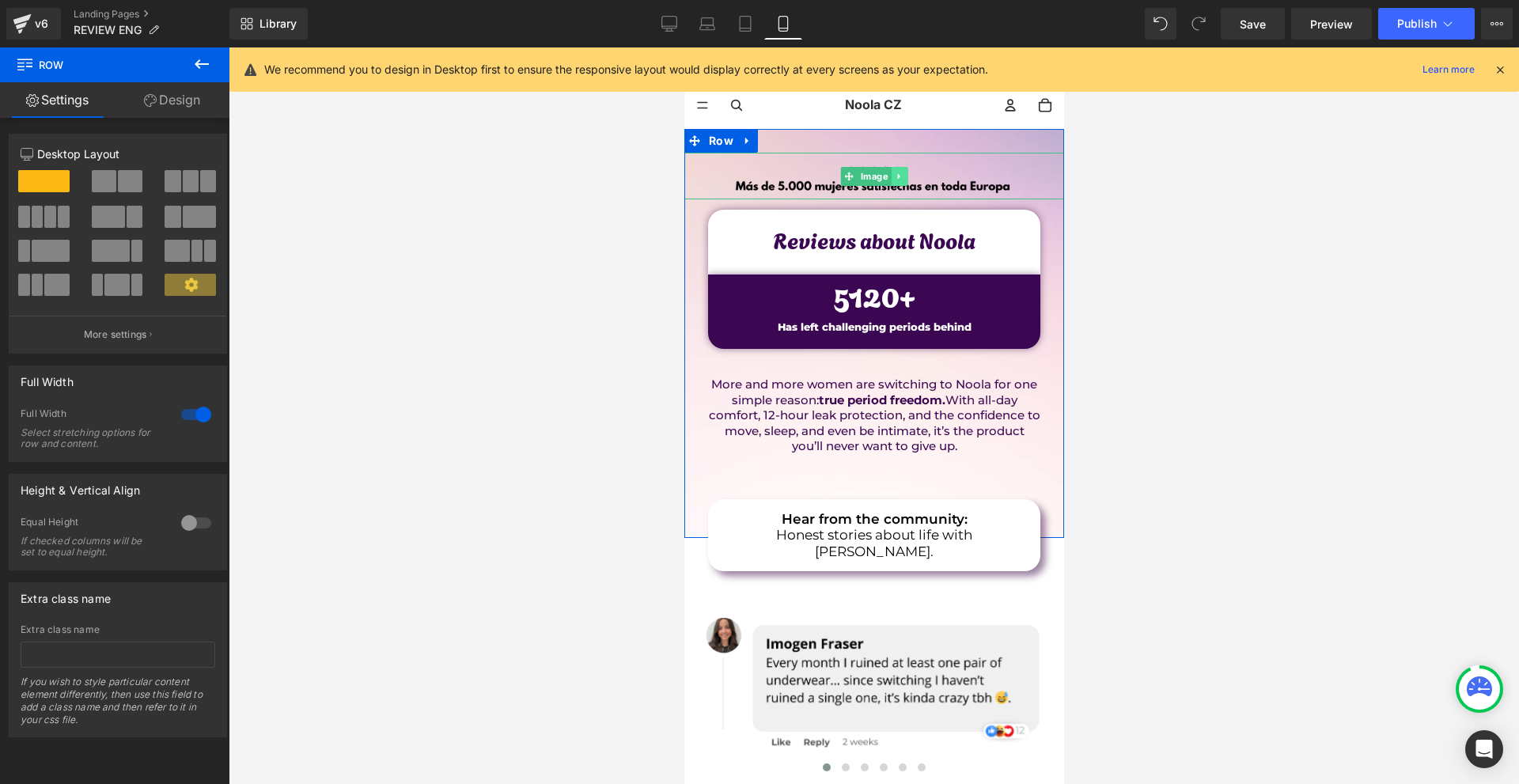
click at [894, 174] on icon at bounding box center [898, 176] width 9 height 9
click at [903, 176] on icon at bounding box center [907, 176] width 9 height 9
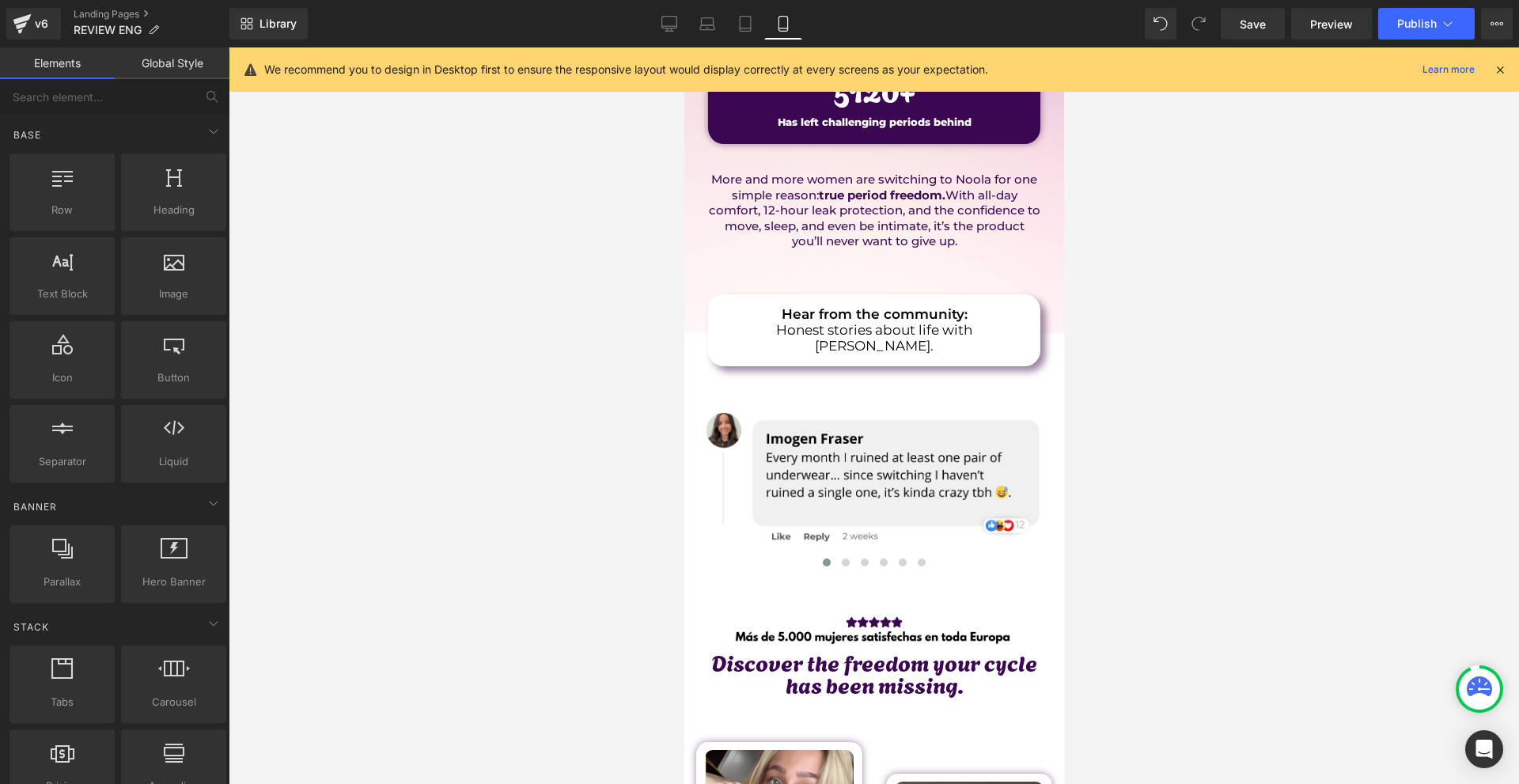
scroll to position [553, 0]
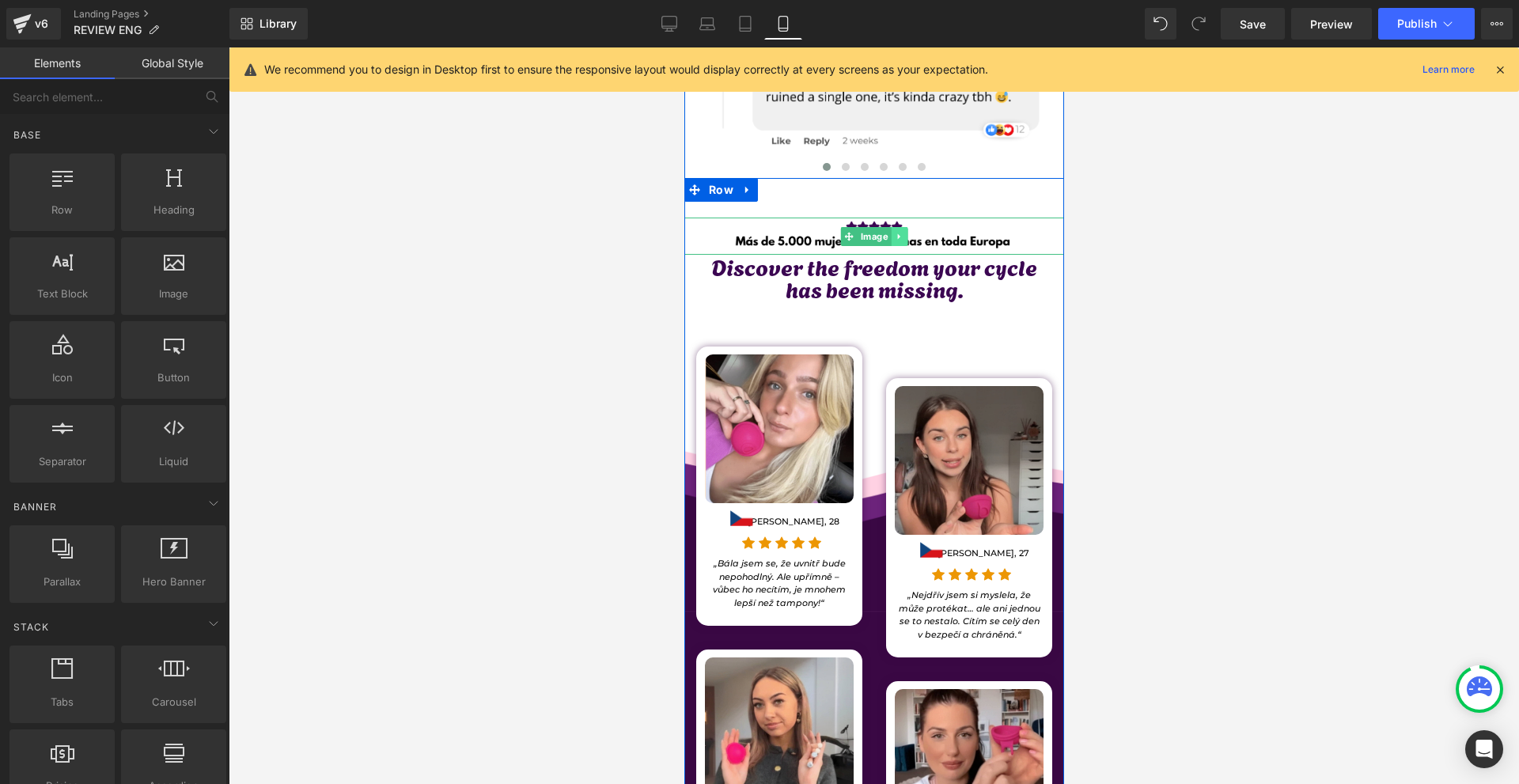
click at [902, 227] on link at bounding box center [898, 236] width 16 height 19
click at [903, 231] on icon at bounding box center [907, 236] width 9 height 9
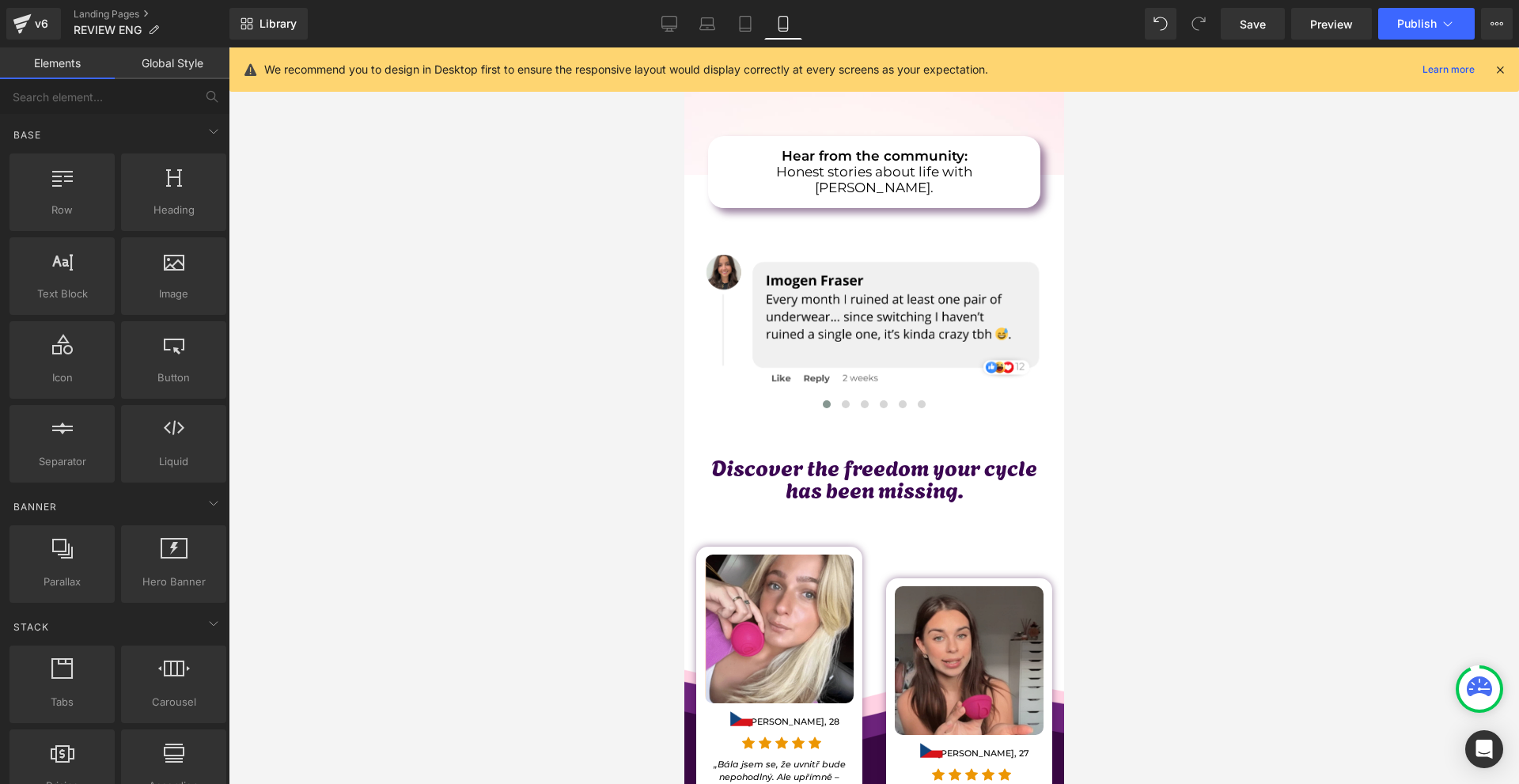
scroll to position [0, 0]
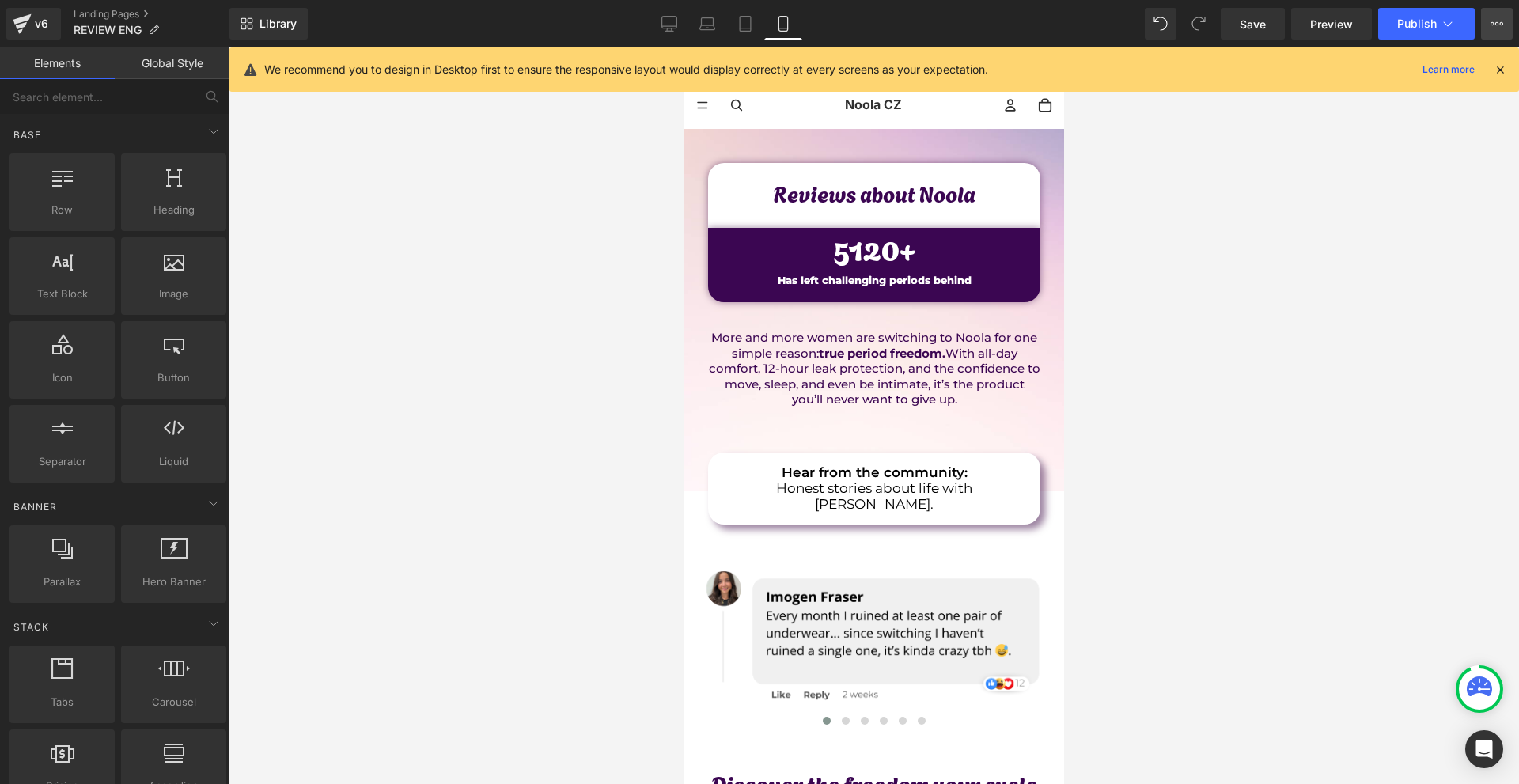
click at [1506, 28] on button "View Live Page View with current Template Save Template to Library Schedule Pub…" at bounding box center [1496, 24] width 32 height 32
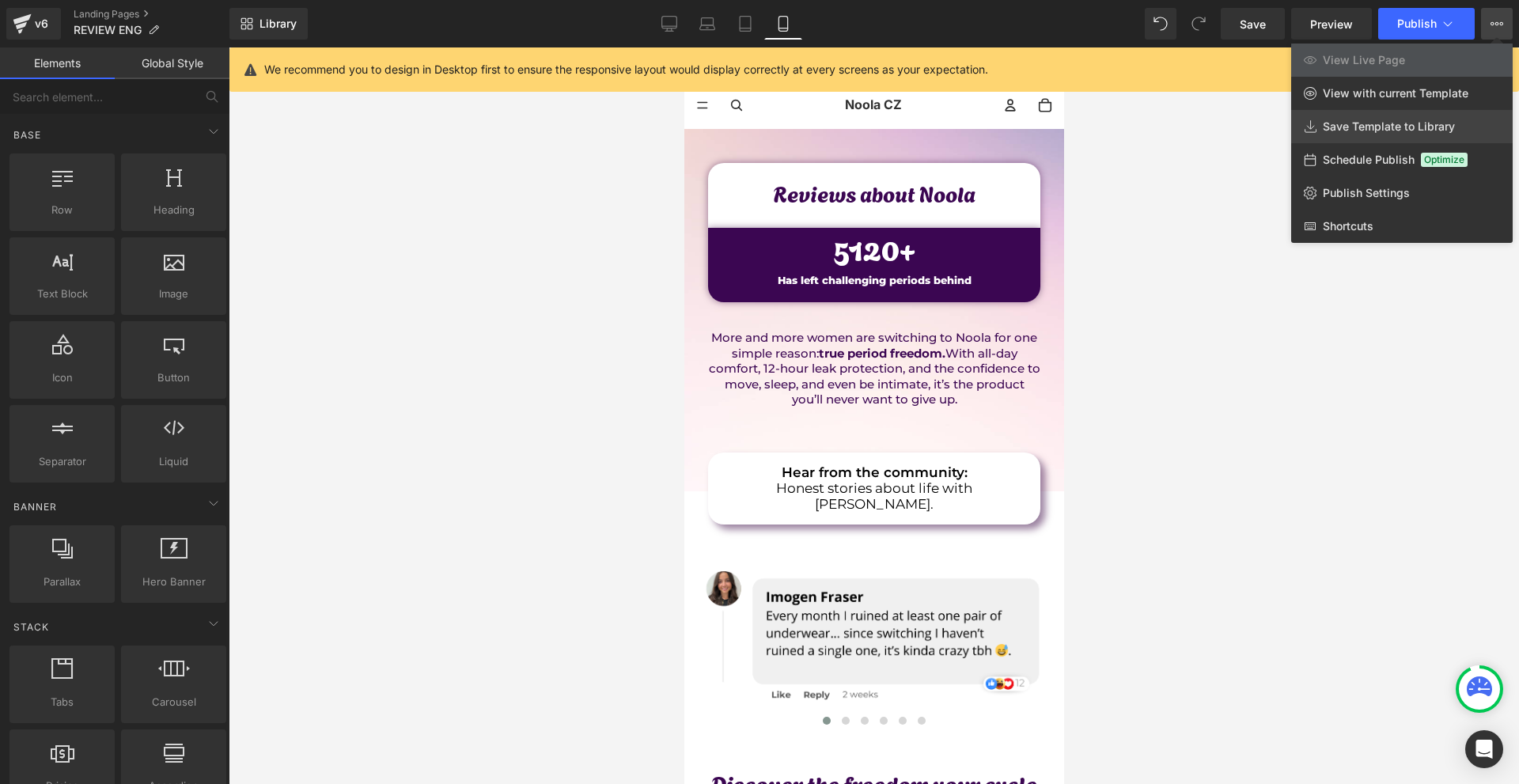
click at [1407, 126] on span "Save Template to Library" at bounding box center [1390, 127] width 132 height 14
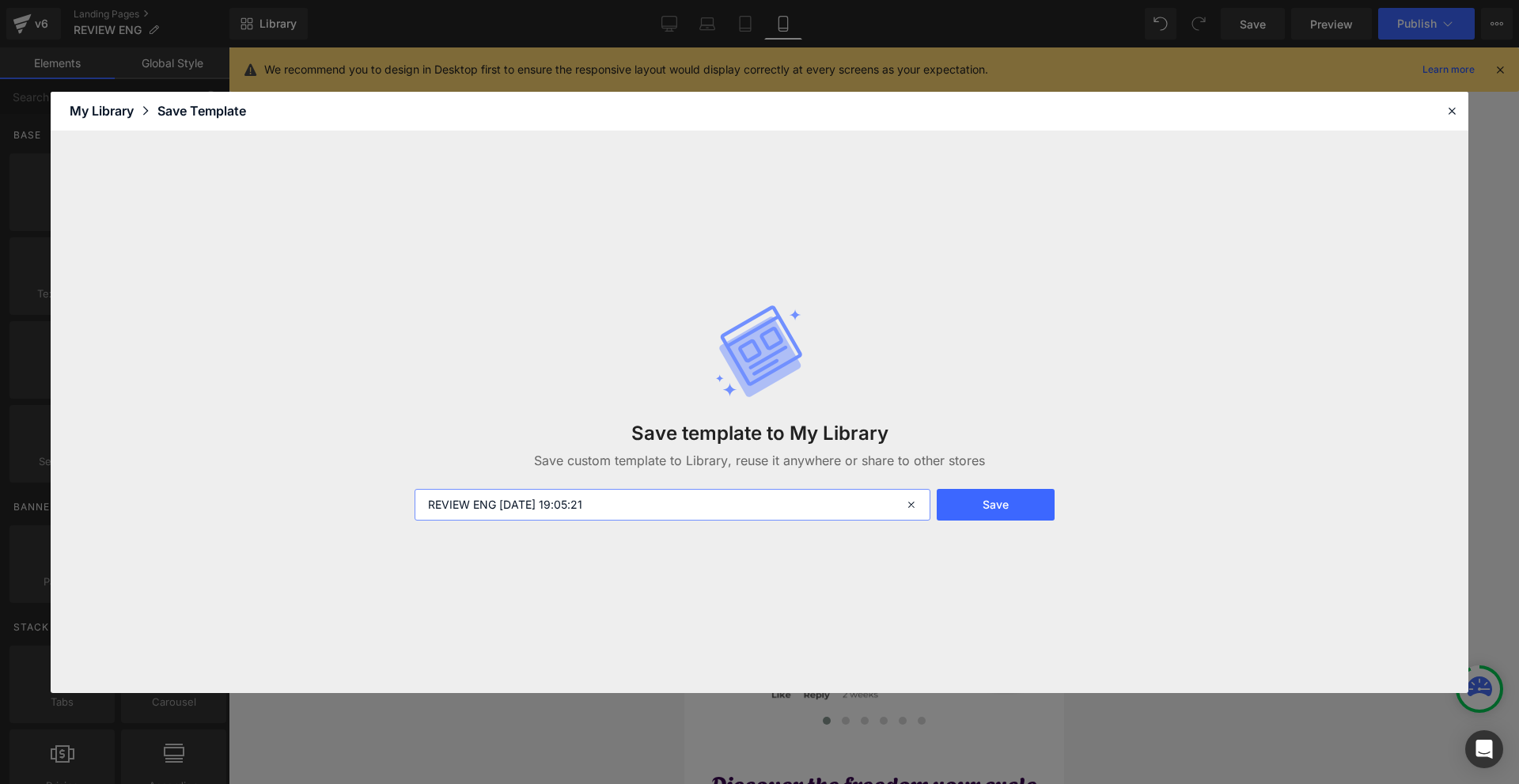
click at [675, 494] on input "REVIEW ENG 2025-09-28 19:05:21" at bounding box center [672, 505] width 516 height 32
click at [672, 494] on input "REVIEW ENG 2025-09-28 19:05:21" at bounding box center [672, 505] width 516 height 32
click at [671, 494] on input "REVIEW ENG 2025-09-28 19:05:21" at bounding box center [672, 505] width 516 height 32
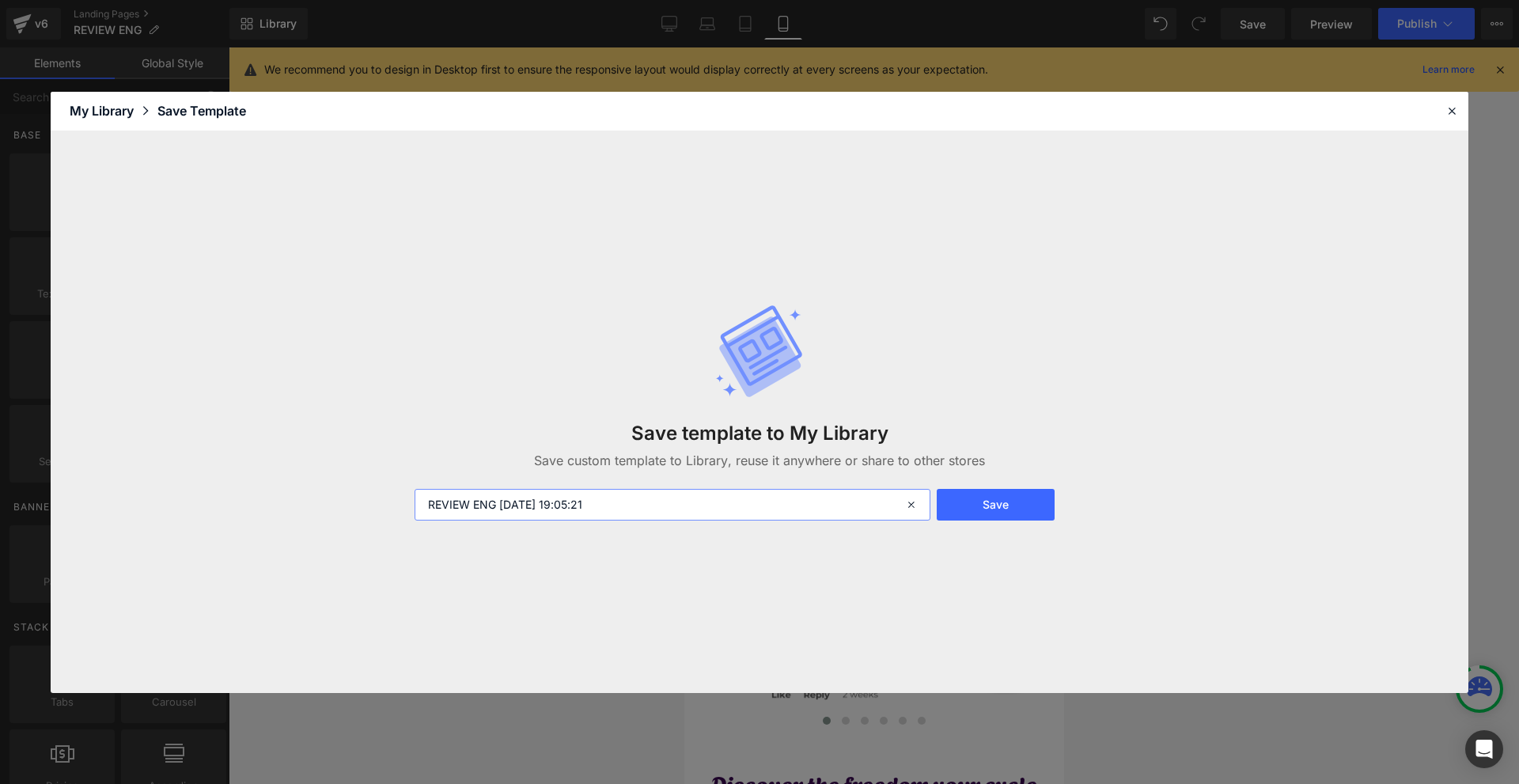
click at [671, 494] on input "REVIEW ENG 2025-09-28 19:05:21" at bounding box center [672, 505] width 516 height 32
type input "s"
type input "UK REVIEWS"
click at [960, 504] on button "Save" at bounding box center [996, 505] width 118 height 32
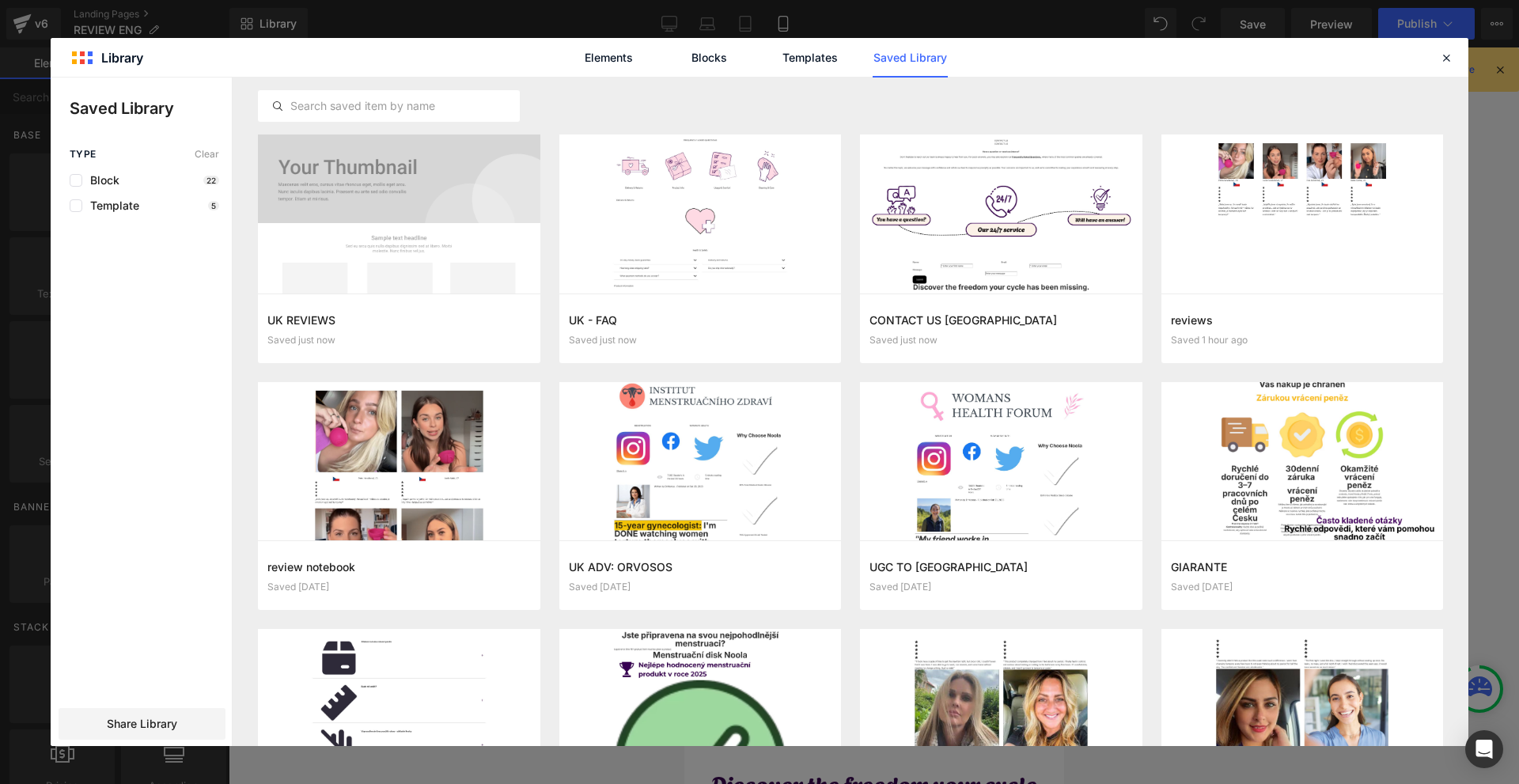
click at [1448, 67] on div "Elements Blocks Templates Saved Library" at bounding box center [759, 57] width 1418 height 39
click at [1450, 58] on icon at bounding box center [1447, 58] width 14 height 14
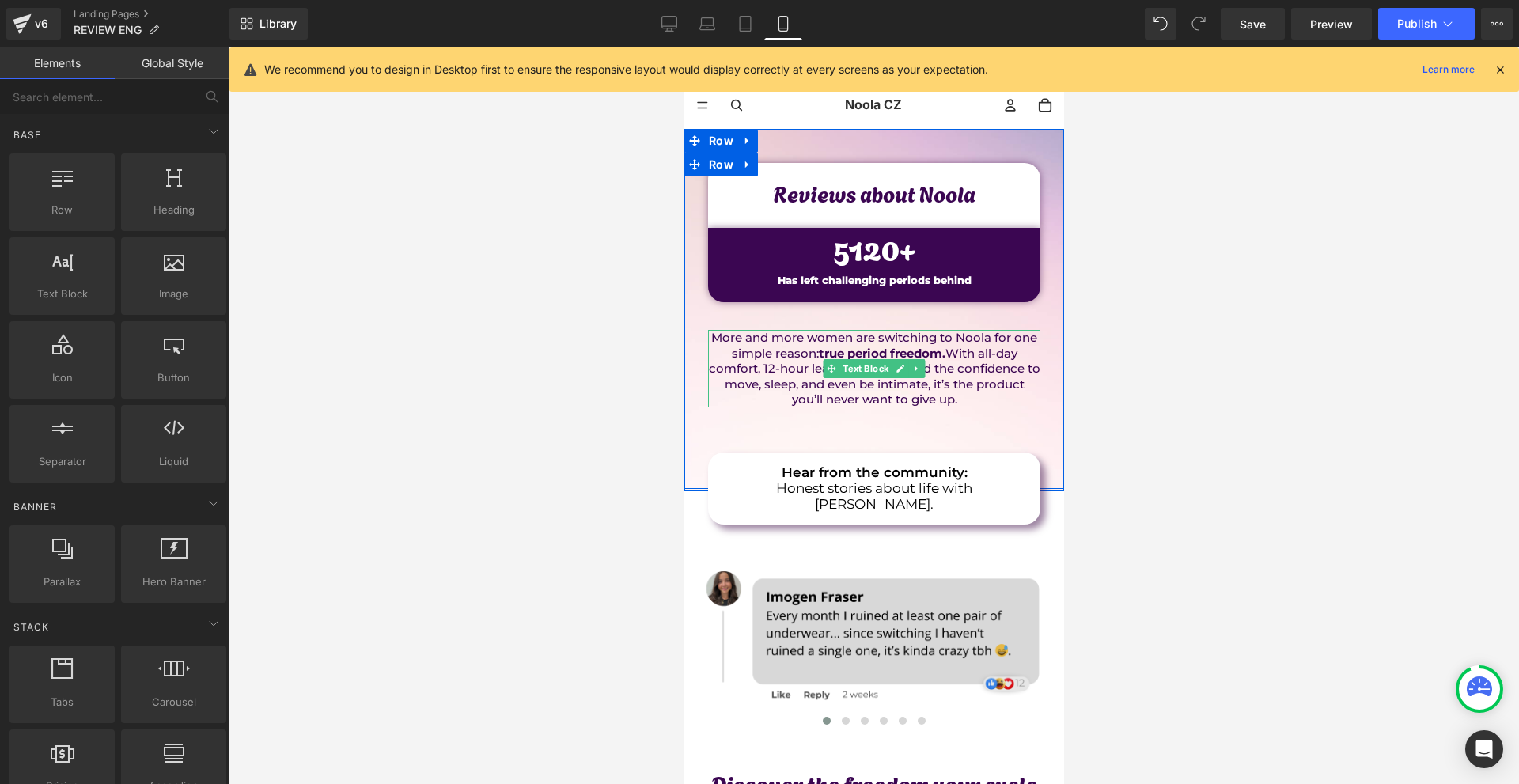
scroll to position [158, 0]
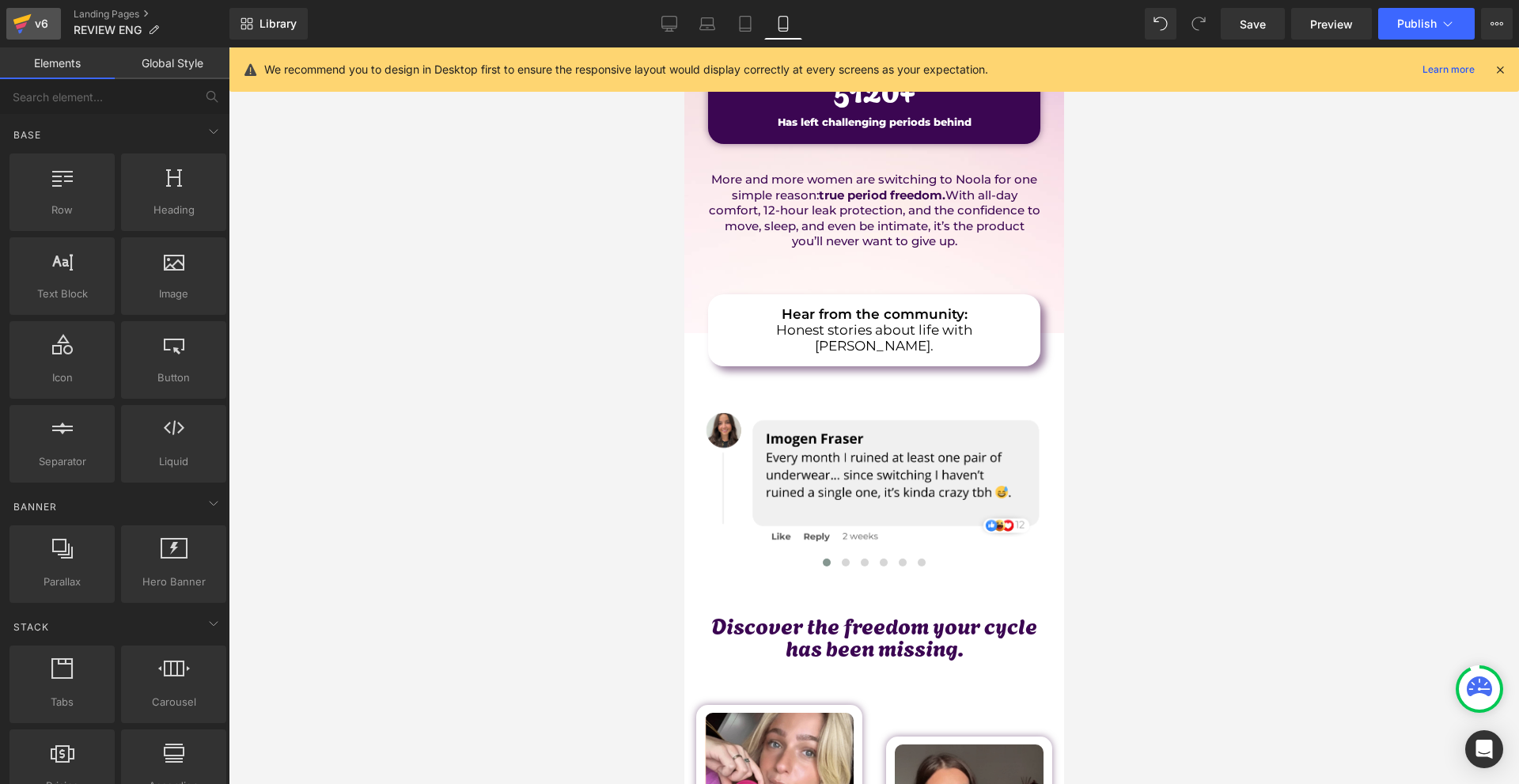
click at [51, 12] on link "v6" at bounding box center [33, 24] width 54 height 32
click at [1498, 10] on button "View Live Page View with current Template Save Template to Library Schedule Pub…" at bounding box center [1496, 24] width 32 height 32
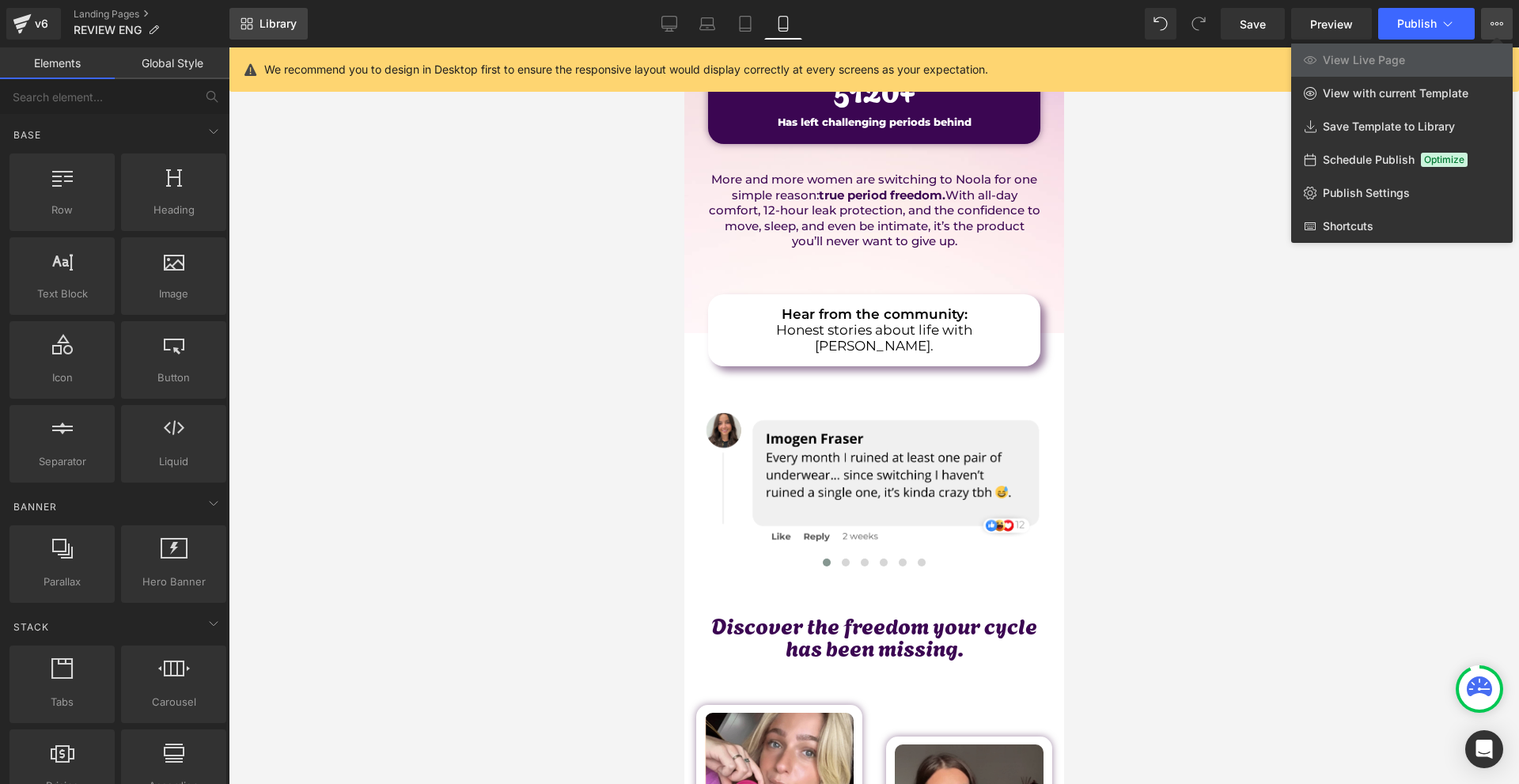
click at [298, 22] on link "Library" at bounding box center [269, 24] width 79 height 32
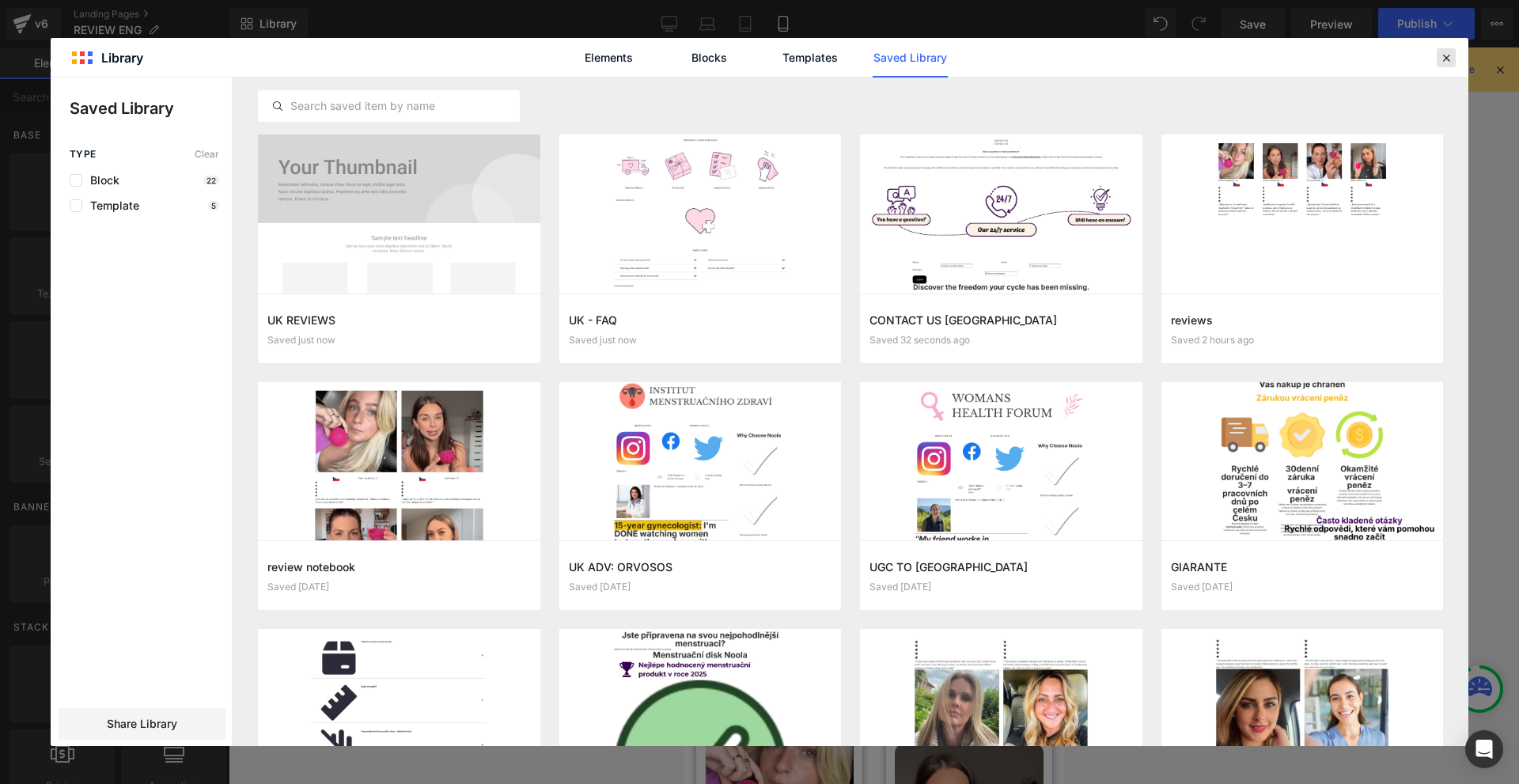
click at [1445, 59] on icon at bounding box center [1447, 58] width 14 height 14
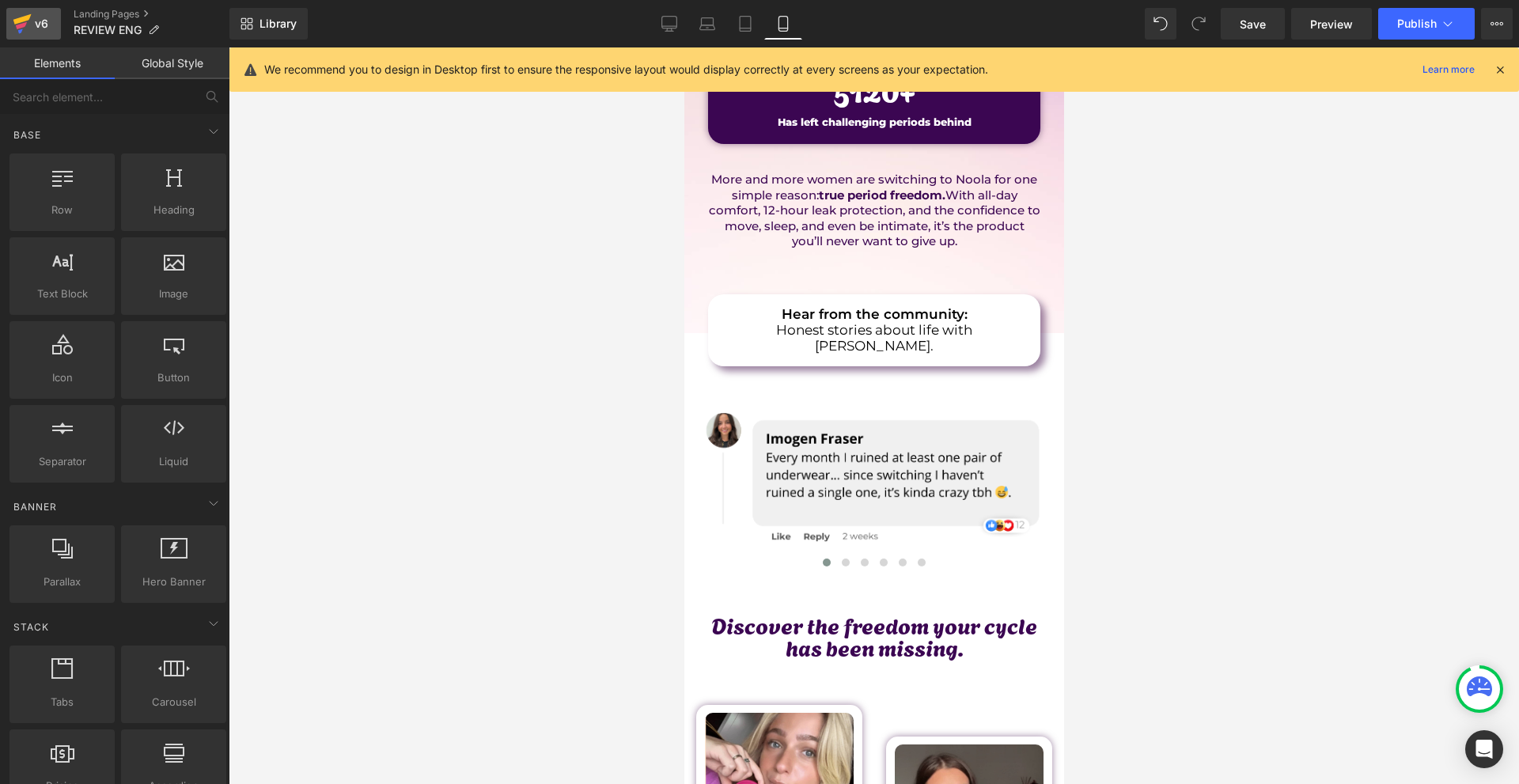
click at [45, 33] on div "v6" at bounding box center [42, 24] width 20 height 21
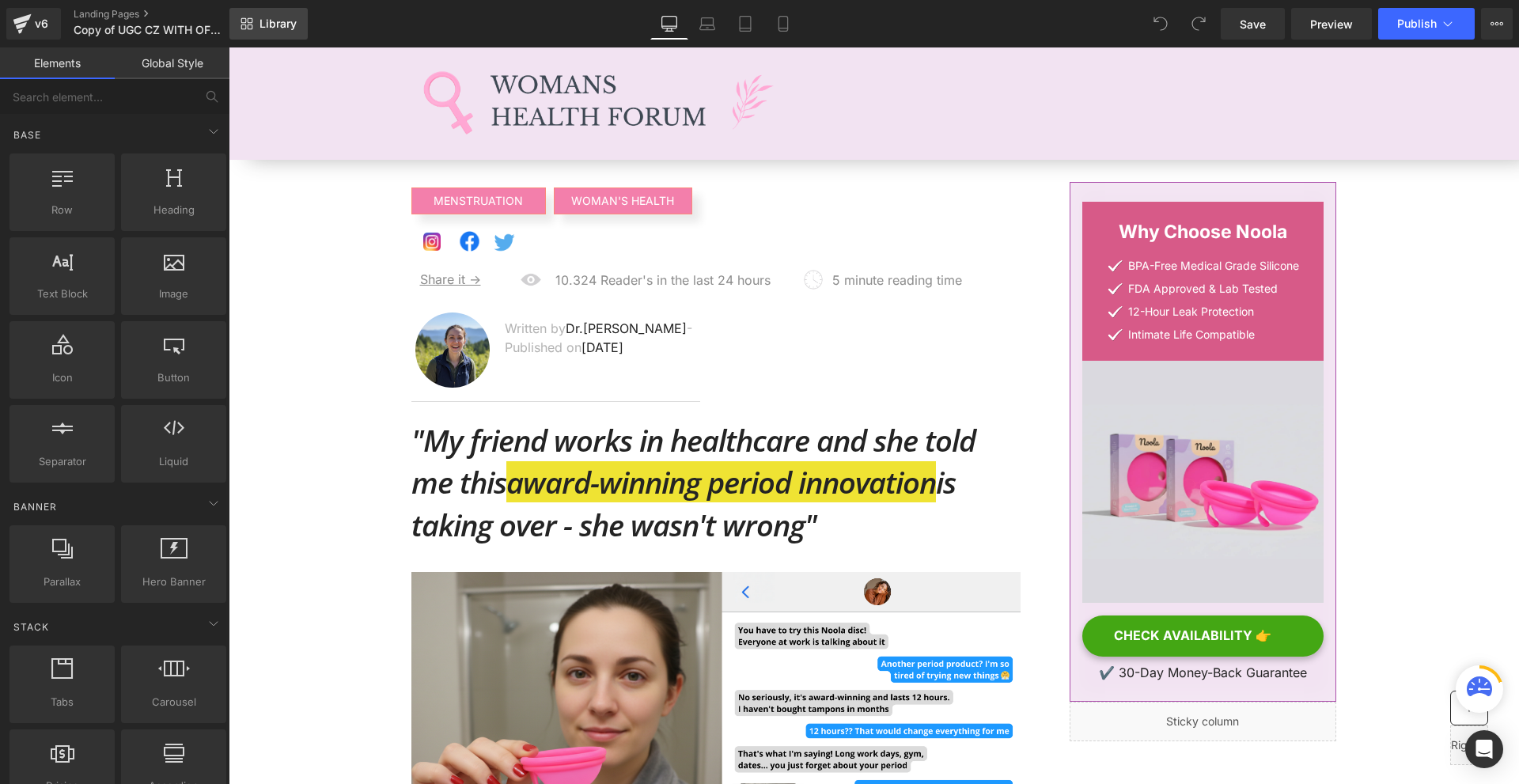
click at [291, 16] on link "Library" at bounding box center [269, 24] width 79 height 32
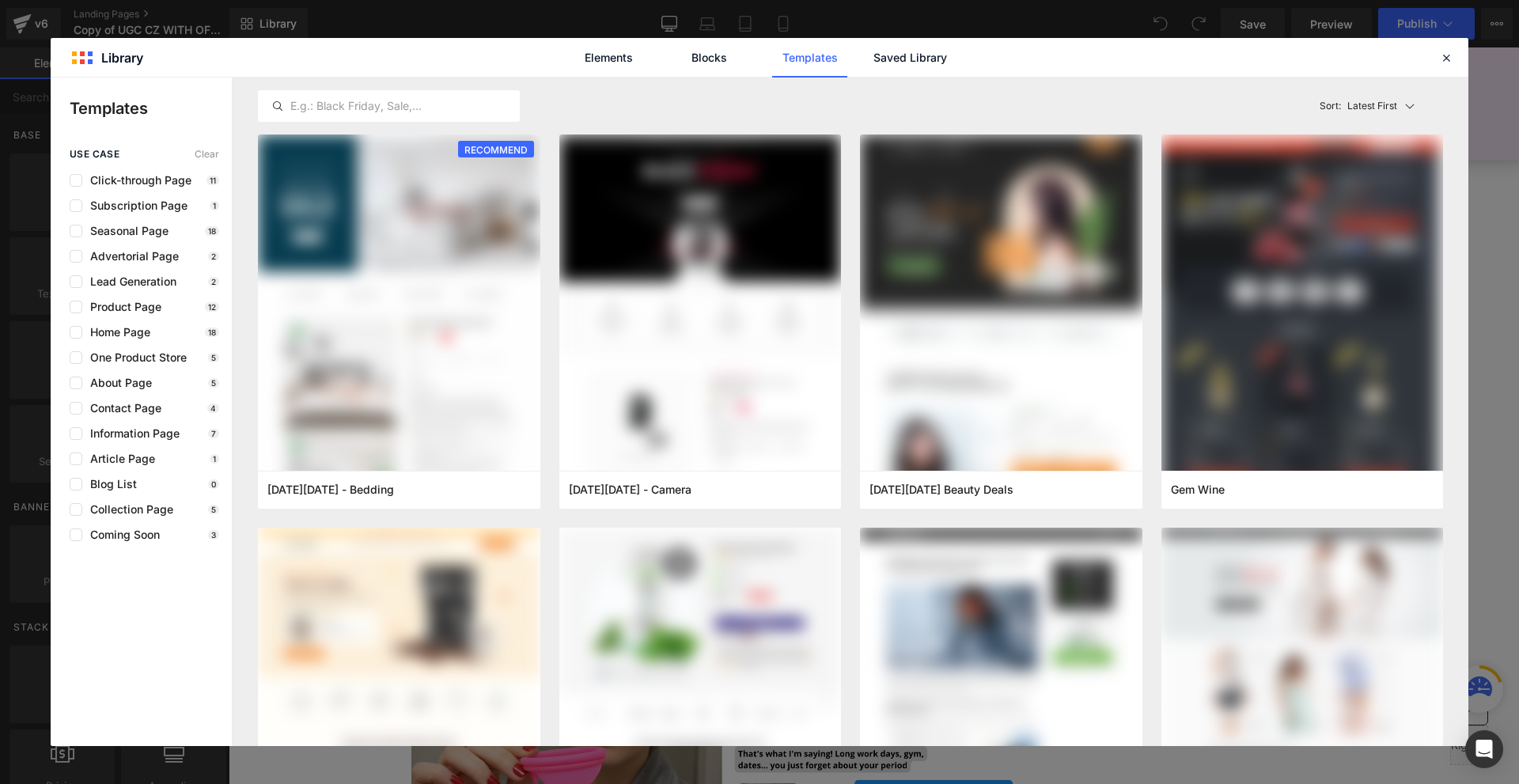
click at [949, 49] on div "Elements Blocks Templates Saved Library" at bounding box center [760, 58] width 402 height 40
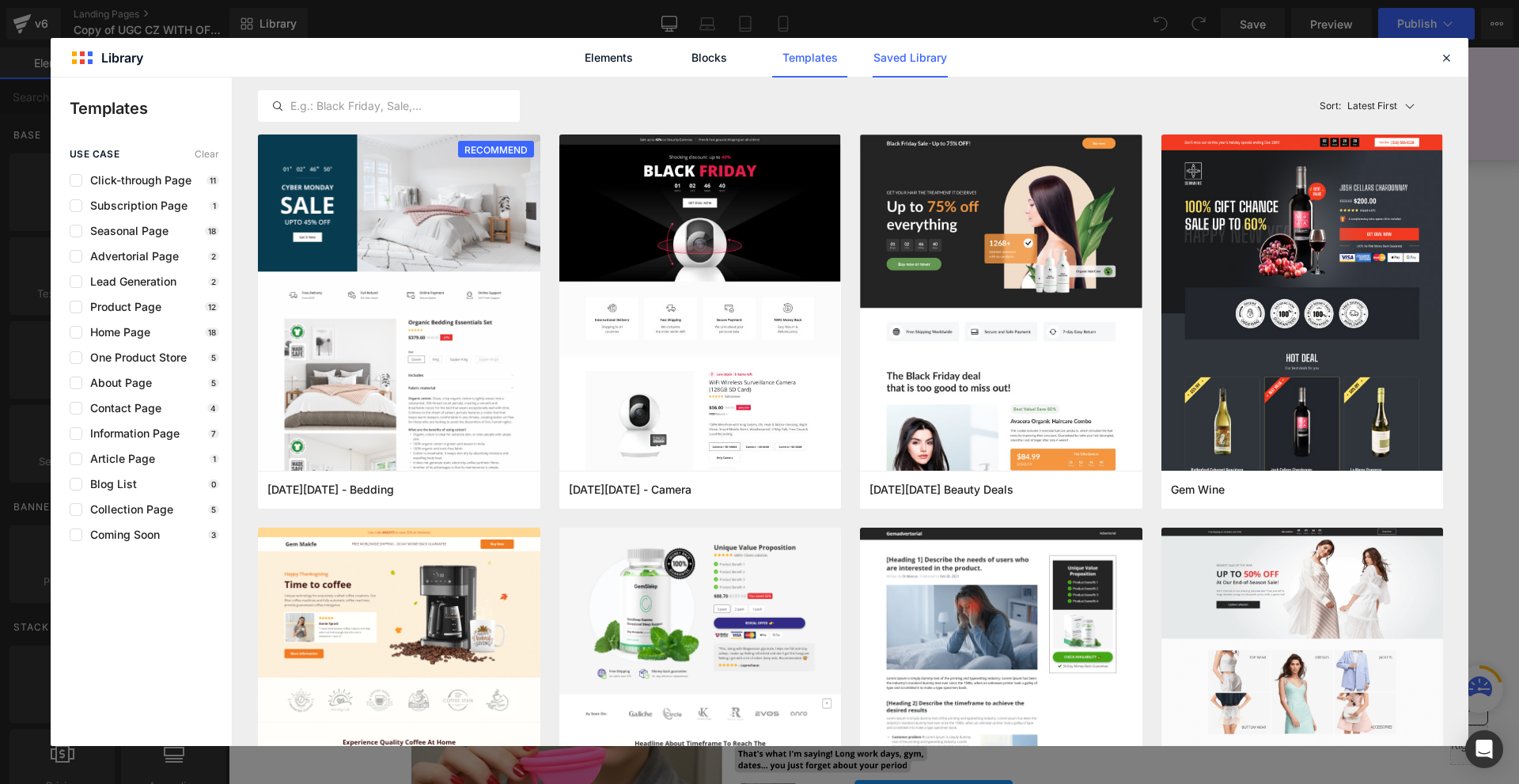
click at [926, 52] on link "Saved Library" at bounding box center [910, 58] width 75 height 40
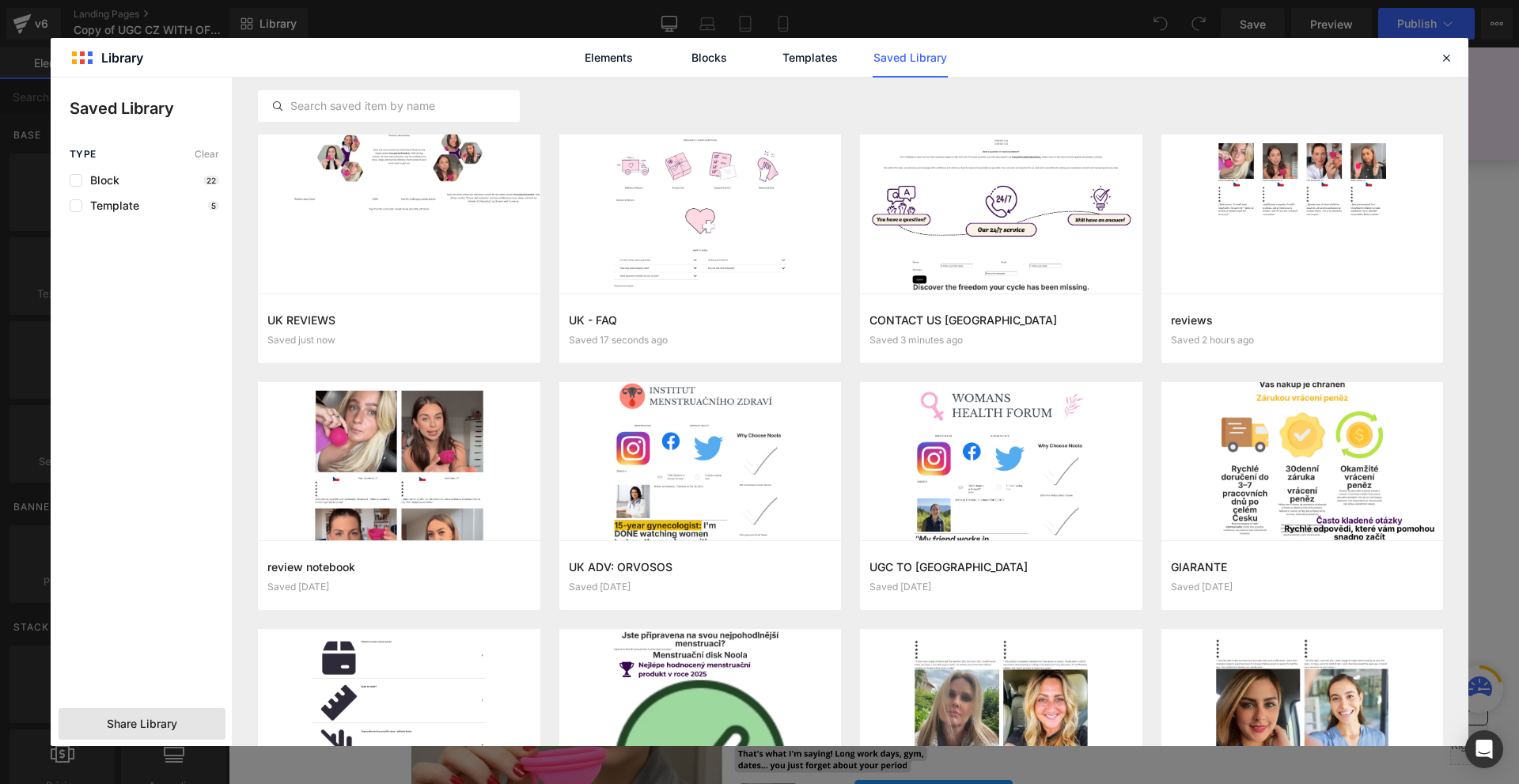
click at [151, 720] on span "Share Library" at bounding box center [142, 723] width 71 height 15
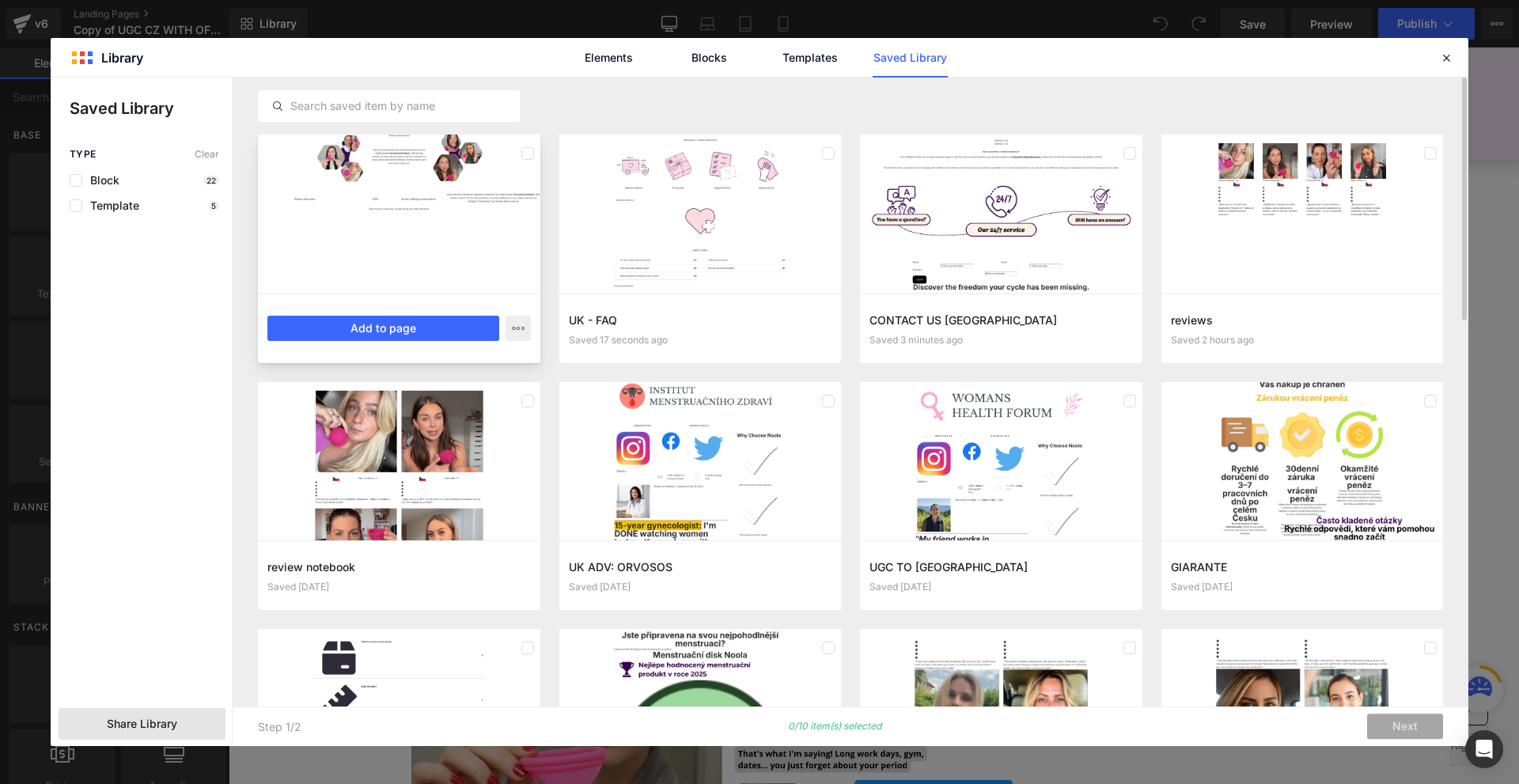
click at [403, 281] on div at bounding box center [399, 214] width 282 height 159
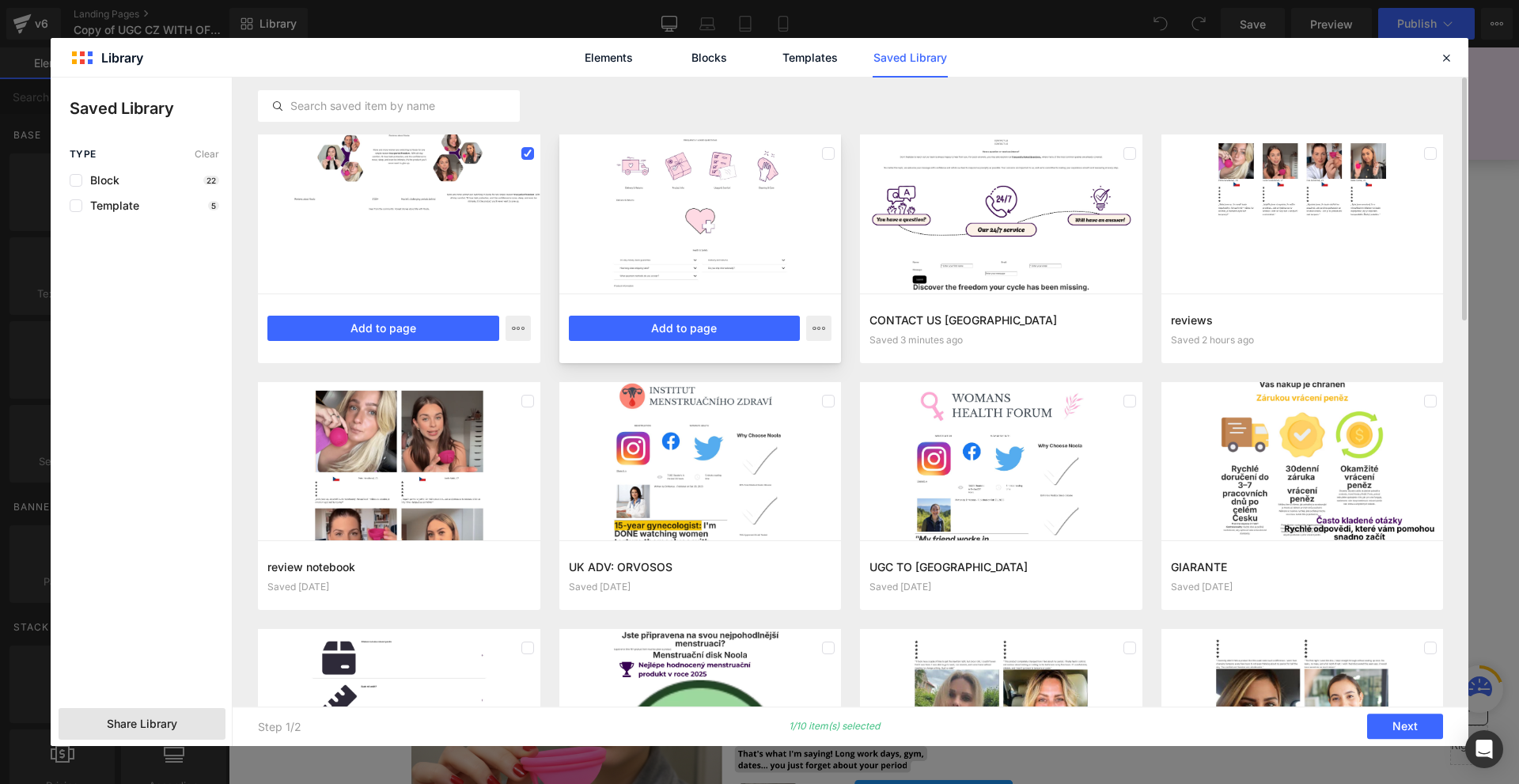
drag, startPoint x: 650, startPoint y: 253, endPoint x: 760, endPoint y: 246, distance: 110.2
click at [651, 253] on div at bounding box center [700, 214] width 282 height 159
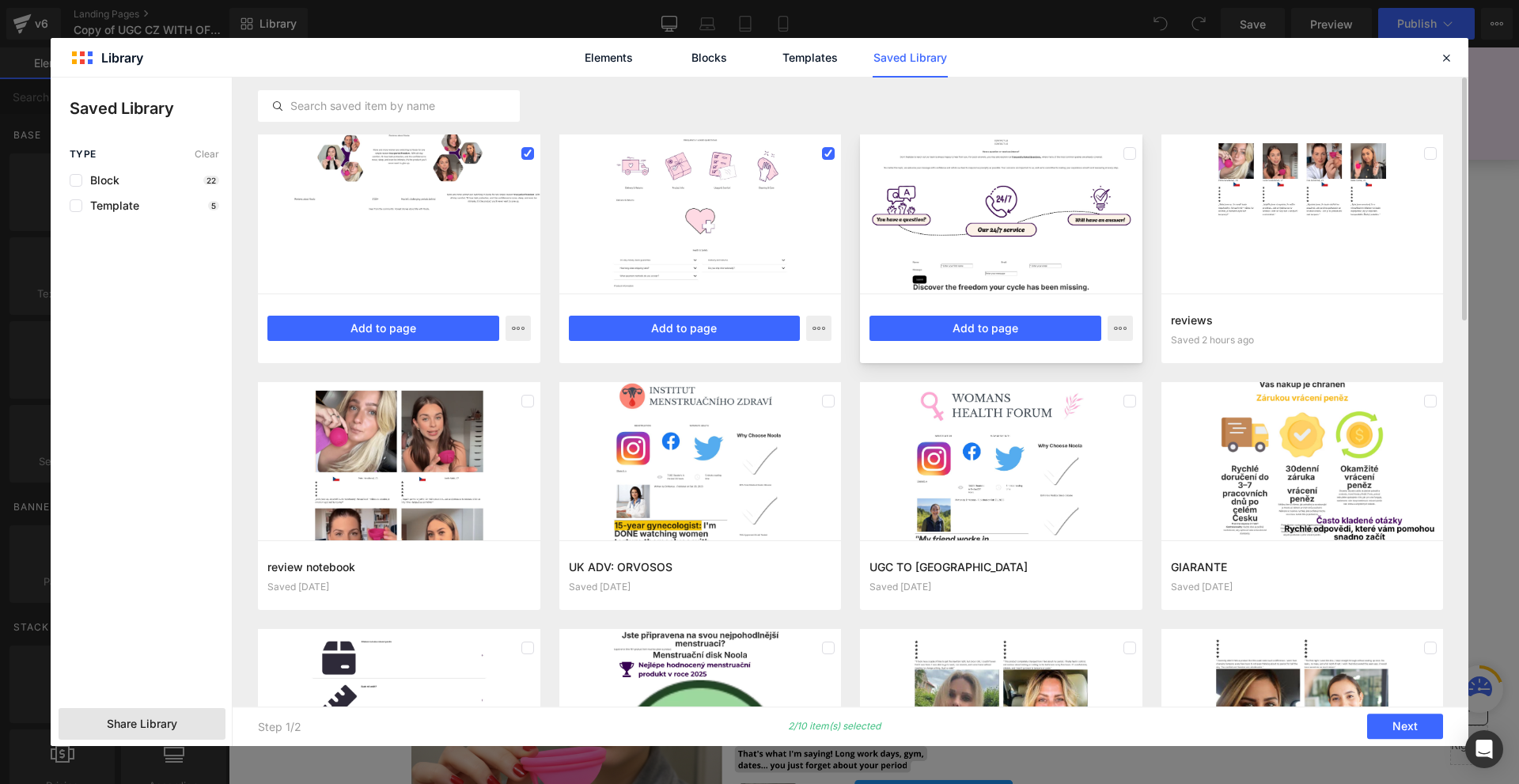
click at [938, 234] on div at bounding box center [1002, 214] width 282 height 159
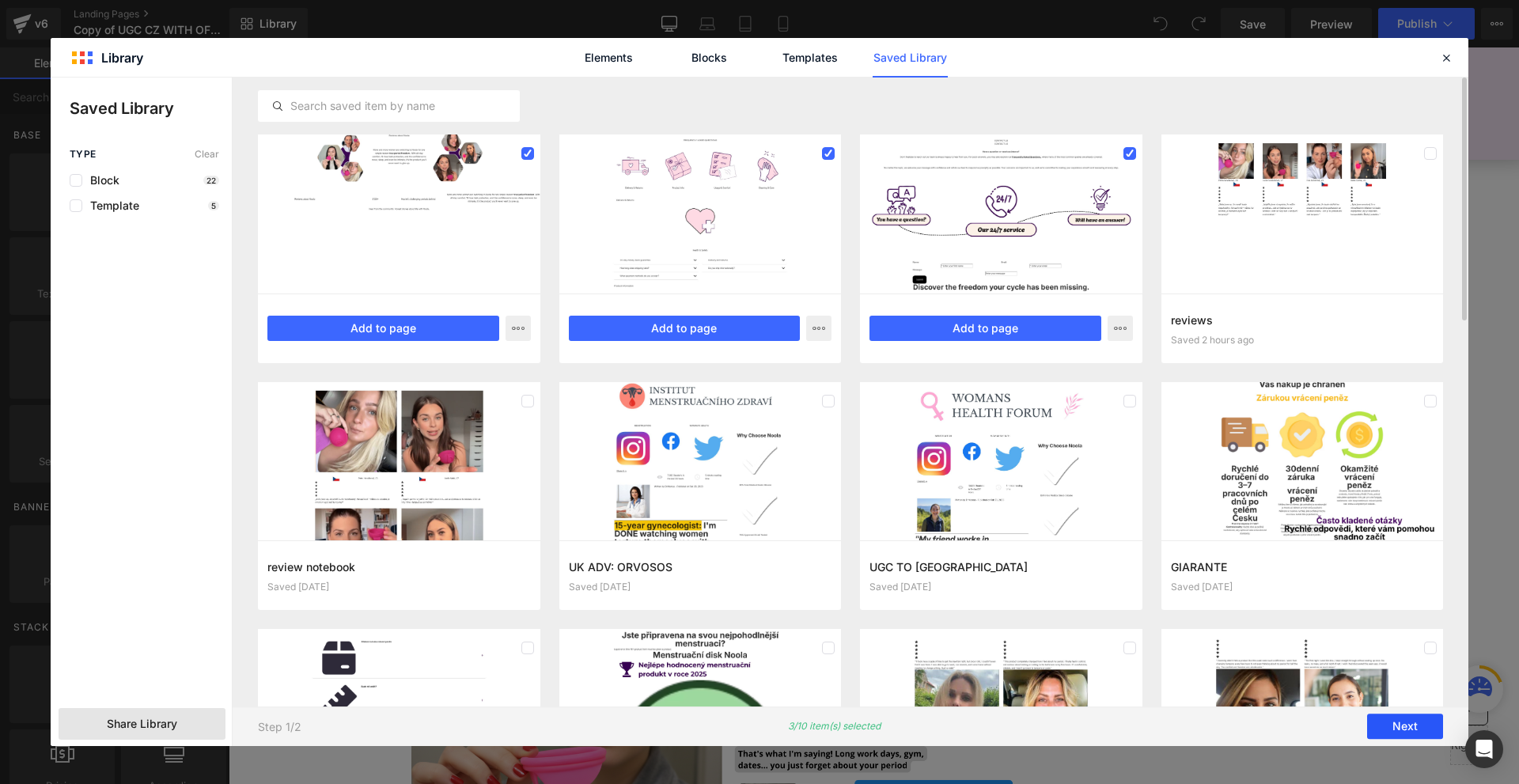
click at [1394, 724] on button "Next" at bounding box center [1406, 727] width 76 height 25
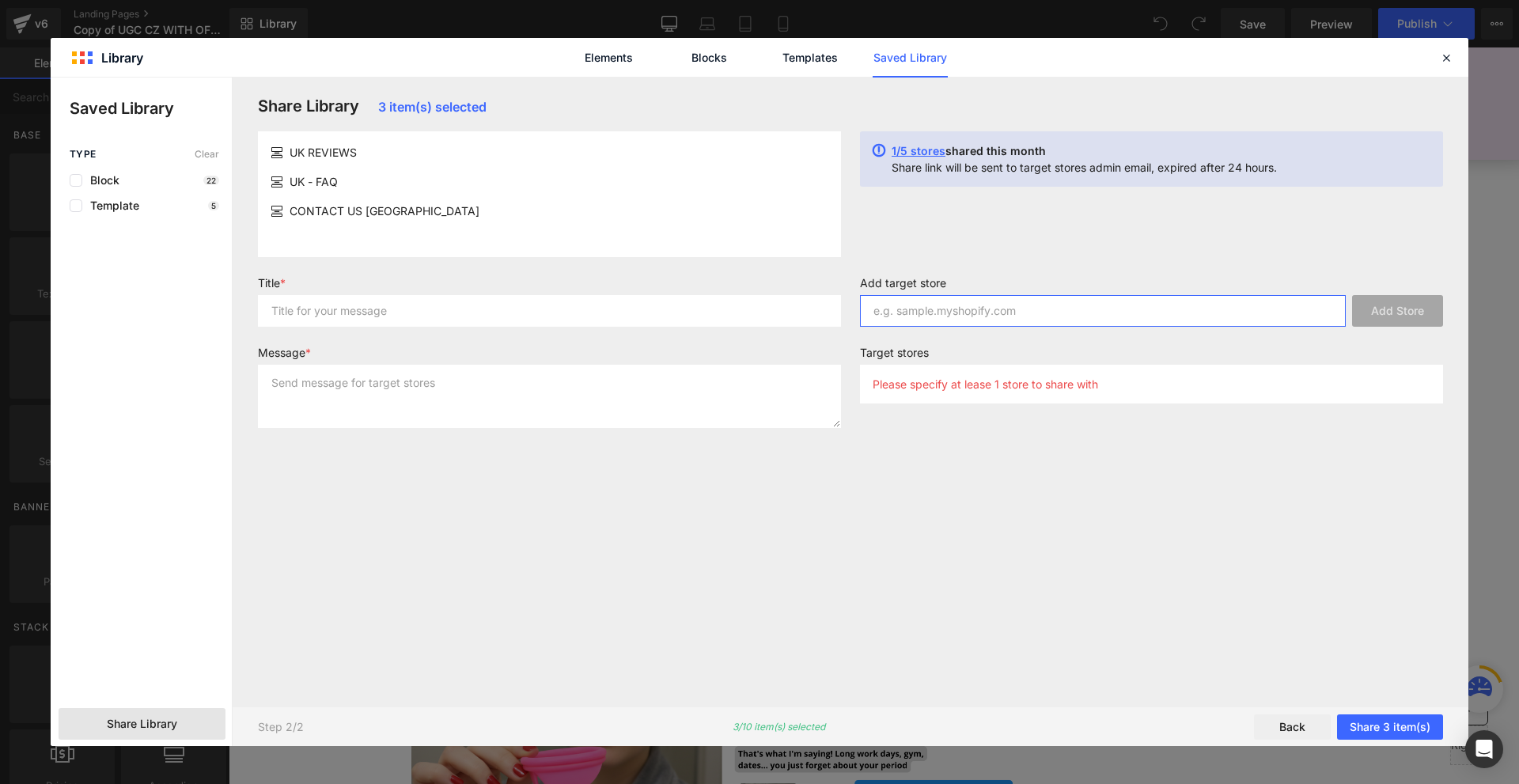
click at [929, 302] on input "text" at bounding box center [1103, 310] width 486 height 32
paste input "[DOMAIN_NAME]"
type input "[DOMAIN_NAME]"
click at [611, 298] on input "text" at bounding box center [549, 310] width 584 height 32
type input "ASD"
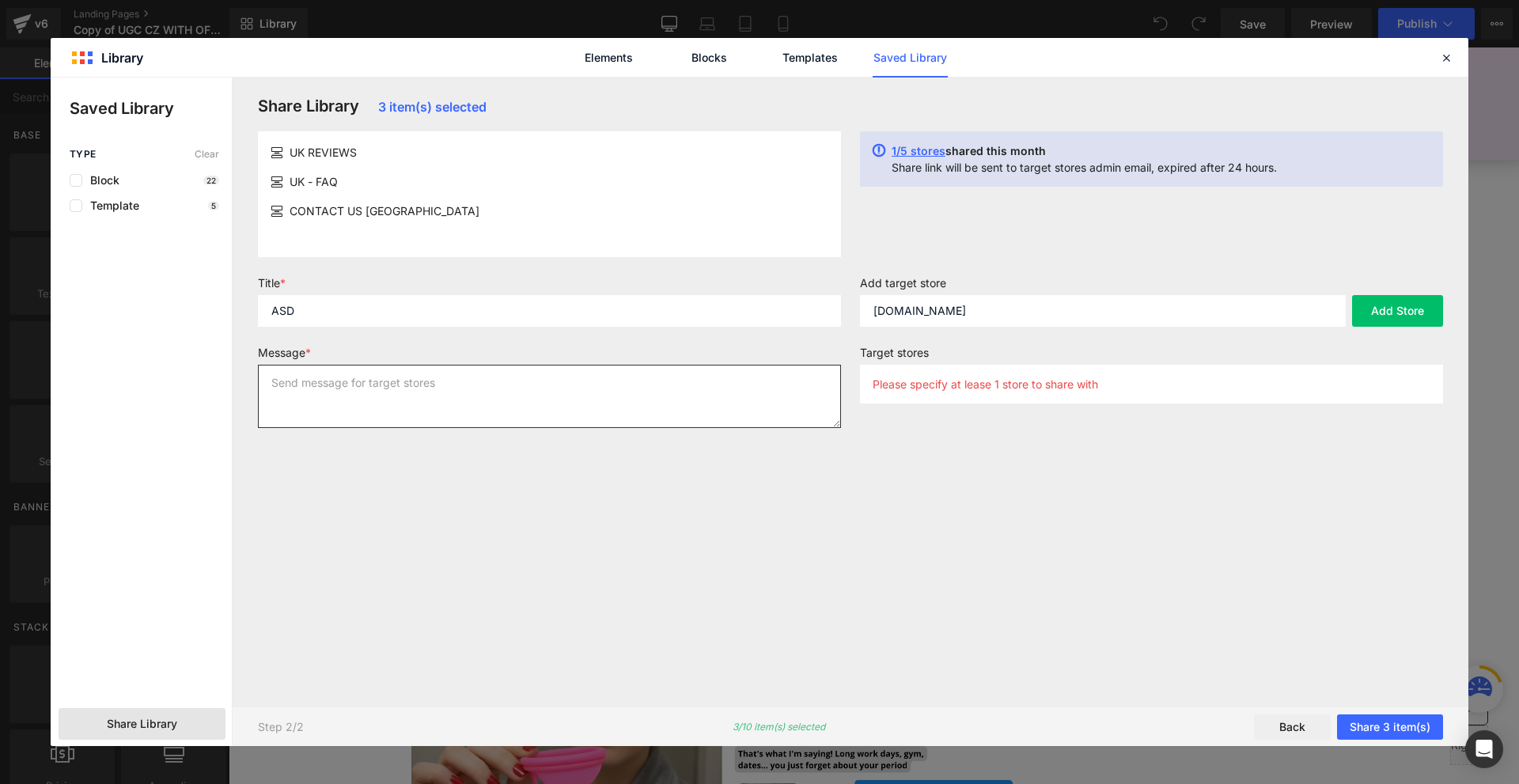
click at [461, 370] on textarea at bounding box center [549, 396] width 584 height 63
type textarea "ASD"
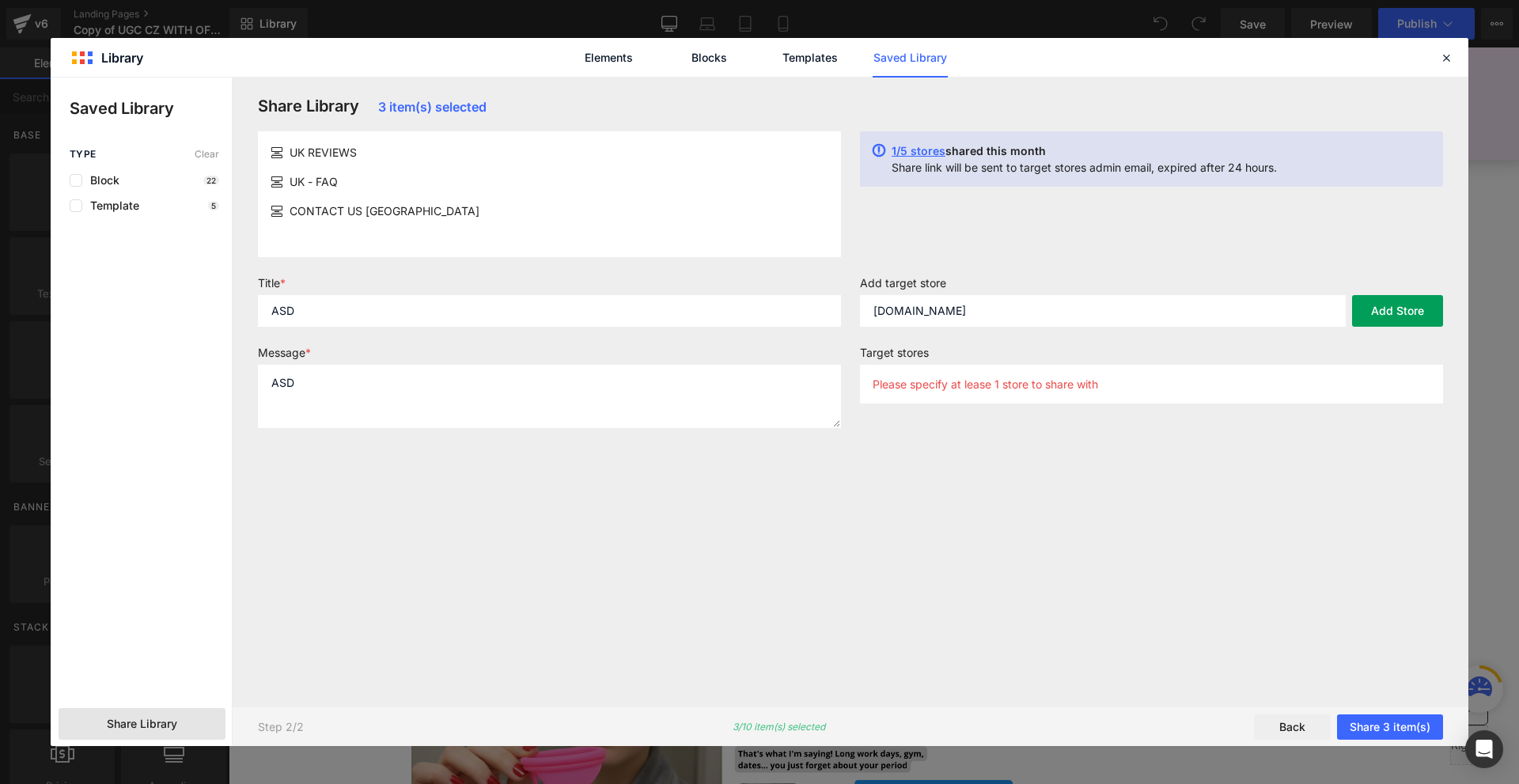
click at [1411, 307] on button "Add Store" at bounding box center [1398, 310] width 91 height 32
click at [1389, 728] on button "Share 3 item(s)" at bounding box center [1390, 727] width 106 height 25
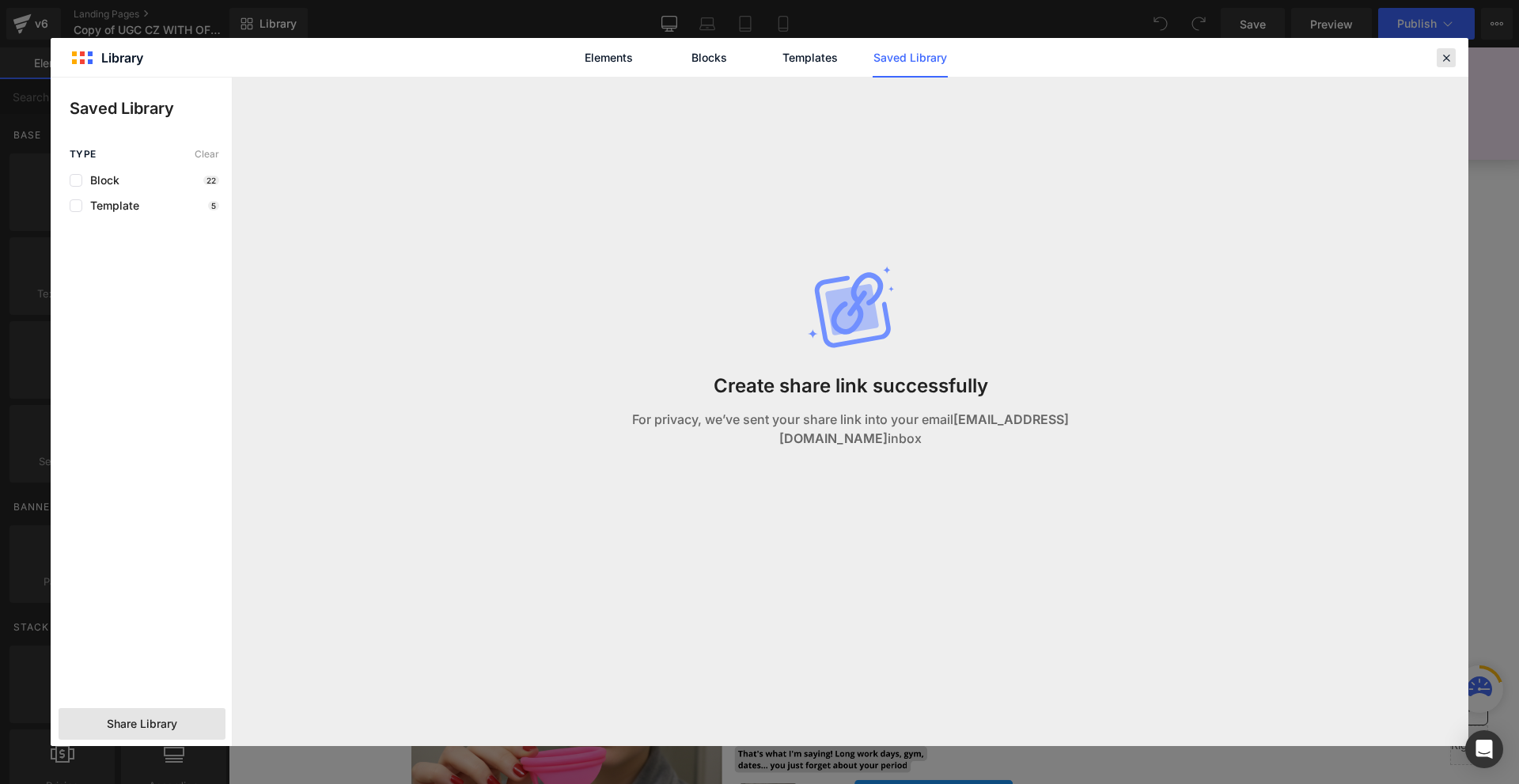
click at [1448, 61] on icon at bounding box center [1447, 58] width 14 height 14
